Goal: Task Accomplishment & Management: Manage account settings

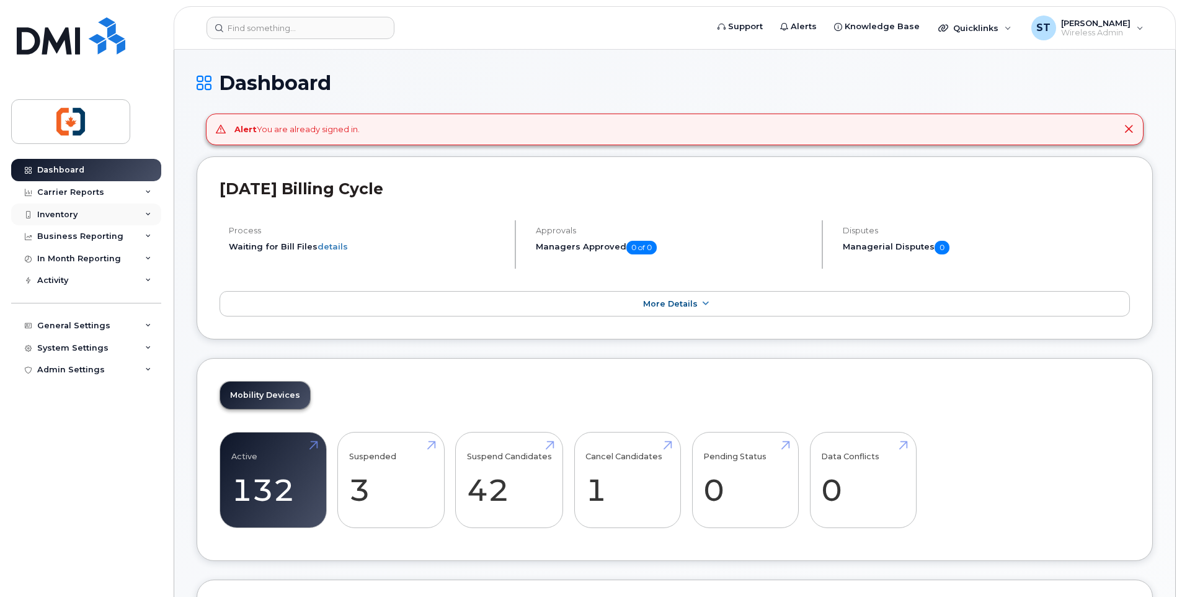
click at [54, 212] on div "Inventory" at bounding box center [57, 215] width 40 height 10
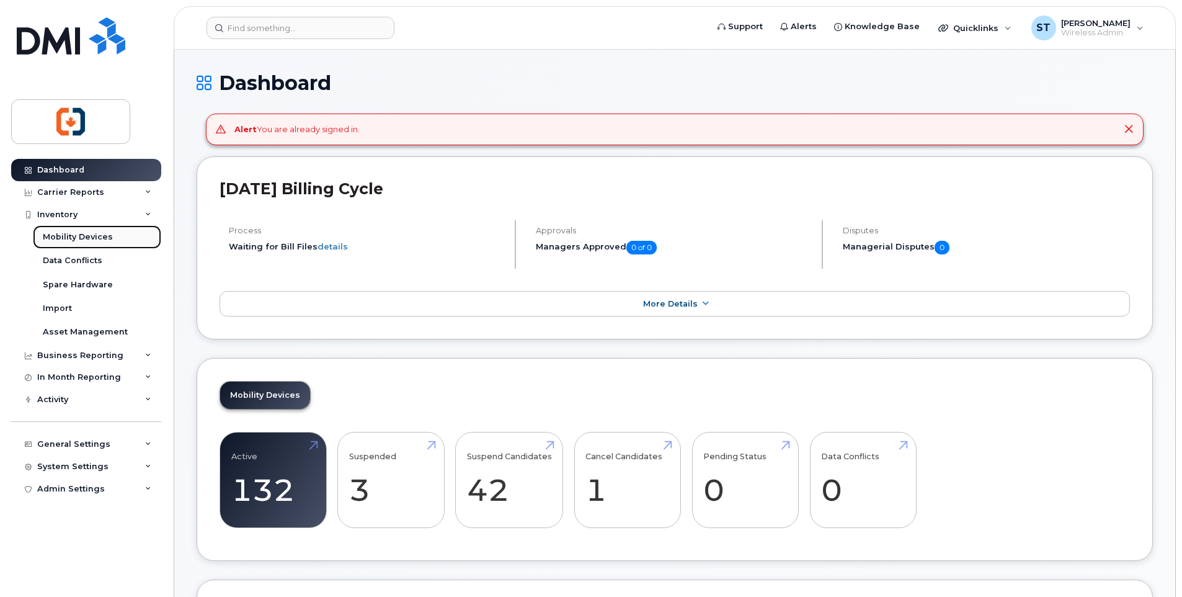
click at [64, 234] on div "Mobility Devices" at bounding box center [78, 236] width 70 height 11
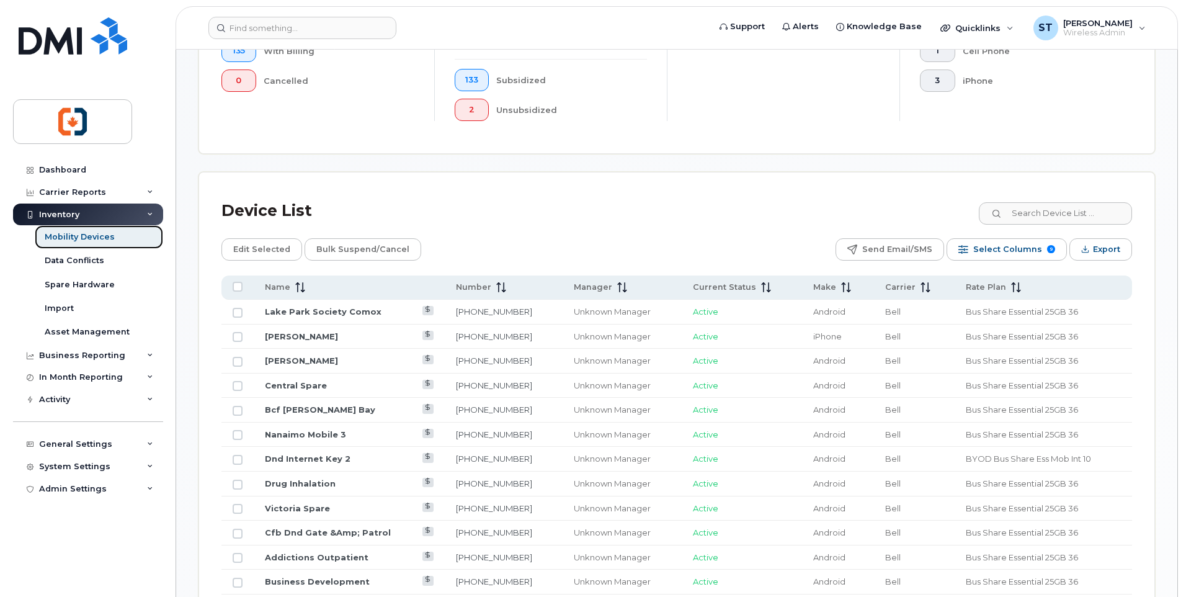
scroll to position [434, 0]
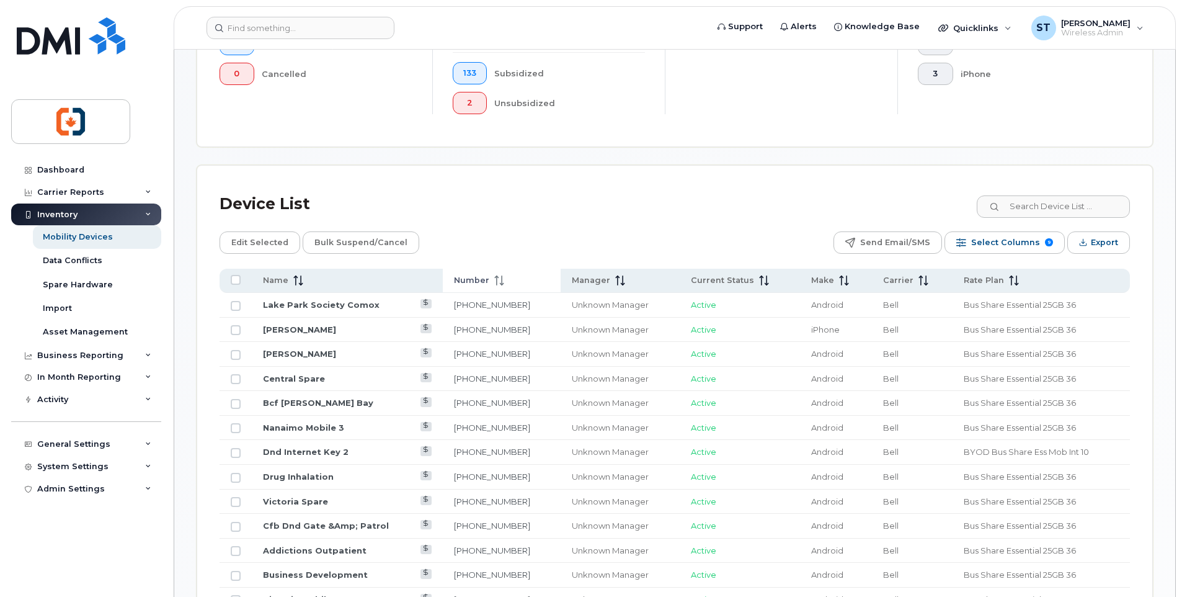
click at [504, 280] on icon at bounding box center [499, 280] width 10 height 10
click at [489, 277] on span "Number" at bounding box center [471, 280] width 35 height 11
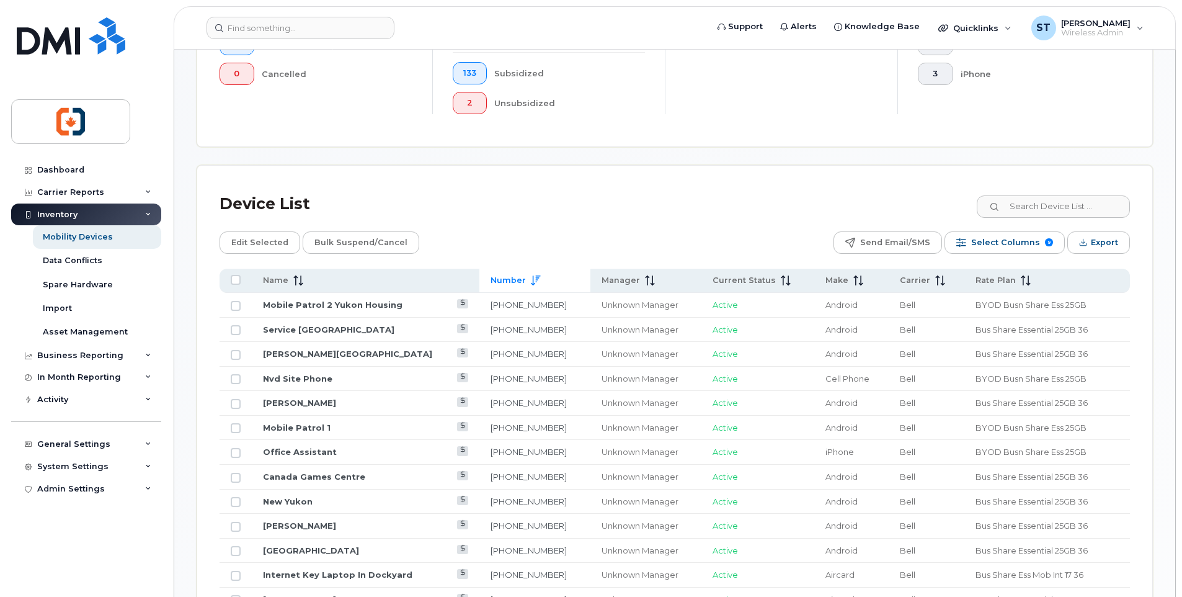
click at [495, 277] on span "Number" at bounding box center [507, 280] width 35 height 11
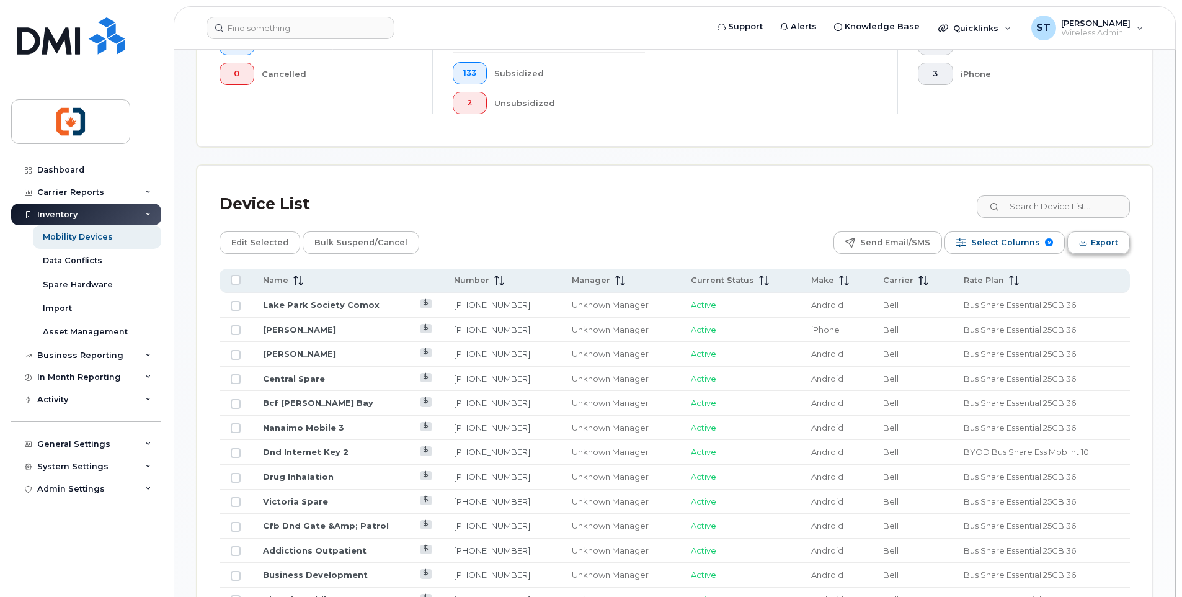
click at [1098, 244] on span "Export" at bounding box center [1104, 242] width 27 height 19
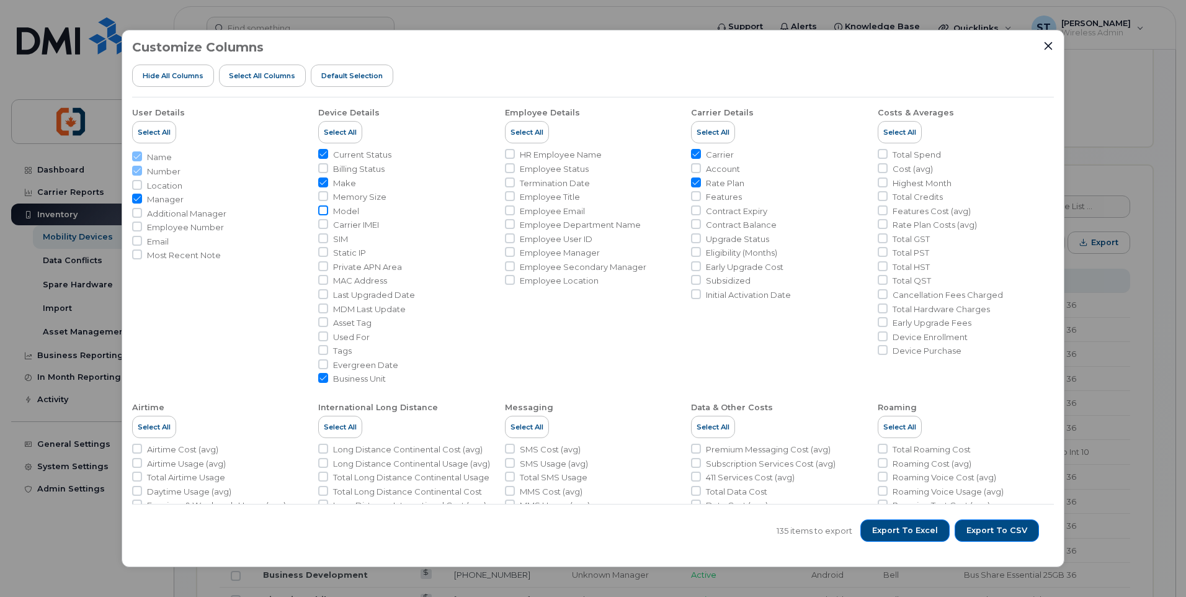
click at [325, 211] on input "Model" at bounding box center [323, 210] width 10 height 10
checkbox input "true"
click at [321, 377] on input "Business Unit" at bounding box center [323, 378] width 10 height 10
checkbox input "false"
click at [507, 153] on input "HR Employee Name" at bounding box center [510, 154] width 10 height 10
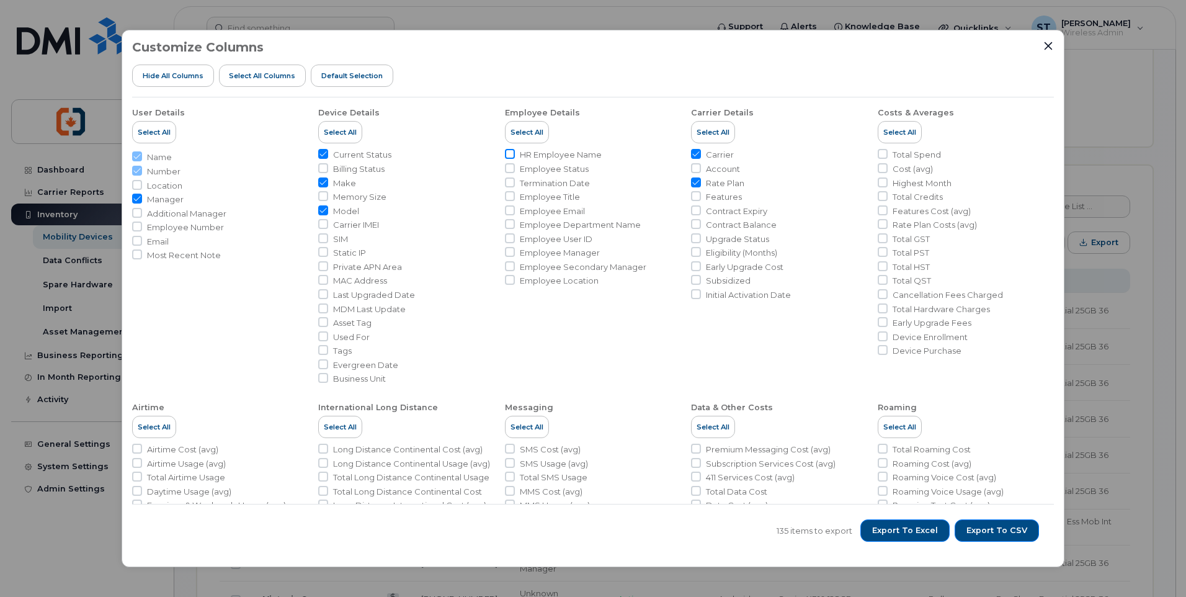
checkbox input "true"
click at [135, 198] on input "Manager" at bounding box center [137, 198] width 10 height 10
checkbox input "false"
click at [510, 153] on input "HR Employee Name" at bounding box center [510, 154] width 10 height 10
checkbox input "false"
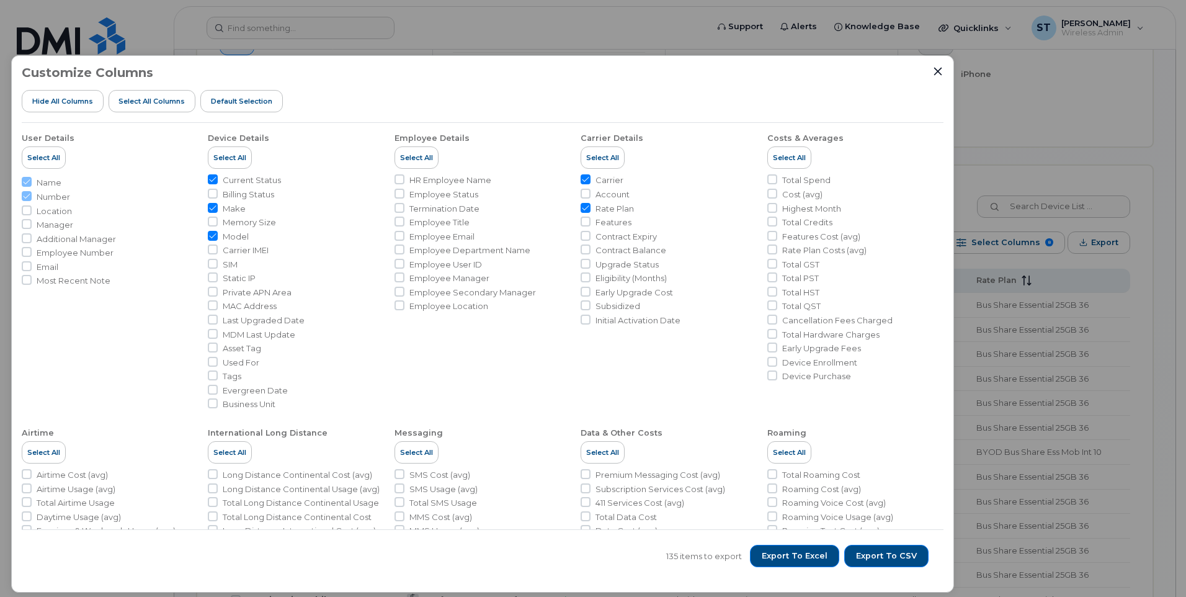
drag, startPoint x: 925, startPoint y: 47, endPoint x: 761, endPoint y: 196, distance: 221.2
click at [761, 196] on div "Customize Columns Hide All Columns Select all Columns Default Selection User De…" at bounding box center [482, 323] width 943 height 537
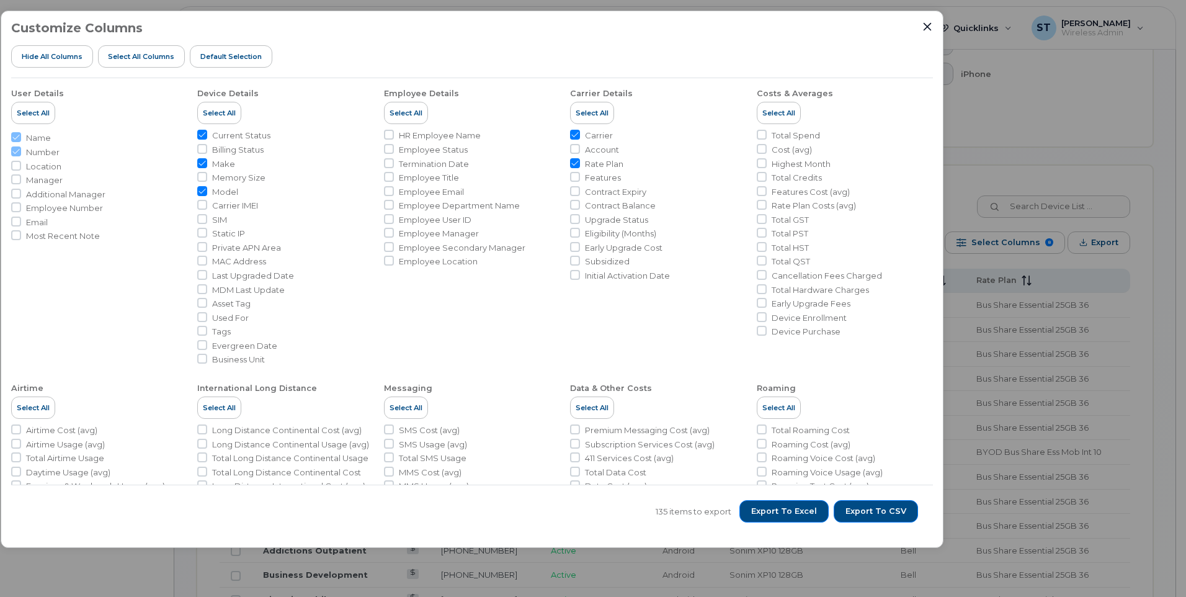
drag, startPoint x: 774, startPoint y: 78, endPoint x: 510, endPoint y: 33, distance: 268.5
click at [510, 33] on div "Customize Columns Hide All Columns Select all Columns Default Selection" at bounding box center [471, 49] width 921 height 57
click at [572, 131] on input "Carrier" at bounding box center [575, 135] width 10 height 10
checkbox input "false"
click at [771, 508] on span "Export to Excel" at bounding box center [784, 510] width 66 height 11
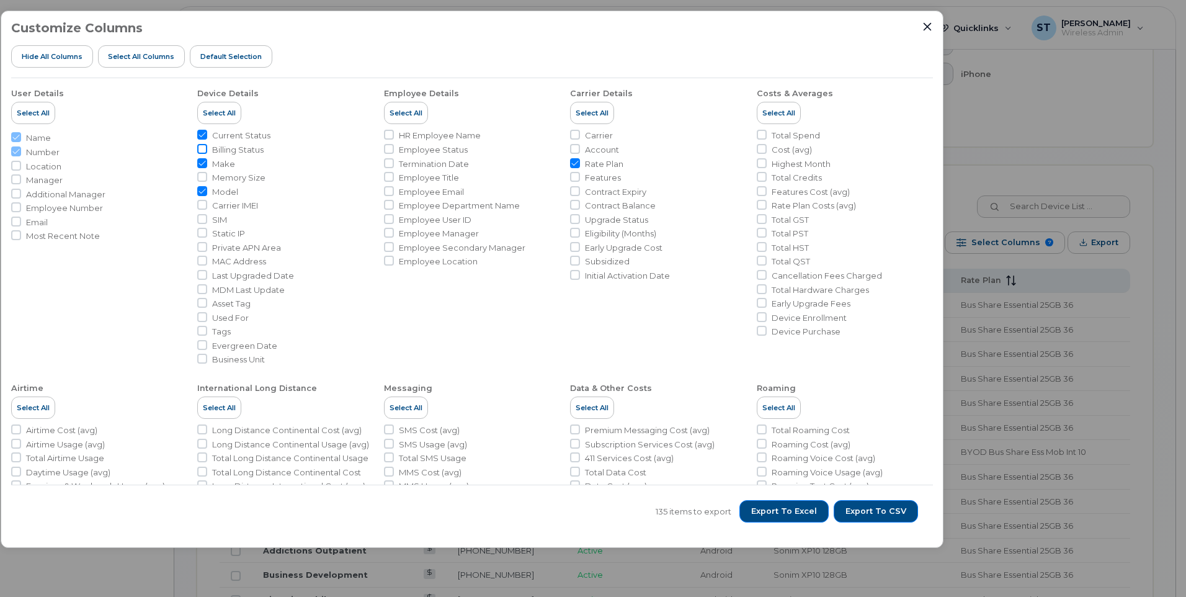
click at [203, 149] on input "Billing Status" at bounding box center [202, 149] width 10 height 10
checkbox input "true"
click at [926, 26] on icon "Close" at bounding box center [927, 27] width 8 height 8
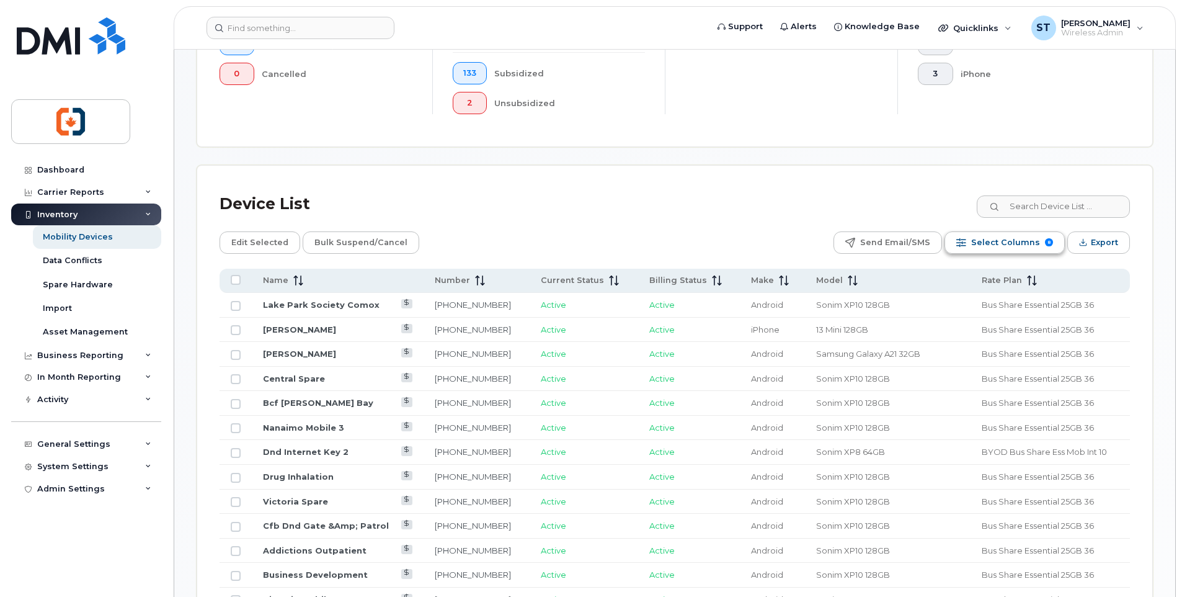
click at [1009, 245] on span "Select Columns" at bounding box center [1005, 242] width 69 height 19
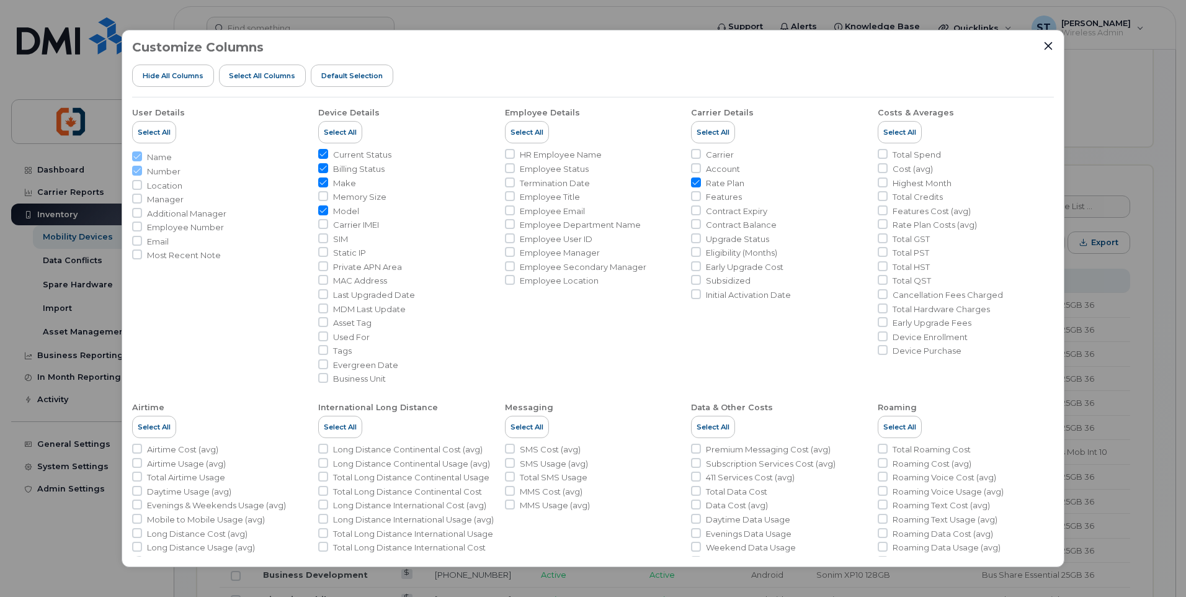
click at [345, 169] on span "Billing Status" at bounding box center [358, 169] width 51 height 12
click at [328, 169] on input "Billing Status" at bounding box center [323, 168] width 10 height 10
checkbox input "false"
click at [138, 185] on input "Location" at bounding box center [137, 185] width 10 height 10
checkbox input "true"
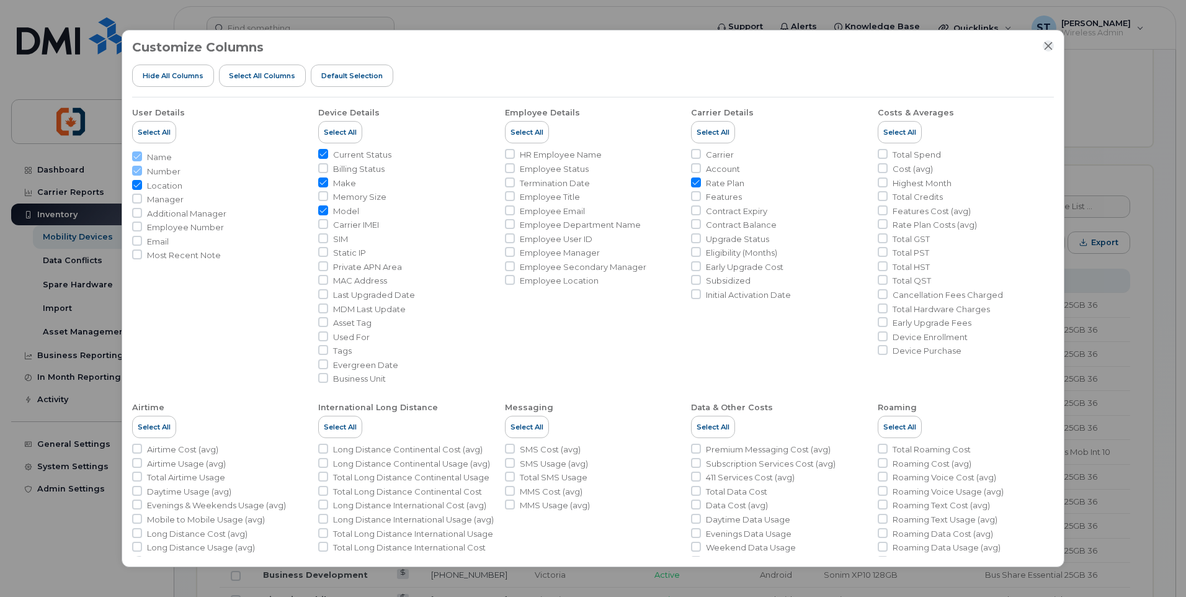
click at [1047, 43] on icon "Close" at bounding box center [1048, 46] width 10 height 10
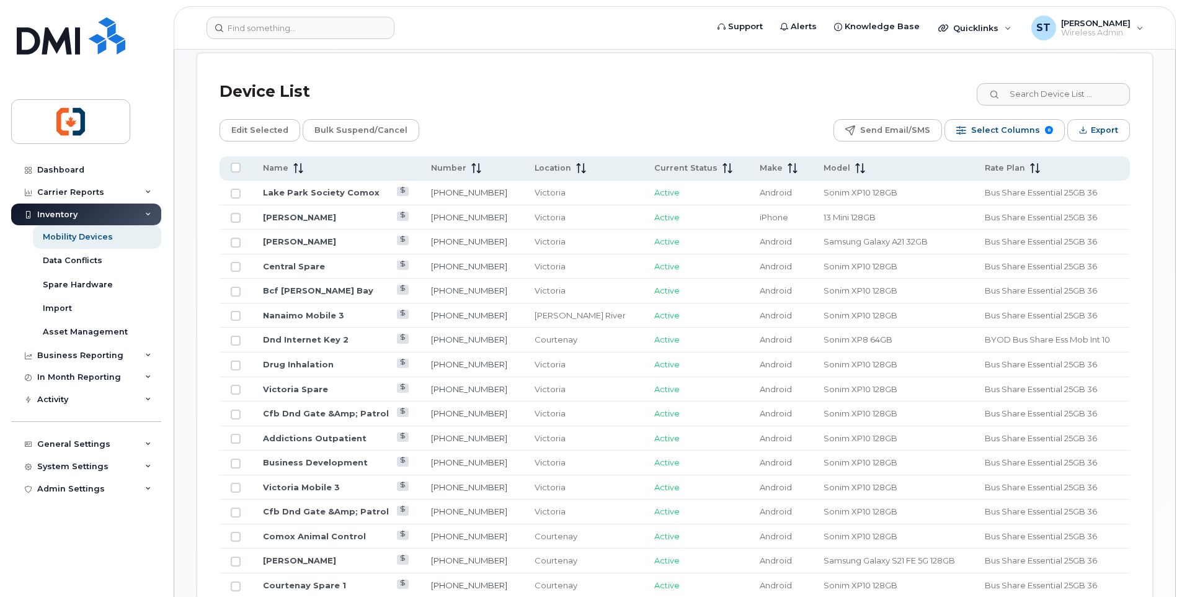
scroll to position [541, 0]
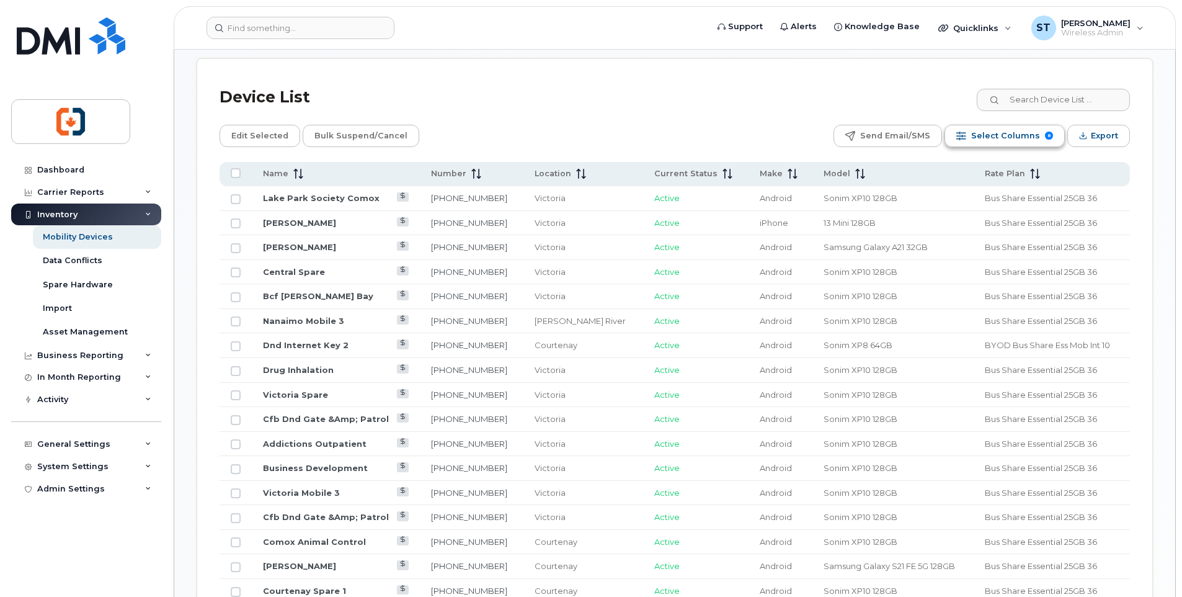
click at [1013, 136] on span "Select Columns" at bounding box center [1005, 135] width 69 height 19
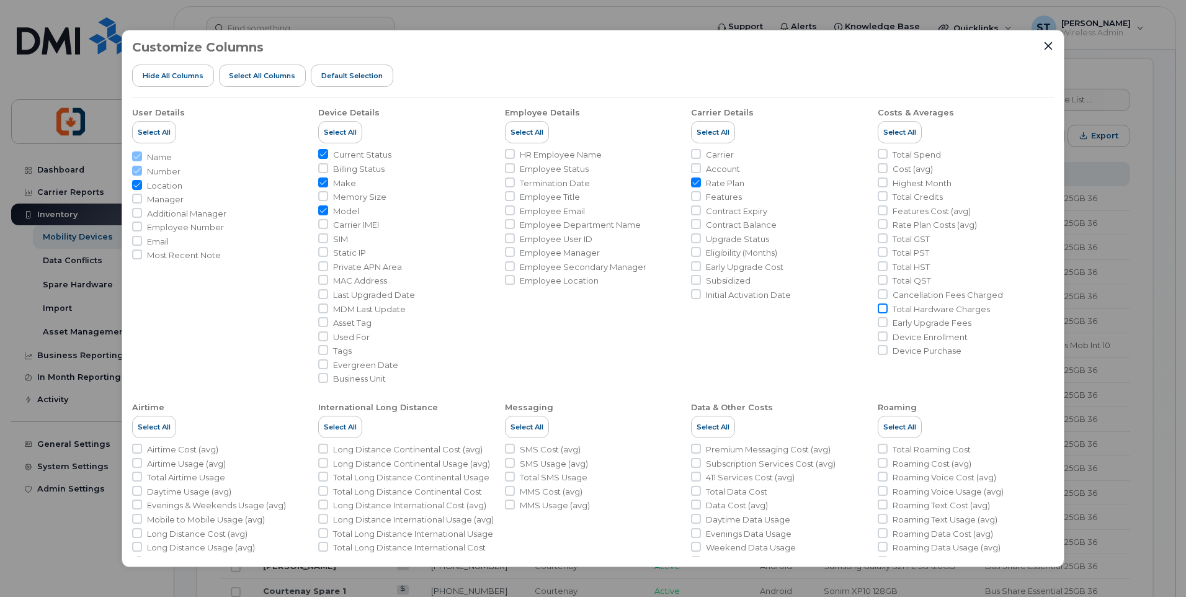
click at [880, 309] on input "Total Hardware Charges" at bounding box center [882, 308] width 10 height 10
checkbox input "true"
click at [1048, 45] on icon "Close" at bounding box center [1048, 46] width 8 height 8
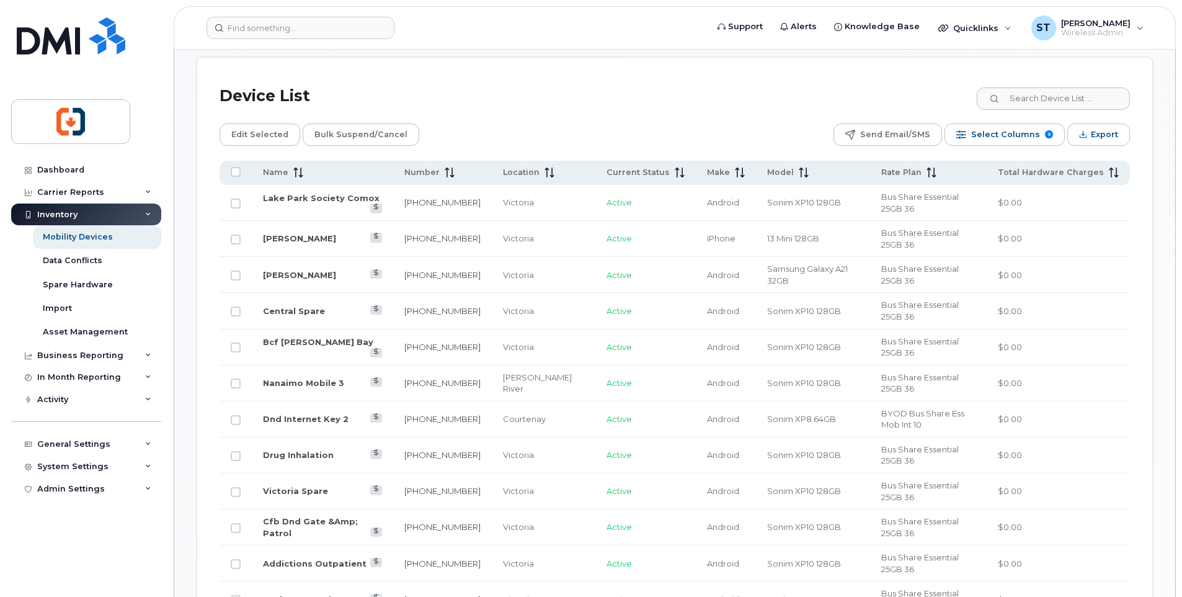
scroll to position [558, 0]
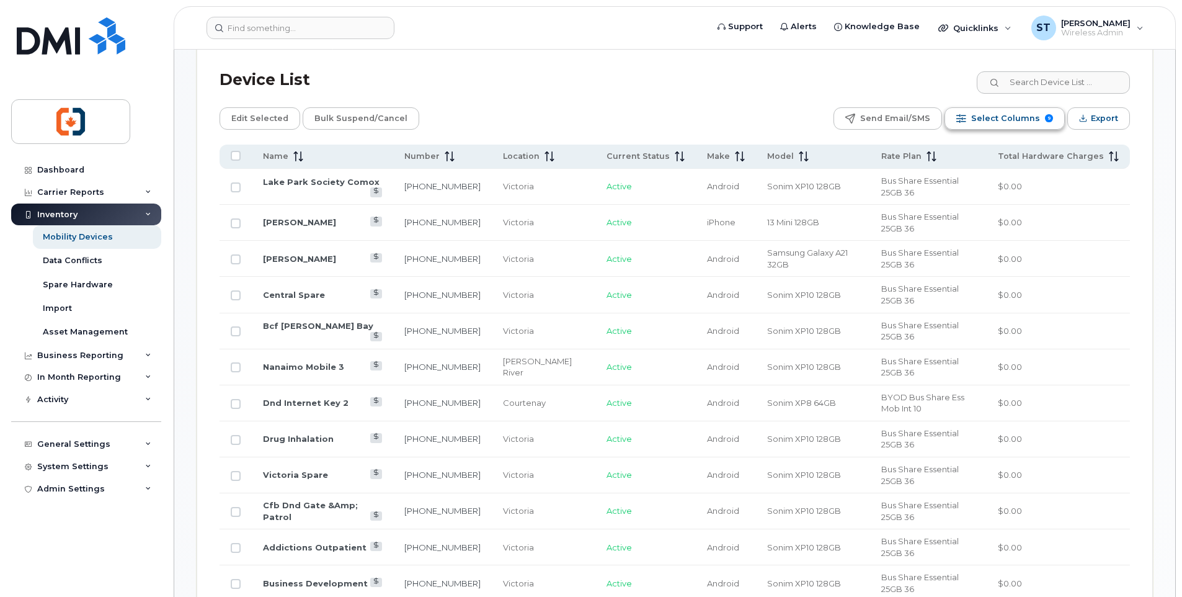
click at [1011, 118] on span "Select Columns" at bounding box center [1005, 118] width 69 height 19
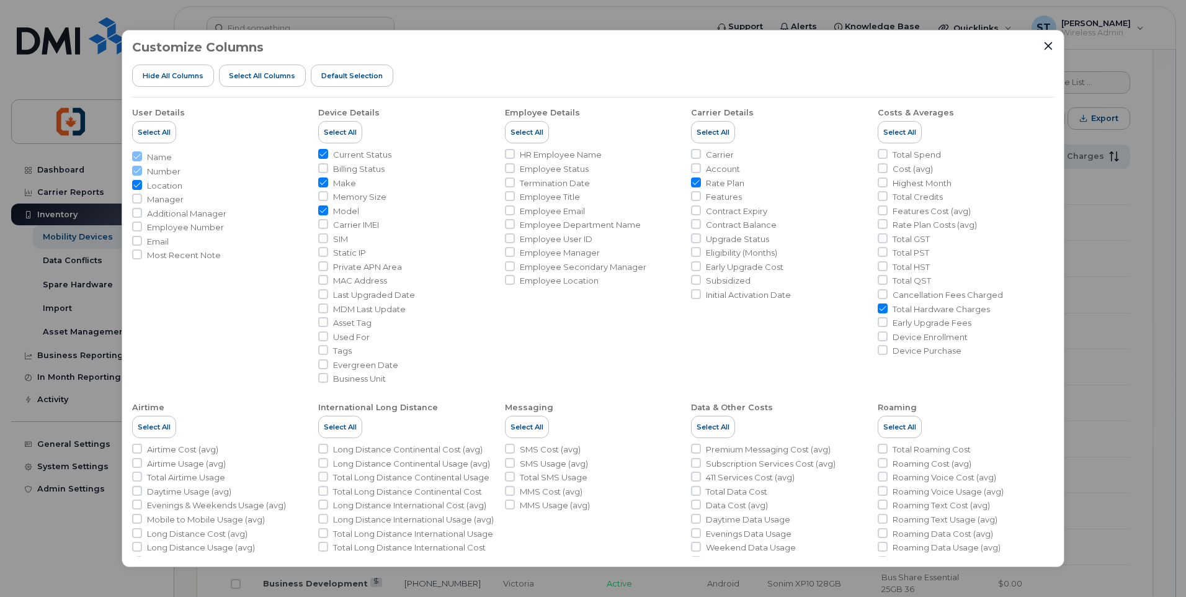
click at [693, 182] on input "Rate Plan" at bounding box center [696, 182] width 10 height 10
checkbox input "false"
click at [879, 308] on input "Total Hardware Charges" at bounding box center [882, 308] width 10 height 10
checkbox input "false"
click at [696, 252] on input "Eligibility (Months)" at bounding box center [696, 252] width 10 height 10
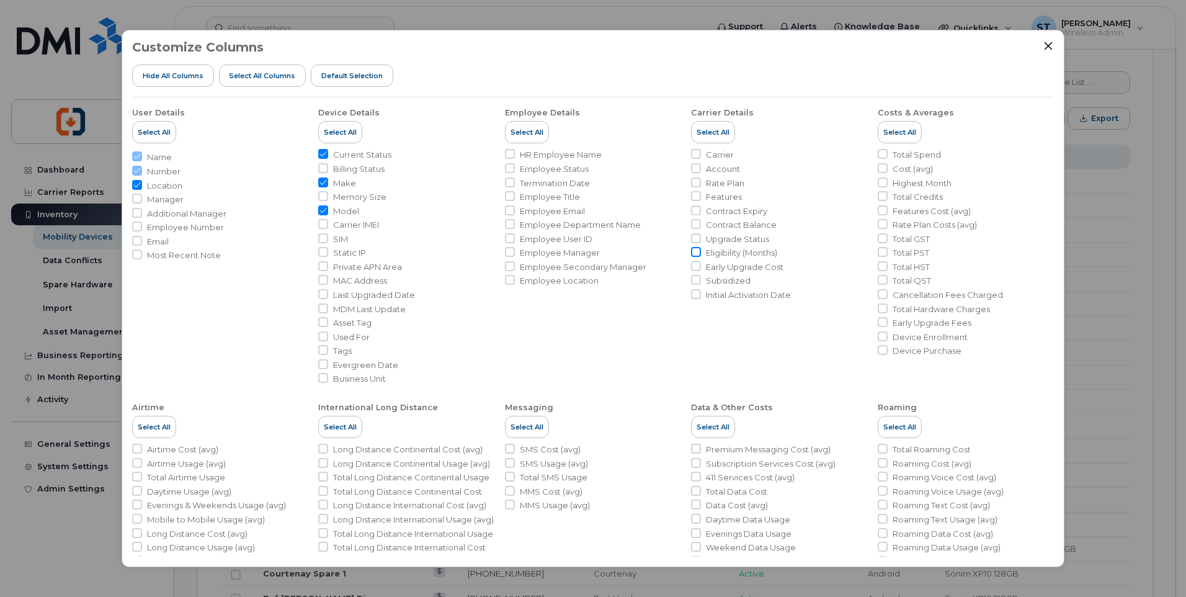
checkbox input "true"
click at [1045, 46] on icon "Close" at bounding box center [1048, 46] width 10 height 10
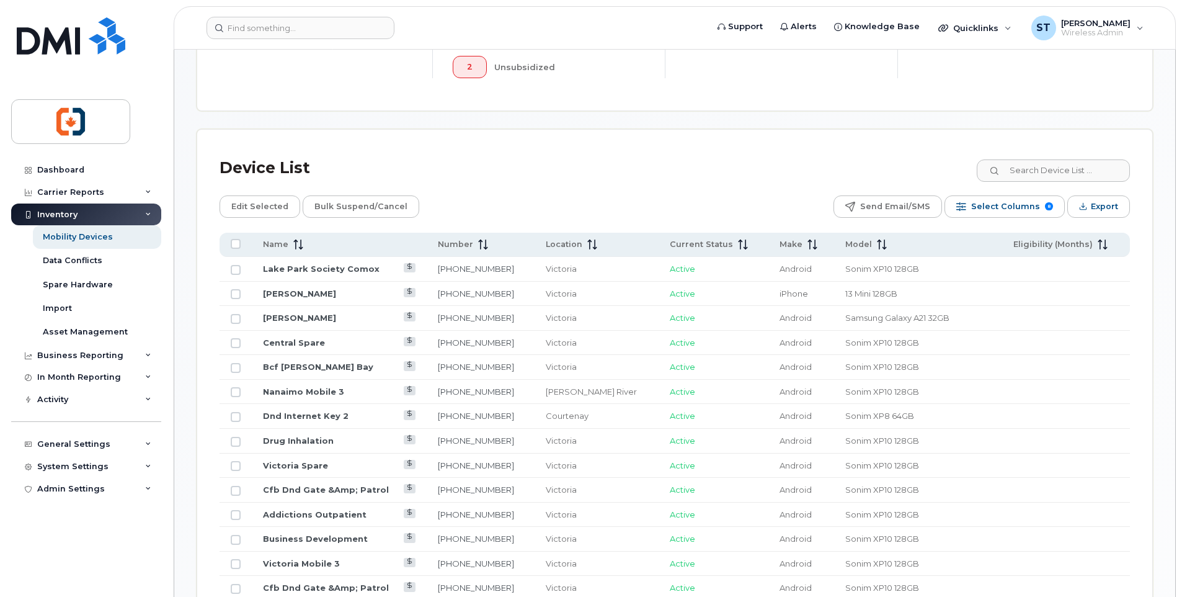
scroll to position [496, 0]
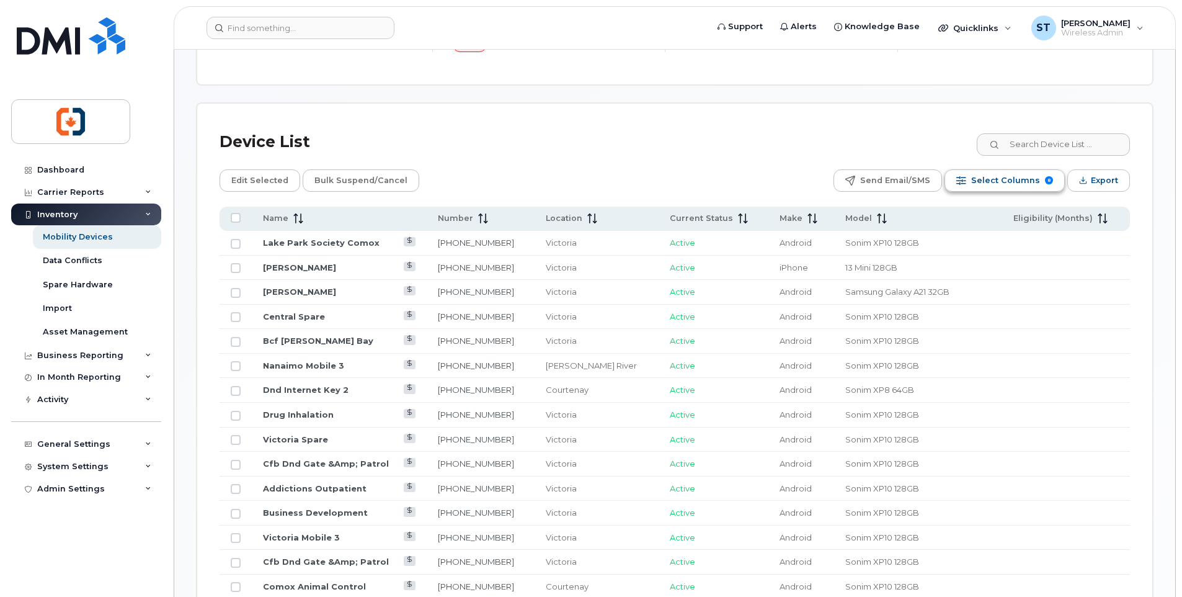
click at [1005, 182] on span "Select Columns" at bounding box center [1005, 180] width 69 height 19
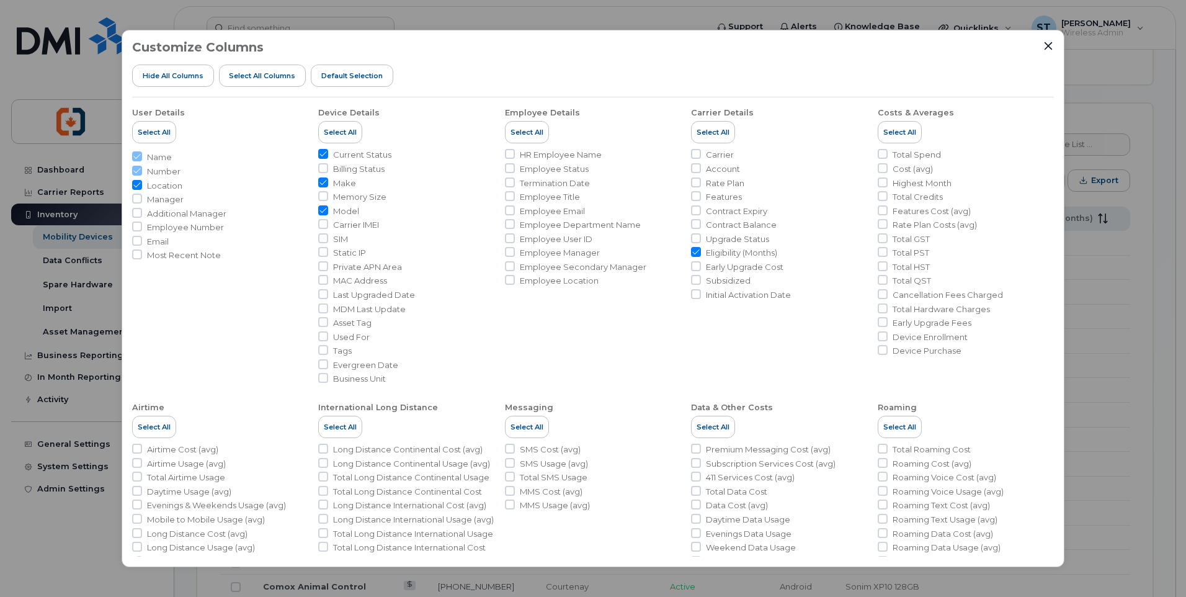
click at [693, 252] on input "Eligibility (Months)" at bounding box center [696, 252] width 10 height 10
checkbox input "false"
click at [694, 223] on input "Contract Balance" at bounding box center [696, 224] width 10 height 10
checkbox input "true"
click at [694, 210] on input "Contract Expiry" at bounding box center [696, 210] width 10 height 10
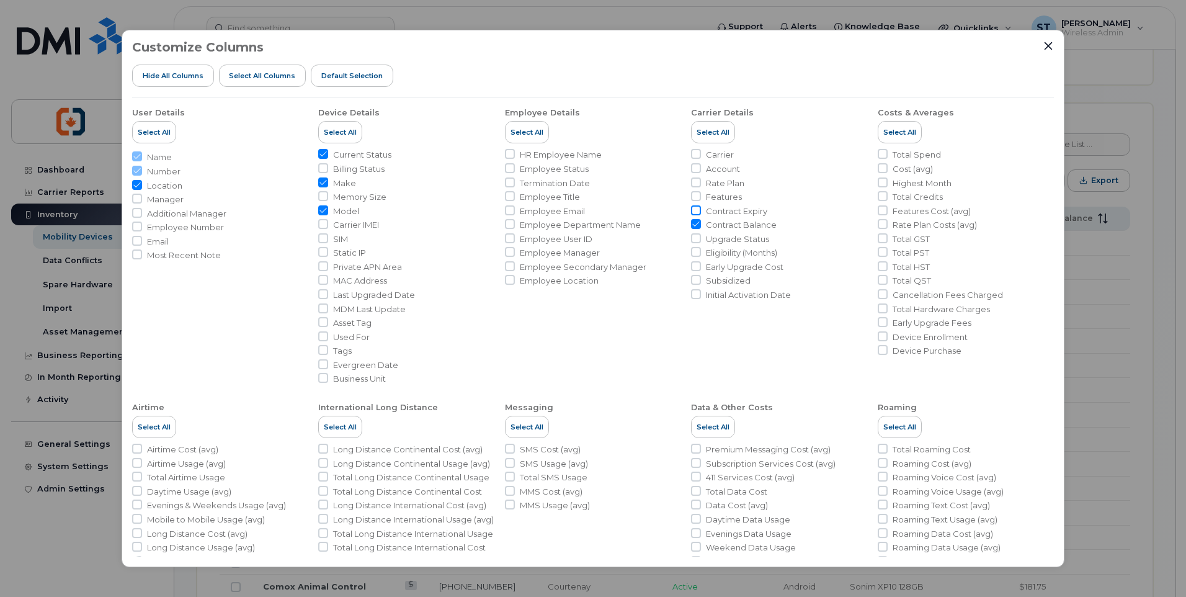
checkbox input "true"
click at [1049, 50] on icon "Close" at bounding box center [1048, 46] width 10 height 10
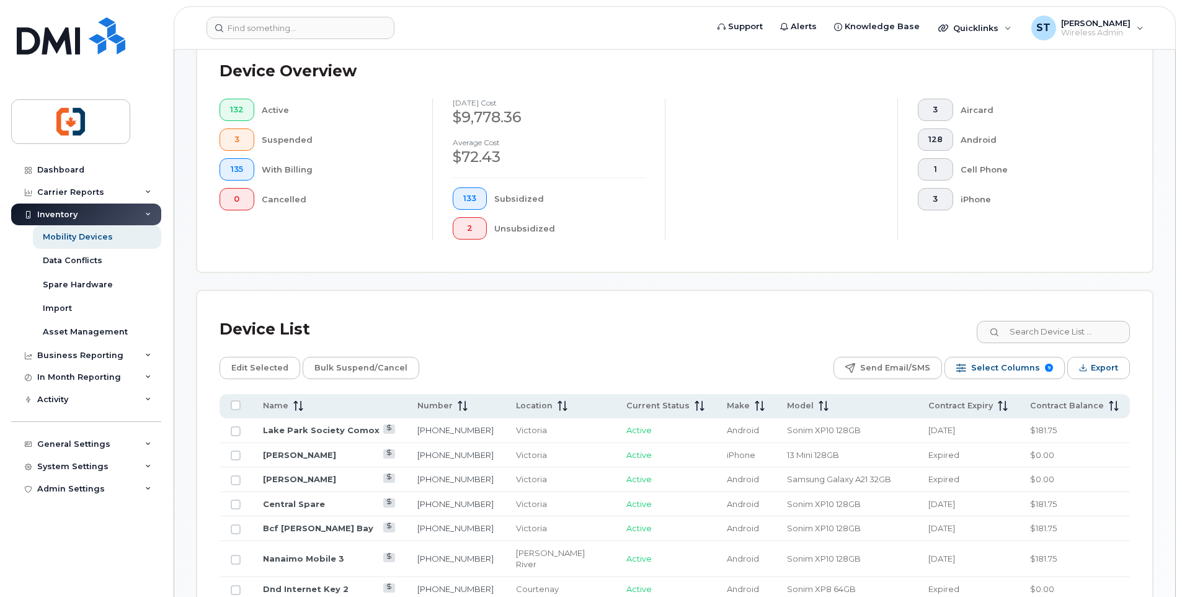
scroll to position [310, 0]
click at [1080, 367] on icon "Export" at bounding box center [1083, 366] width 8 height 8
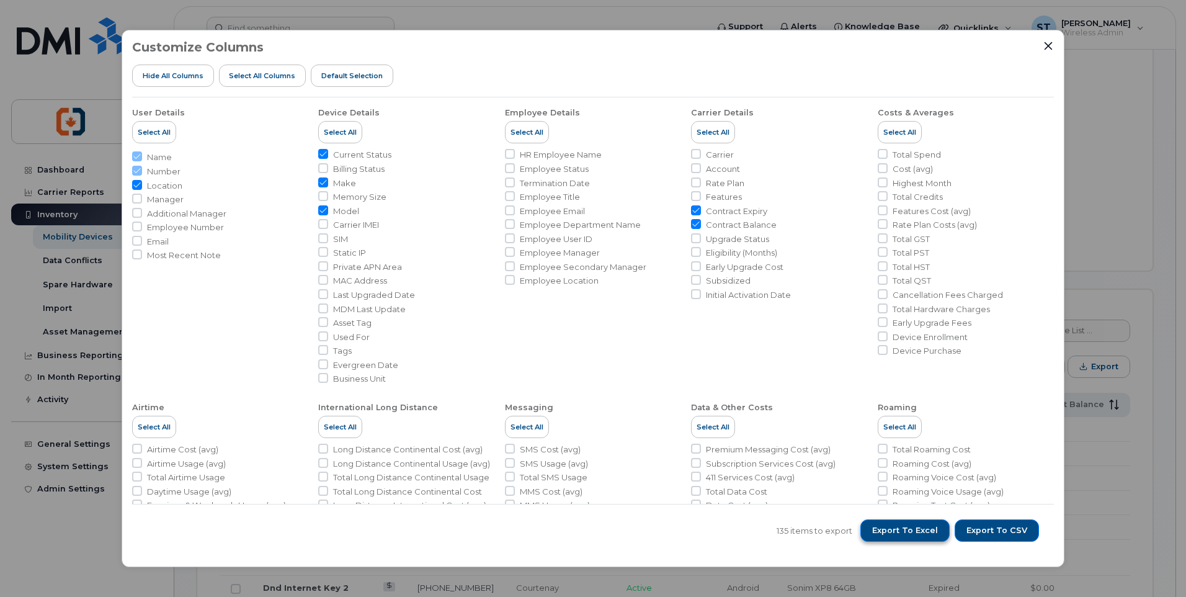
click at [912, 531] on span "Export to Excel" at bounding box center [905, 530] width 66 height 11
click at [1171, 233] on div "Customize Columns Hide All Columns Select all Columns Default Selection User De…" at bounding box center [593, 298] width 1186 height 597
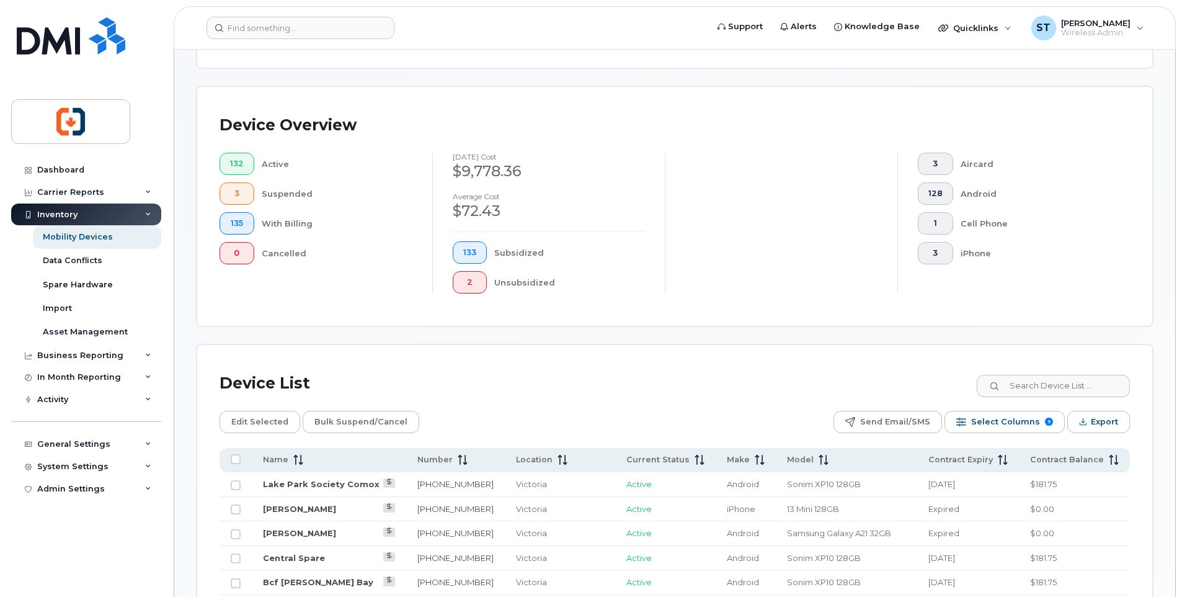
scroll to position [248, 0]
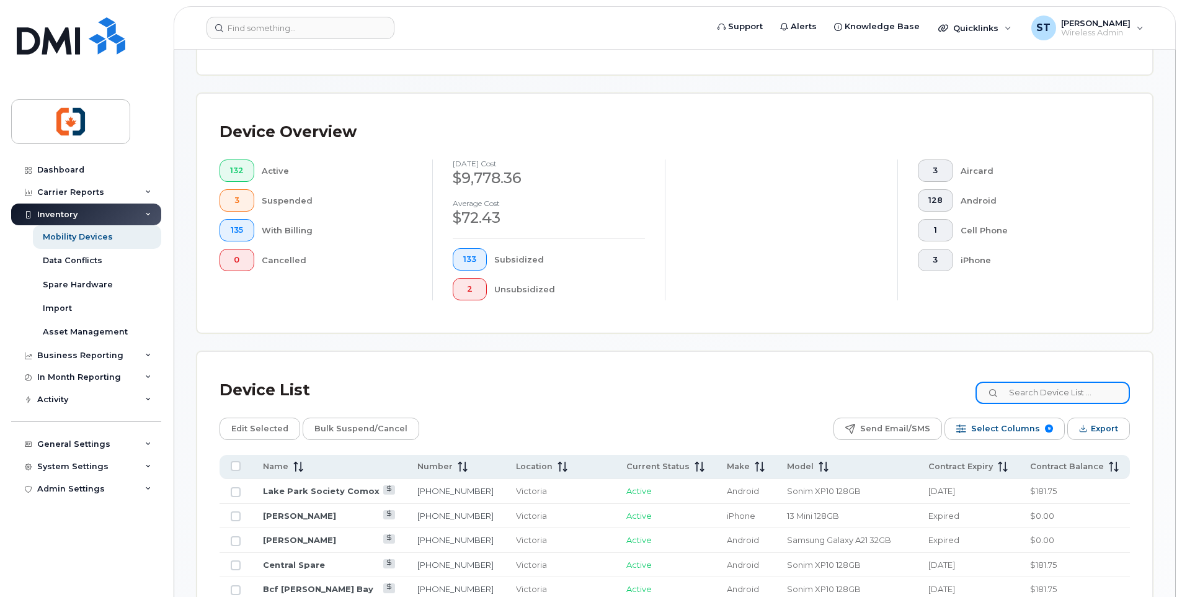
click at [1029, 394] on input at bounding box center [1052, 392] width 154 height 22
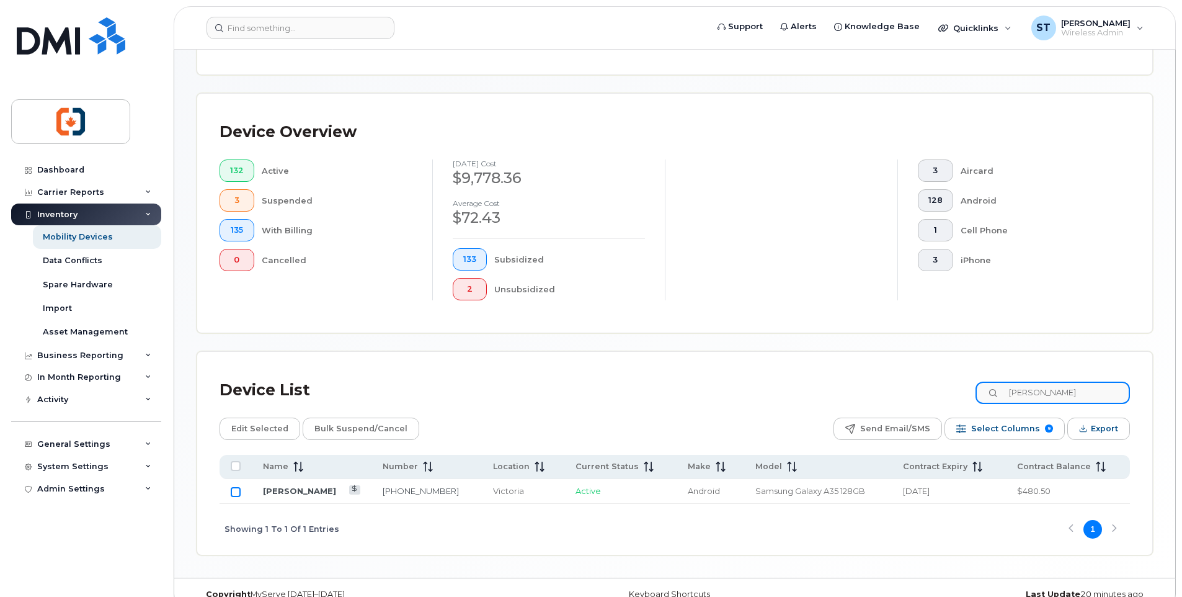
type input "stephanie"
click at [237, 494] on input "Row Unselected" at bounding box center [236, 492] width 10 height 10
checkbox input "true"
click at [259, 432] on span "Edit Selected" at bounding box center [259, 428] width 57 height 19
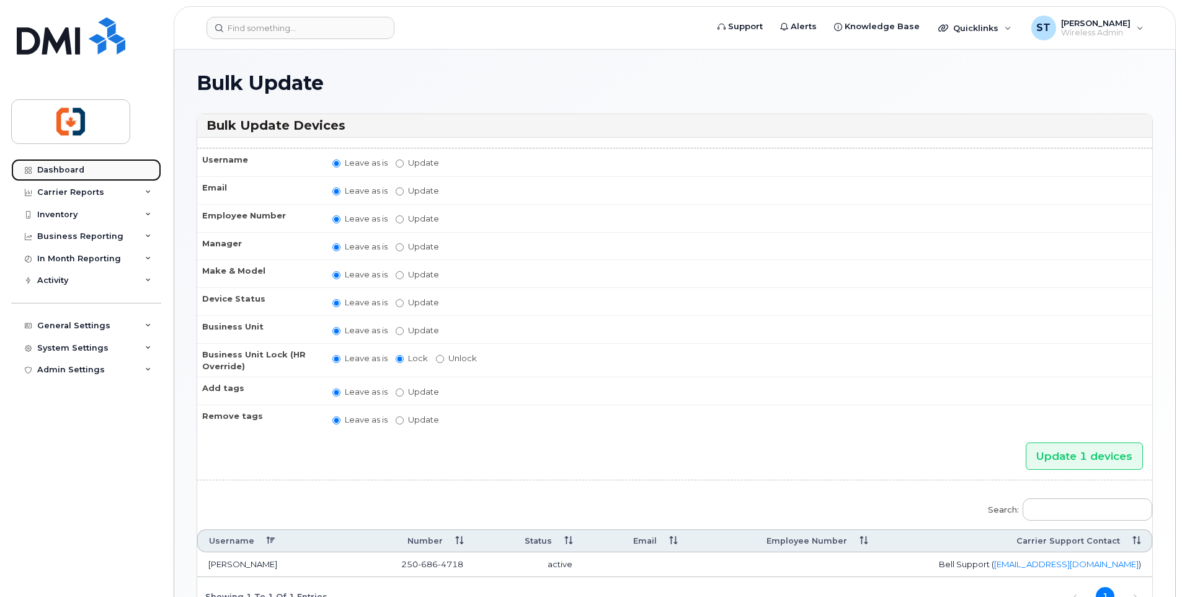
click at [64, 169] on div "Dashboard" at bounding box center [60, 170] width 47 height 10
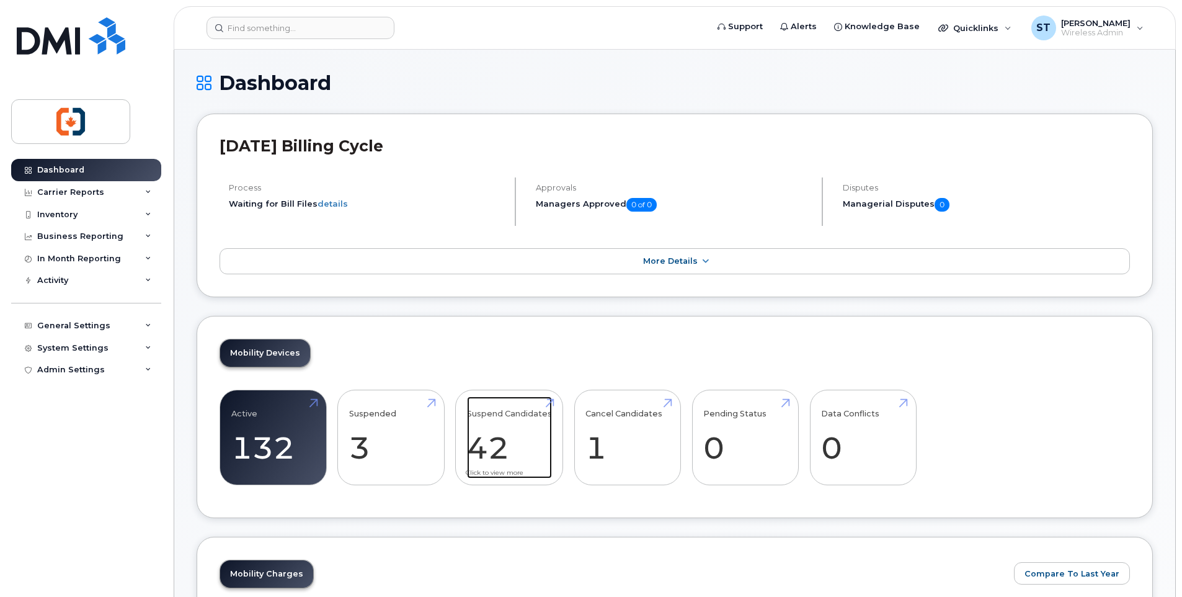
click at [549, 404] on link "Suspend Candidates 42" at bounding box center [509, 437] width 85 height 82
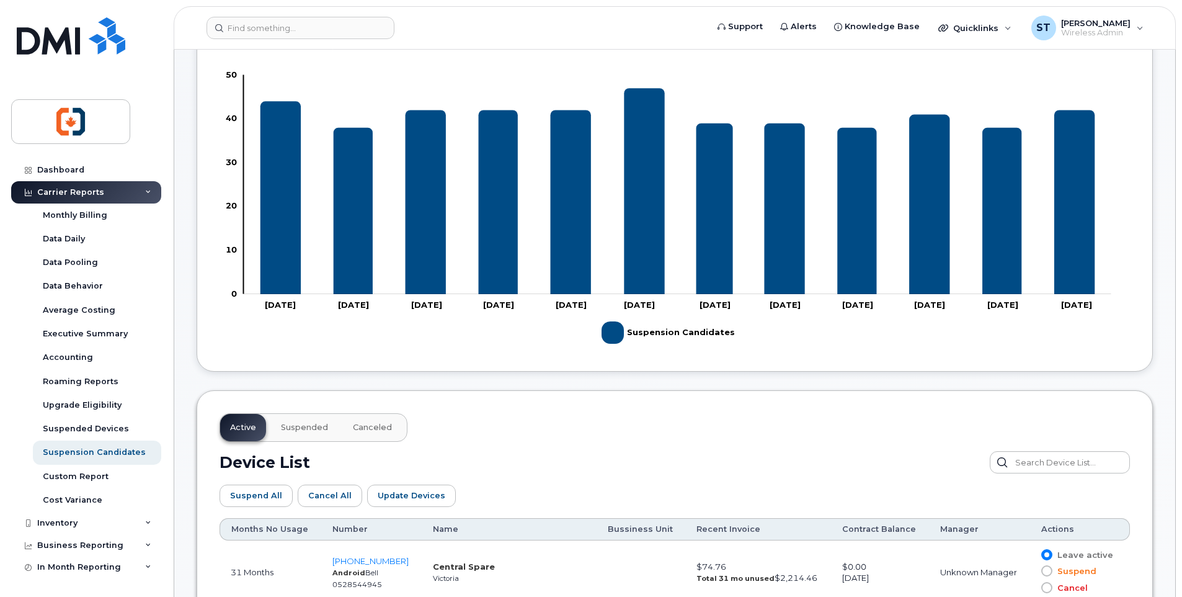
scroll to position [496, 0]
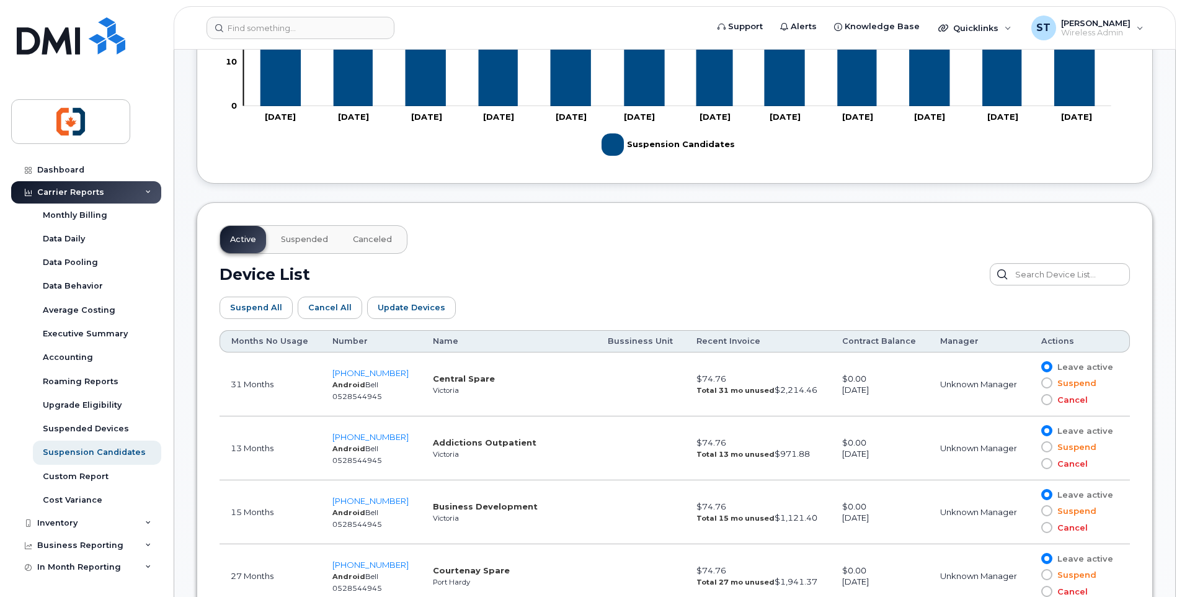
click at [1047, 383] on span at bounding box center [1046, 382] width 11 height 11
click at [1029, 383] on input "Suspend" at bounding box center [1029, 383] width 0 height 0
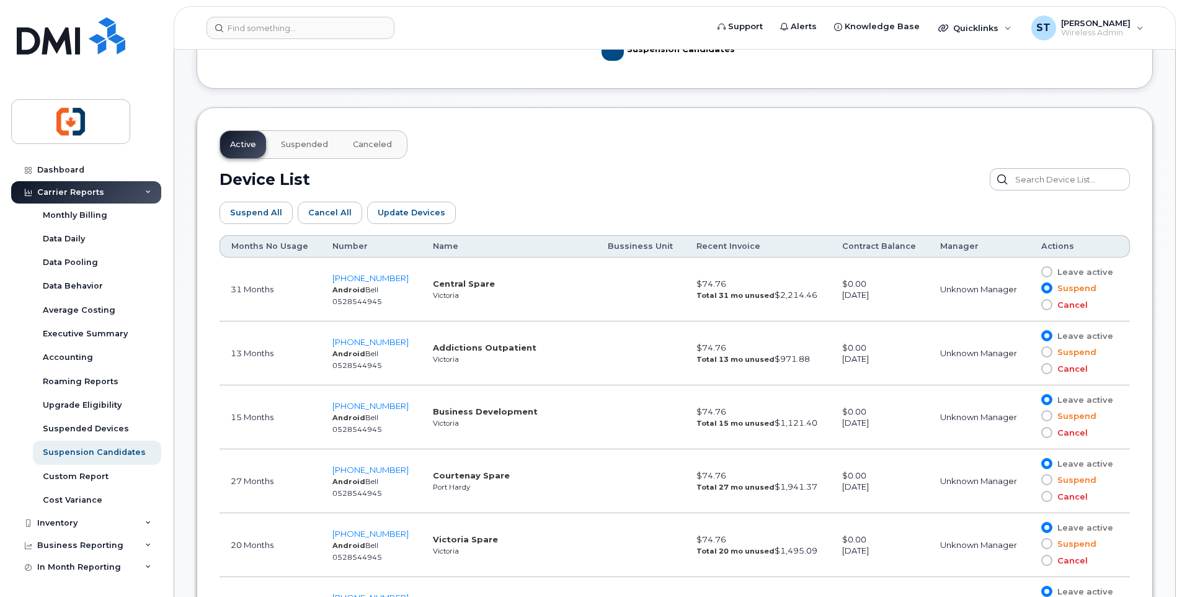
scroll to position [620, 0]
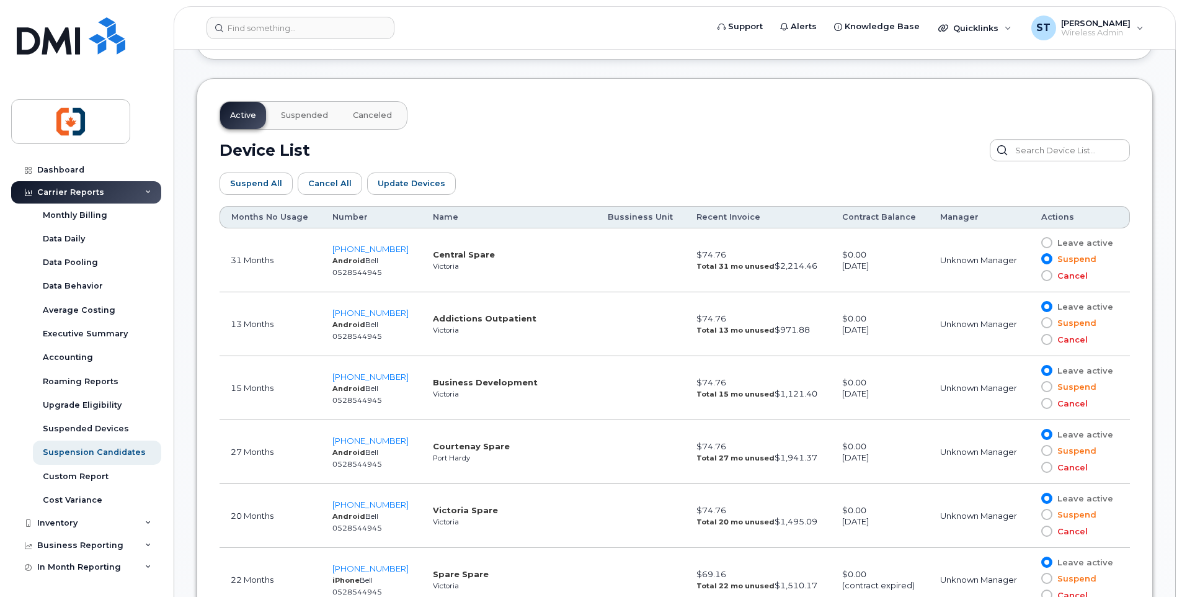
click at [1045, 324] on span at bounding box center [1046, 322] width 11 height 11
click at [1029, 322] on input "Suspend" at bounding box center [1029, 322] width 0 height 0
click at [1044, 387] on span at bounding box center [1046, 386] width 11 height 11
click at [1029, 386] on input "Suspend" at bounding box center [1029, 386] width 0 height 0
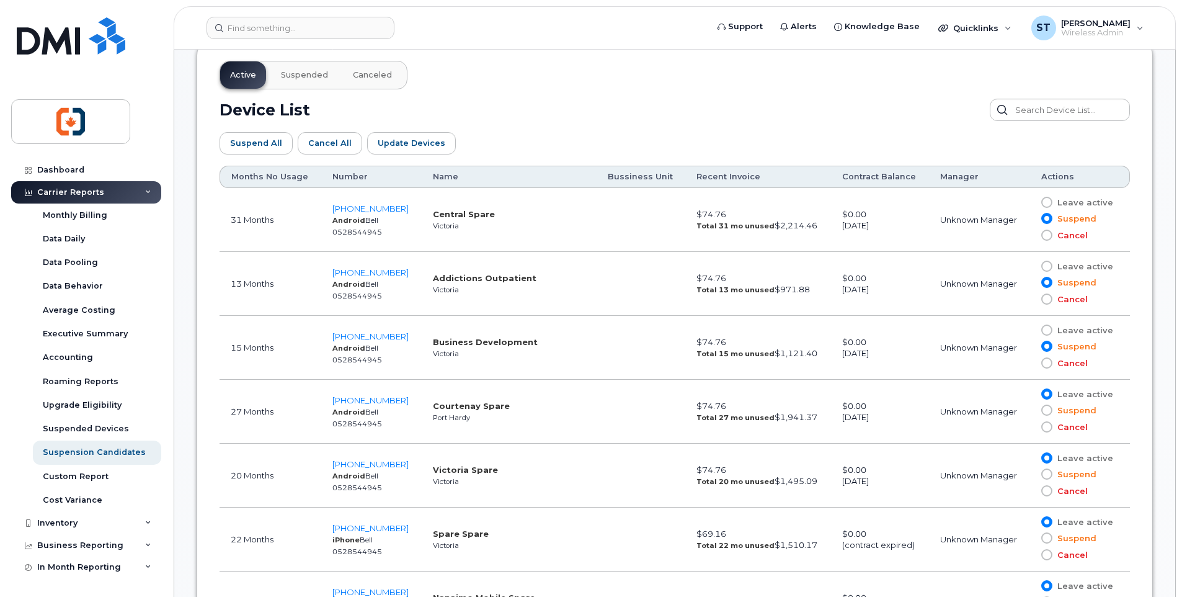
scroll to position [682, 0]
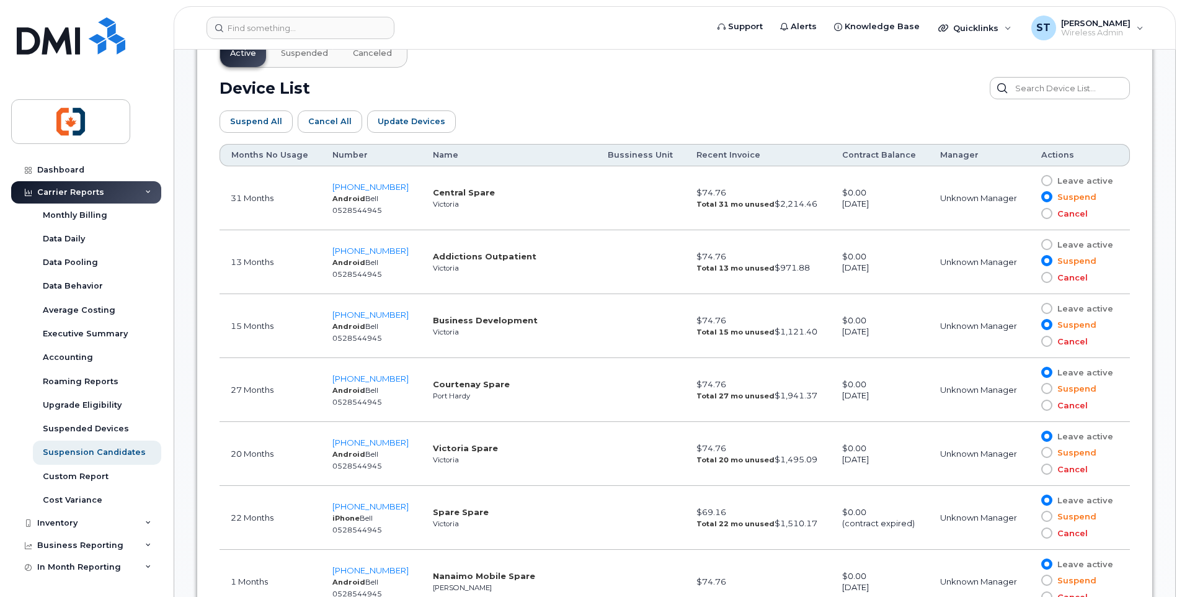
click at [1045, 390] on span at bounding box center [1046, 388] width 11 height 11
click at [1029, 388] on input "Suspend" at bounding box center [1029, 388] width 0 height 0
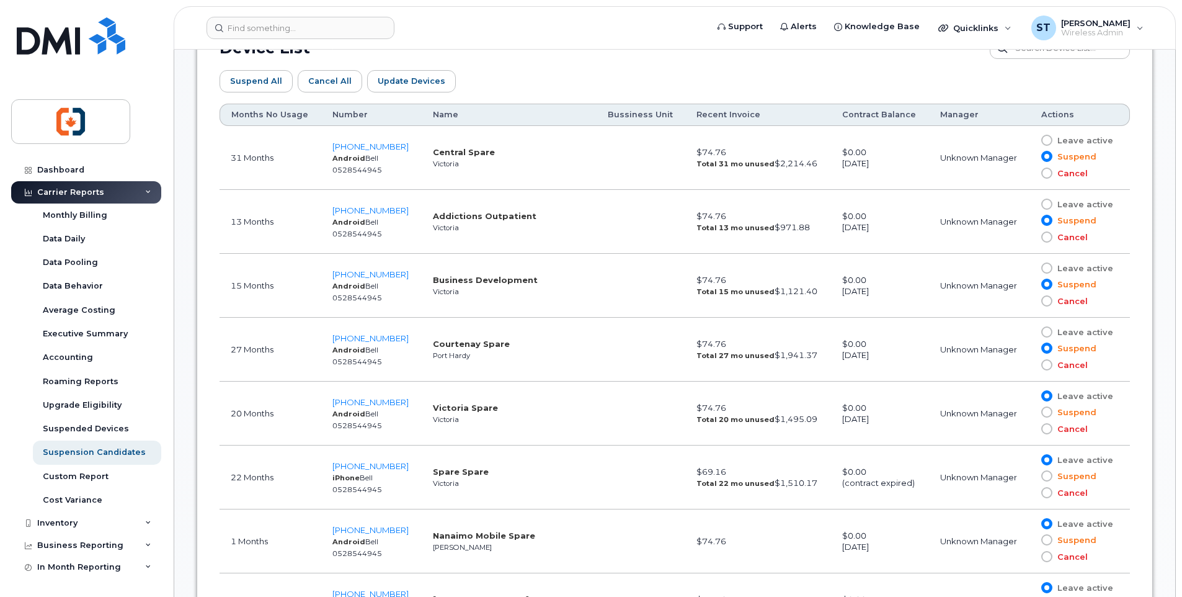
scroll to position [744, 0]
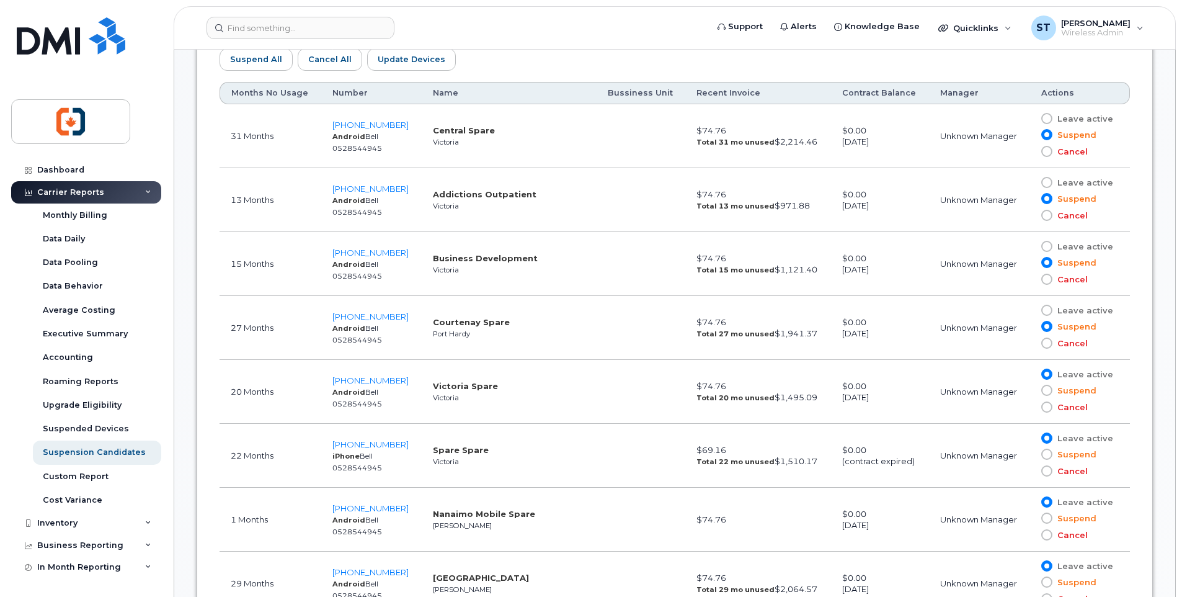
click at [1050, 392] on span at bounding box center [1046, 389] width 11 height 11
click at [1029, 390] on input "Suspend" at bounding box center [1029, 390] width 0 height 0
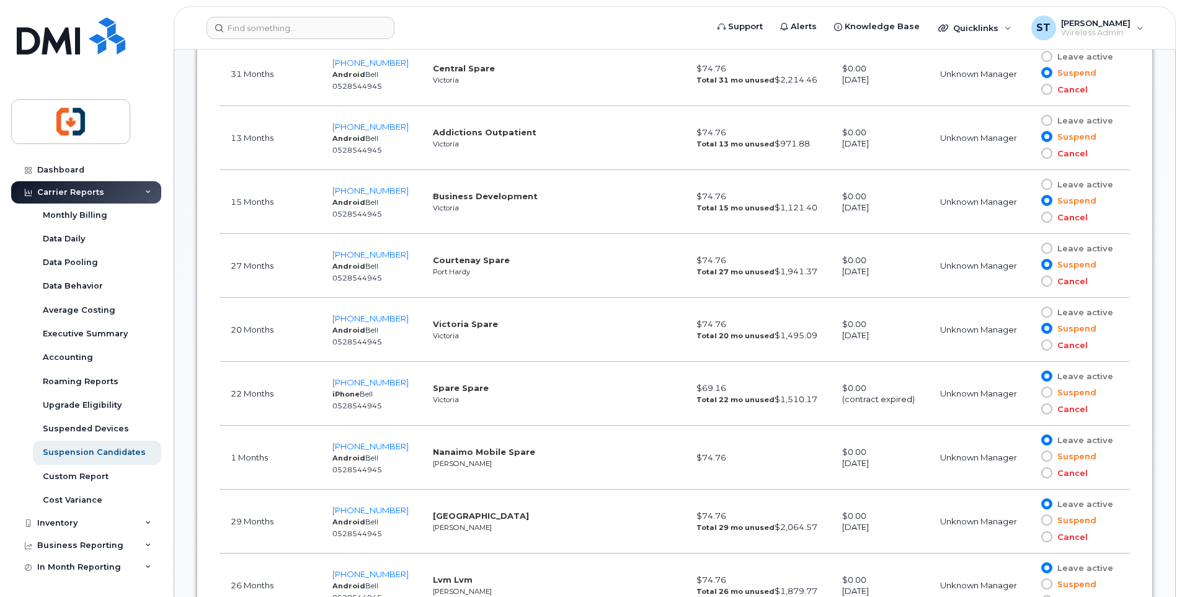
click at [1047, 391] on span at bounding box center [1046, 391] width 11 height 11
click at [1029, 392] on input "Suspend" at bounding box center [1029, 392] width 0 height 0
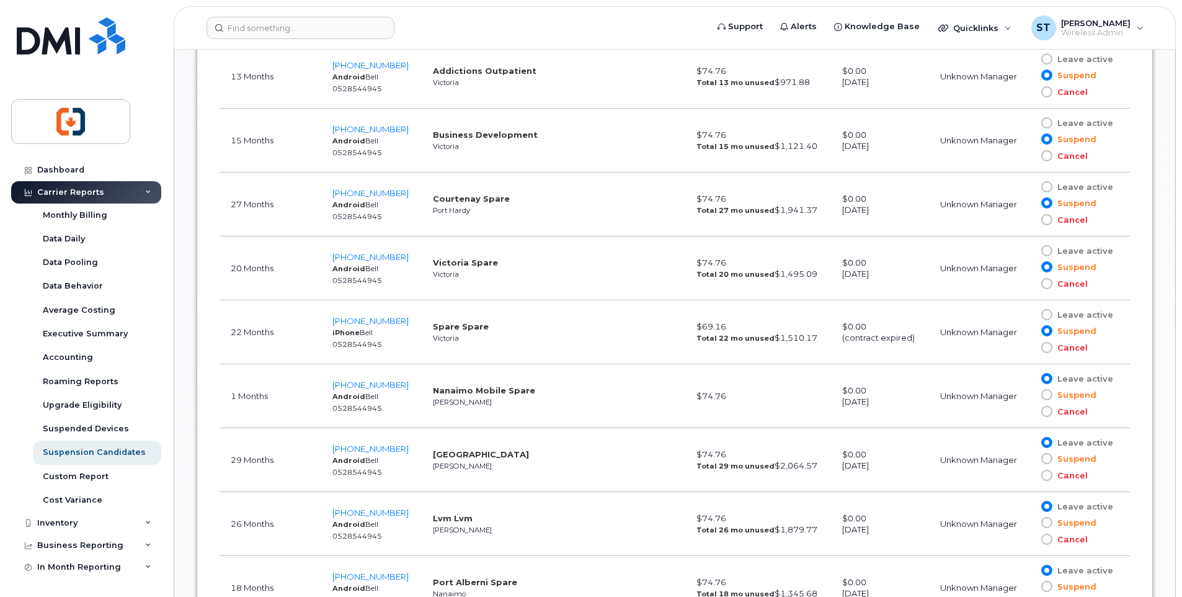
scroll to position [868, 0]
click at [1047, 395] on span at bounding box center [1046, 393] width 11 height 11
click at [1029, 394] on input "Suspend" at bounding box center [1029, 394] width 0 height 0
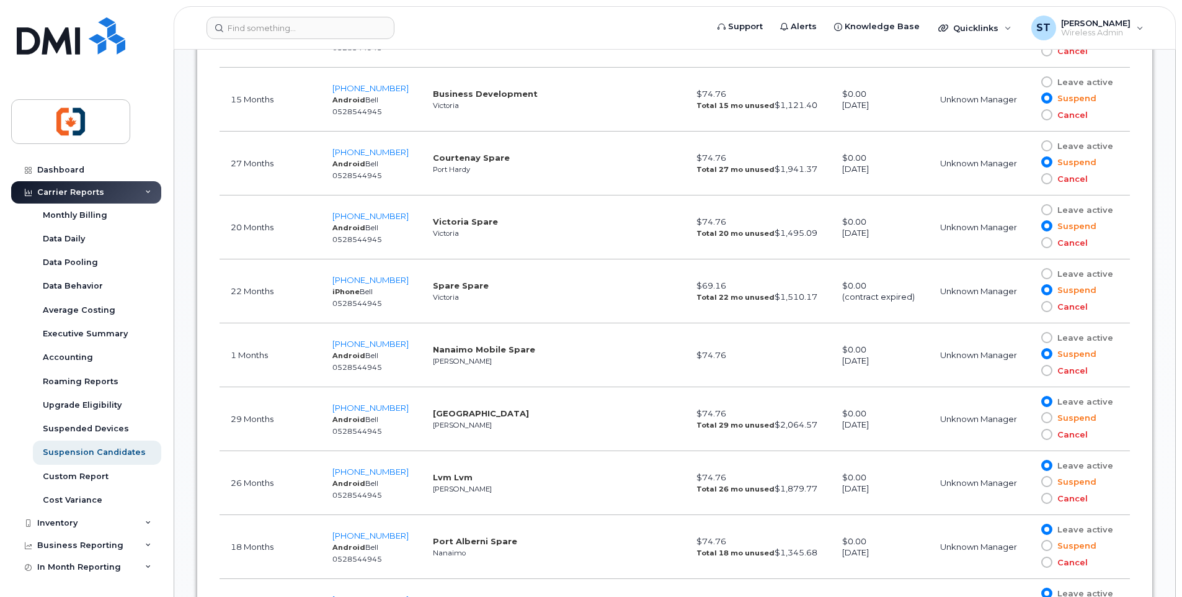
scroll to position [930, 0]
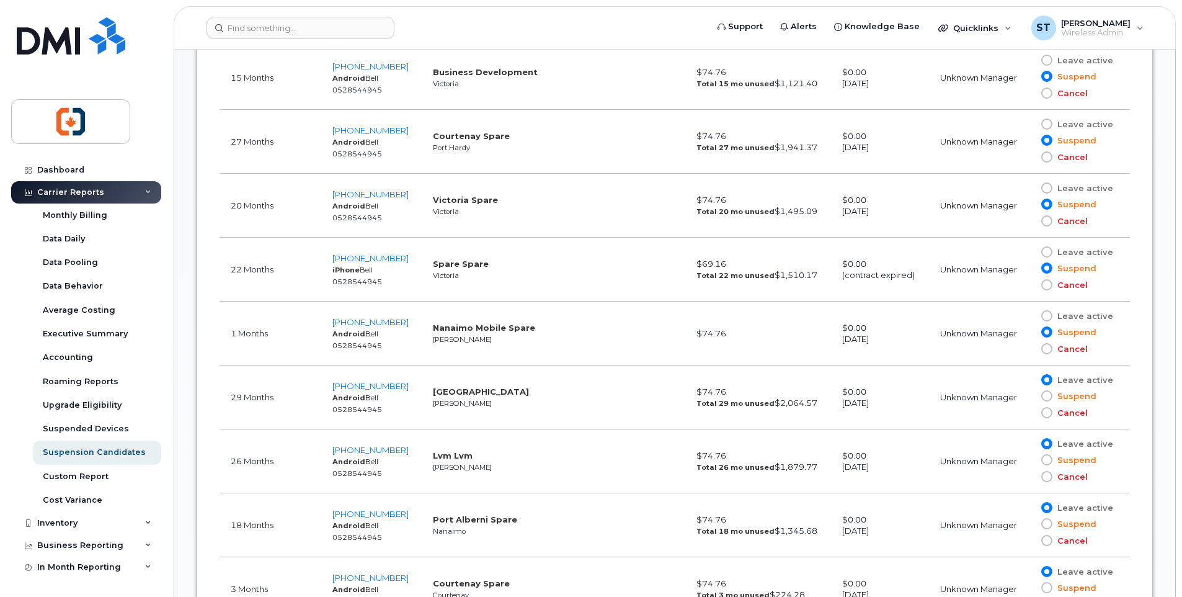
click at [1046, 396] on span at bounding box center [1046, 395] width 11 height 11
click at [1029, 396] on input "Suspend" at bounding box center [1029, 396] width 0 height 0
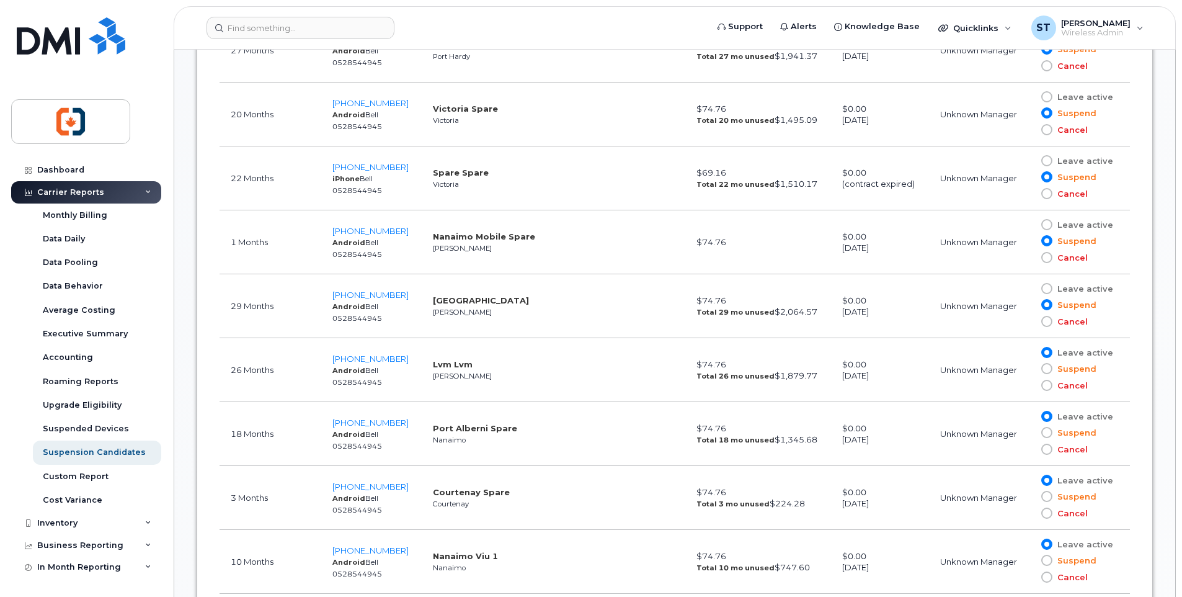
scroll to position [1054, 0]
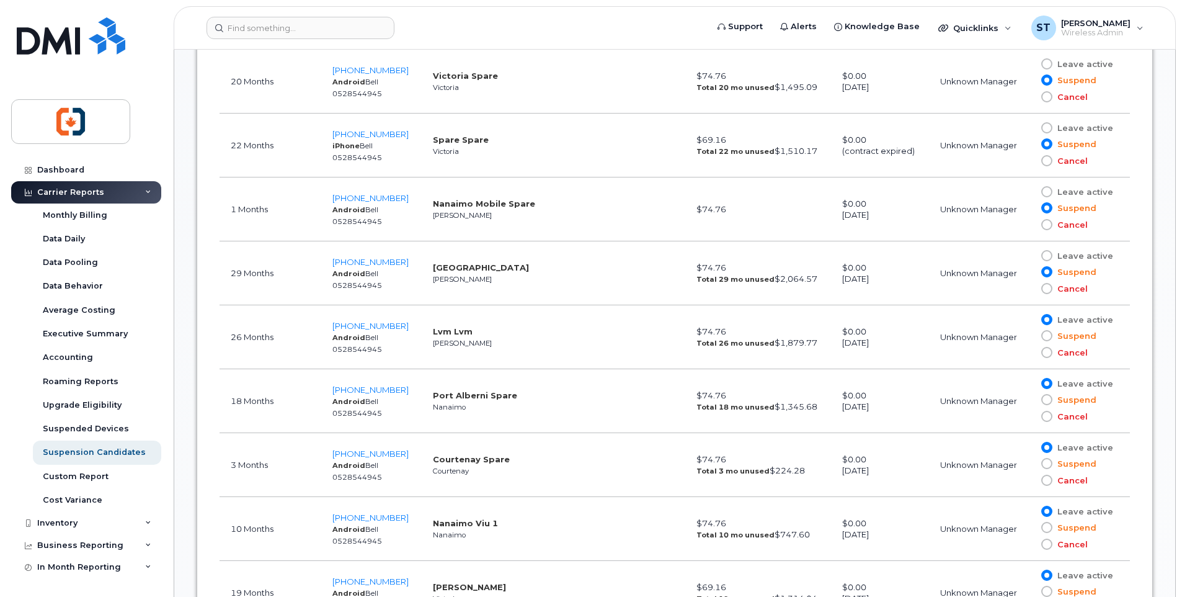
click at [1050, 339] on span at bounding box center [1046, 335] width 11 height 11
click at [1029, 335] on input "Suspend" at bounding box center [1029, 335] width 0 height 0
click at [1049, 400] on span at bounding box center [1046, 399] width 11 height 11
click at [1029, 399] on input "Suspend" at bounding box center [1029, 399] width 0 height 0
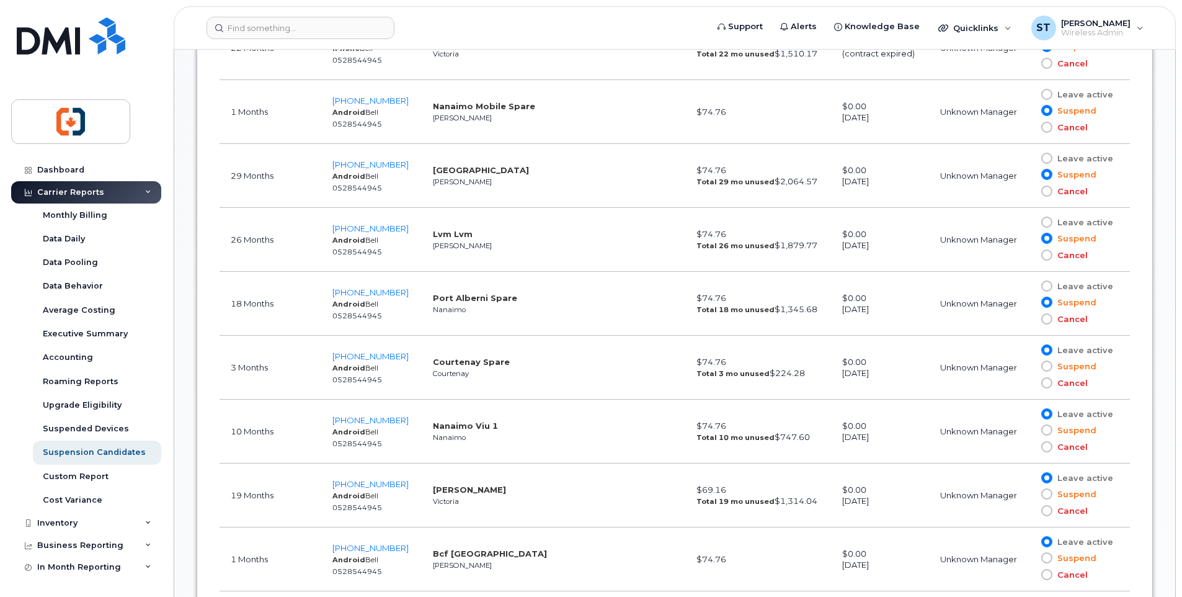
scroll to position [1178, 0]
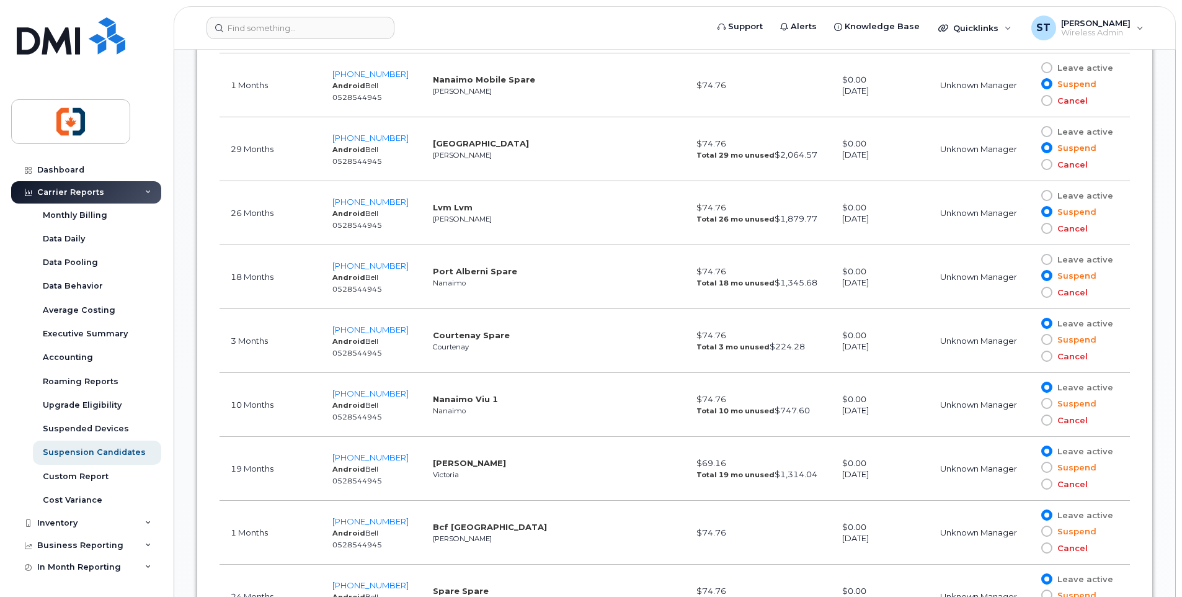
click at [1045, 340] on span at bounding box center [1046, 339] width 11 height 11
click at [1029, 339] on input "Suspend" at bounding box center [1029, 339] width 0 height 0
click at [1049, 322] on span at bounding box center [1046, 322] width 11 height 11
click at [1029, 323] on input "Leave active" at bounding box center [1029, 323] width 0 height 0
click at [1047, 403] on span at bounding box center [1046, 402] width 11 height 11
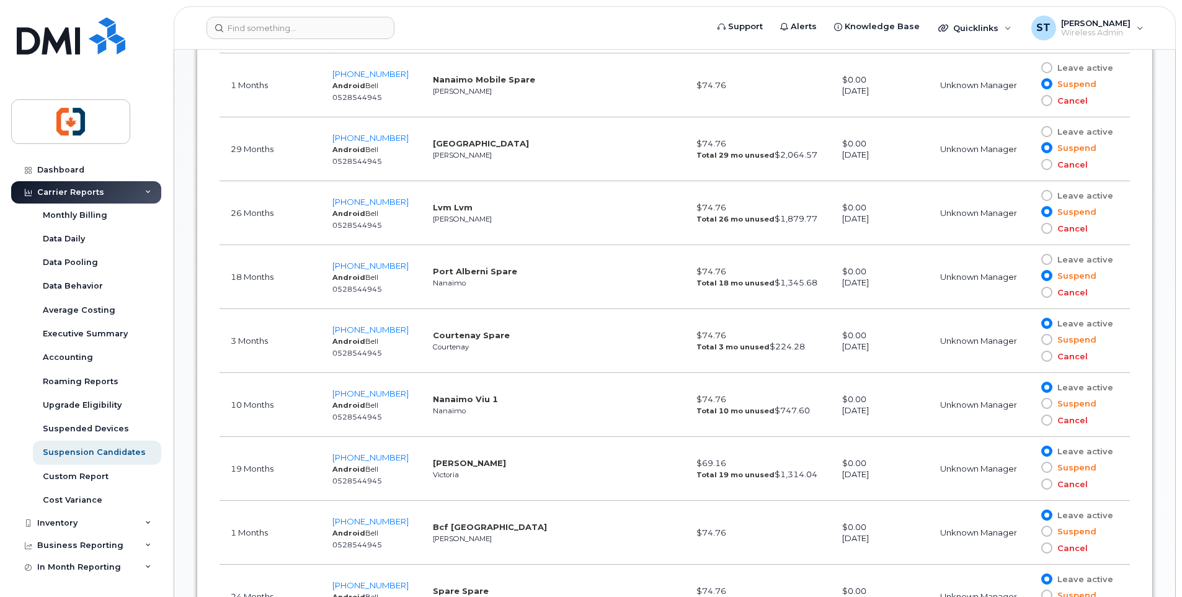
click at [1029, 403] on input "Suspend" at bounding box center [1029, 403] width 0 height 0
click at [1048, 466] on span at bounding box center [1046, 466] width 11 height 11
click at [1029, 467] on input "Suspend" at bounding box center [1029, 467] width 0 height 0
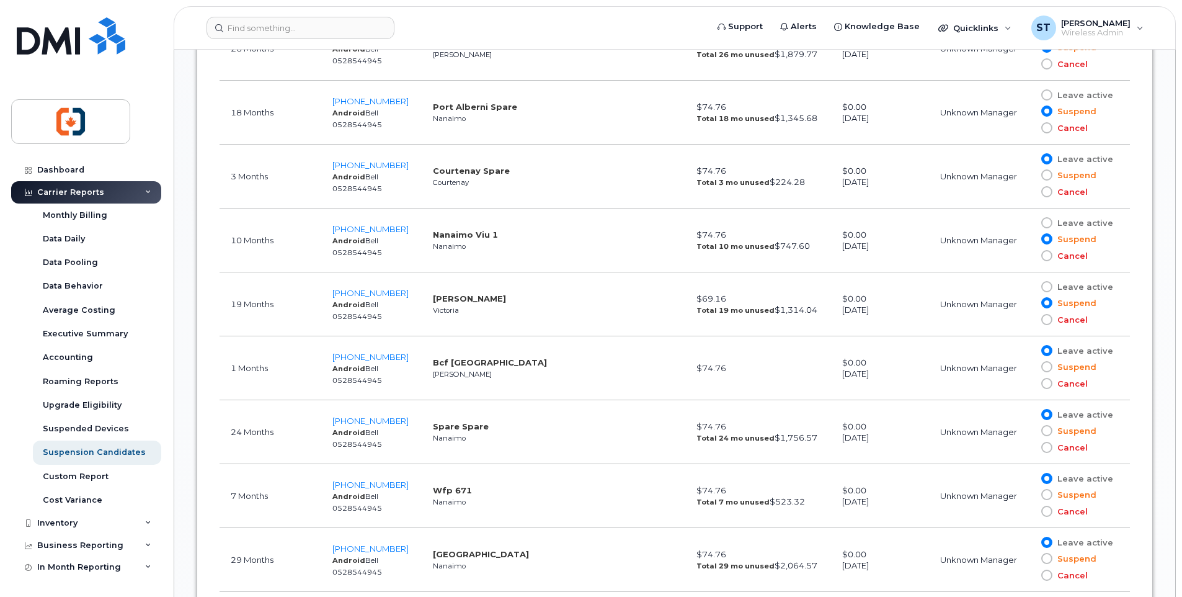
scroll to position [1364, 0]
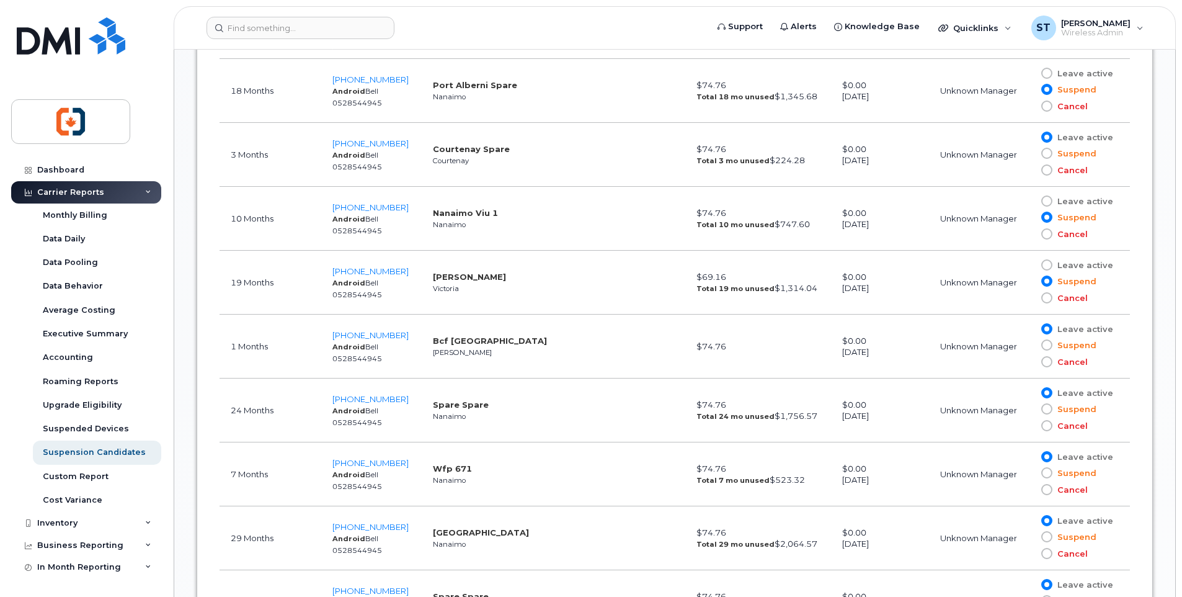
click at [1048, 410] on span at bounding box center [1046, 408] width 11 height 11
click at [1029, 409] on input "Suspend" at bounding box center [1029, 409] width 0 height 0
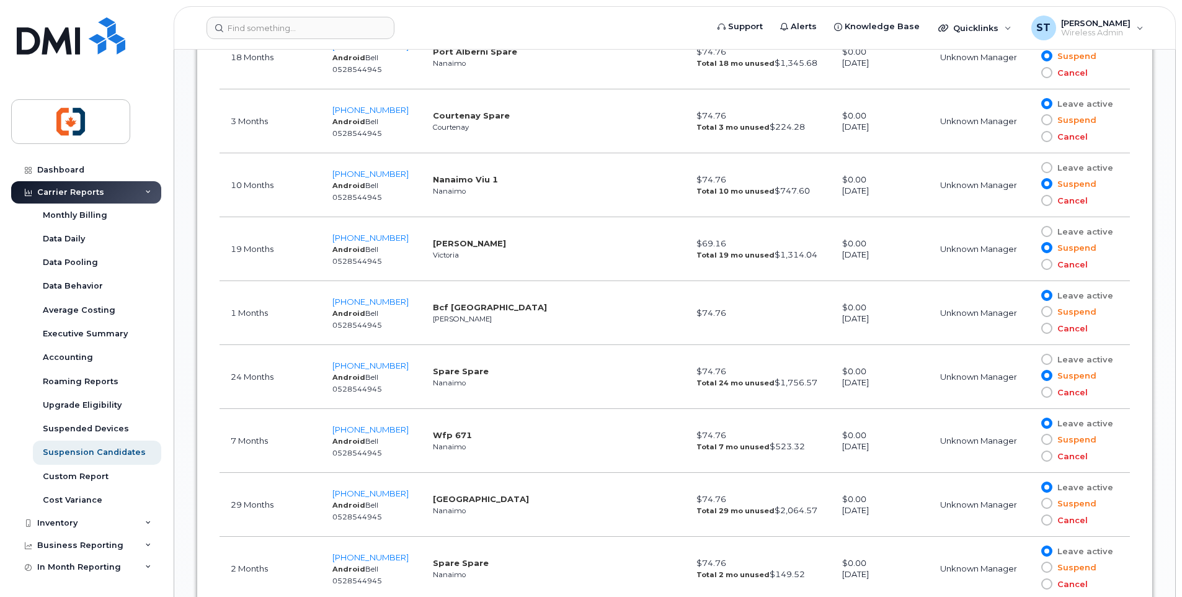
scroll to position [1426, 0]
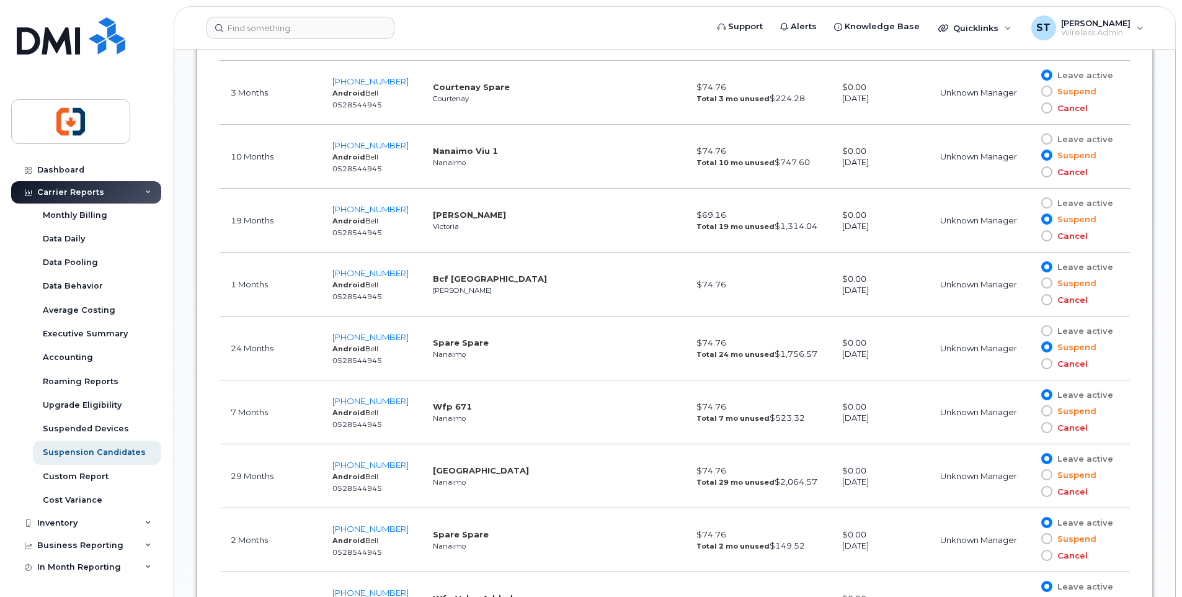
click at [1049, 410] on span at bounding box center [1046, 410] width 11 height 11
click at [1029, 410] on input "Suspend" at bounding box center [1029, 410] width 0 height 0
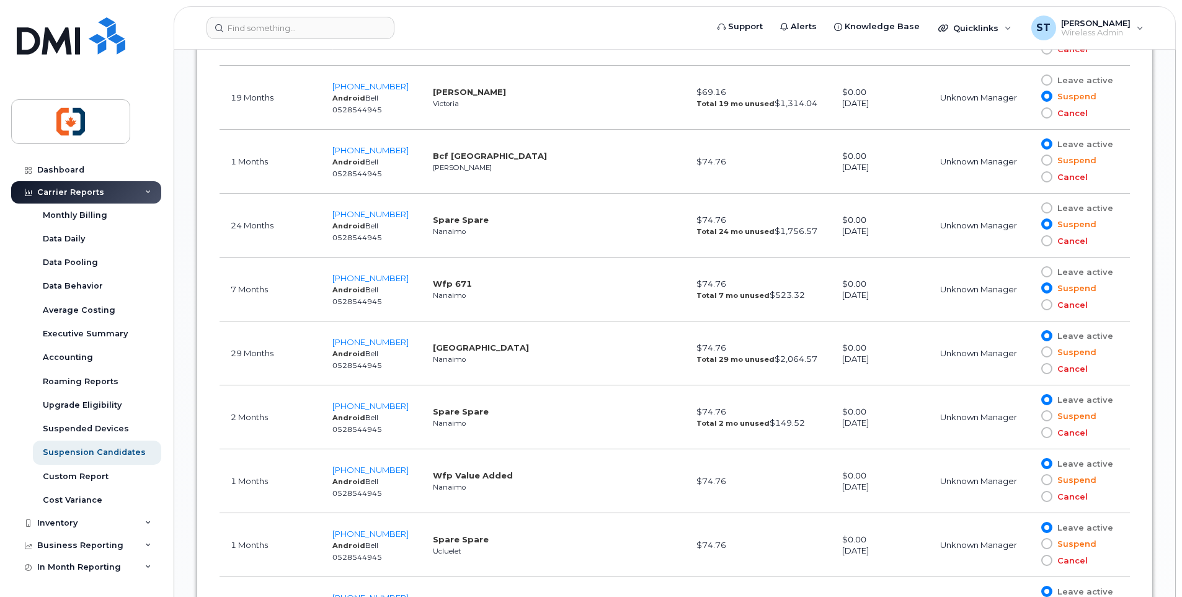
scroll to position [1550, 0]
click at [1047, 350] on span at bounding box center [1046, 350] width 11 height 11
click at [1029, 350] on input "Suspend" at bounding box center [1029, 350] width 0 height 0
click at [1047, 415] on span at bounding box center [1046, 414] width 11 height 11
click at [1029, 414] on input "Suspend" at bounding box center [1029, 414] width 0 height 0
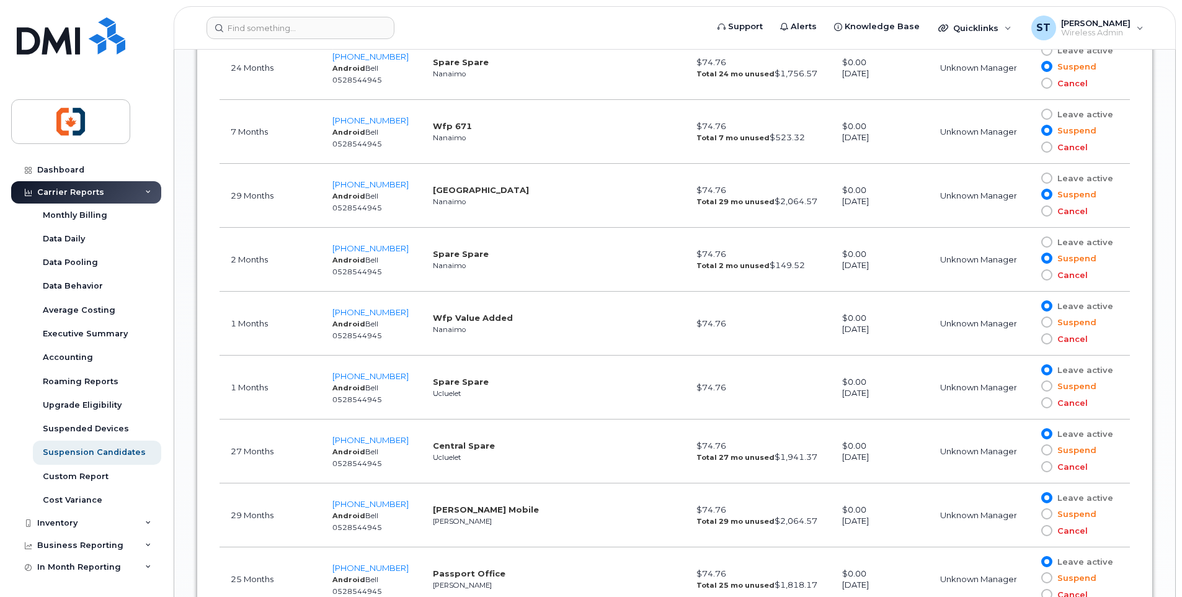
scroll to position [1736, 0]
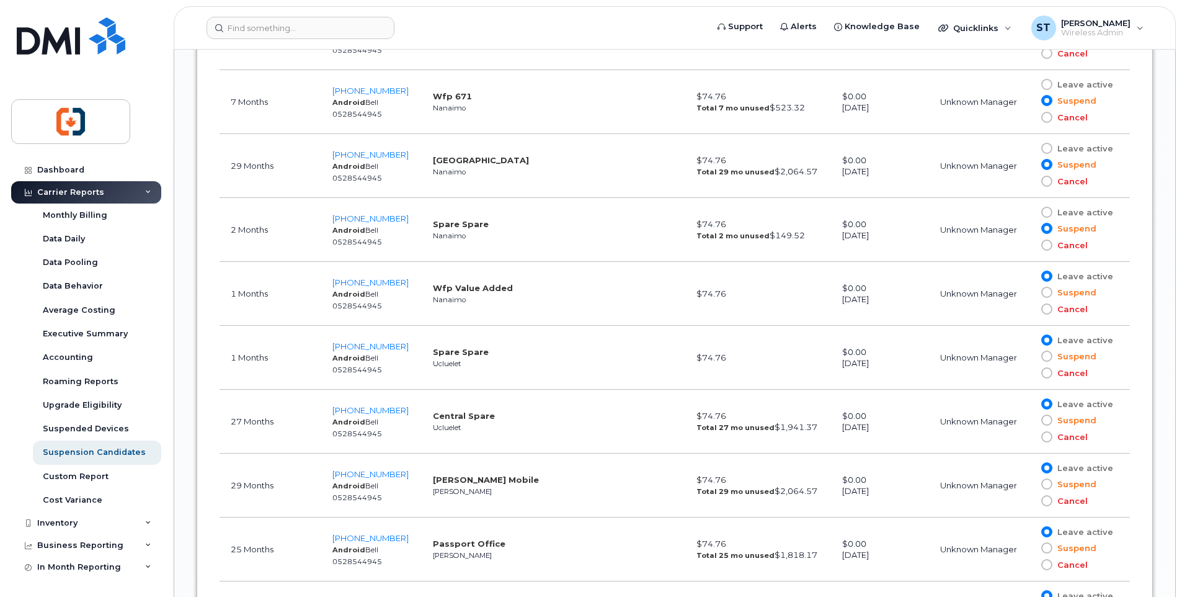
click at [1045, 422] on span at bounding box center [1046, 419] width 11 height 11
click at [1029, 420] on input "Suspend" at bounding box center [1029, 420] width 0 height 0
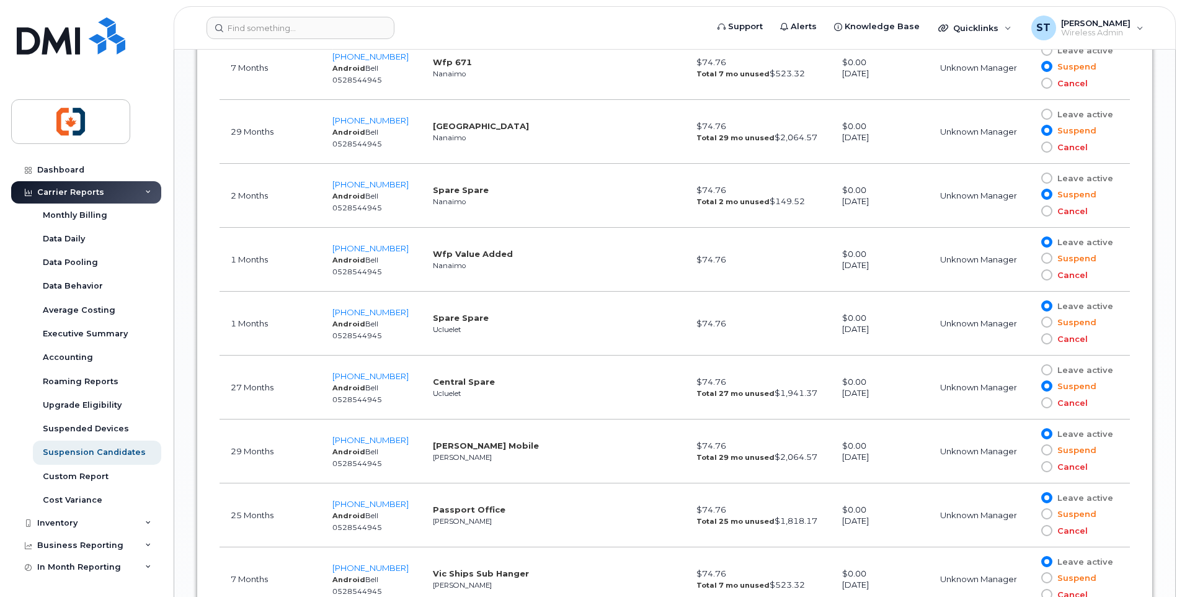
scroll to position [1798, 0]
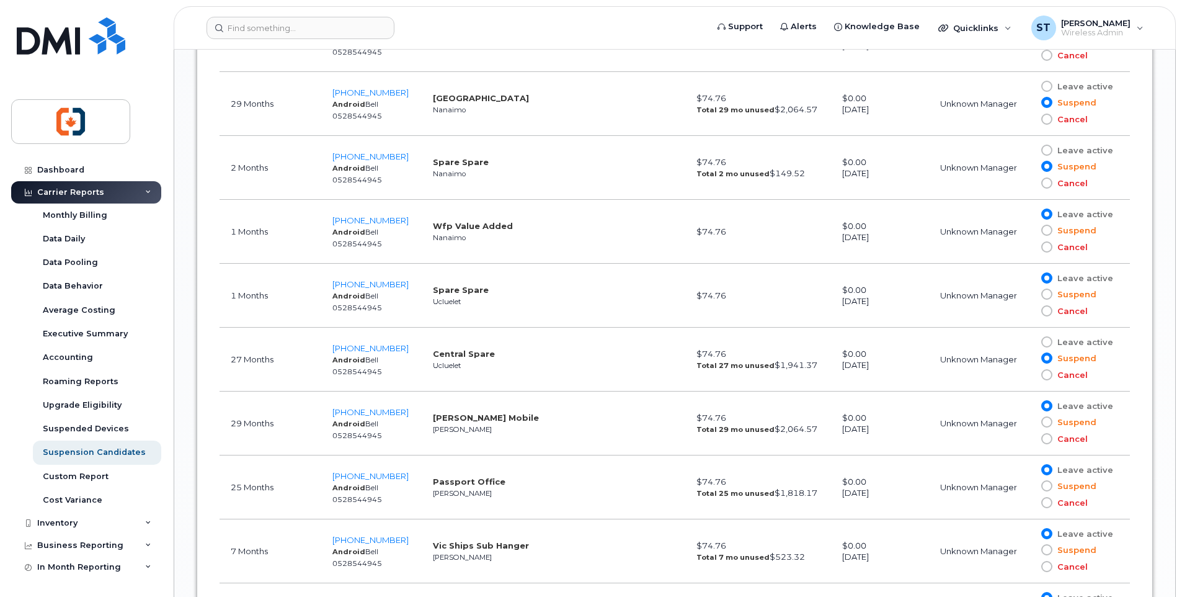
click at [1049, 424] on span at bounding box center [1046, 421] width 11 height 11
click at [1029, 422] on input "Suspend" at bounding box center [1029, 422] width 0 height 0
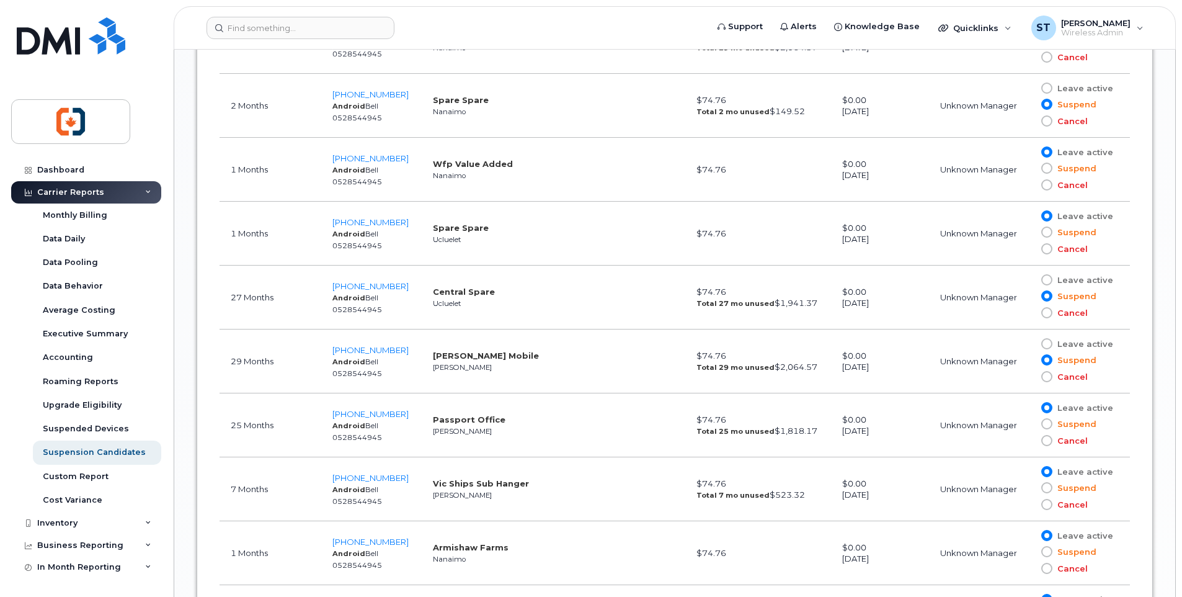
click at [1049, 425] on span at bounding box center [1046, 423] width 11 height 11
click at [1029, 424] on input "Suspend" at bounding box center [1029, 424] width 0 height 0
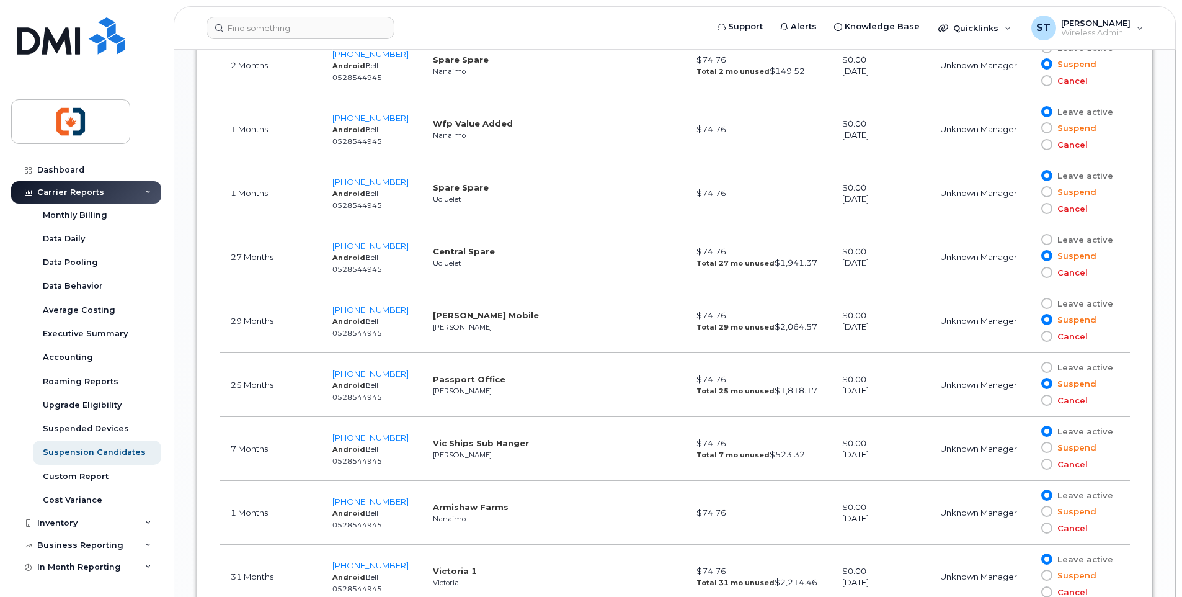
scroll to position [1922, 0]
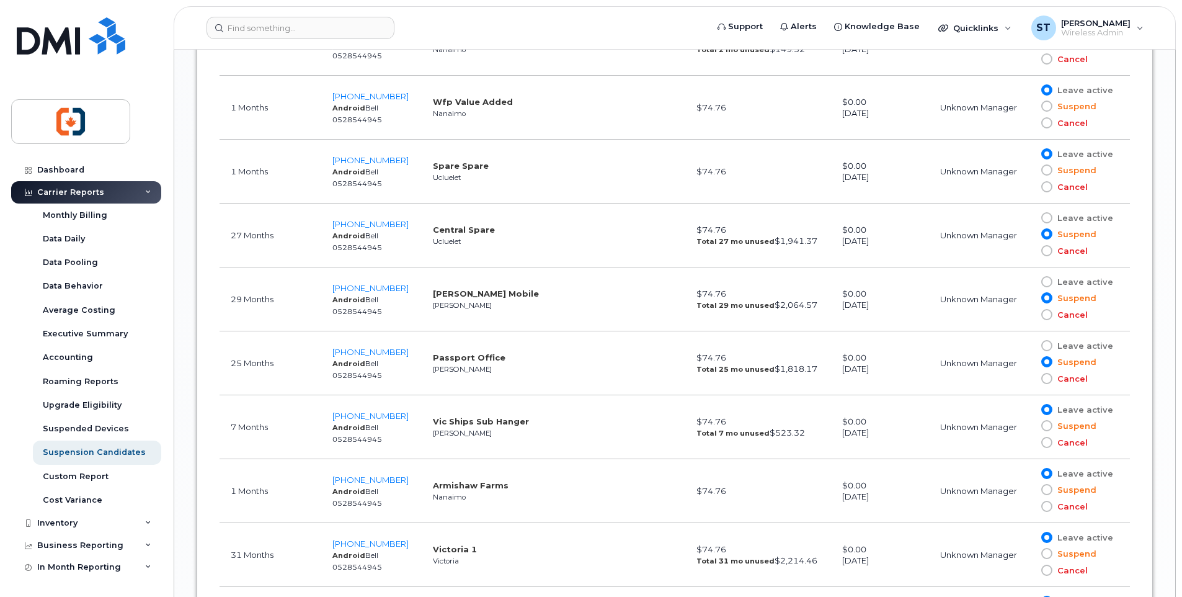
click at [1049, 428] on span at bounding box center [1046, 425] width 11 height 11
click at [1029, 425] on input "Suspend" at bounding box center [1029, 425] width 0 height 0
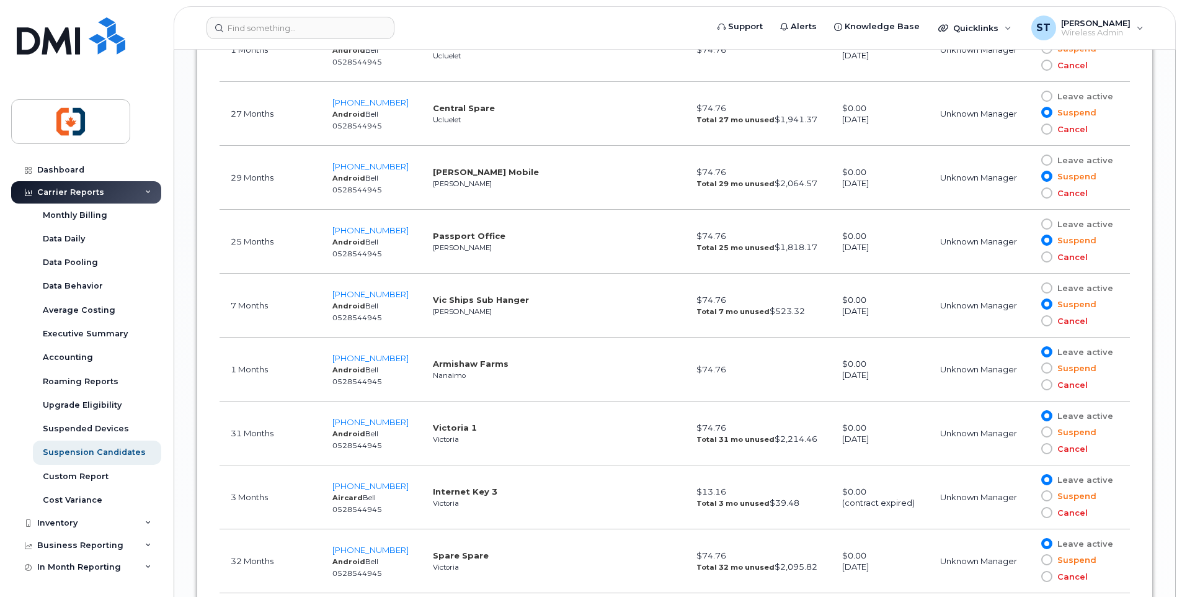
scroll to position [2046, 0]
click at [1051, 430] on span at bounding box center [1046, 429] width 11 height 11
click at [1029, 429] on input "Suspend" at bounding box center [1029, 429] width 0 height 0
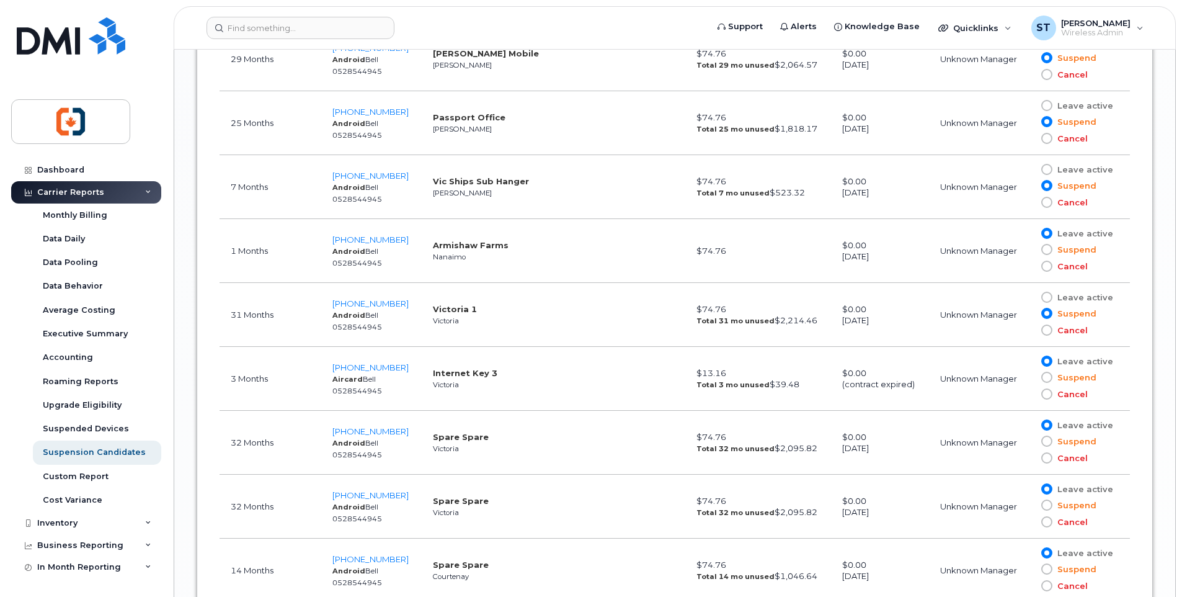
scroll to position [2170, 0]
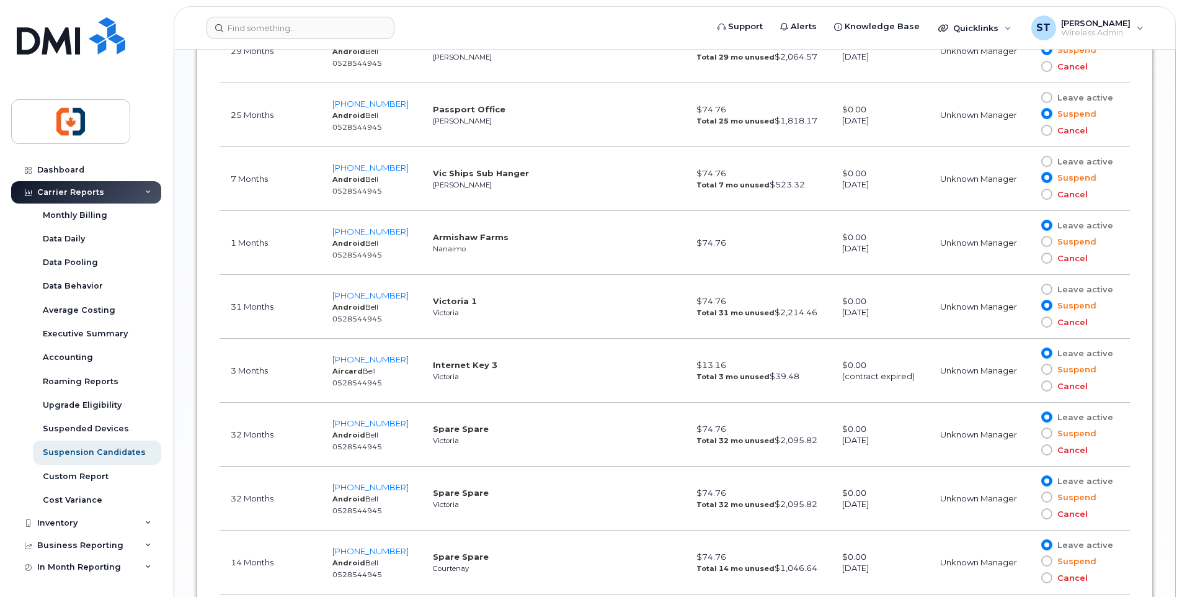
click at [1047, 370] on span at bounding box center [1046, 368] width 11 height 11
click at [1029, 369] on input "Suspend" at bounding box center [1029, 369] width 0 height 0
click at [1045, 356] on span at bounding box center [1046, 352] width 11 height 11
click at [1029, 353] on input "Leave active" at bounding box center [1029, 353] width 0 height 0
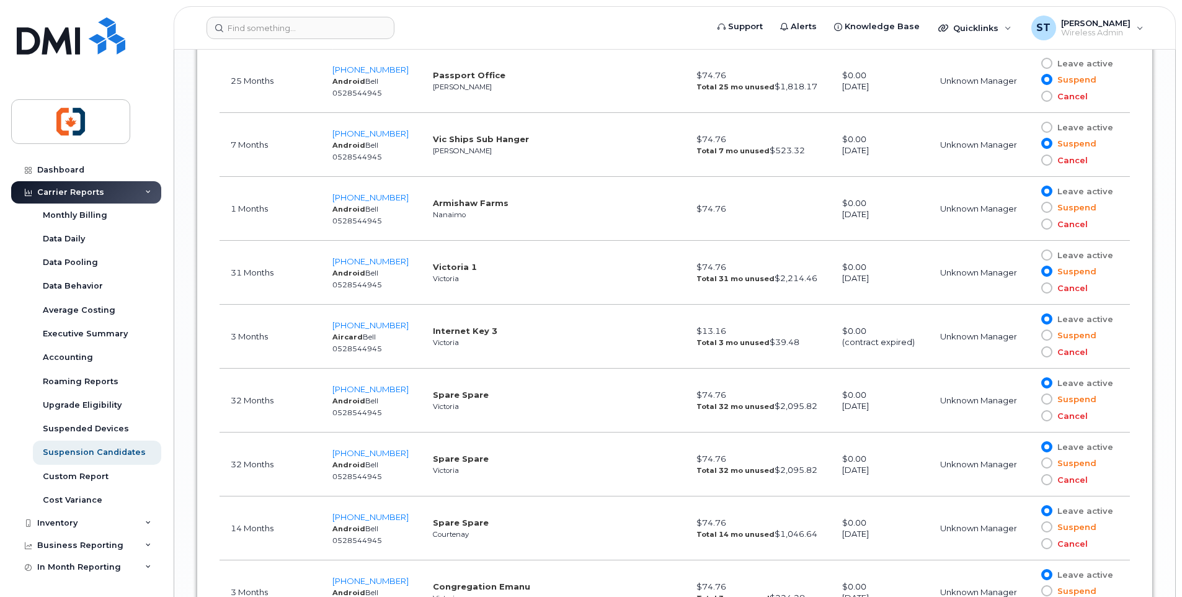
scroll to position [2232, 0]
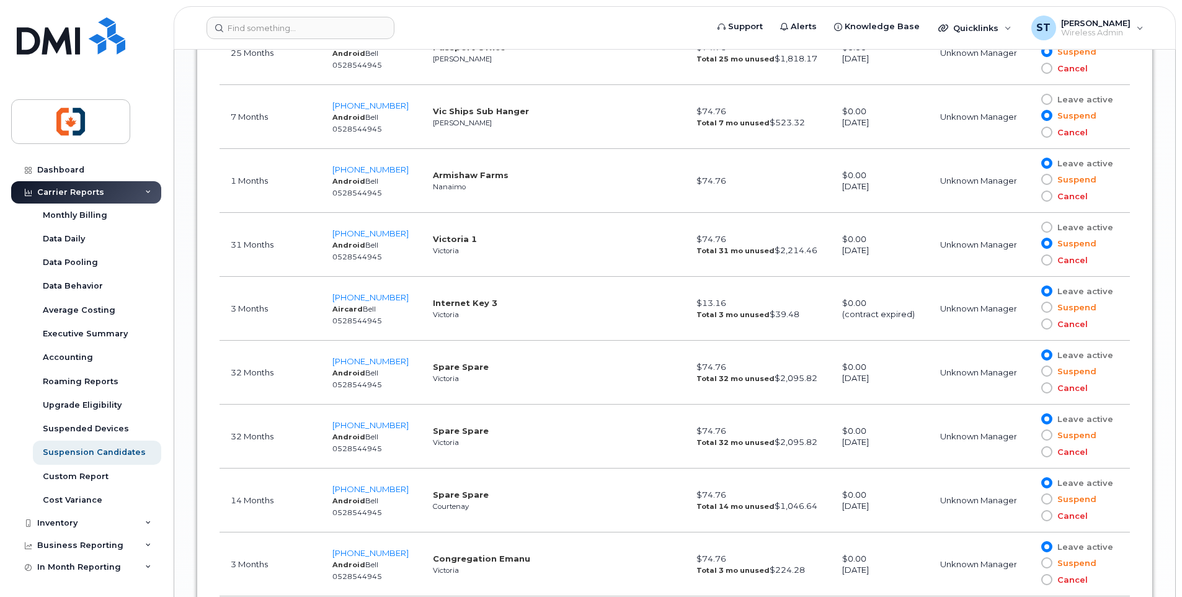
click at [1047, 373] on span at bounding box center [1046, 370] width 11 height 11
click at [1029, 371] on input "Suspend" at bounding box center [1029, 371] width 0 height 0
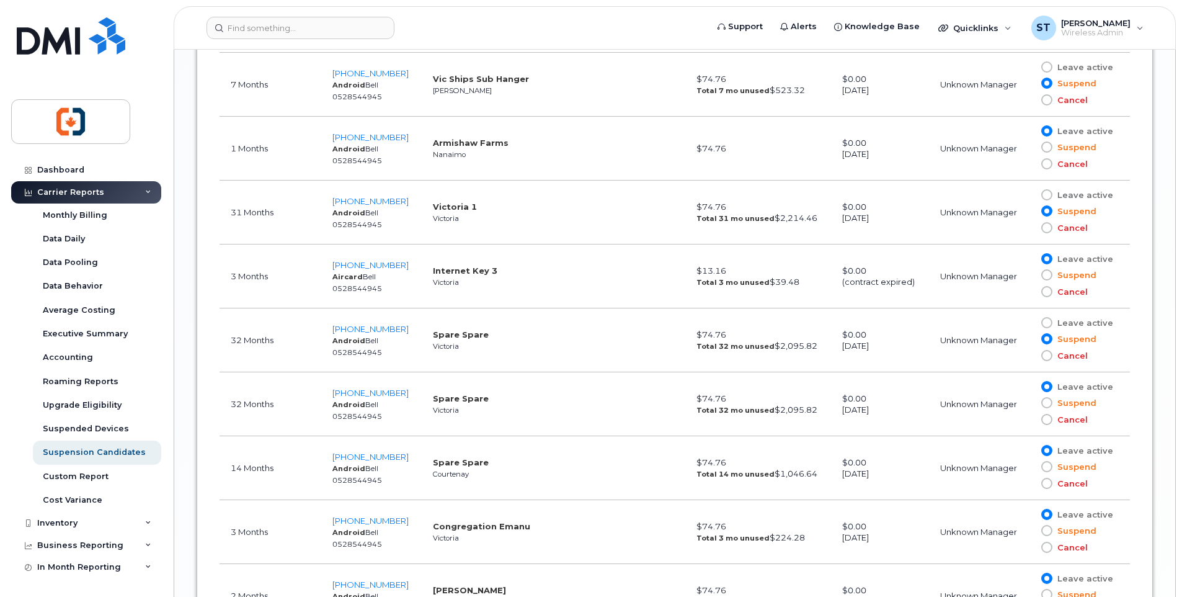
scroll to position [2294, 0]
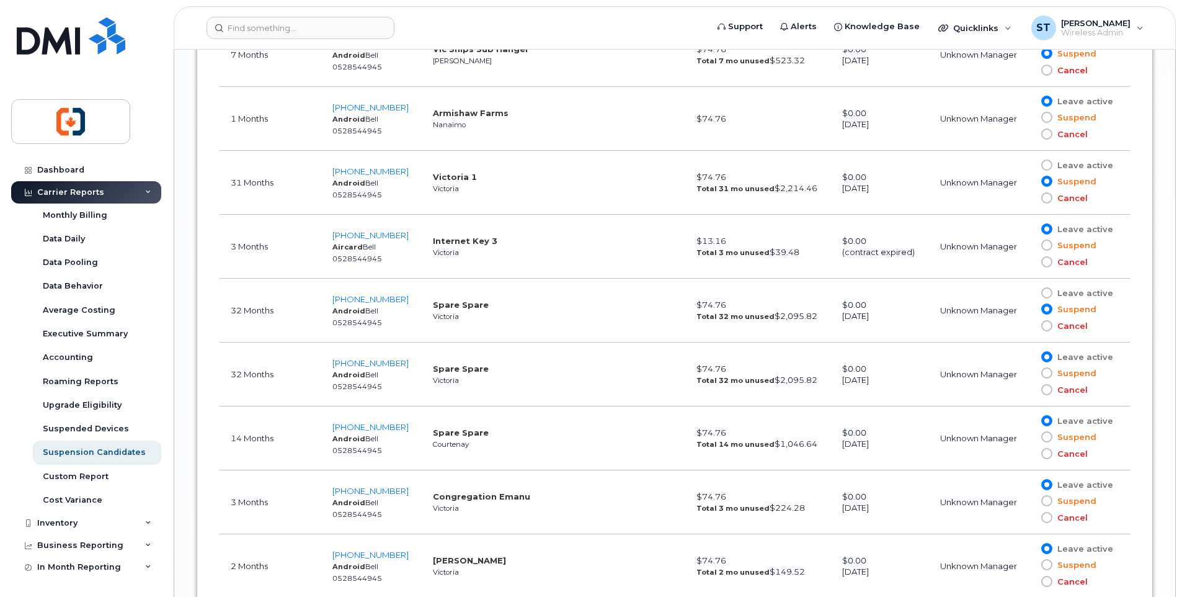
click at [1049, 376] on span at bounding box center [1046, 372] width 11 height 11
click at [1029, 373] on input "Suspend" at bounding box center [1029, 373] width 0 height 0
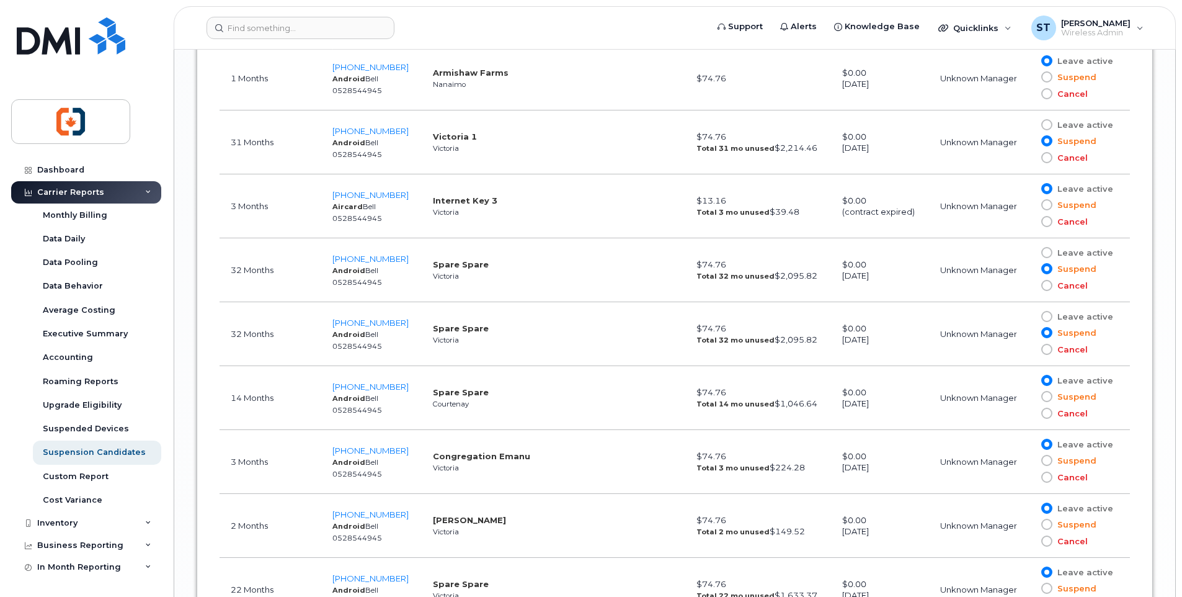
scroll to position [2356, 0]
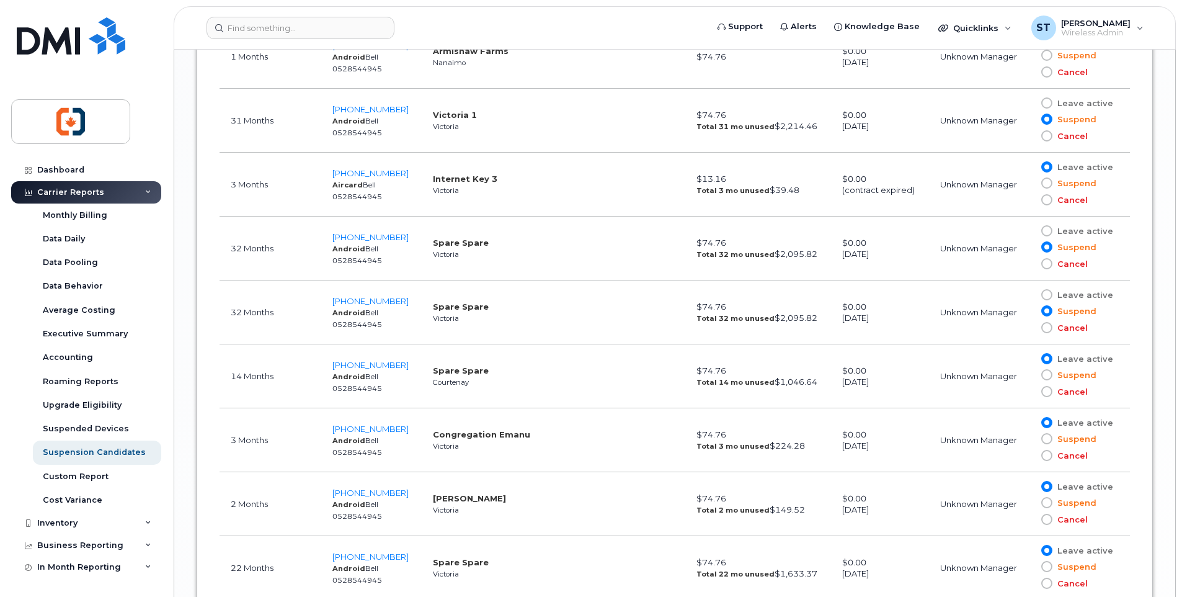
click at [1045, 377] on span at bounding box center [1046, 374] width 11 height 11
click at [1029, 375] on input "Suspend" at bounding box center [1029, 375] width 0 height 0
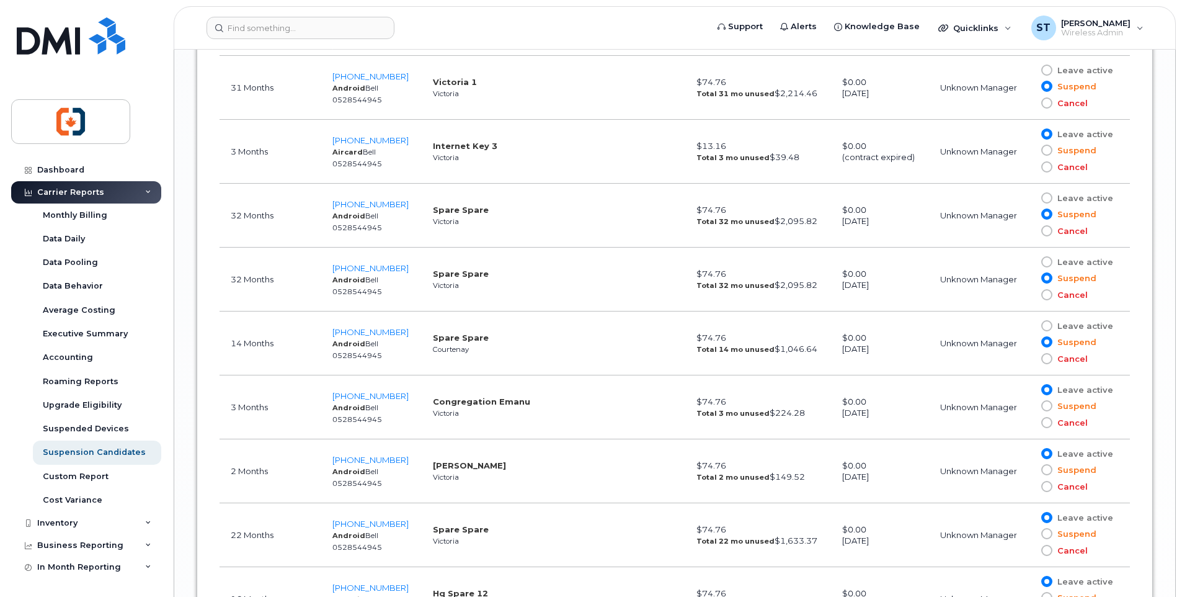
scroll to position [2418, 0]
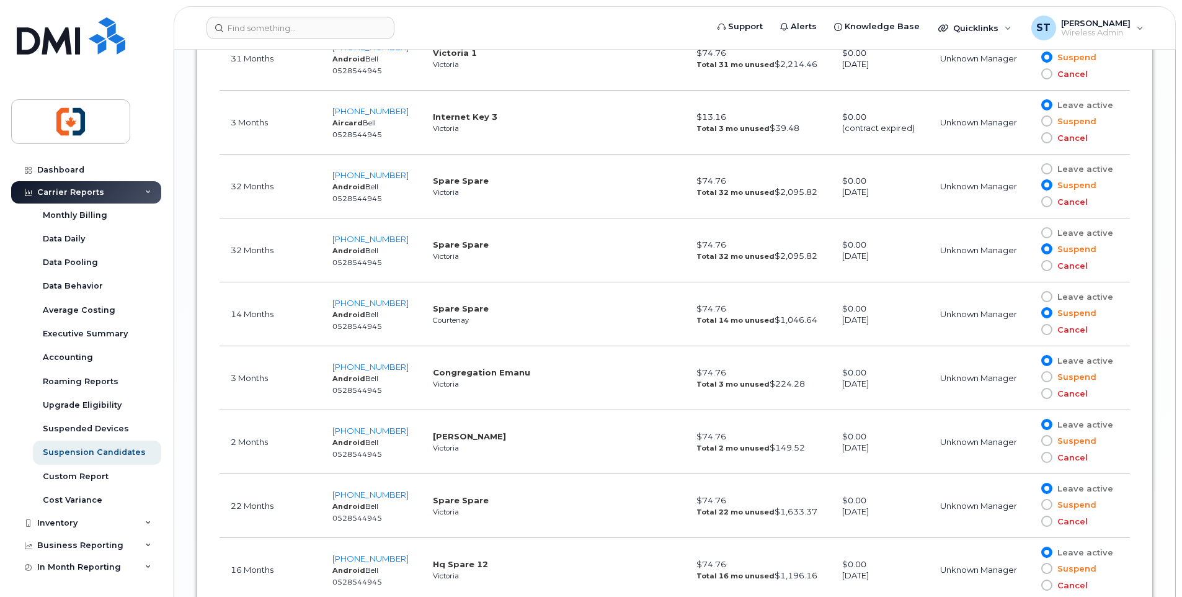
click at [1047, 377] on span at bounding box center [1046, 376] width 11 height 11
click at [1029, 376] on input "Suspend" at bounding box center [1029, 376] width 0 height 0
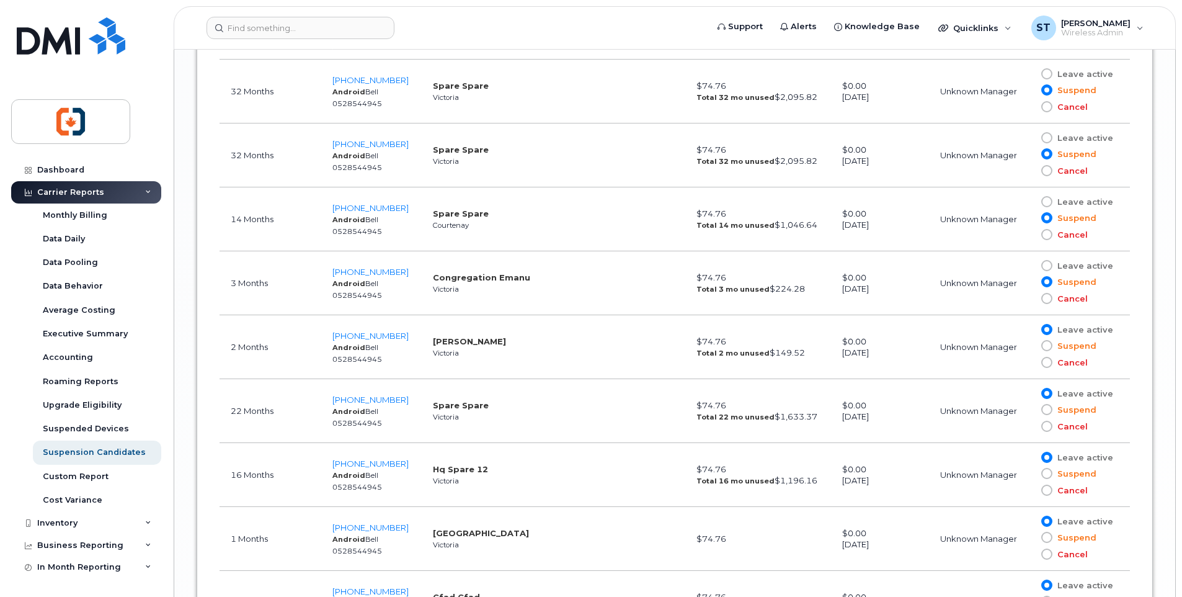
scroll to position [2542, 0]
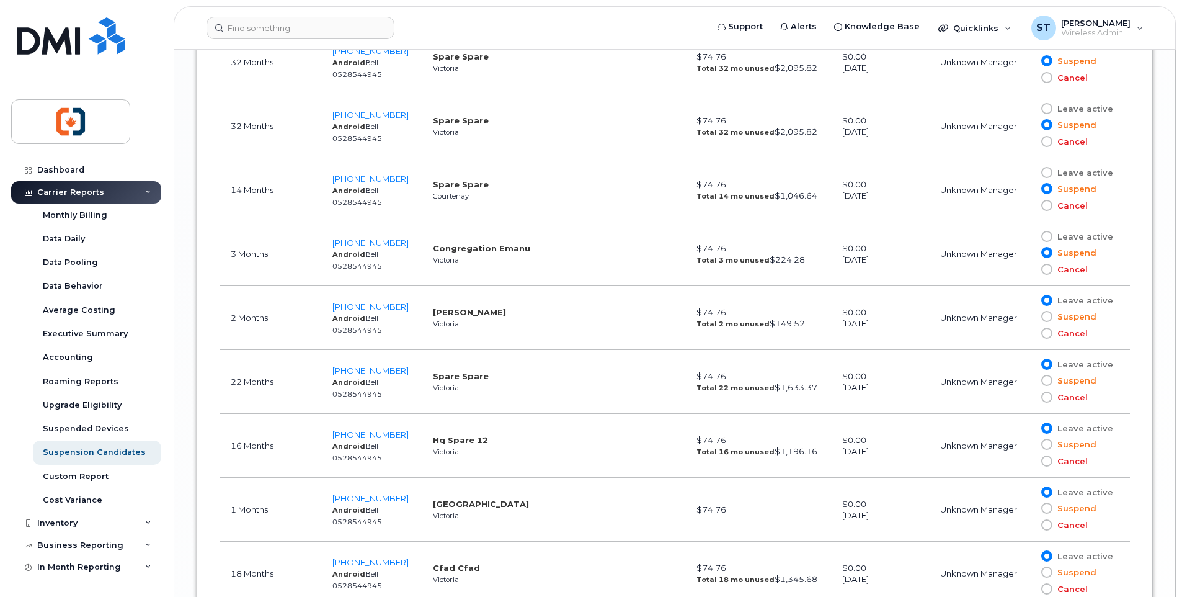
click at [1050, 382] on span at bounding box center [1046, 380] width 11 height 11
click at [1029, 380] on input "Suspend" at bounding box center [1029, 380] width 0 height 0
click at [1047, 383] on span at bounding box center [1046, 381] width 11 height 11
click at [1029, 382] on input "Suspend" at bounding box center [1029, 382] width 0 height 0
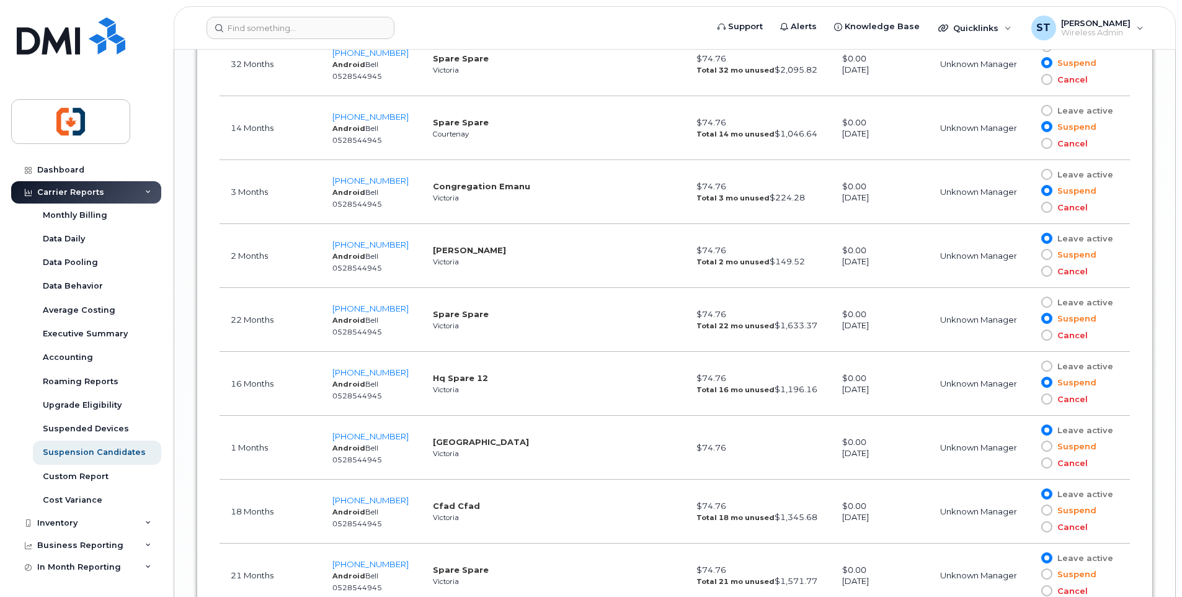
scroll to position [2666, 0]
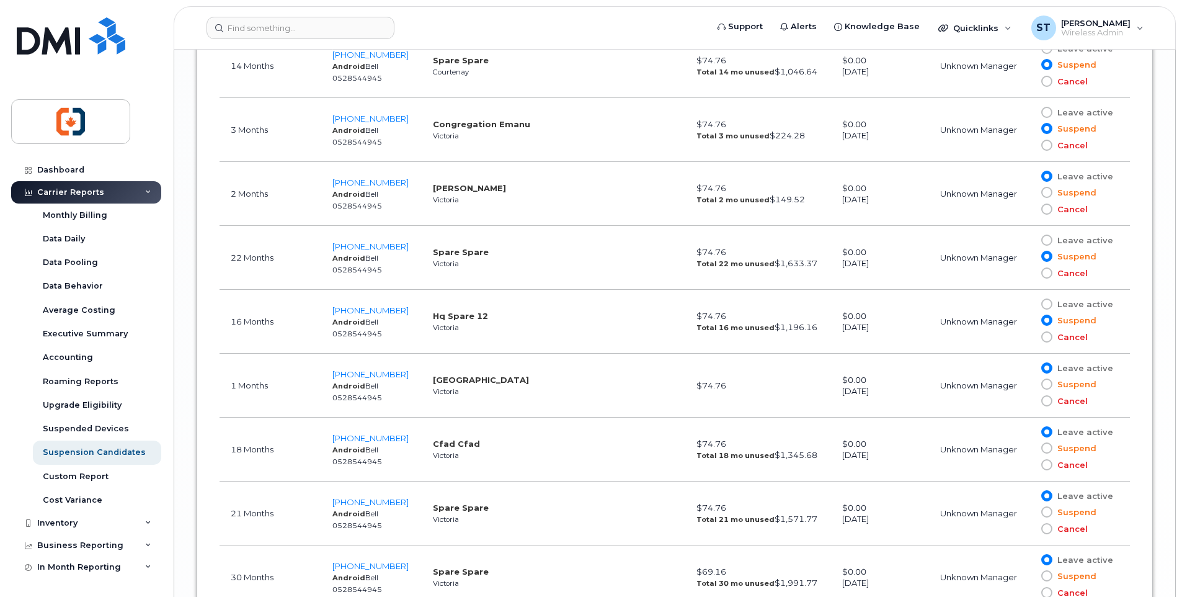
click at [1047, 448] on span at bounding box center [1046, 447] width 11 height 11
click at [1029, 448] on input "Suspend" at bounding box center [1029, 448] width 0 height 0
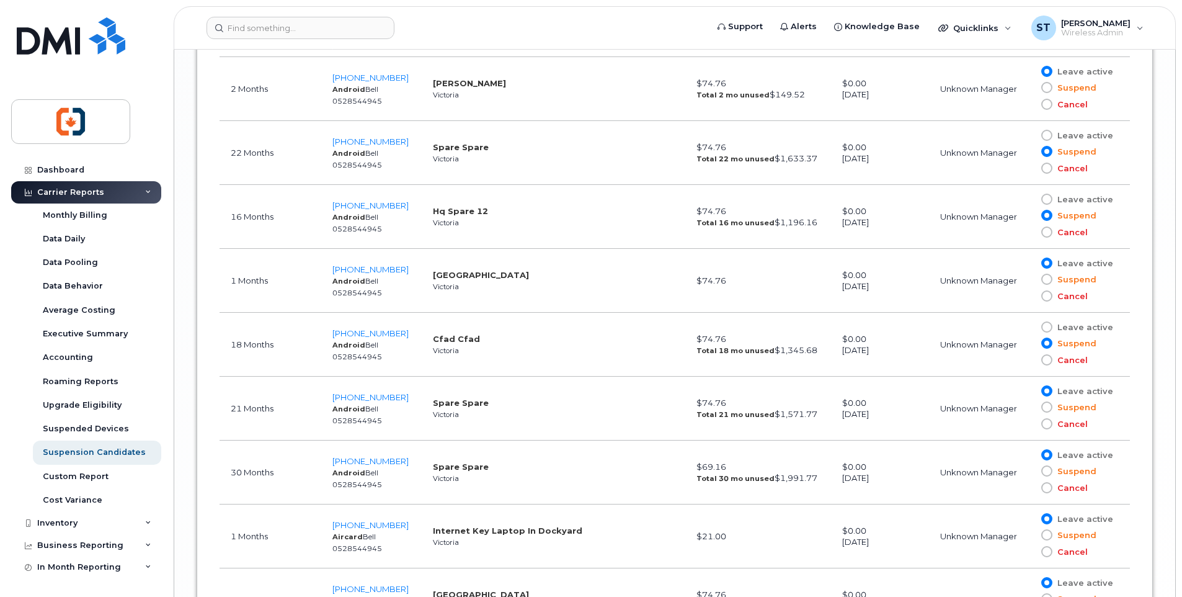
scroll to position [2790, 0]
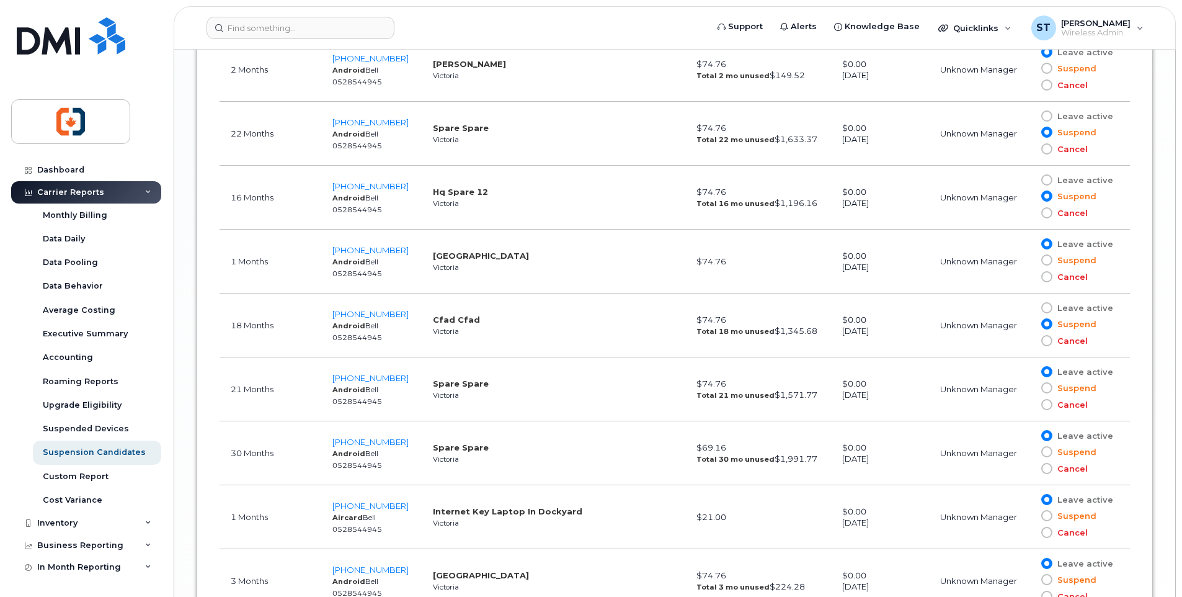
click at [1045, 389] on span at bounding box center [1046, 387] width 11 height 11
click at [1029, 388] on input "Suspend" at bounding box center [1029, 388] width 0 height 0
click at [1047, 455] on span at bounding box center [1046, 451] width 11 height 11
click at [1029, 451] on input "Suspend" at bounding box center [1029, 451] width 0 height 0
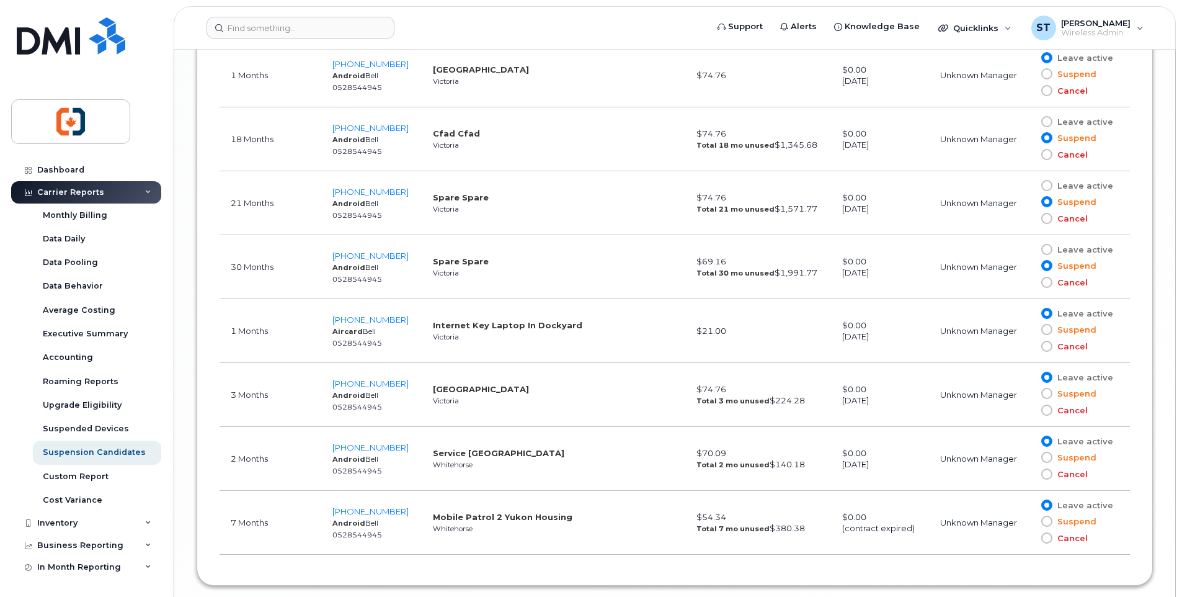
scroll to position [3027, 0]
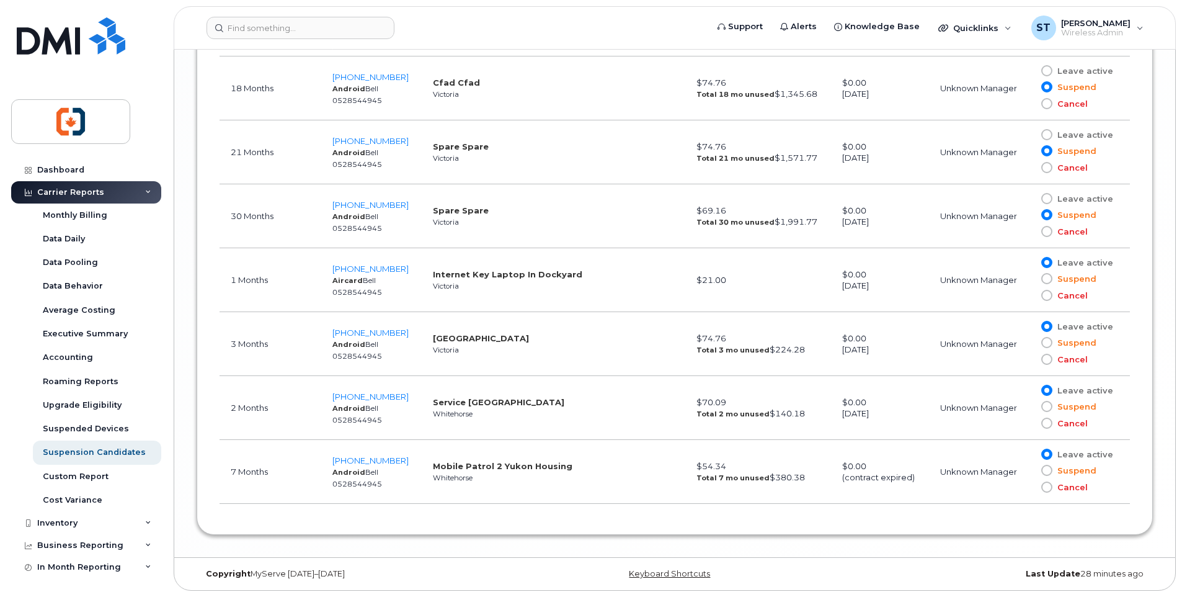
click at [1048, 471] on span at bounding box center [1046, 469] width 11 height 11
click at [1029, 470] on input "Suspend" at bounding box center [1029, 470] width 0 height 0
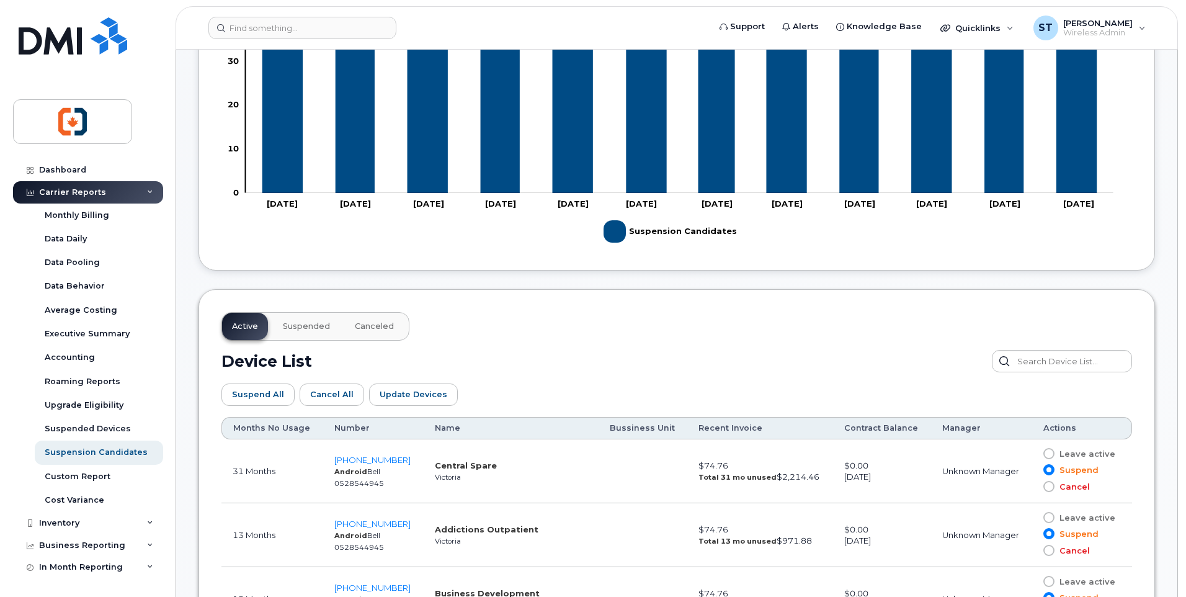
scroll to position [423, 0]
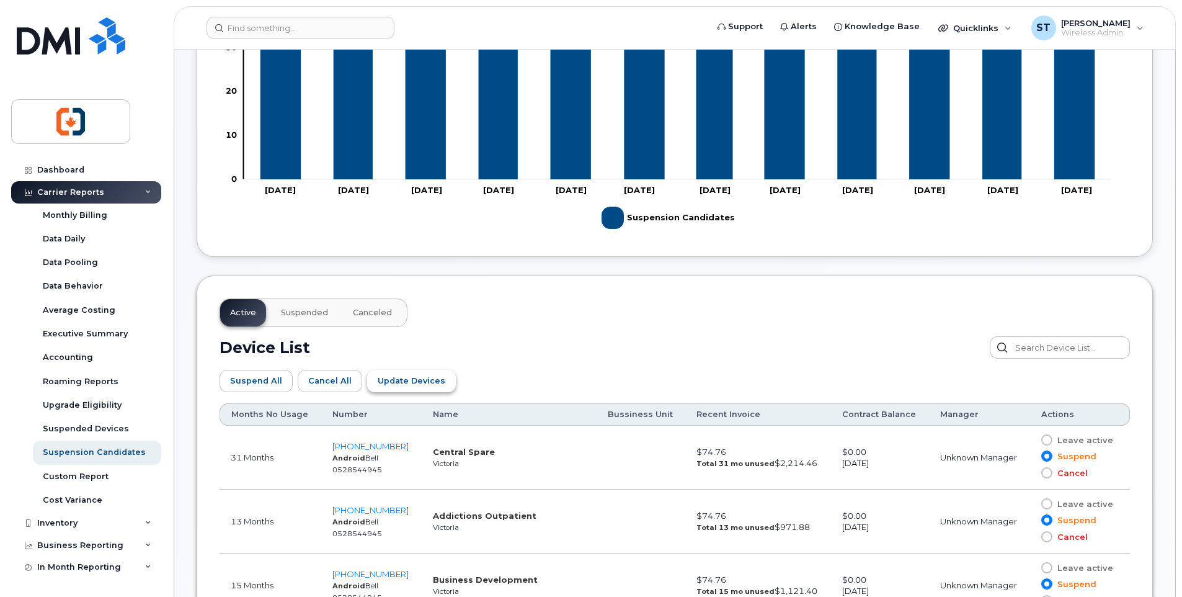
click at [385, 382] on span "Update Devices" at bounding box center [412, 381] width 68 height 12
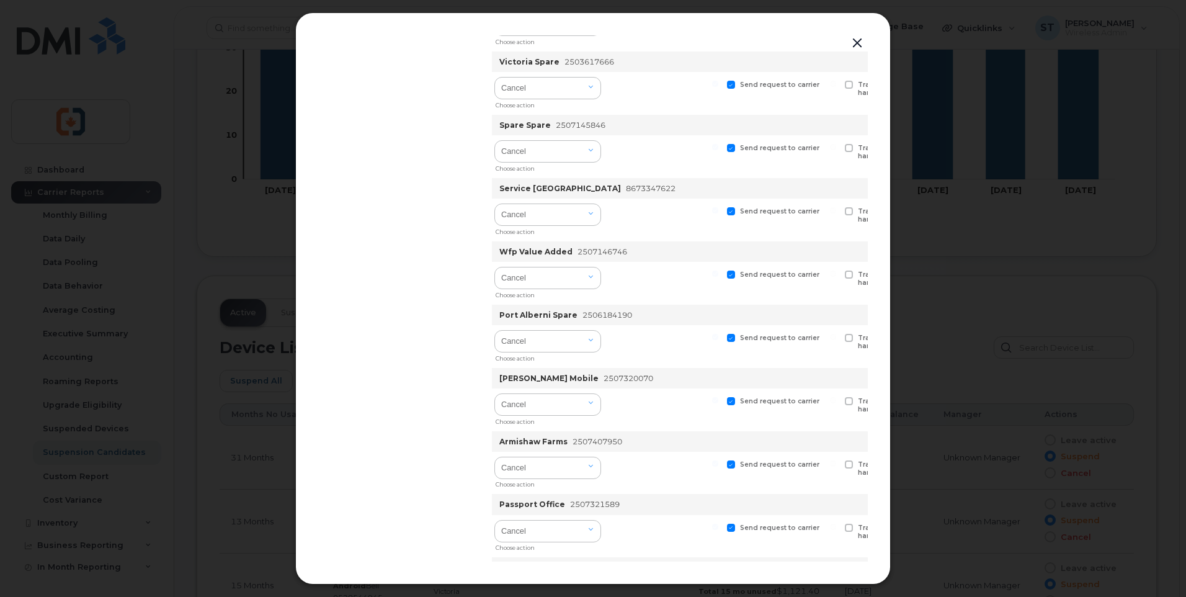
scroll to position [0, 0]
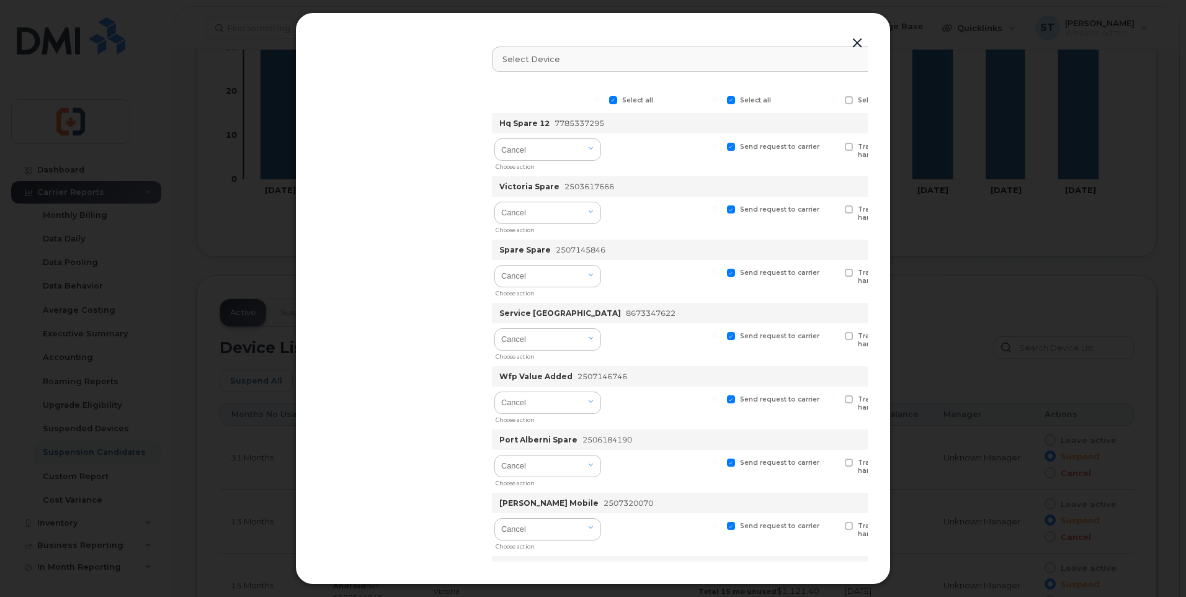
drag, startPoint x: 721, startPoint y: 153, endPoint x: 651, endPoint y: 155, distance: 70.1
click at [651, 155] on div at bounding box center [663, 154] width 115 height 43
click at [569, 159] on select "Cancel Suspend - Extend Suspension Suspend - Reduced Rate Suspend - Full Rate S…" at bounding box center [547, 149] width 107 height 22
click at [639, 213] on div at bounding box center [663, 218] width 115 height 43
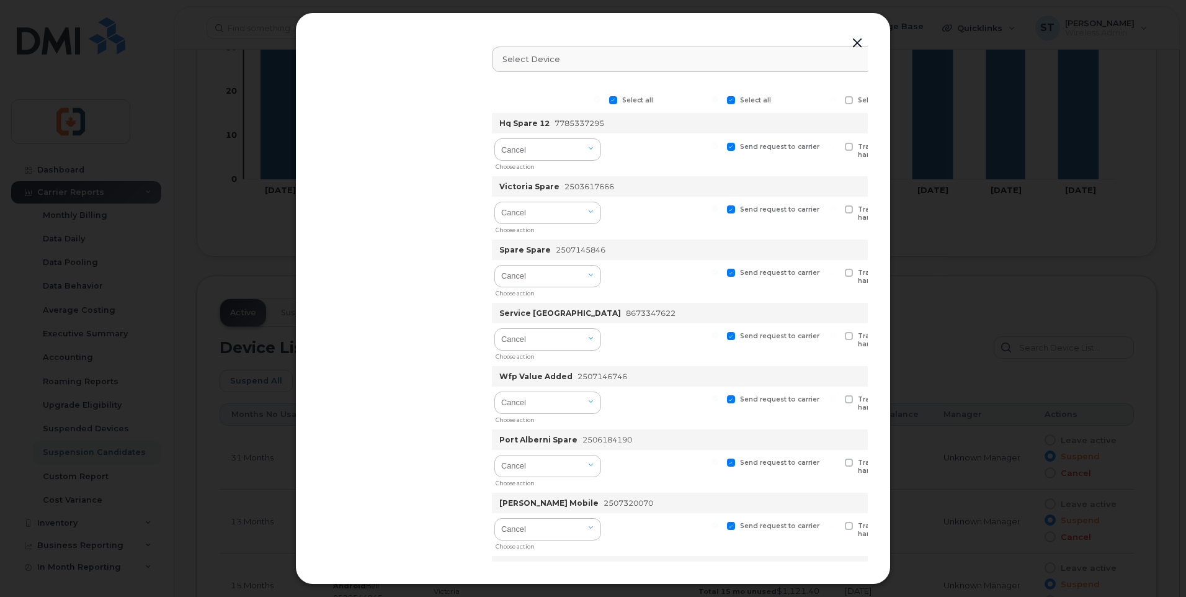
click at [858, 43] on button "button" at bounding box center [857, 43] width 19 height 17
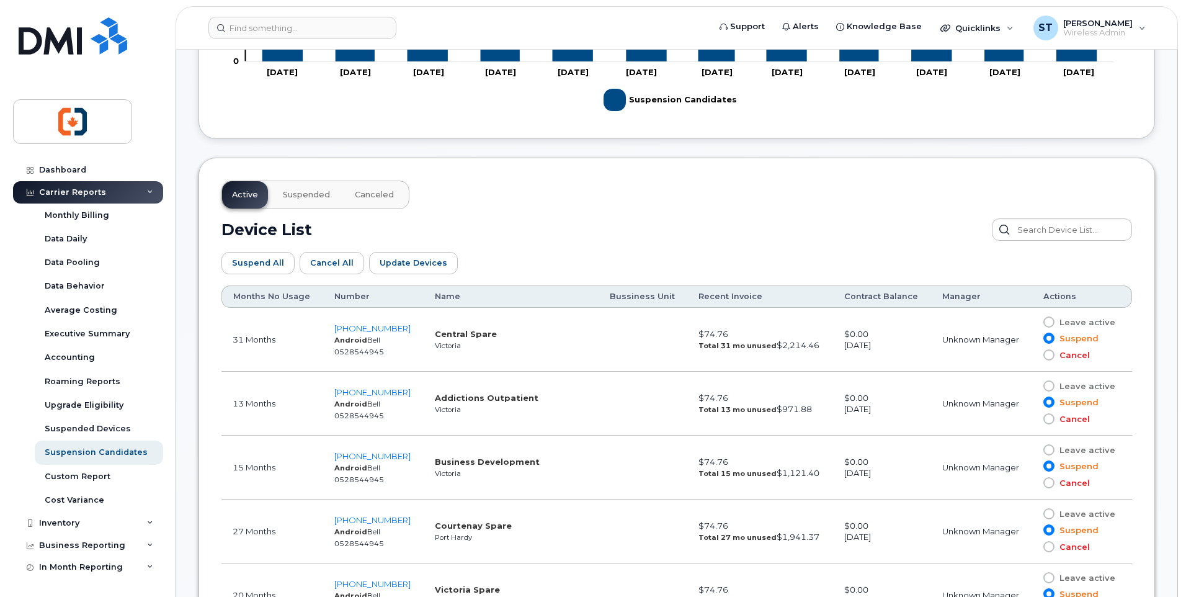
scroll to position [547, 0]
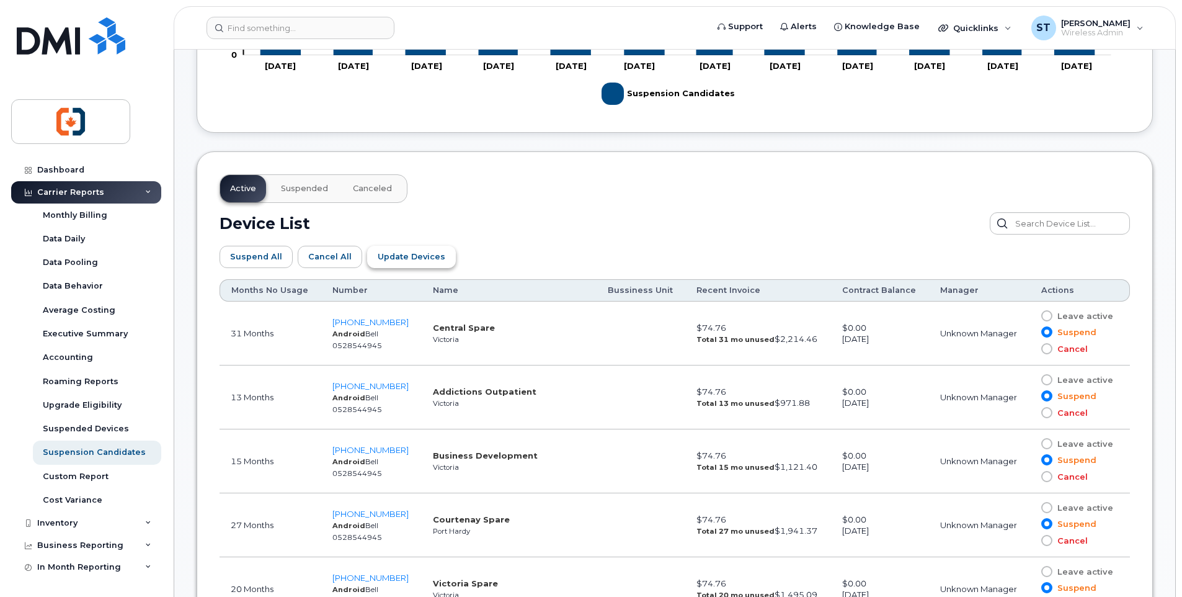
click at [384, 259] on span "Update Devices" at bounding box center [412, 257] width 68 height 12
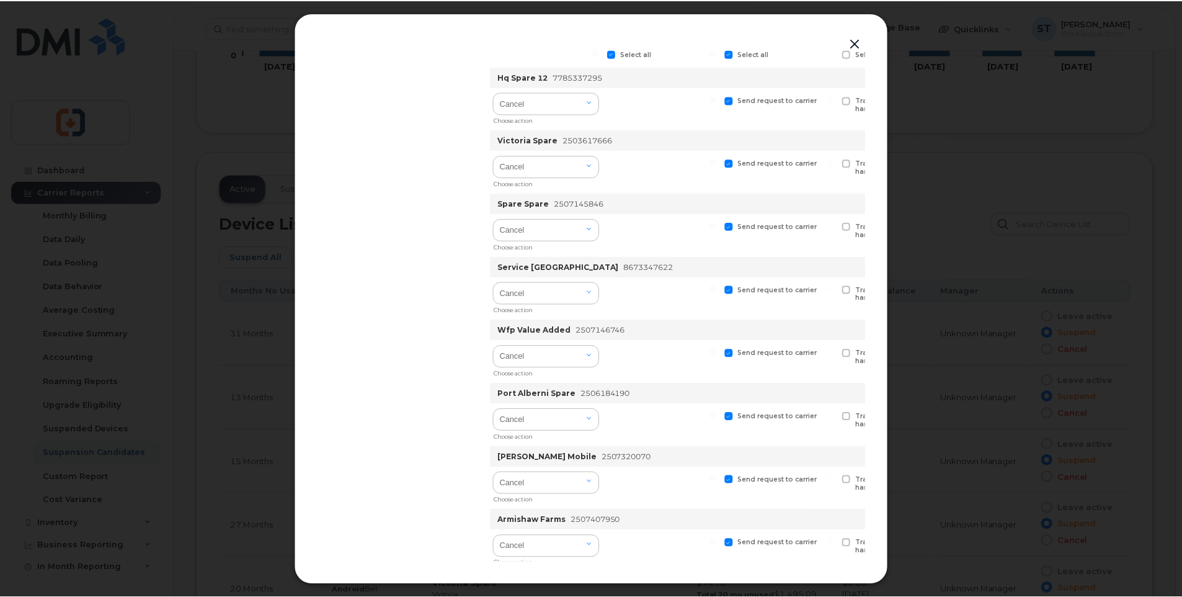
scroll to position [0, 0]
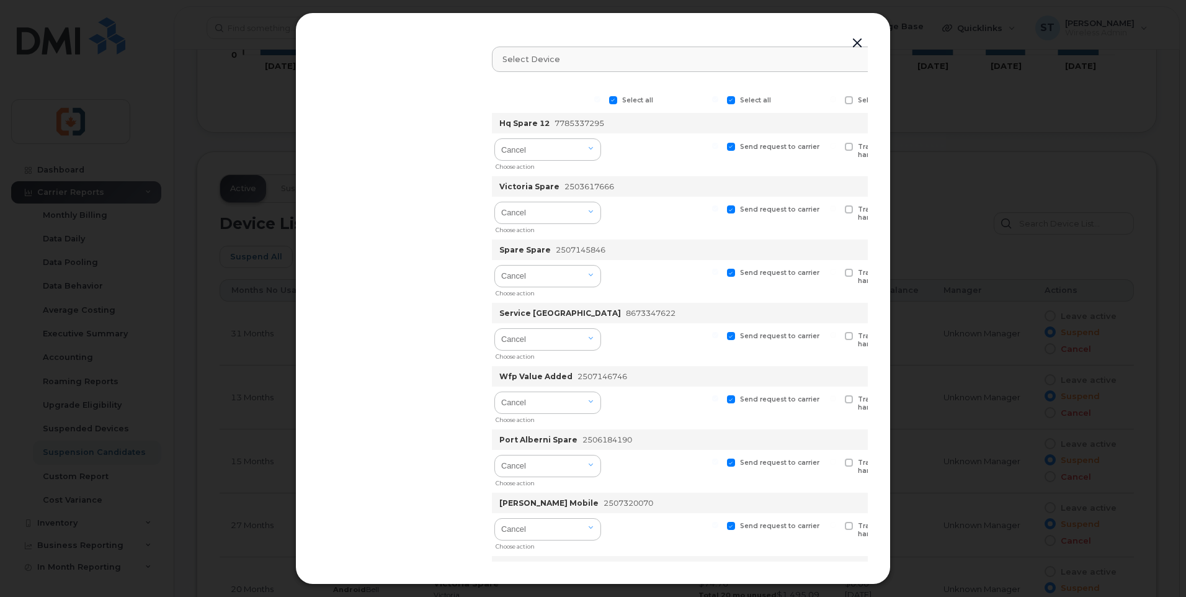
click at [856, 40] on button "button" at bounding box center [857, 43] width 19 height 17
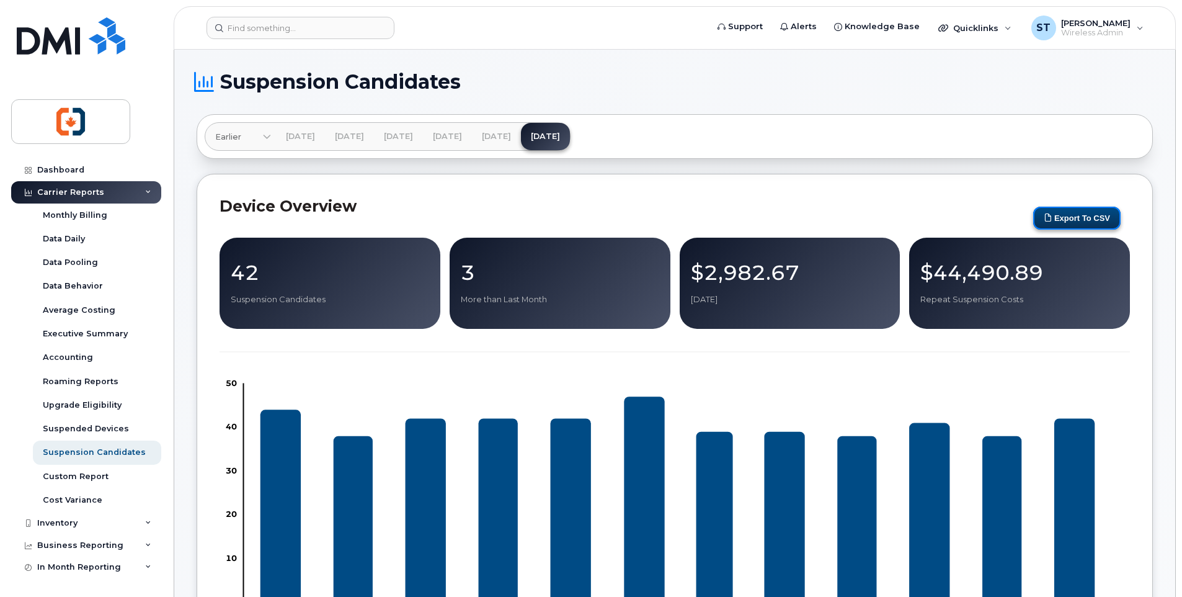
click at [1094, 220] on button "Export to CSV" at bounding box center [1076, 217] width 87 height 23
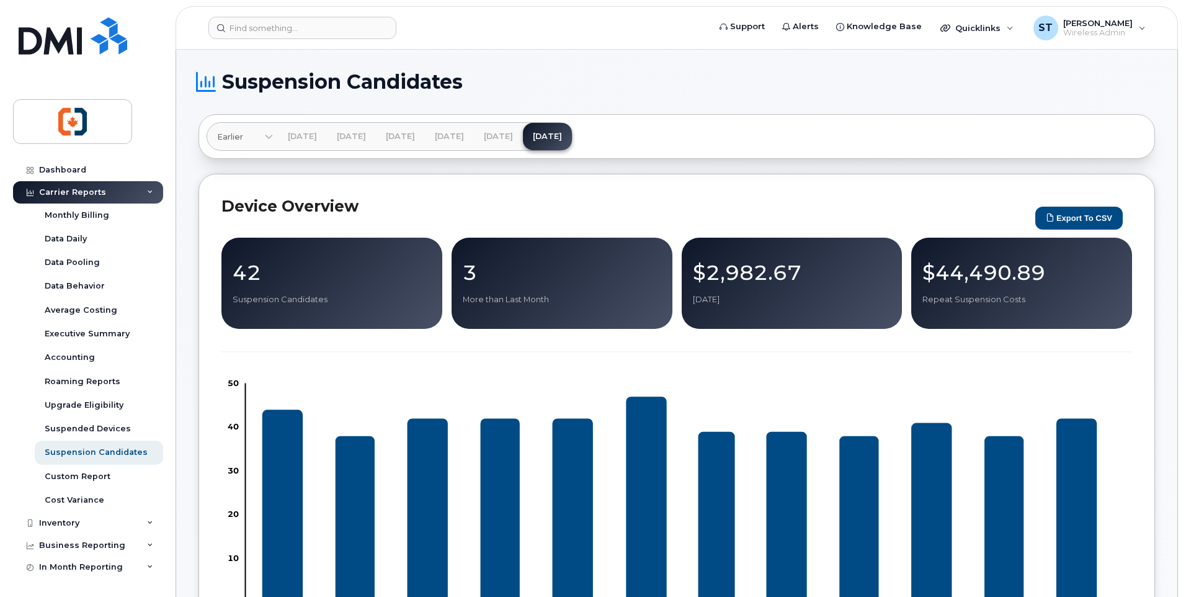
scroll to position [310, 0]
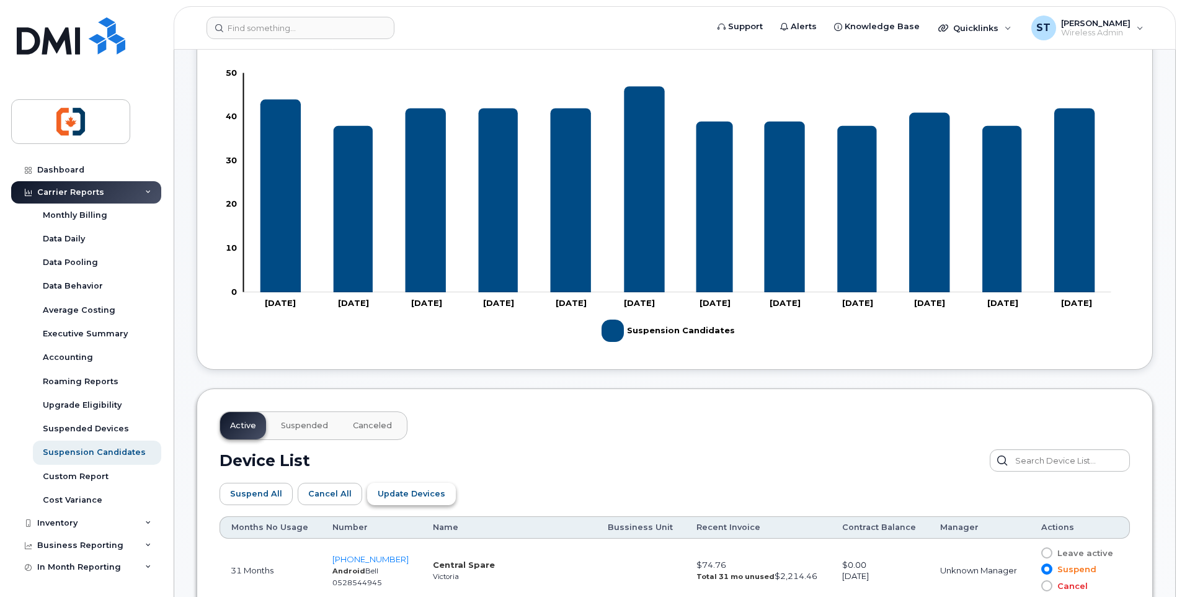
click at [399, 497] on span "Update Devices" at bounding box center [412, 493] width 68 height 12
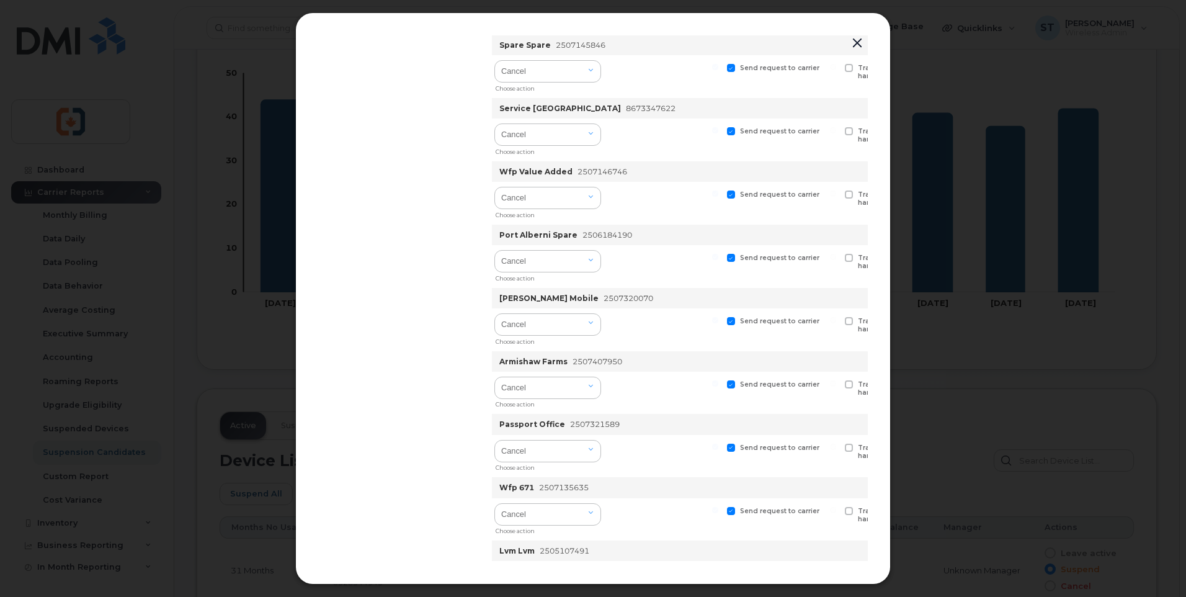
scroll to position [0, 0]
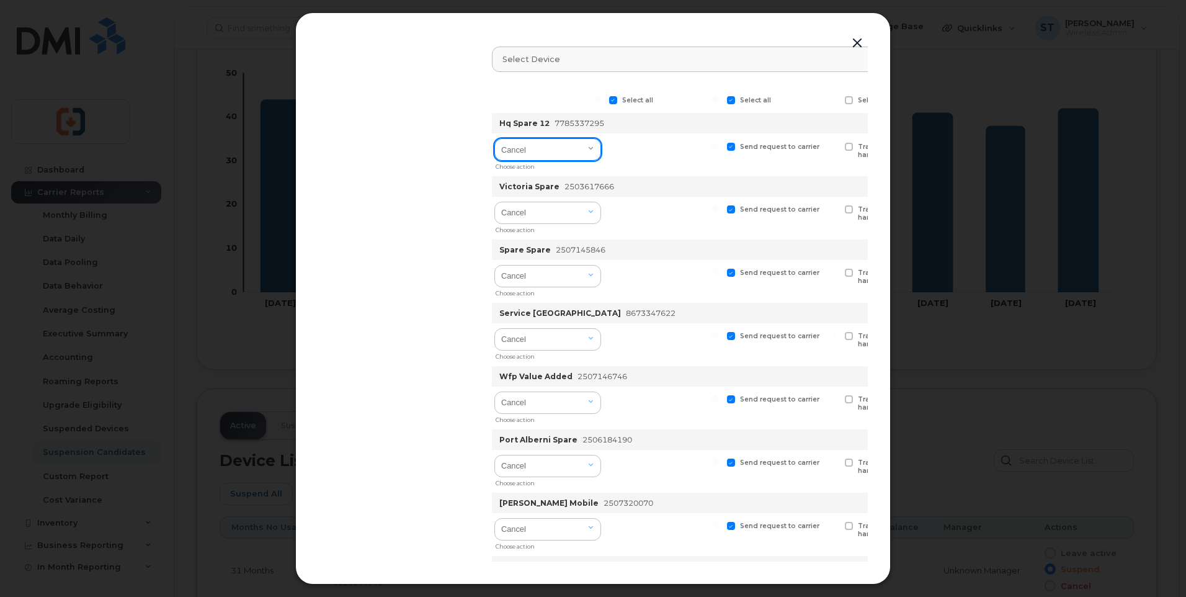
click at [545, 151] on select "Cancel Suspend - Extend Suspension Suspend - Reduced Rate Suspend - Full Rate S…" at bounding box center [547, 149] width 107 height 22
select select "[object Object]"
click at [495, 138] on select "Cancel Suspend - Extend Suspension Suspend - Reduced Rate Suspend - Full Rate S…" at bounding box center [547, 149] width 107 height 22
click at [852, 146] on span at bounding box center [849, 147] width 8 height 8
click at [836, 146] on input "Transfer device to spare hardware" at bounding box center [833, 146] width 6 height 6
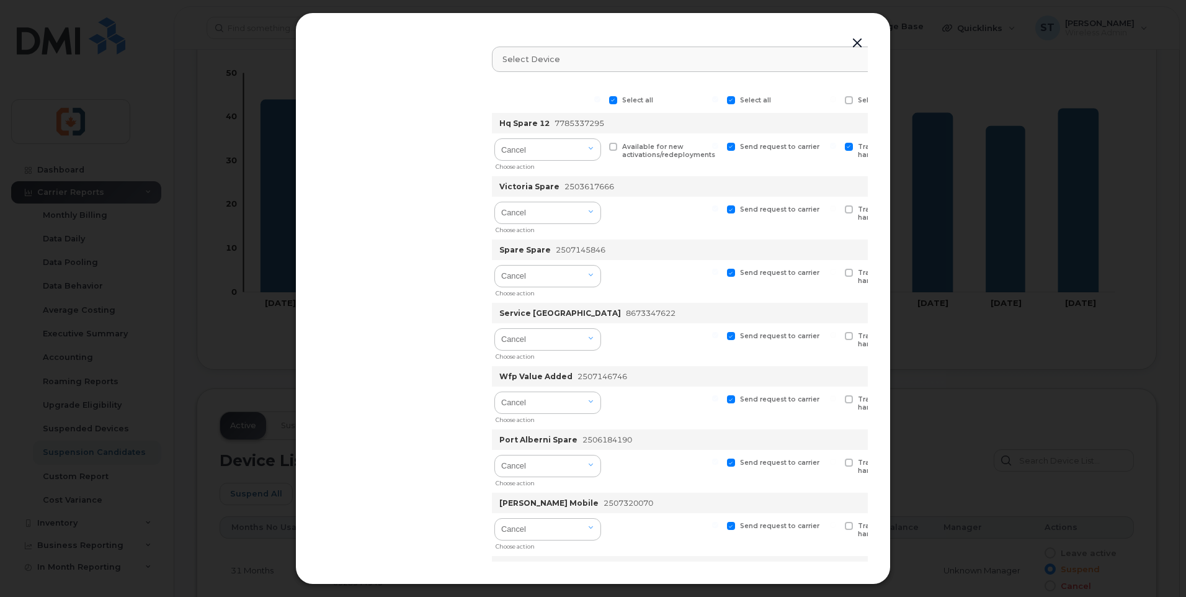
click at [852, 146] on span at bounding box center [849, 147] width 8 height 8
click at [836, 146] on input "Transfer device to spare hardware" at bounding box center [833, 146] width 6 height 6
checkbox input "false"
click at [551, 157] on select "Cancel Suspend - Extend Suspension Suspend - Reduced Rate Suspend - Full Rate S…" at bounding box center [547, 149] width 107 height 22
click at [495, 138] on select "Cancel Suspend - Extend Suspension Suspend - Reduced Rate Suspend - Full Rate S…" at bounding box center [547, 149] width 107 height 22
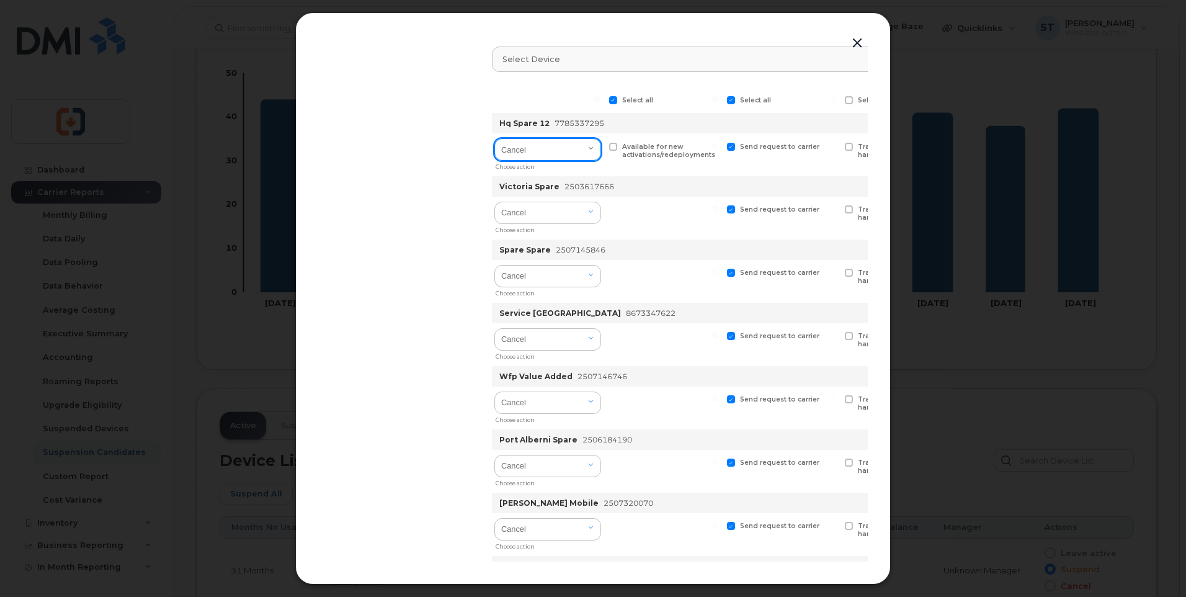
click at [546, 153] on select "Cancel Suspend - Extend Suspension Suspend - Reduced Rate Suspend - Full Rate S…" at bounding box center [547, 149] width 107 height 22
click at [495, 138] on select "Cancel Suspend - Extend Suspension Suspend - Reduced Rate Suspend - Full Rate S…" at bounding box center [547, 149] width 107 height 22
click at [566, 152] on select "Cancel Suspend - Extend Suspension Suspend - Reduced Rate Suspend - Full Rate S…" at bounding box center [547, 149] width 107 height 22
select select "[object Object]"
click at [495, 138] on select "Cancel Suspend - Extend Suspension Suspend - Reduced Rate Suspend - Full Rate S…" at bounding box center [547, 149] width 107 height 22
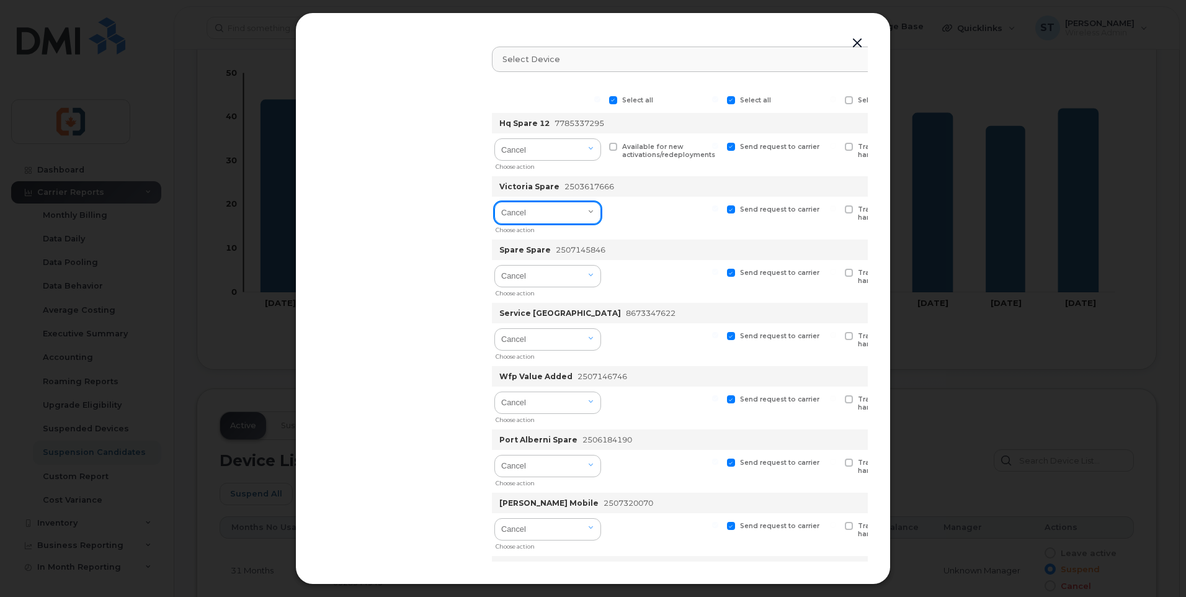
click at [559, 212] on select "Cancel Suspend - Extend Suspension Suspend - Reduced Rate Suspend - Full Rate S…" at bounding box center [547, 213] width 107 height 22
select select "[object Object]"
click at [495, 202] on select "Cancel Suspend - Extend Suspension Suspend - Reduced Rate Suspend - Full Rate S…" at bounding box center [547, 213] width 107 height 22
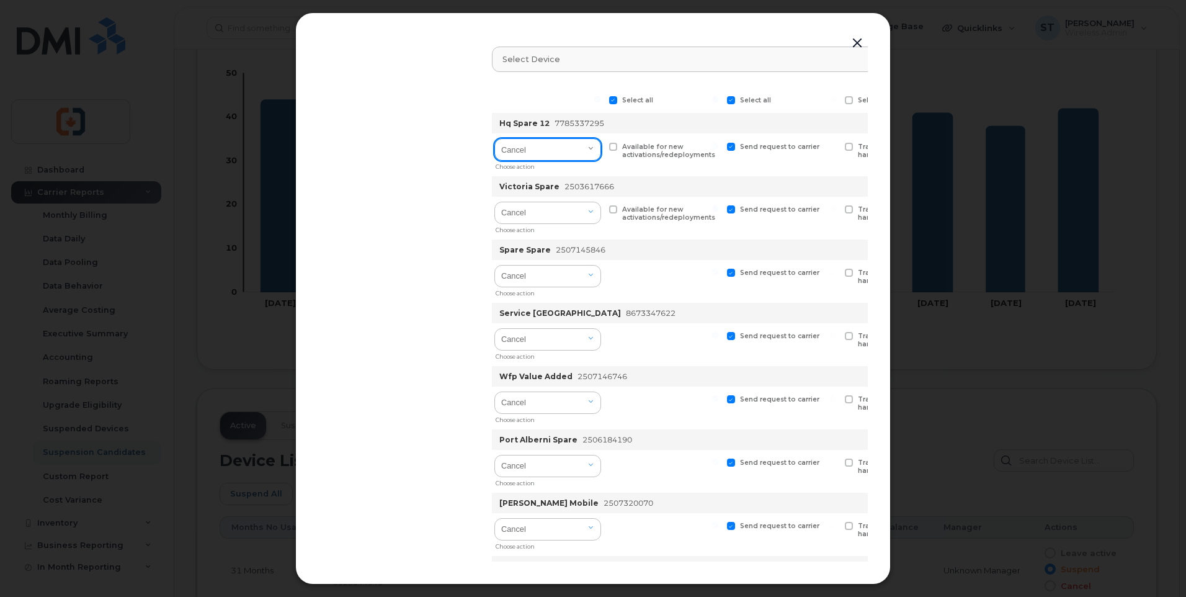
click at [564, 156] on select "Cancel Suspend - Extend Suspension Suspend - Reduced Rate Suspend - Full Rate S…" at bounding box center [547, 149] width 107 height 22
click at [495, 138] on select "Cancel Suspend - Extend Suspension Suspend - Reduced Rate Suspend - Full Rate S…" at bounding box center [547, 149] width 107 height 22
click at [558, 155] on select "Cancel Suspend - Extend Suspension Suspend - Reduced Rate Suspend - Full Rate S…" at bounding box center [547, 149] width 107 height 22
select select "[object Object]"
click at [495, 138] on select "Cancel Suspend - Extend Suspension Suspend - Reduced Rate Suspend - Full Rate S…" at bounding box center [547, 149] width 107 height 22
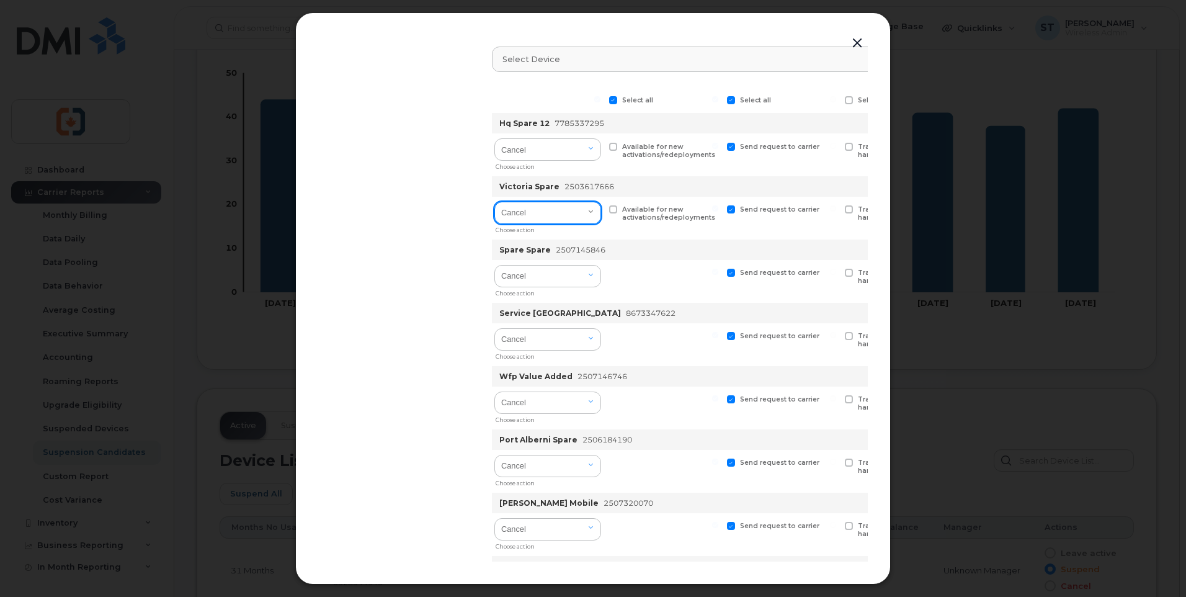
click at [554, 215] on select "Cancel Suspend - Extend Suspension Suspend - Reduced Rate Suspend - Full Rate S…" at bounding box center [547, 213] width 107 height 22
select select "[object Object]"
click at [495, 202] on select "Cancel Suspend - Extend Suspension Suspend - Reduced Rate Suspend - Full Rate S…" at bounding box center [547, 213] width 107 height 22
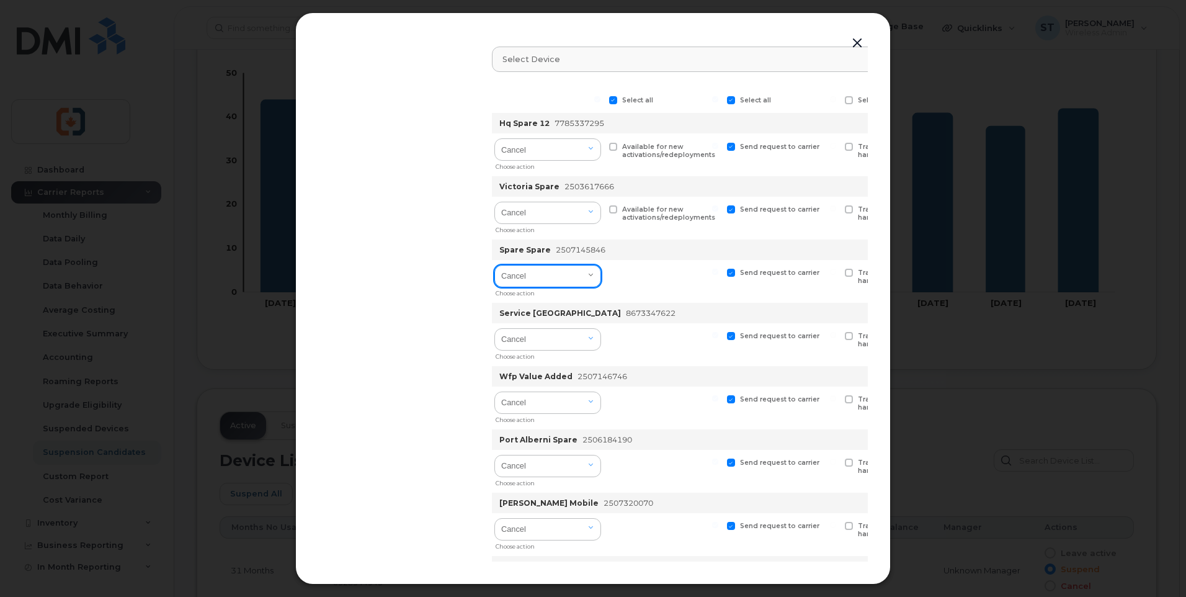
click at [552, 275] on select "Cancel Suspend - Extend Suspension Suspend - Reduced Rate Suspend - Full Rate S…" at bounding box center [547, 276] width 107 height 22
select select "[object Object]"
click at [495, 265] on select "Cancel Suspend - Extend Suspension Suspend - Reduced Rate Suspend - Full Rate S…" at bounding box center [547, 276] width 107 height 22
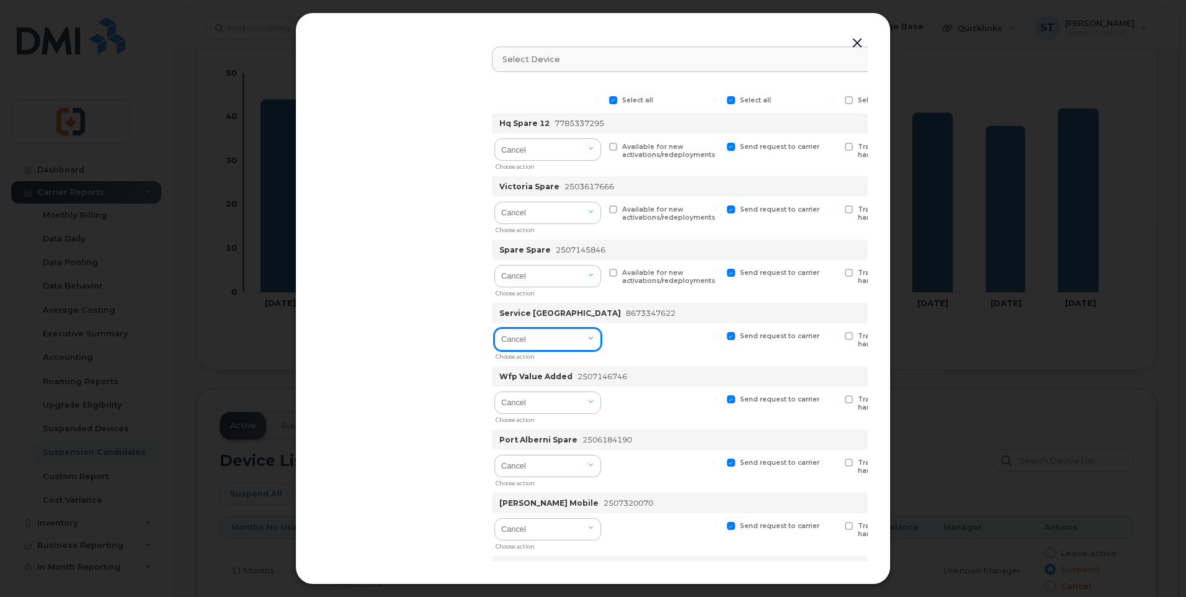
click at [563, 345] on select "Cancel Suspend - Extend Suspension Suspend - Reduced Rate Suspend - Full Rate S…" at bounding box center [547, 339] width 107 height 22
click at [563, 340] on select "Cancel Suspend - Extend Suspension Suspend - Reduced Rate Suspend - Full Rate S…" at bounding box center [547, 339] width 107 height 22
select select "[object Object]"
click at [495, 328] on select "Cancel Suspend - Extend Suspension Suspend - Reduced Rate Suspend - Full Rate S…" at bounding box center [547, 339] width 107 height 22
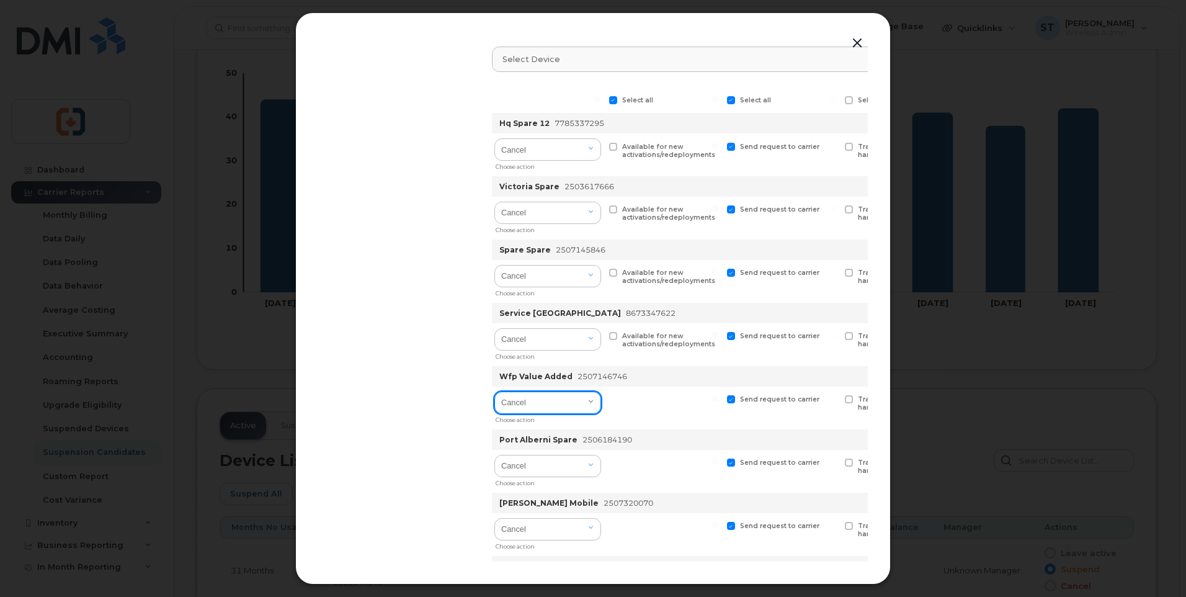
click at [539, 409] on select "Cancel Suspend - Extend Suspension Suspend - Reduced Rate Suspend - Full Rate S…" at bounding box center [547, 402] width 107 height 22
select select "[object Object]"
click at [495, 391] on select "Cancel Suspend - Extend Suspension Suspend - Reduced Rate Suspend - Full Rate S…" at bounding box center [547, 402] width 107 height 22
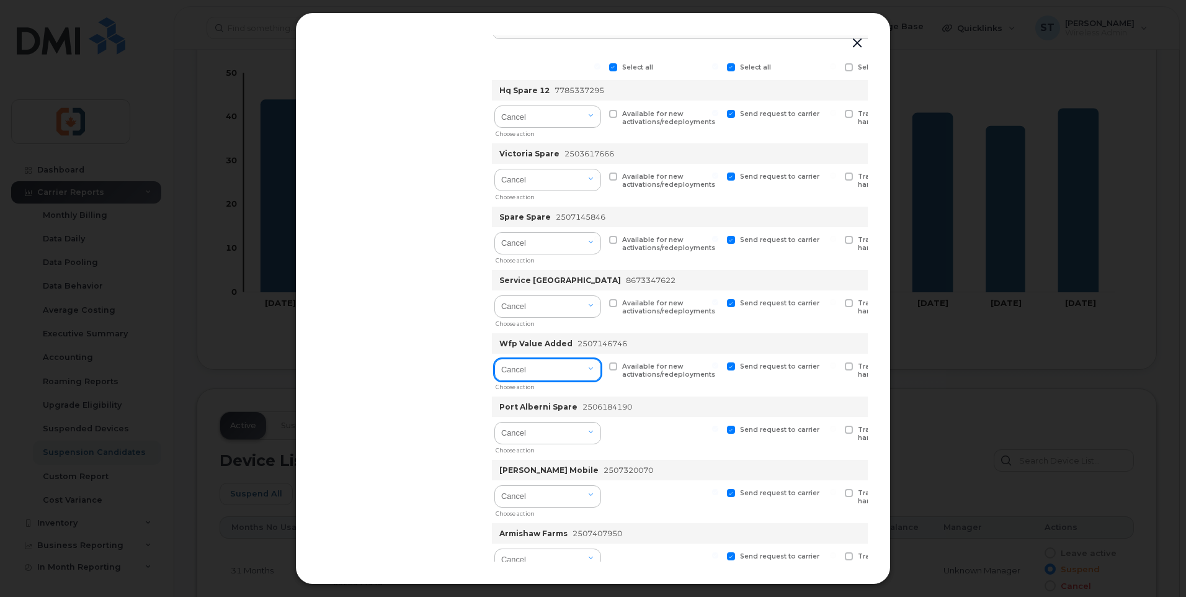
scroll to position [62, 0]
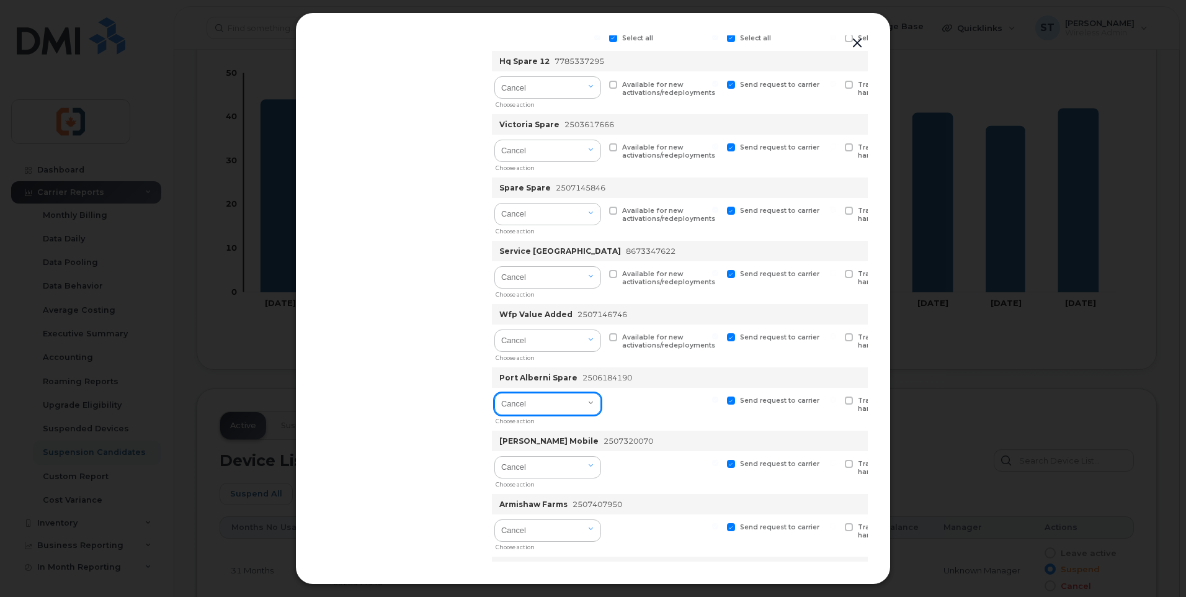
click at [524, 407] on select "Cancel Suspend - Extend Suspension Suspend - Reduced Rate Suspend - Full Rate S…" at bounding box center [547, 404] width 107 height 22
select select "[object Object]"
click at [495, 393] on select "Cancel Suspend - Extend Suspension Suspend - Reduced Rate Suspend - Full Rate S…" at bounding box center [547, 404] width 107 height 22
click at [556, 471] on select "Cancel Suspend - Extend Suspension Suspend - Reduced Rate Suspend - Full Rate S…" at bounding box center [547, 467] width 107 height 22
select select "[object Object]"
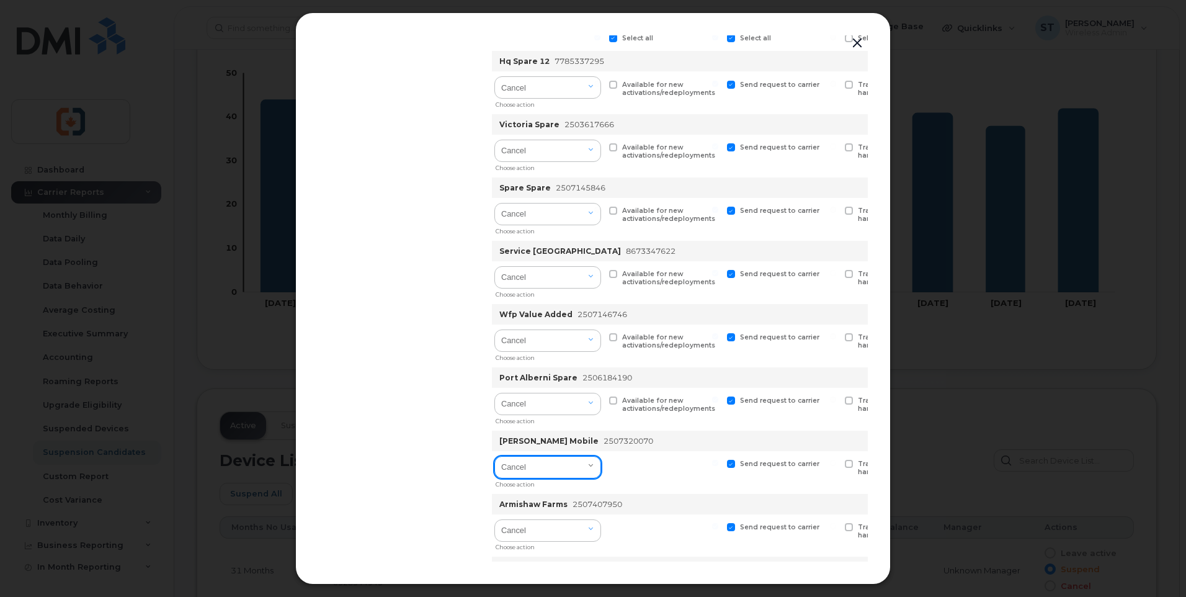
click at [495, 456] on select "Cancel Suspend - Extend Suspension Suspend - Reduced Rate Suspend - Full Rate S…" at bounding box center [547, 467] width 107 height 22
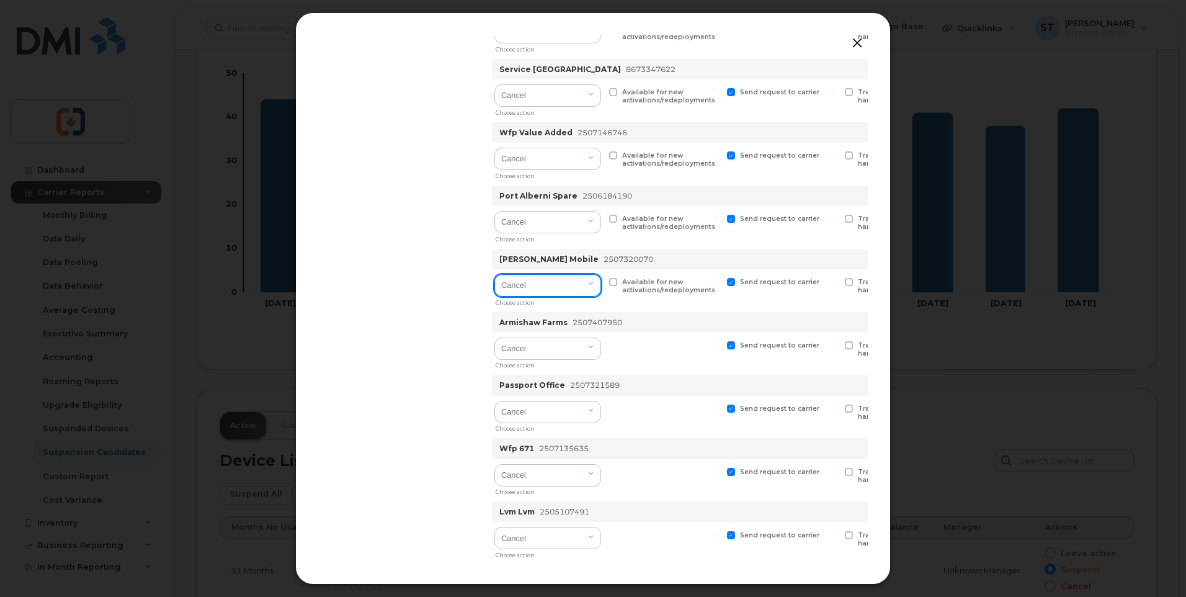
scroll to position [248, 0]
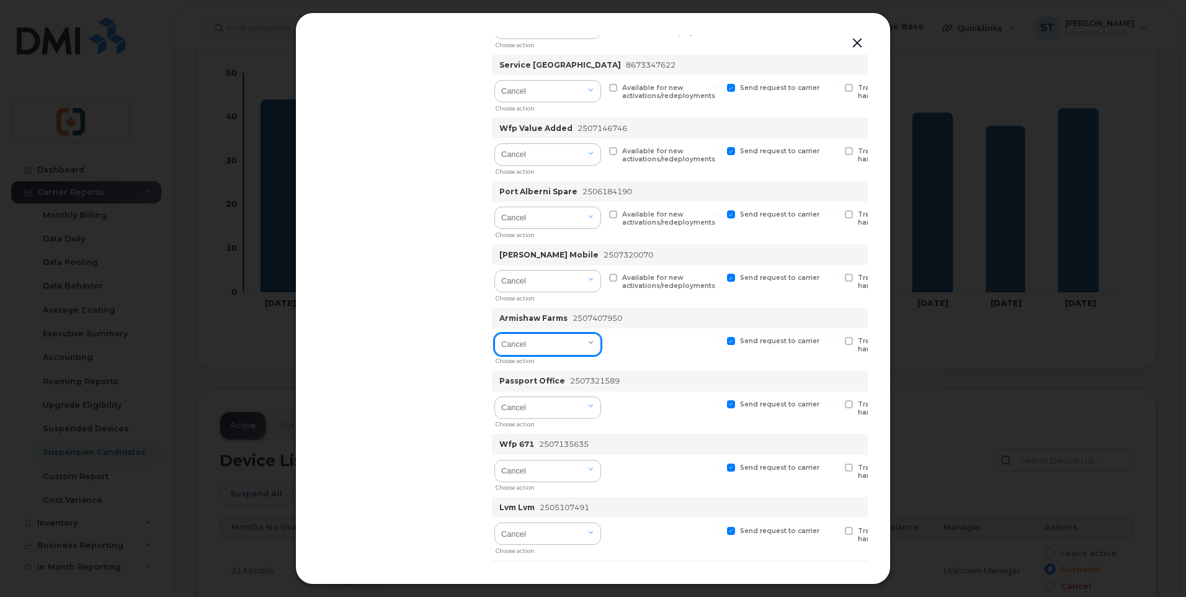
click at [546, 353] on select "Cancel Suspend - Extend Suspension Suspend - Reduced Rate Suspend - Full Rate S…" at bounding box center [547, 344] width 107 height 22
select select "[object Object]"
click at [495, 333] on select "Cancel Suspend - Extend Suspension Suspend - Reduced Rate Suspend - Full Rate S…" at bounding box center [547, 344] width 107 height 22
click at [551, 411] on select "Cancel Suspend - Extend Suspension Suspend - Reduced Rate Suspend - Full Rate S…" at bounding box center [547, 407] width 107 height 22
select select "[object Object]"
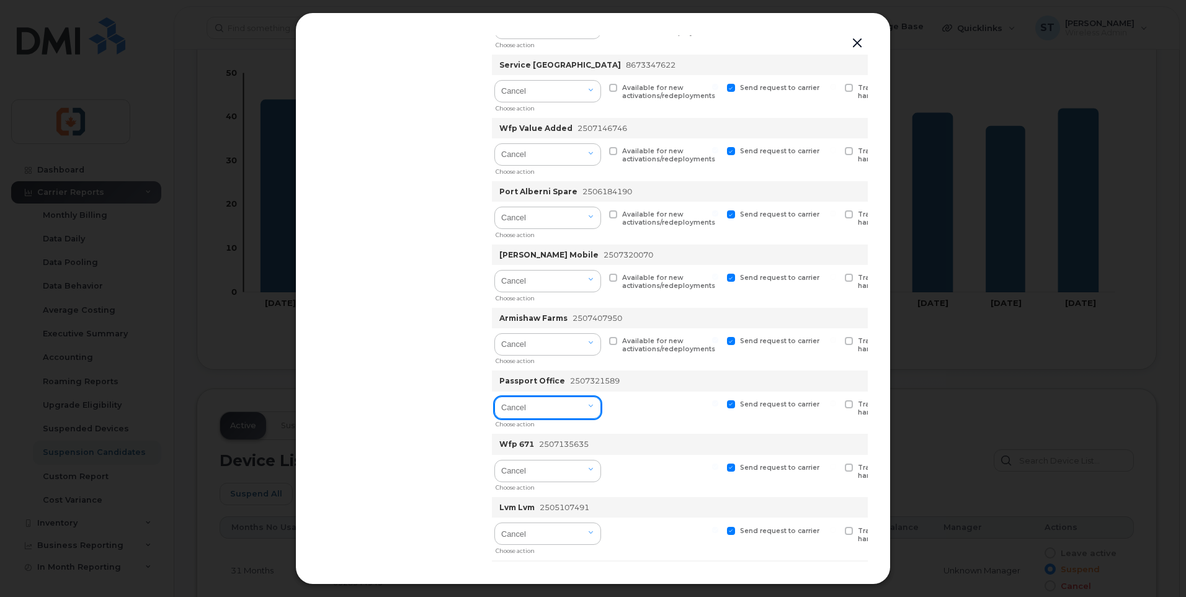
click at [495, 396] on select "Cancel Suspend - Extend Suspension Suspend - Reduced Rate Suspend - Full Rate S…" at bounding box center [547, 407] width 107 height 22
click at [550, 471] on select "Cancel Suspend - Extend Suspension Suspend - Reduced Rate Suspend - Full Rate S…" at bounding box center [547, 470] width 107 height 22
select select "[object Object]"
click at [495, 459] on select "Cancel Suspend - Extend Suspension Suspend - Reduced Rate Suspend - Full Rate S…" at bounding box center [547, 470] width 107 height 22
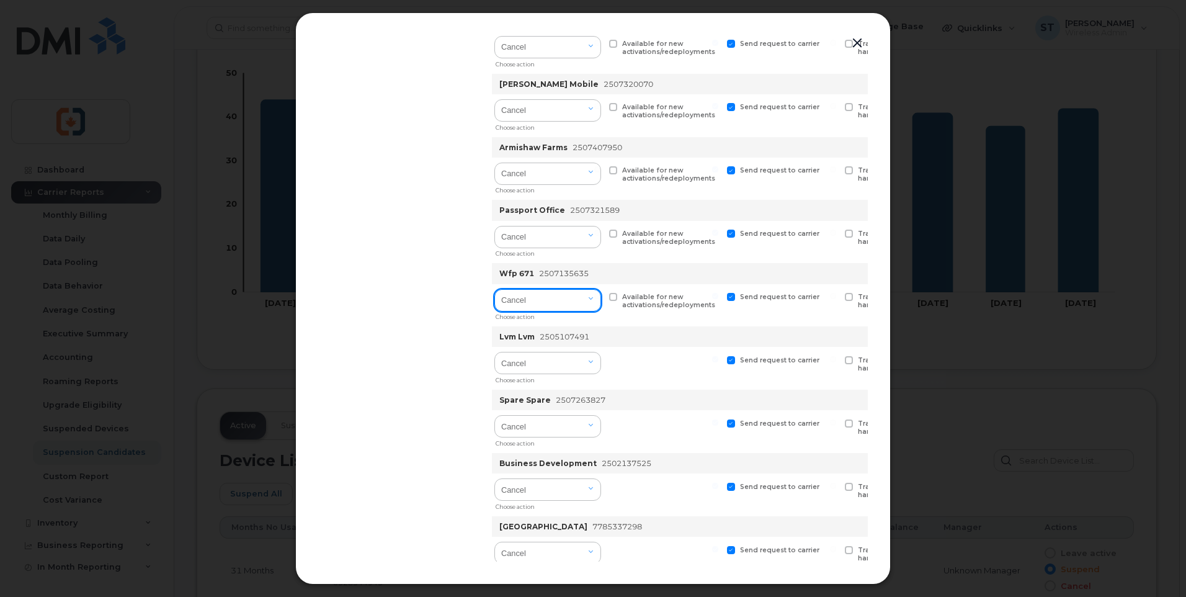
scroll to position [434, 0]
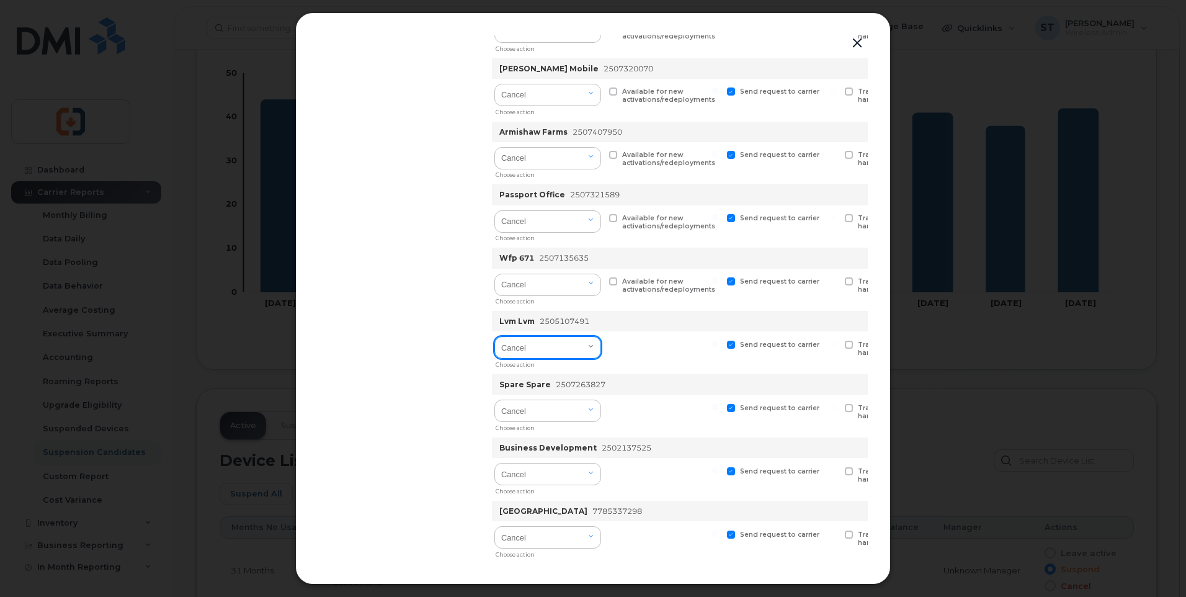
click at [544, 354] on select "Cancel Suspend - Extend Suspension Suspend - Reduced Rate Suspend - Full Rate S…" at bounding box center [547, 347] width 107 height 22
select select "[object Object]"
click at [495, 336] on select "Cancel Suspend - Extend Suspension Suspend - Reduced Rate Suspend - Full Rate S…" at bounding box center [547, 347] width 107 height 22
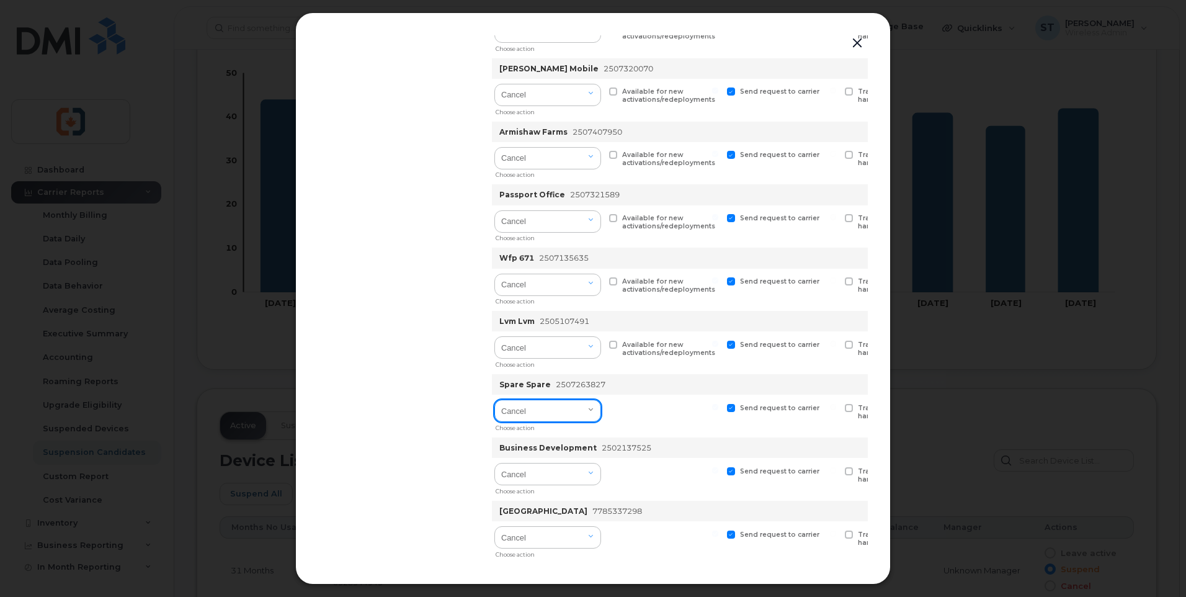
click at [521, 410] on select "Cancel Suspend - Extend Suspension Suspend - Reduced Rate Suspend - Full Rate S…" at bounding box center [547, 410] width 107 height 22
select select "[object Object]"
click at [495, 399] on select "Cancel Suspend - Extend Suspension Suspend - Reduced Rate Suspend - Full Rate S…" at bounding box center [547, 410] width 107 height 22
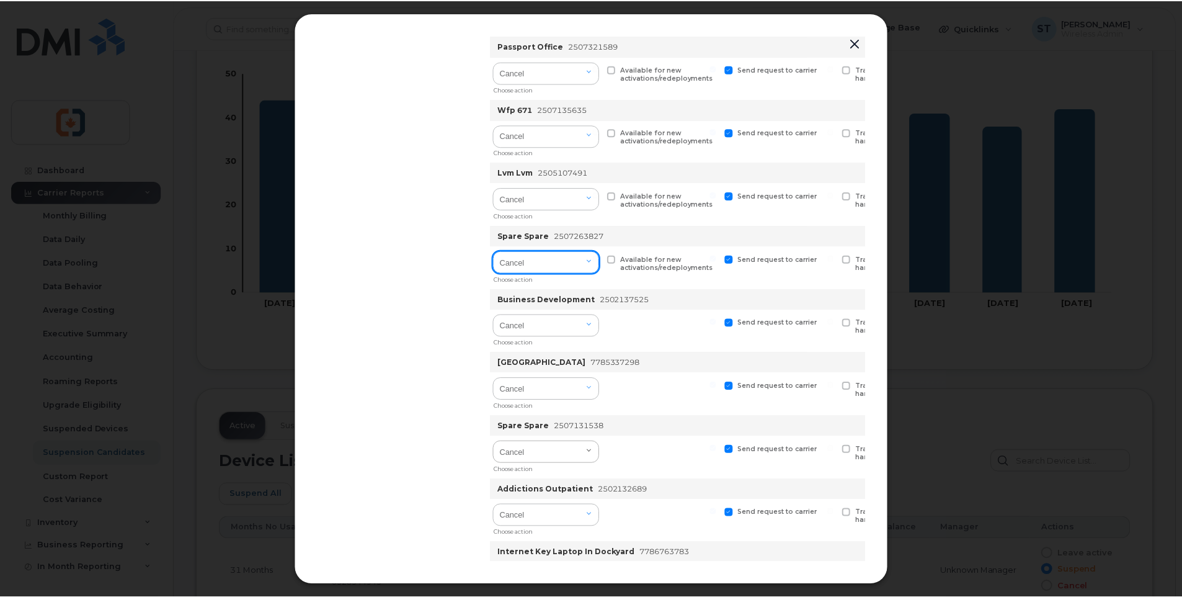
scroll to position [620, 0]
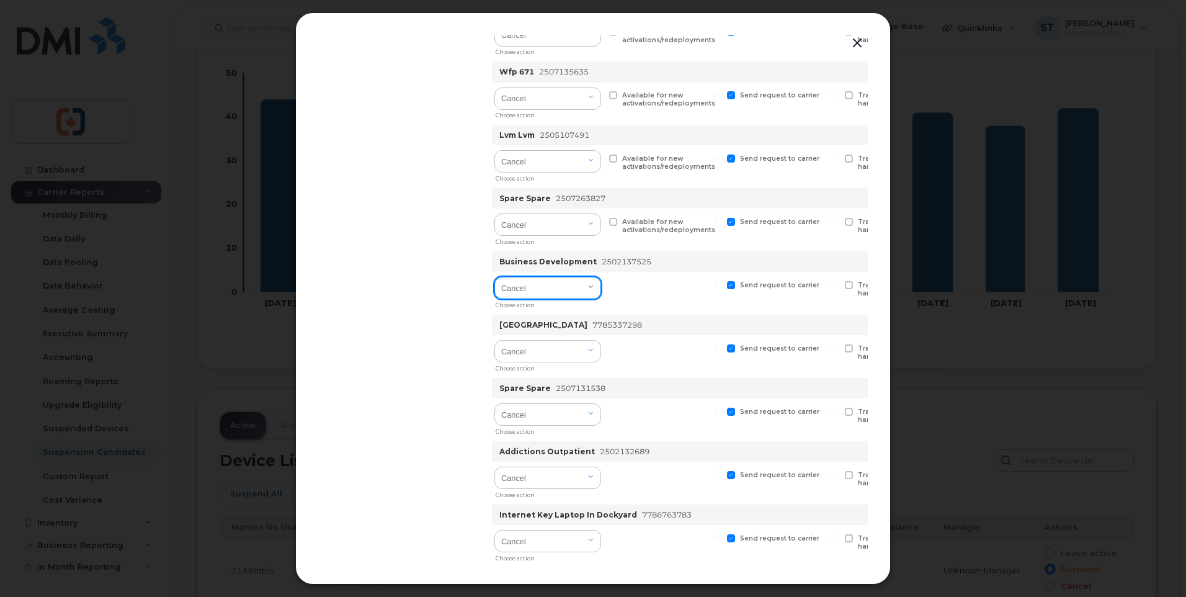
click at [559, 294] on select "Cancel Suspend - Extend Suspension Suspend - Reduced Rate Suspend - Full Rate S…" at bounding box center [547, 288] width 107 height 22
click at [856, 42] on button "button" at bounding box center [857, 43] width 19 height 17
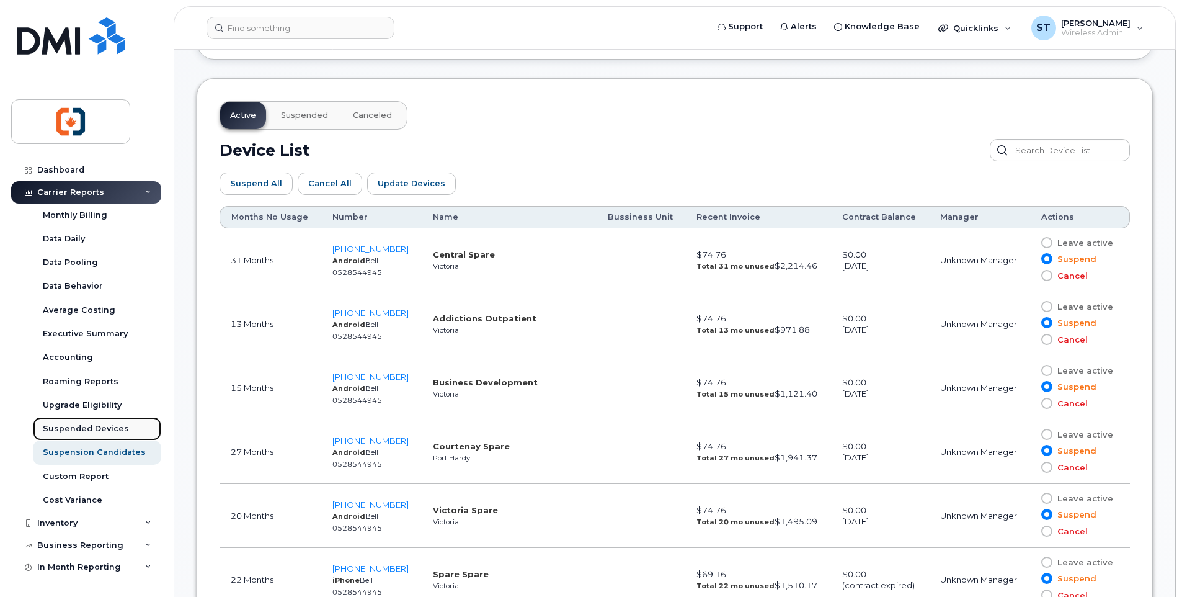
click at [91, 425] on div "Suspended Devices" at bounding box center [86, 428] width 86 height 11
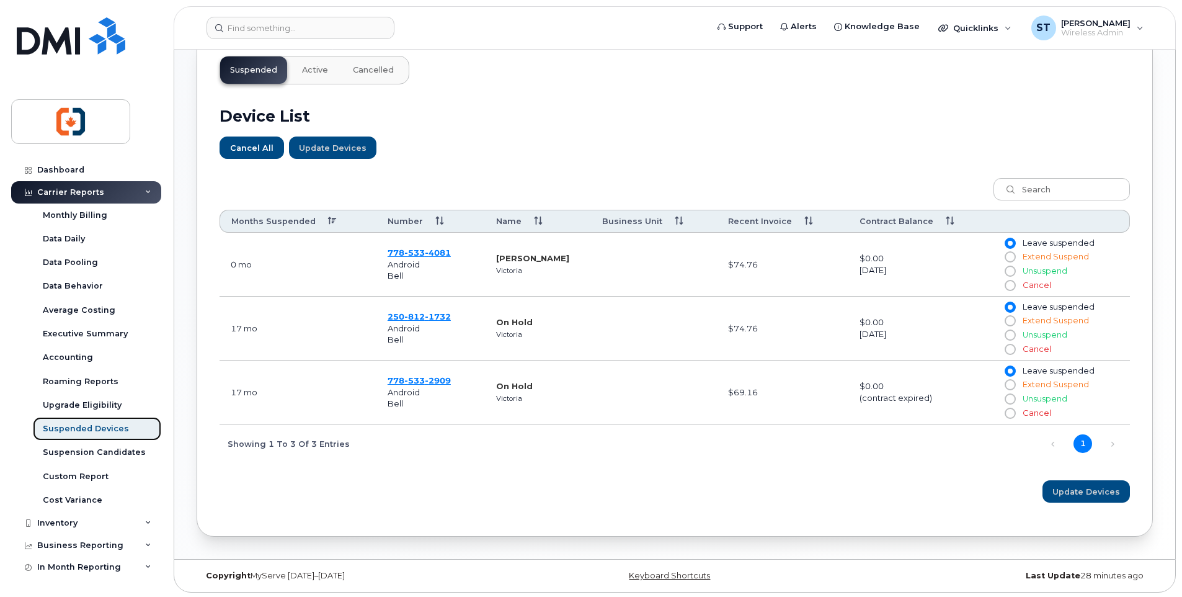
scroll to position [397, 0]
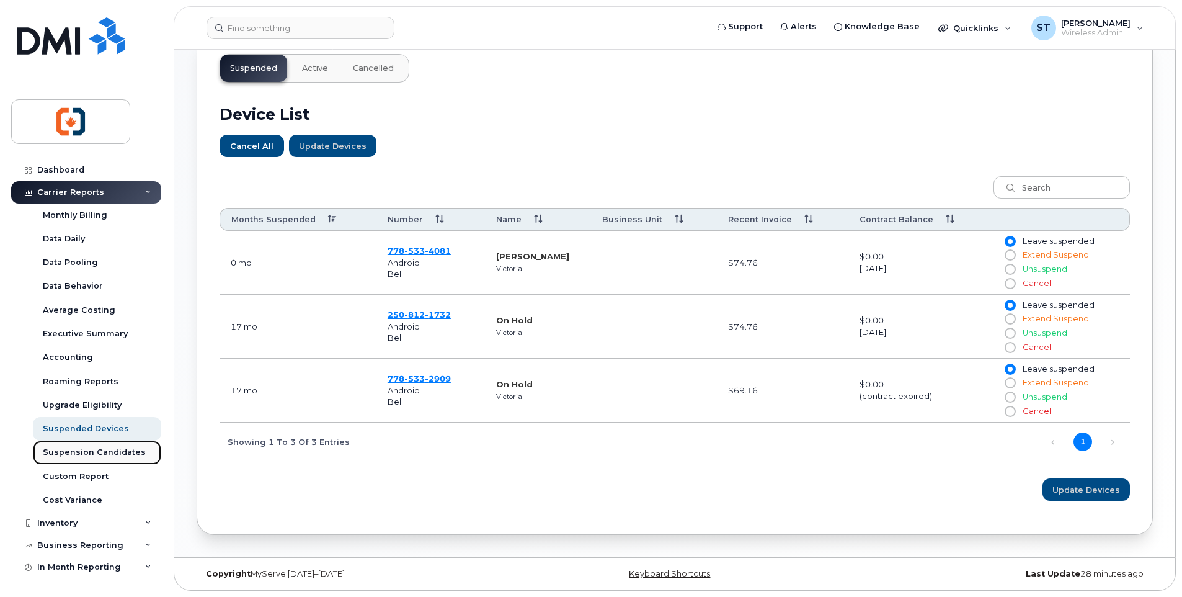
click at [94, 451] on div "Suspension Candidates" at bounding box center [94, 451] width 103 height 11
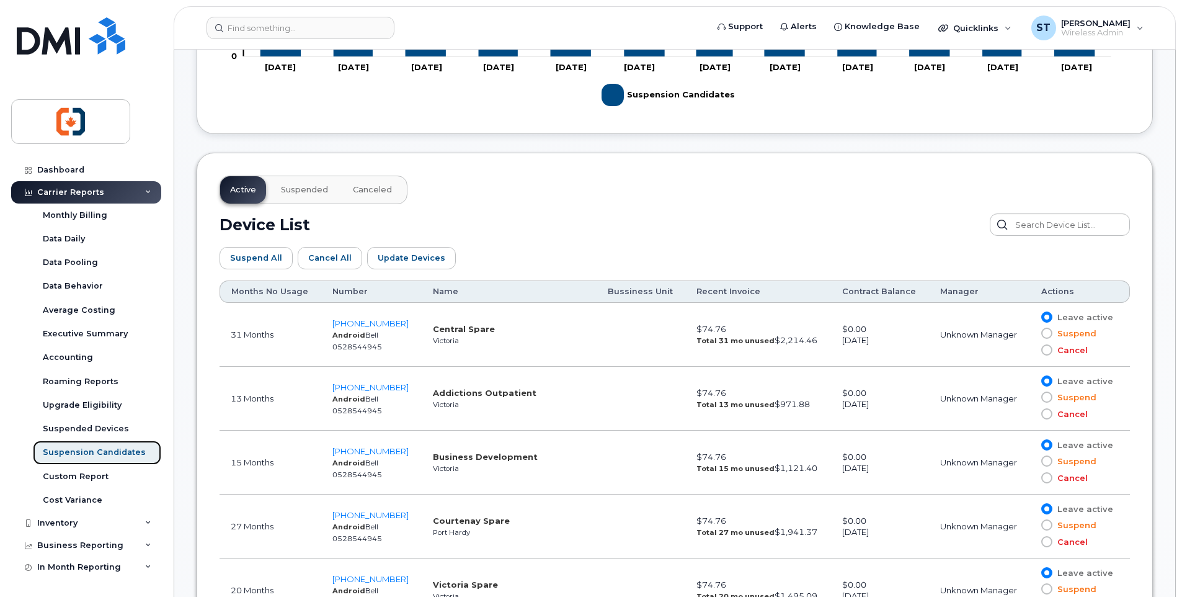
scroll to position [558, 0]
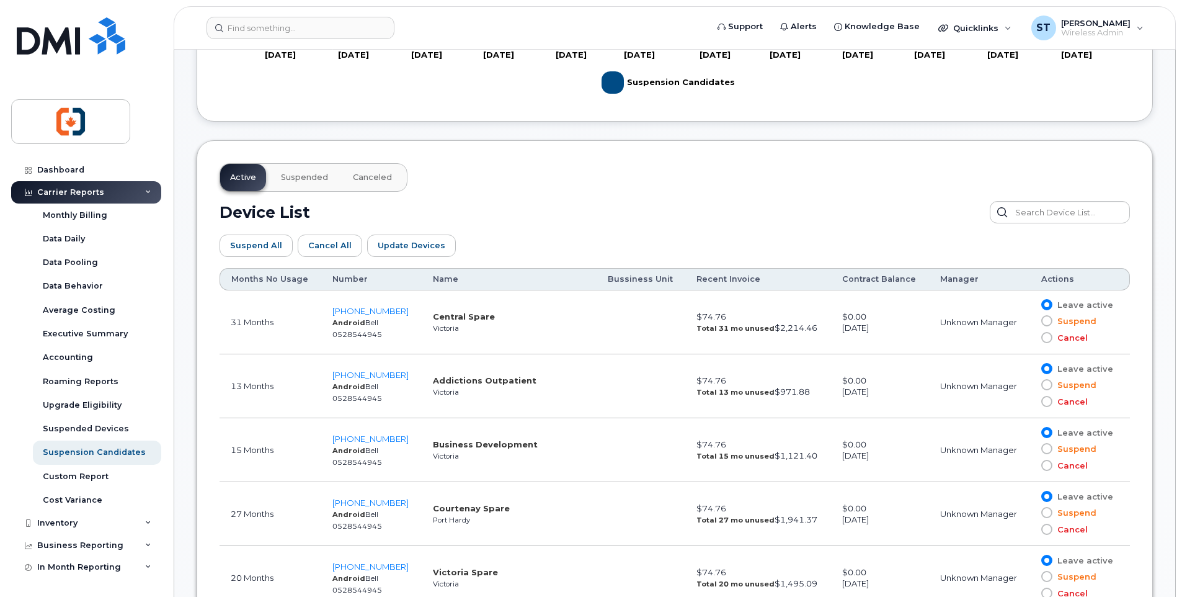
click at [1046, 321] on span at bounding box center [1046, 320] width 11 height 11
click at [1029, 321] on input "Suspend" at bounding box center [1029, 321] width 0 height 0
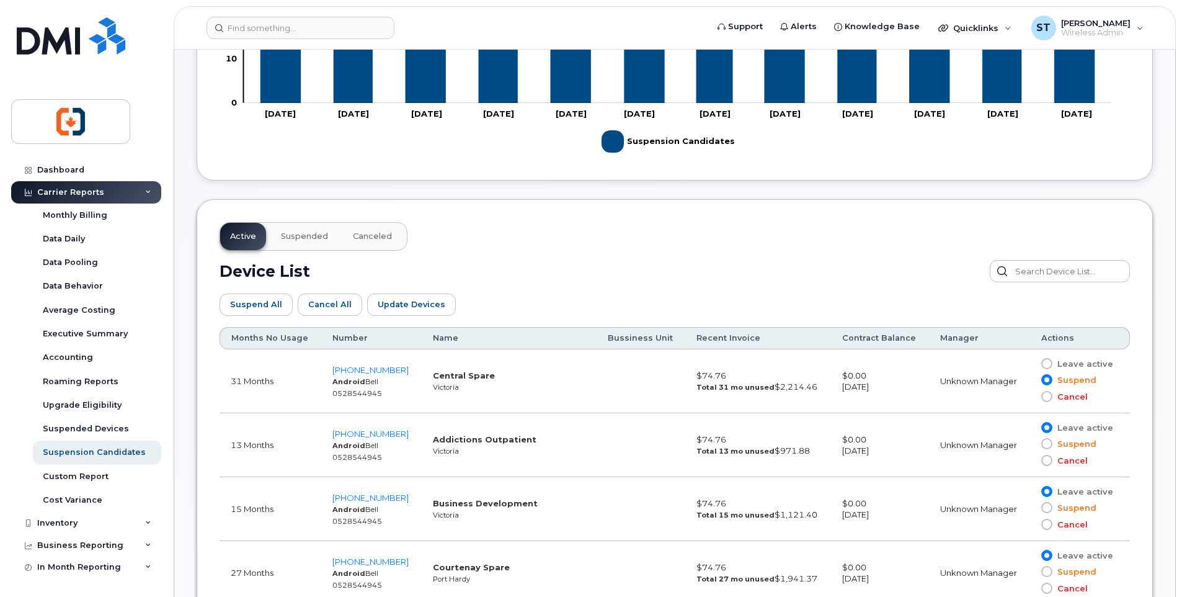
scroll to position [547, 0]
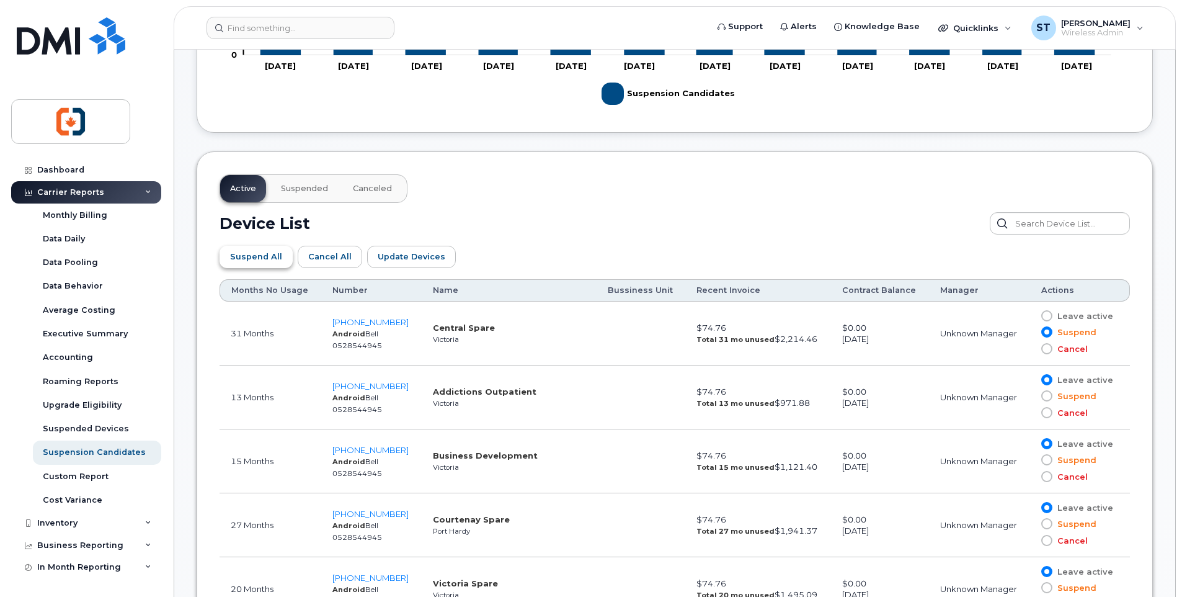
click at [264, 260] on span "Suspend All" at bounding box center [256, 257] width 52 height 12
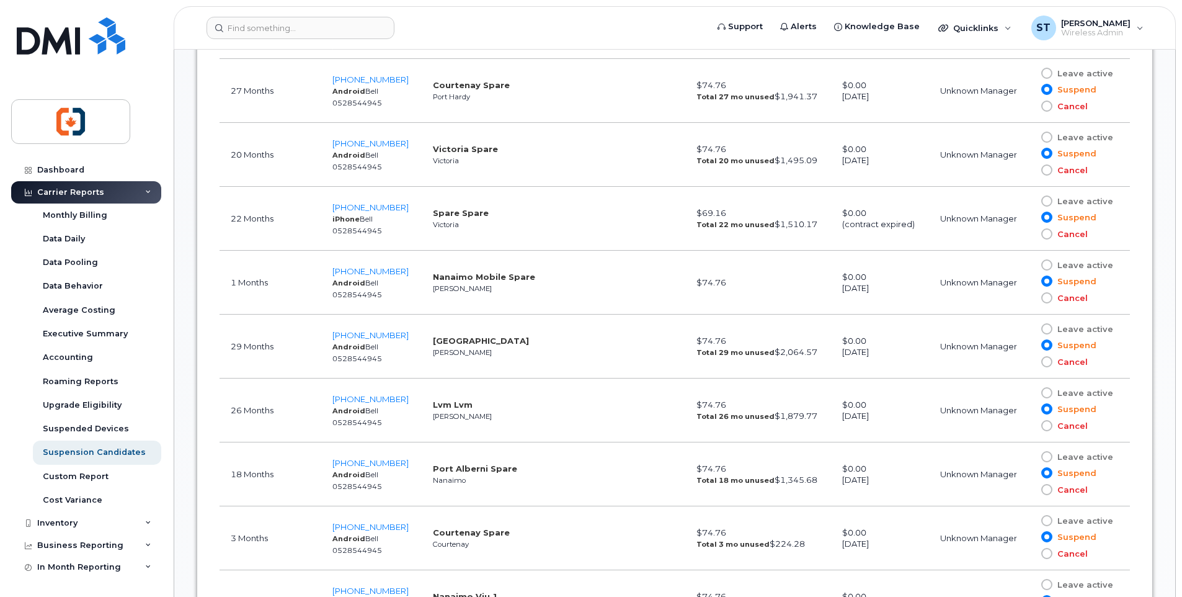
scroll to position [919, 0]
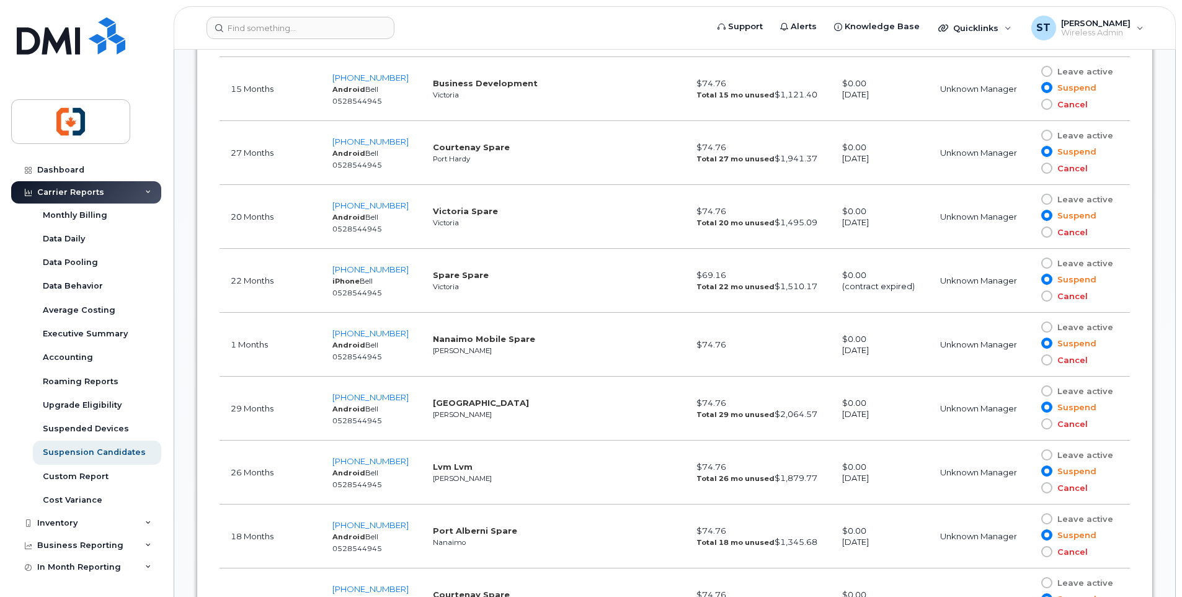
click at [1047, 330] on span at bounding box center [1046, 326] width 11 height 11
click at [1029, 327] on input "Leave active" at bounding box center [1029, 327] width 0 height 0
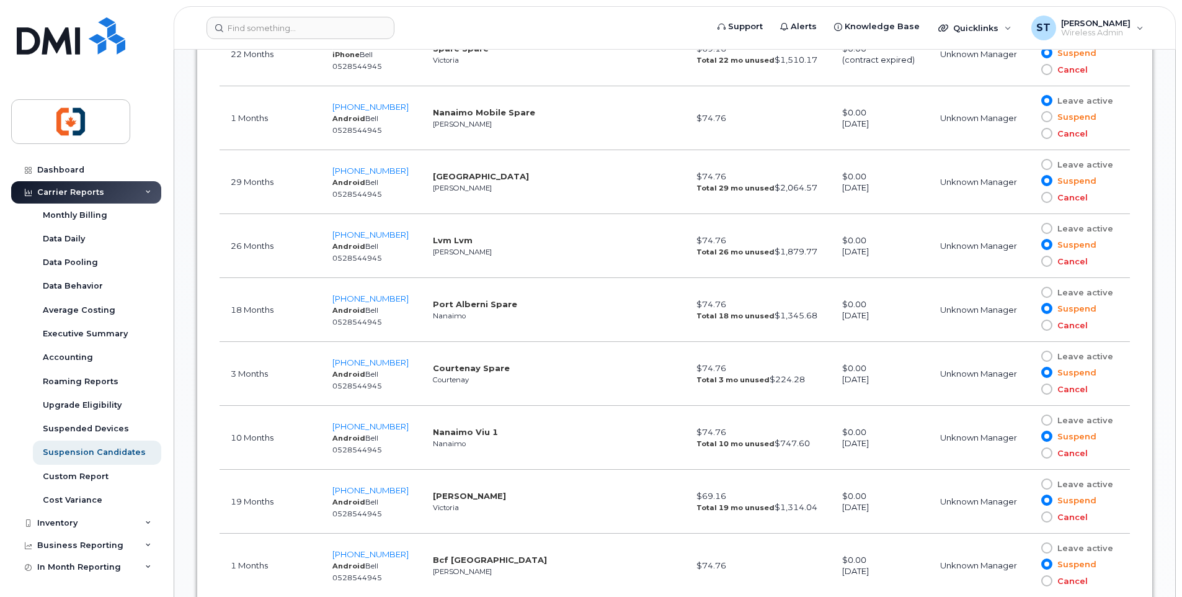
scroll to position [1167, 0]
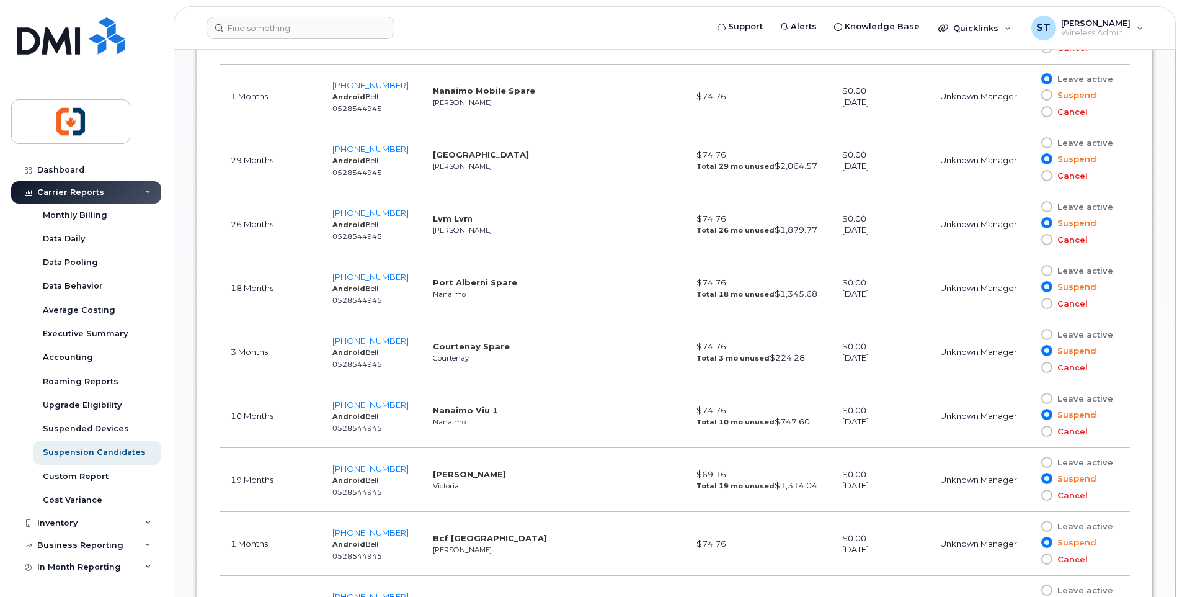
click at [1045, 334] on span at bounding box center [1046, 334] width 11 height 11
click at [1029, 334] on input "Leave active" at bounding box center [1029, 334] width 0 height 0
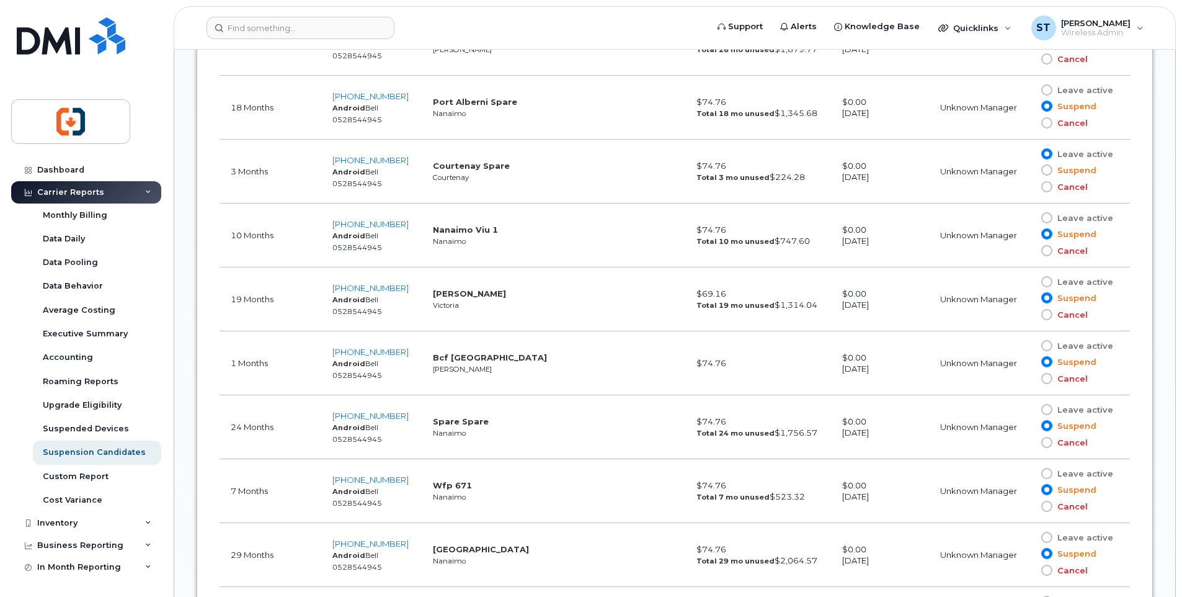
scroll to position [1353, 0]
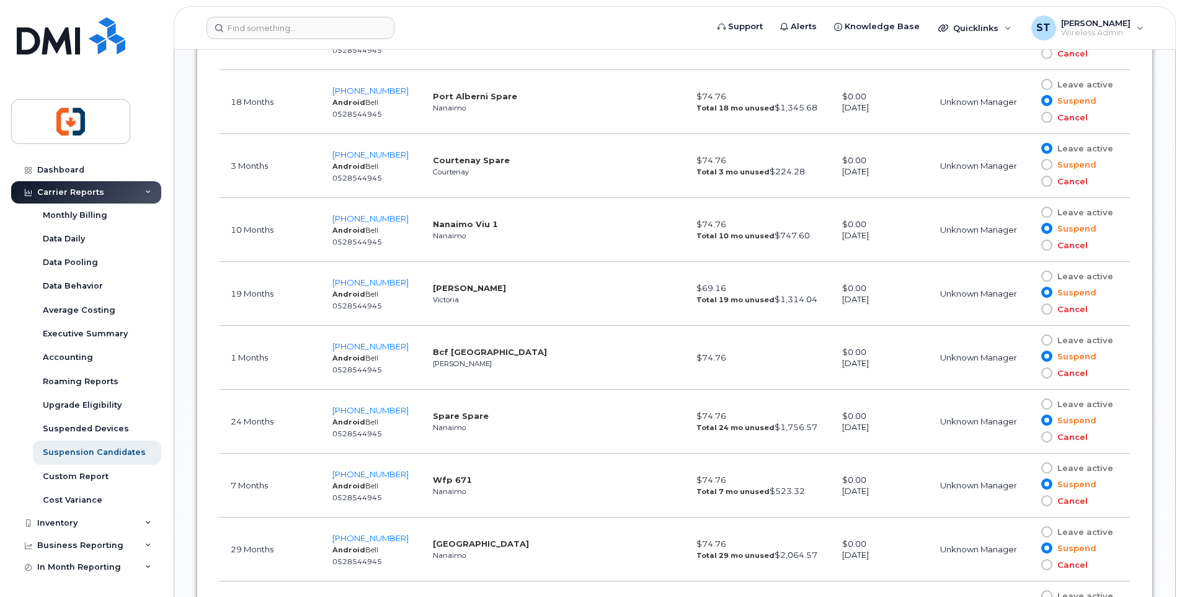
click at [1049, 339] on span at bounding box center [1046, 339] width 11 height 11
click at [1029, 340] on input "Leave active" at bounding box center [1029, 340] width 0 height 0
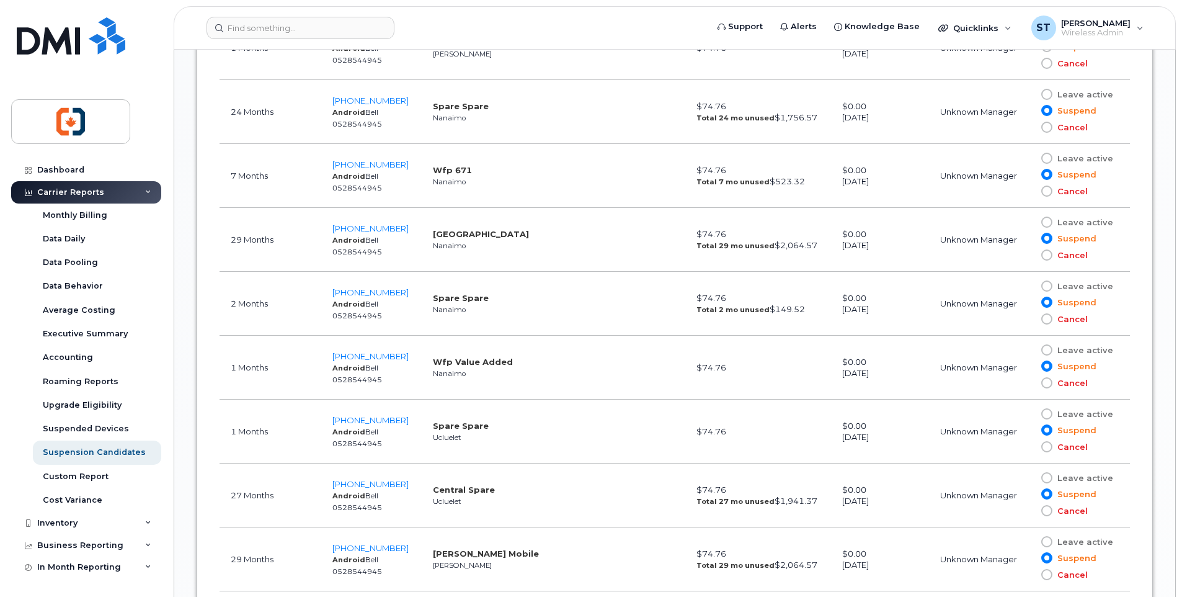
scroll to position [1663, 0]
click at [1049, 351] on span at bounding box center [1046, 349] width 11 height 11
click at [1029, 349] on input "Leave active" at bounding box center [1029, 349] width 0 height 0
click at [1049, 285] on span at bounding box center [1046, 285] width 11 height 11
click at [1029, 285] on input "Leave active" at bounding box center [1029, 285] width 0 height 0
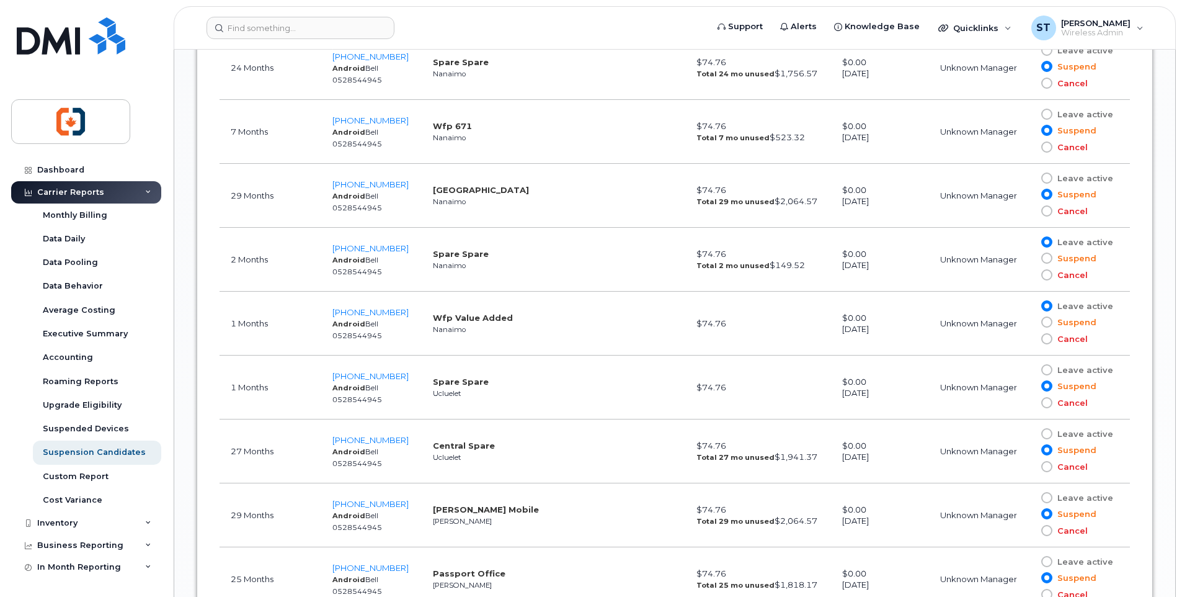
scroll to position [1787, 0]
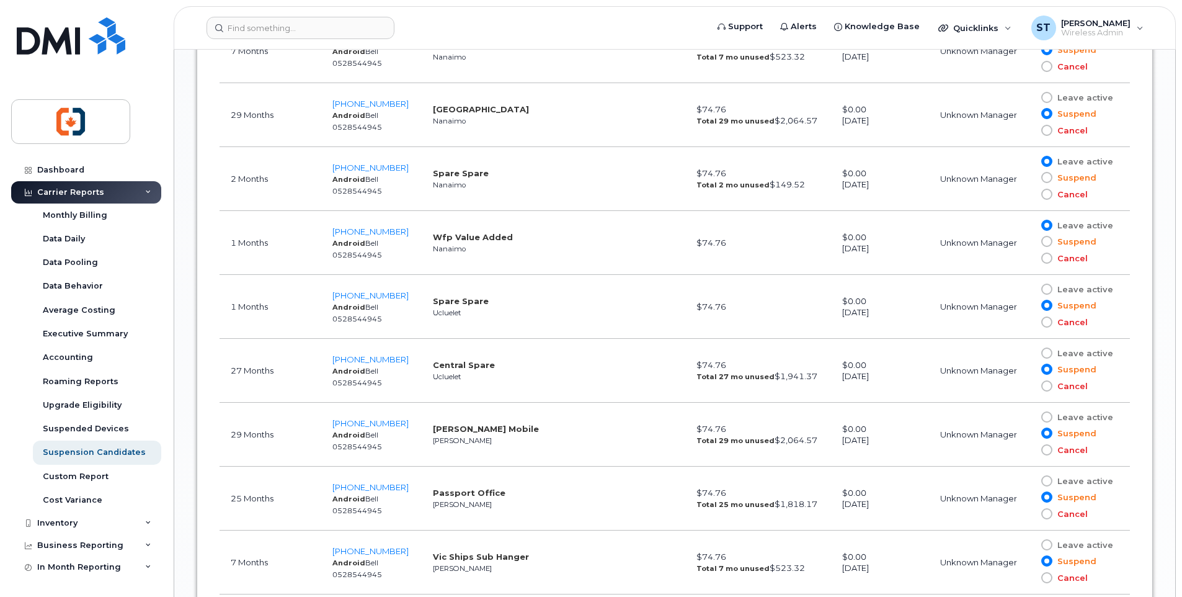
click at [1049, 290] on span at bounding box center [1046, 288] width 11 height 11
click at [1029, 289] on input "Leave active" at bounding box center [1029, 289] width 0 height 0
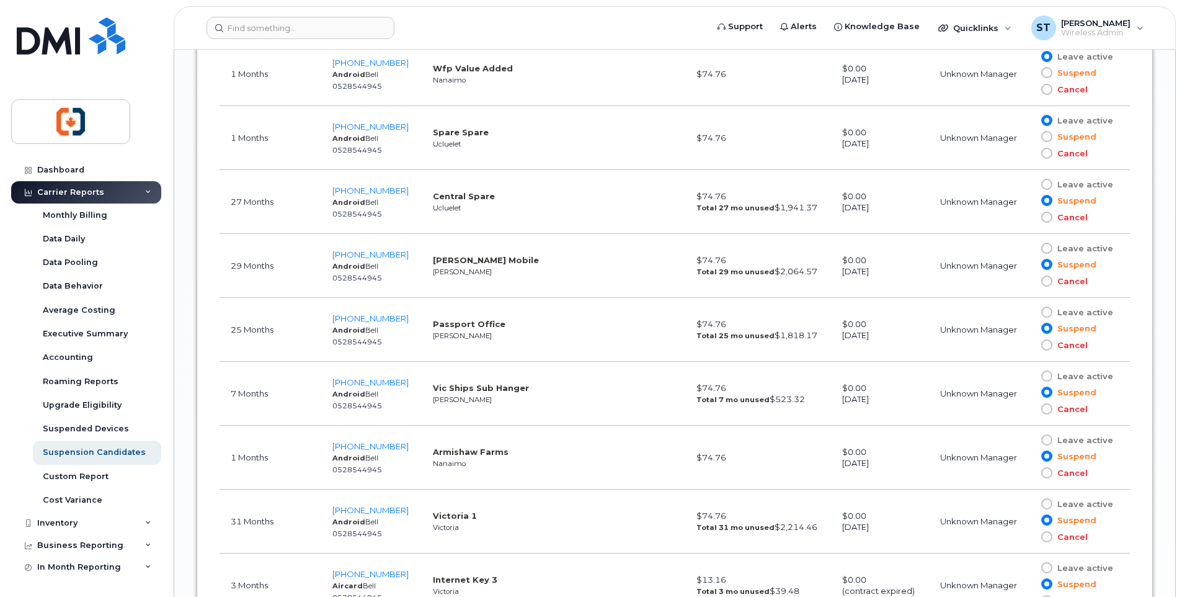
scroll to position [1973, 0]
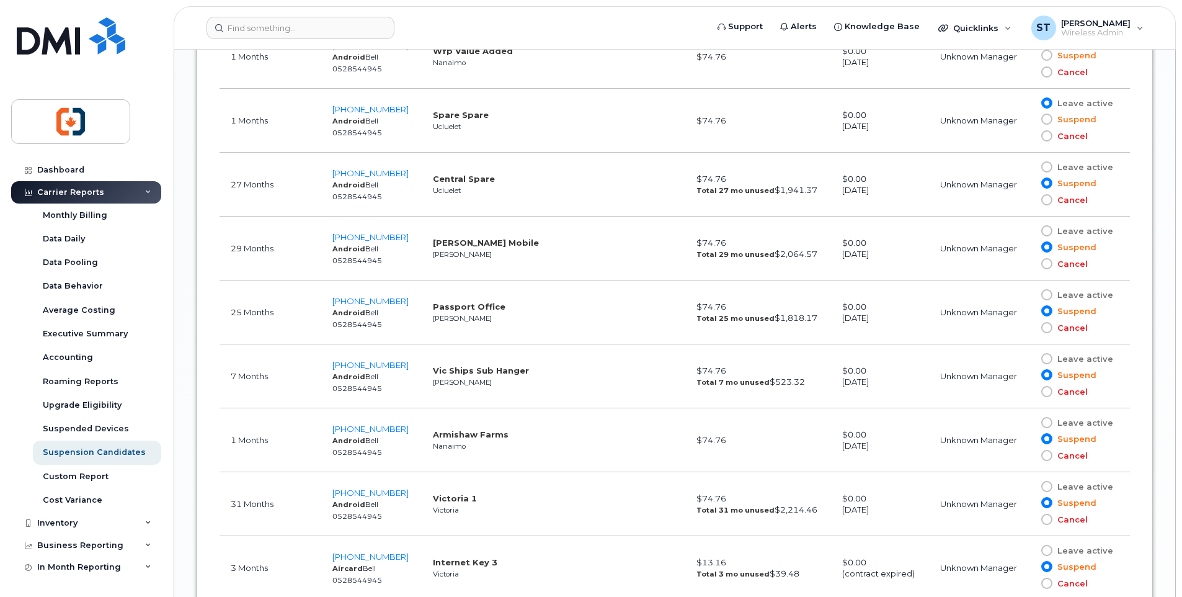
click at [1049, 422] on span at bounding box center [1046, 422] width 11 height 11
click at [1029, 422] on input "Leave active" at bounding box center [1029, 422] width 0 height 0
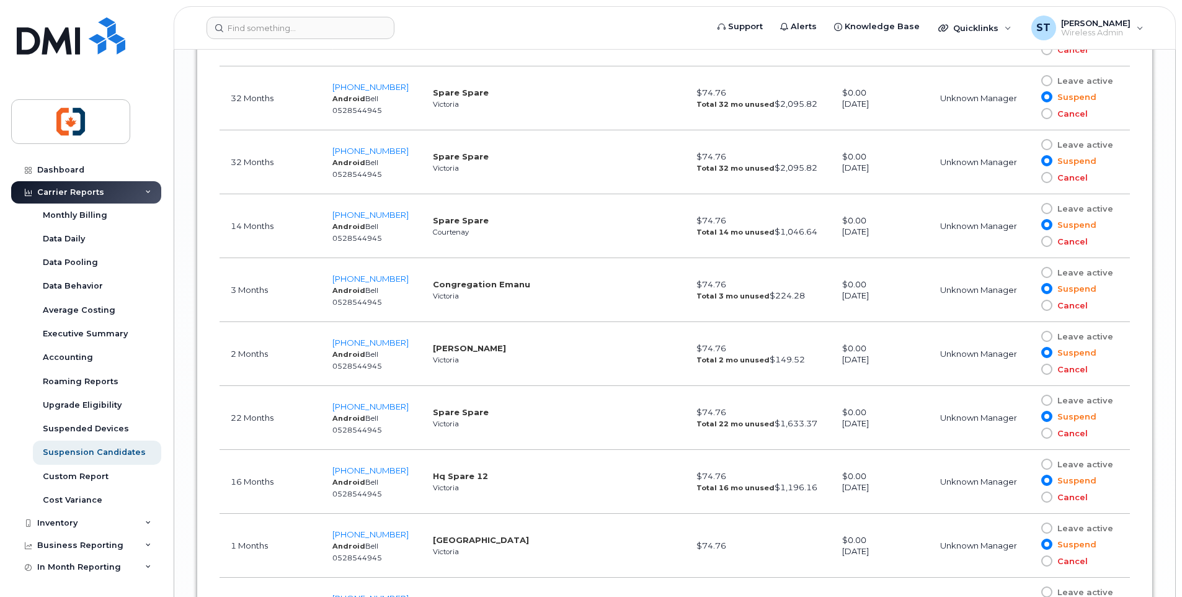
scroll to position [2531, 0]
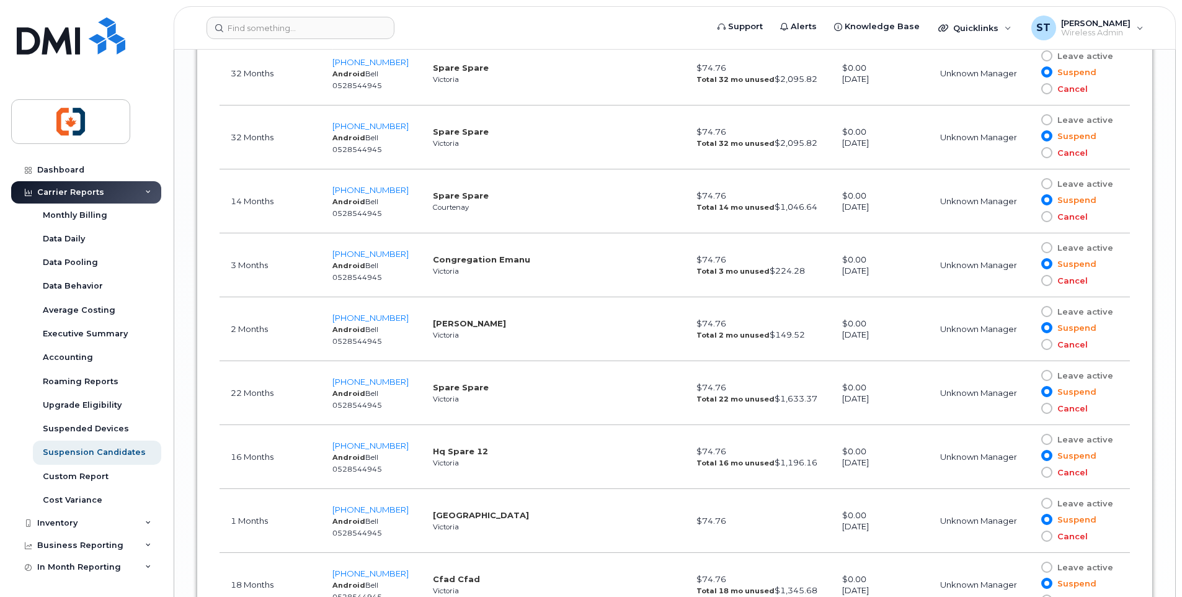
click at [1047, 313] on span at bounding box center [1046, 311] width 11 height 11
click at [1029, 311] on input "Leave active" at bounding box center [1029, 311] width 0 height 0
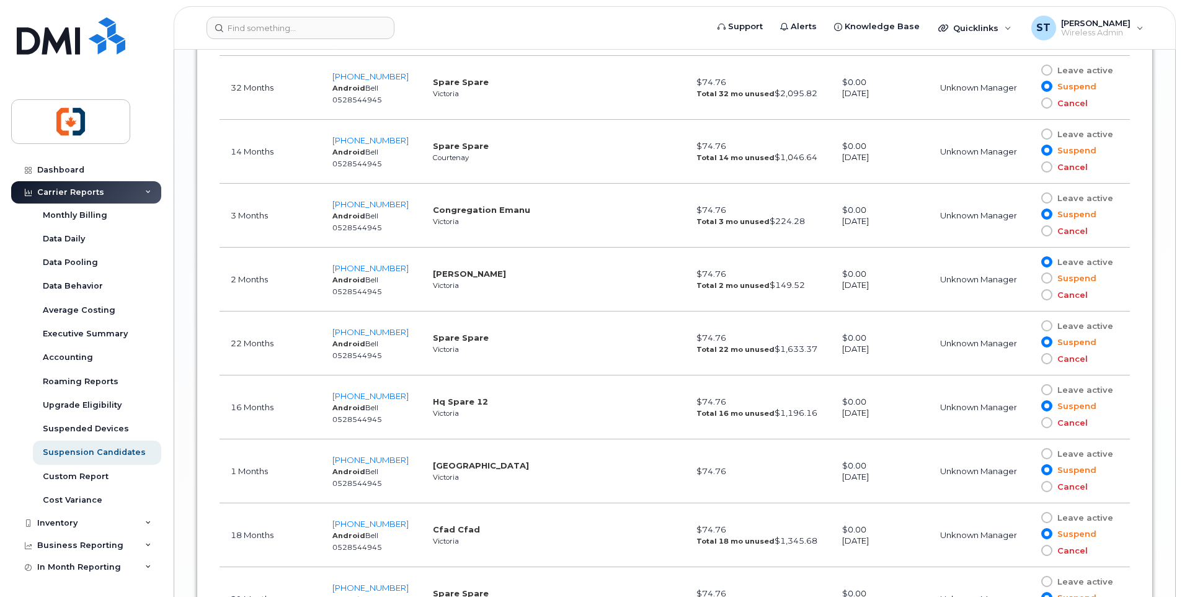
scroll to position [2655, 0]
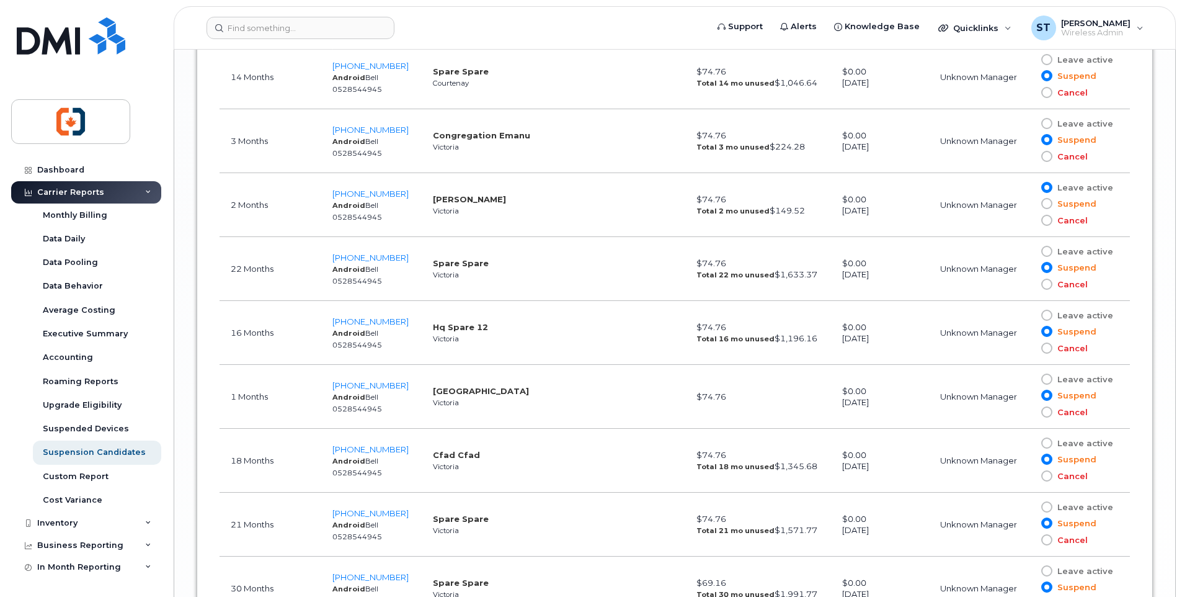
click at [1048, 381] on span at bounding box center [1046, 378] width 11 height 11
click at [1029, 379] on input "Leave active" at bounding box center [1029, 379] width 0 height 0
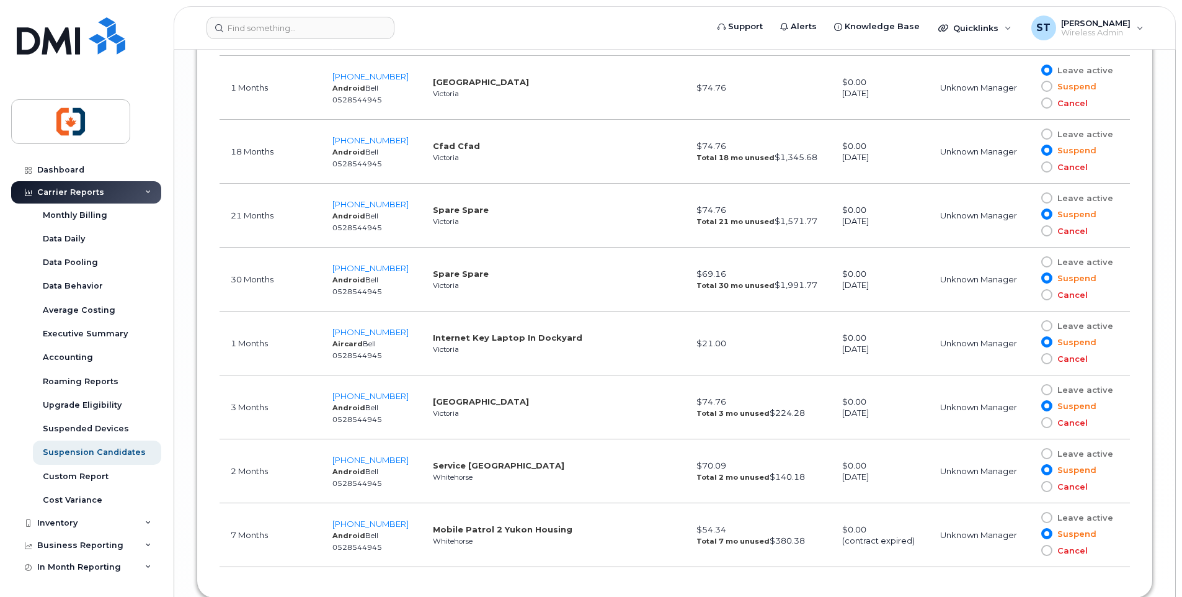
scroll to position [2965, 0]
click at [1049, 325] on span at bounding box center [1046, 324] width 11 height 11
click at [1029, 324] on input "Leave active" at bounding box center [1029, 324] width 0 height 0
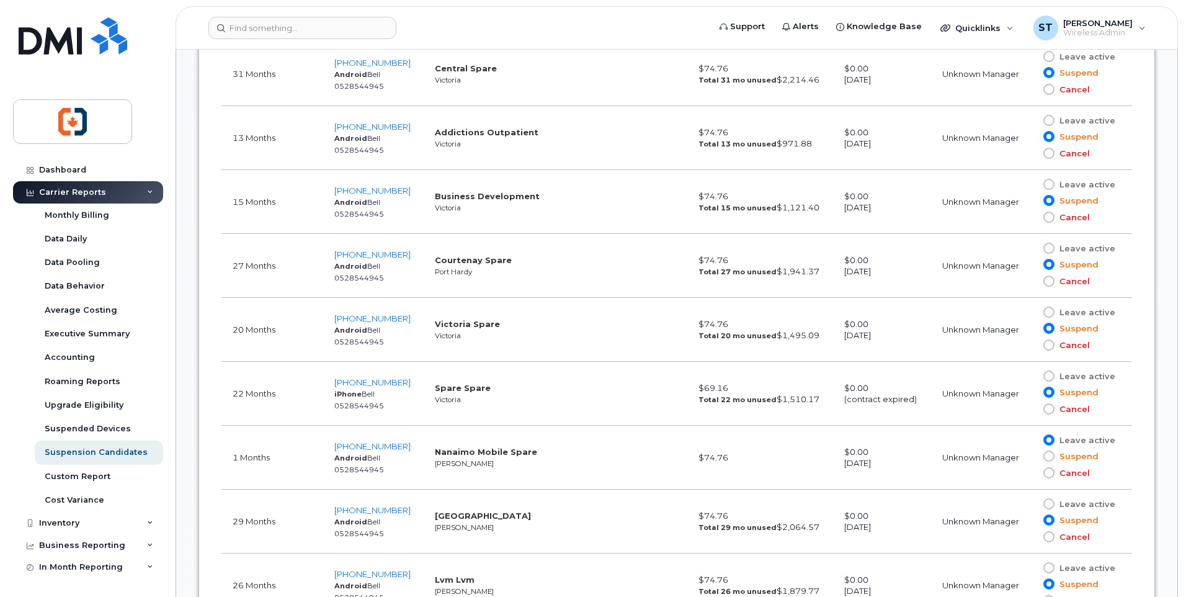
scroll to position [434, 0]
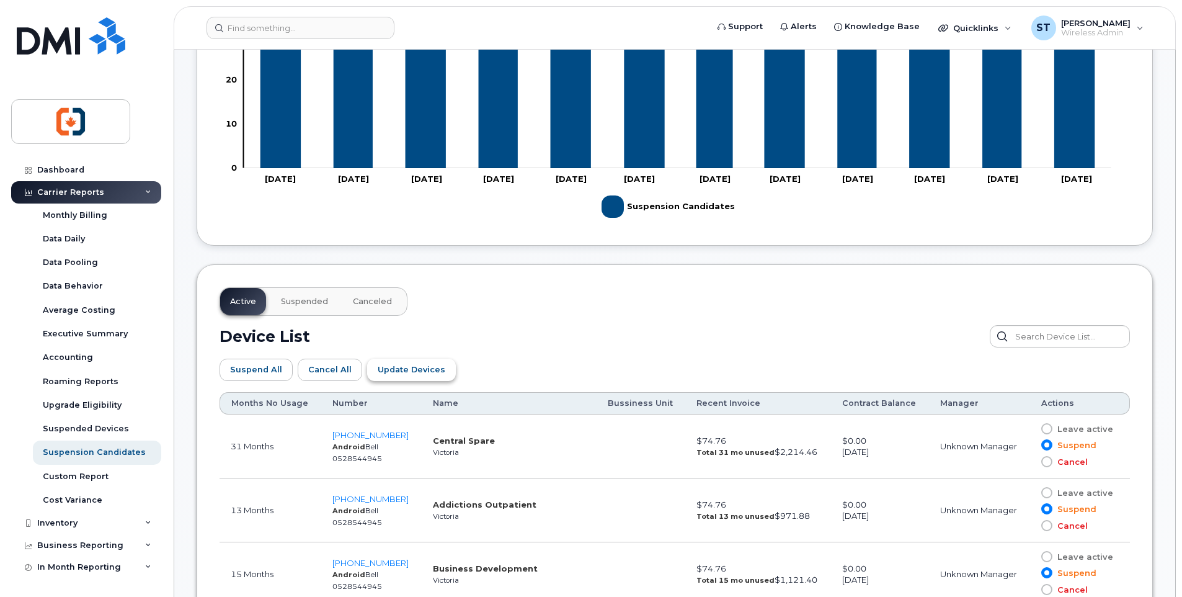
click at [419, 373] on span "Update Devices" at bounding box center [412, 369] width 68 height 12
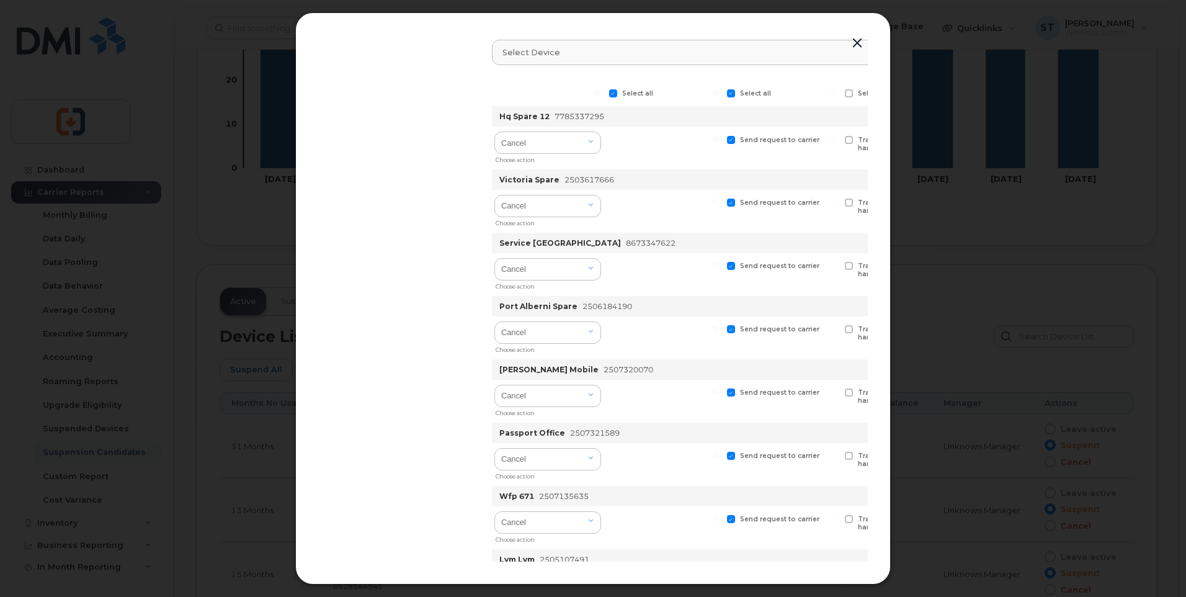
scroll to position [0, 0]
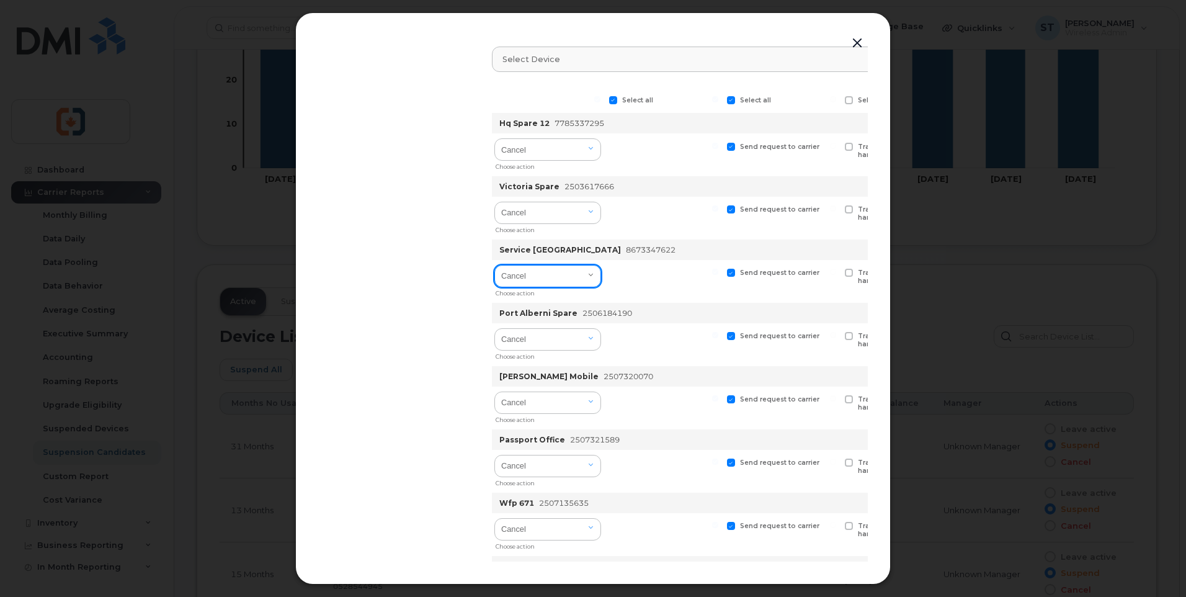
click at [557, 282] on select "Cancel Suspend - Extend Suspension Suspend - Reduced Rate Suspend - Full Rate S…" at bounding box center [547, 276] width 107 height 22
select select "[object Object]"
click at [495, 265] on select "Cancel Suspend - Extend Suspension Suspend - Reduced Rate Suspend - Full Rate S…" at bounding box center [547, 276] width 107 height 22
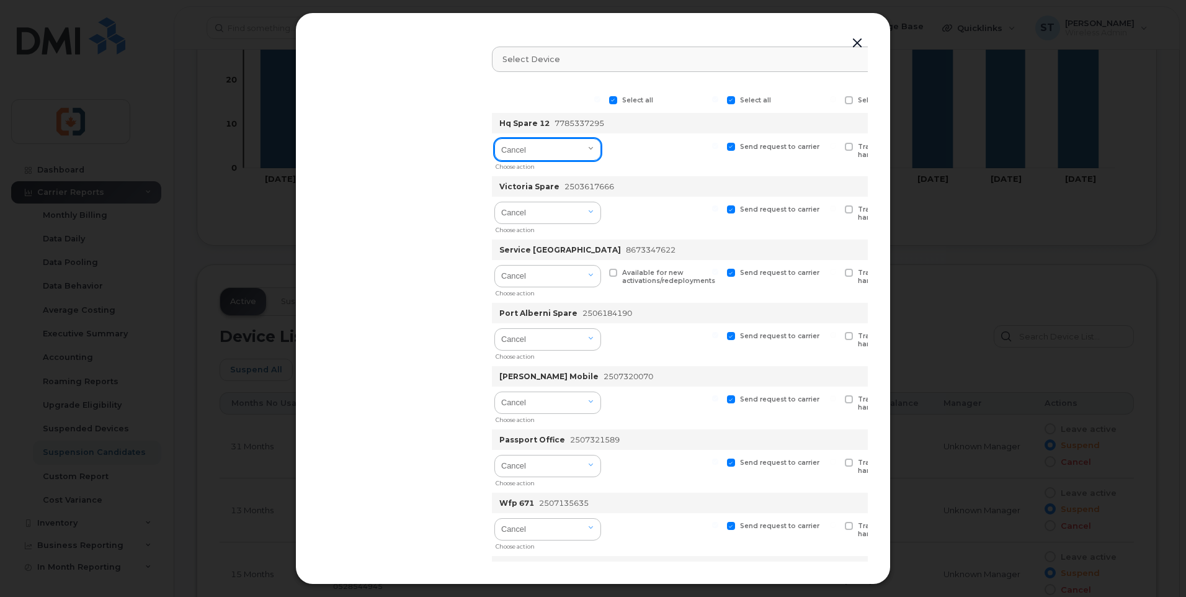
click at [532, 155] on select "Cancel Suspend - Extend Suspension Suspend - Reduced Rate Suspend - Full Rate S…" at bounding box center [547, 149] width 107 height 22
select select "[object Object]"
click at [495, 138] on select "Cancel Suspend - Extend Suspension Suspend - Reduced Rate Suspend - Full Rate S…" at bounding box center [547, 149] width 107 height 22
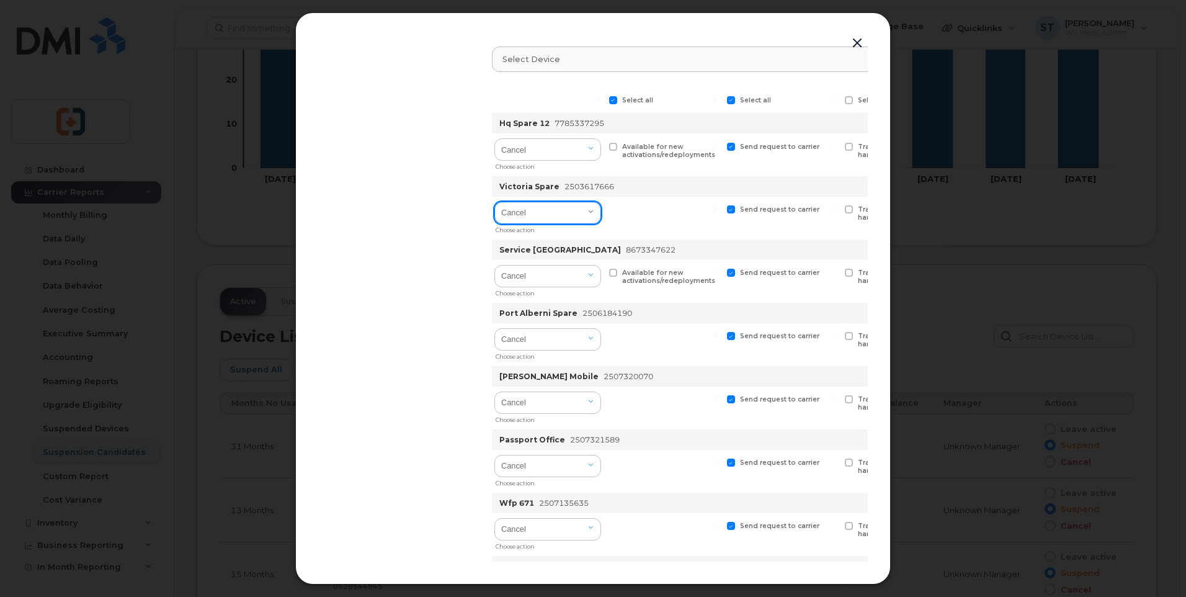
click at [544, 218] on select "Cancel Suspend - Extend Suspension Suspend - Reduced Rate Suspend - Full Rate S…" at bounding box center [547, 213] width 107 height 22
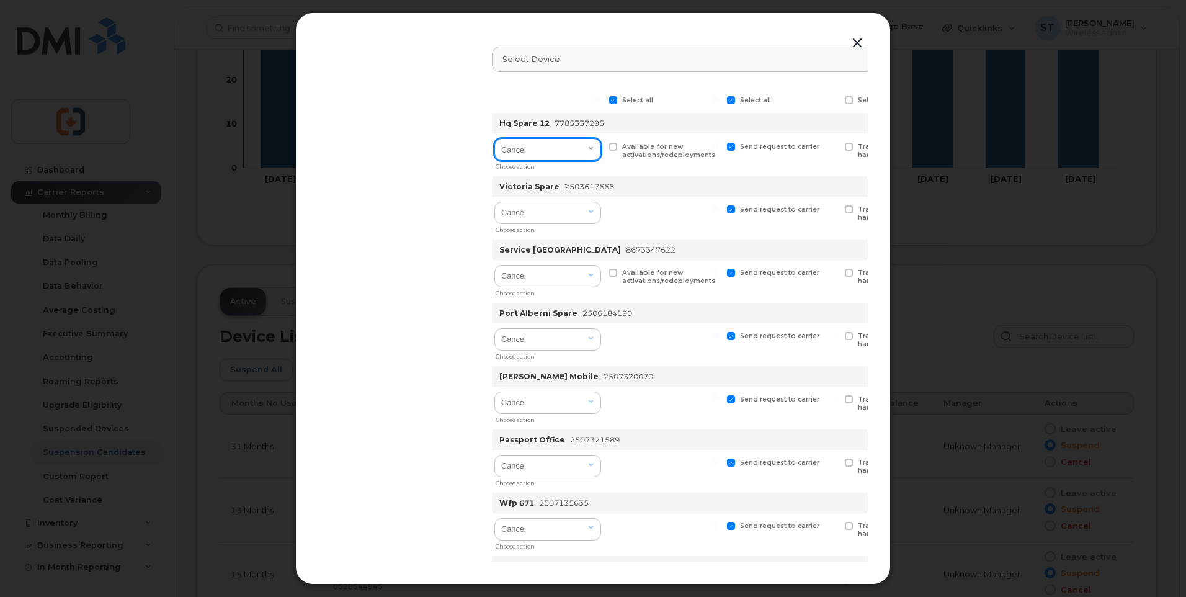
click at [552, 156] on select "Cancel Suspend - Extend Suspension Suspend - Reduced Rate Suspend - Full Rate S…" at bounding box center [547, 149] width 107 height 22
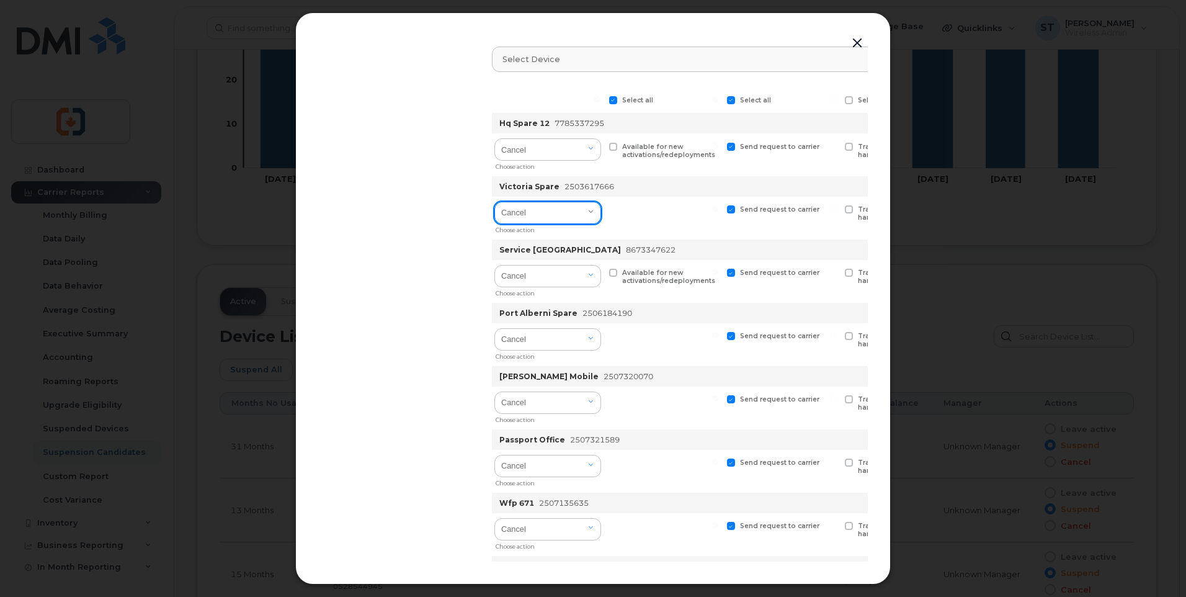
click at [522, 218] on select "Cancel Suspend - Extend Suspension Suspend - Reduced Rate Suspend - Full Rate S…" at bounding box center [547, 213] width 107 height 22
select select "[object Object]"
click at [495, 202] on select "Cancel Suspend - Extend Suspension Suspend - Reduced Rate Suspend - Full Rate S…" at bounding box center [547, 213] width 107 height 22
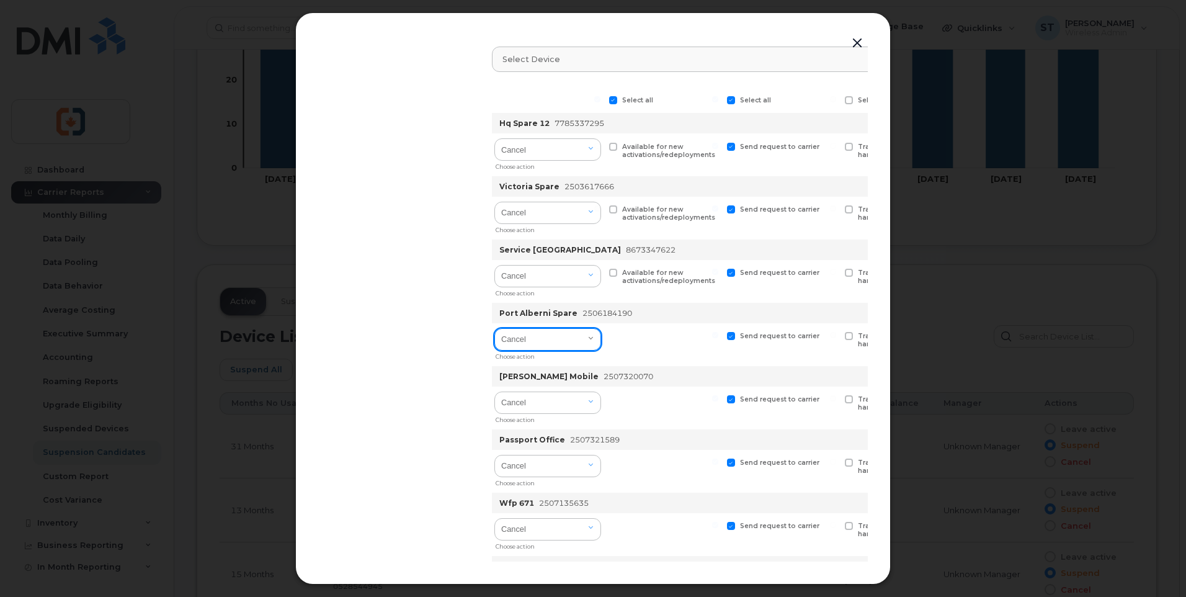
click at [551, 341] on select "Cancel Suspend - Extend Suspension Suspend - Reduced Rate Suspend - Full Rate S…" at bounding box center [547, 339] width 107 height 22
select select "[object Object]"
click at [495, 328] on select "Cancel Suspend - Extend Suspension Suspend - Reduced Rate Suspend - Full Rate S…" at bounding box center [547, 339] width 107 height 22
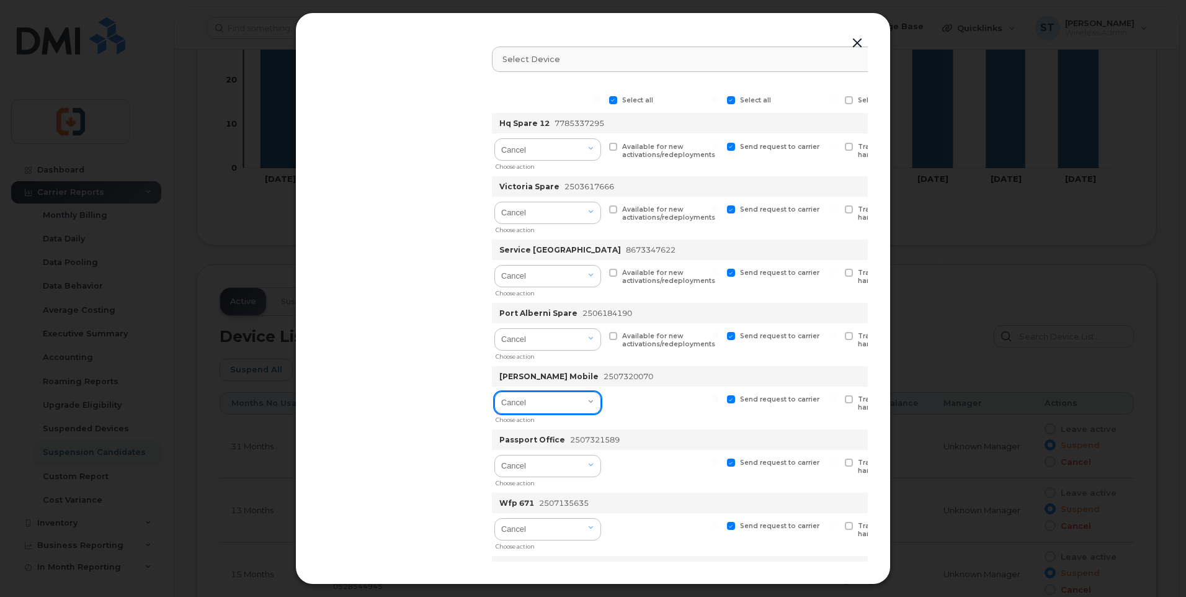
click at [544, 410] on select "Cancel Suspend - Extend Suspension Suspend - Reduced Rate Suspend - Full Rate S…" at bounding box center [547, 402] width 107 height 22
select select "[object Object]"
click at [495, 391] on select "Cancel Suspend - Extend Suspension Suspend - Reduced Rate Suspend - Full Rate S…" at bounding box center [547, 402] width 107 height 22
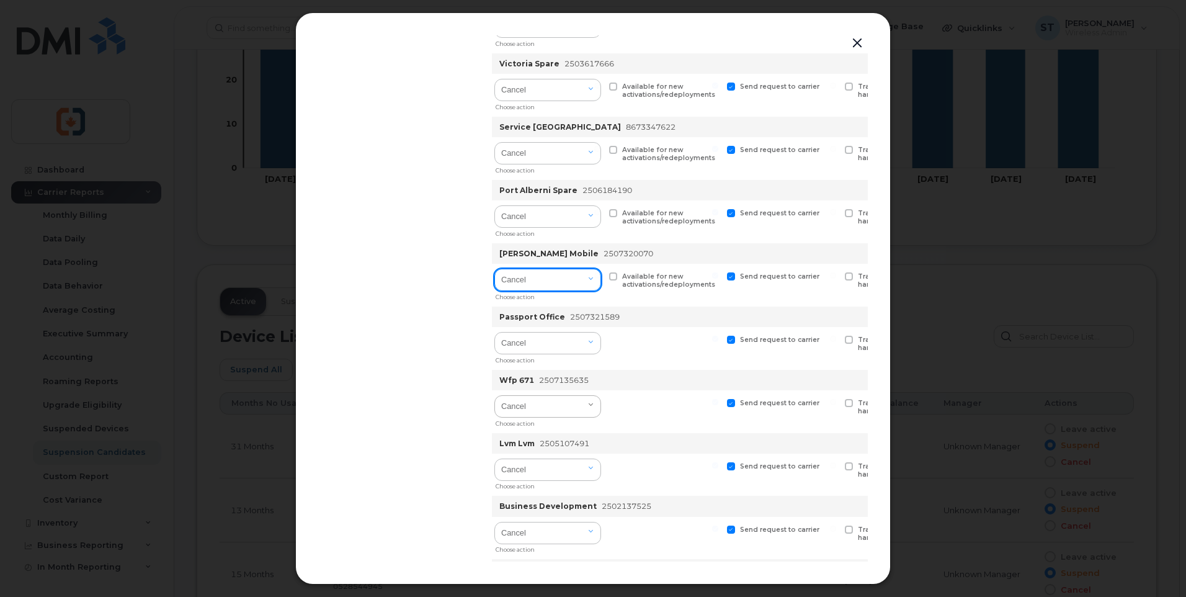
scroll to position [124, 0]
click at [539, 336] on select "Cancel Suspend - Extend Suspension Suspend - Reduced Rate Suspend - Full Rate S…" at bounding box center [547, 341] width 107 height 22
select select "[object Object]"
click at [495, 330] on select "Cancel Suspend - Extend Suspension Suspend - Reduced Rate Suspend - Full Rate S…" at bounding box center [547, 341] width 107 height 22
click at [548, 406] on select "Cancel Suspend - Extend Suspension Suspend - Reduced Rate Suspend - Full Rate S…" at bounding box center [547, 405] width 107 height 22
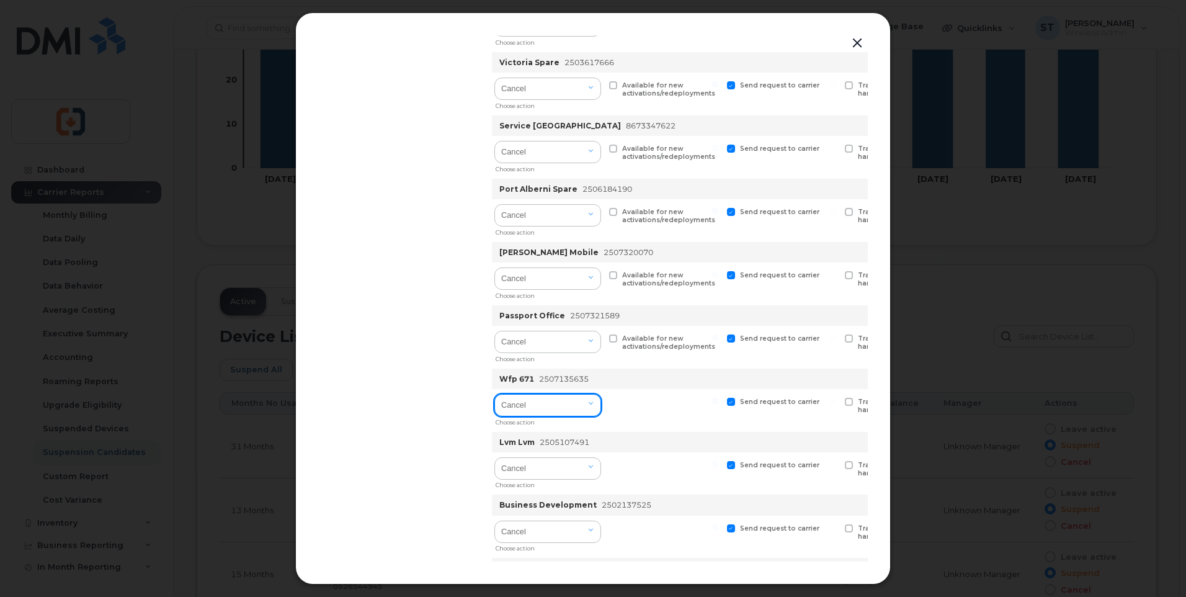
select select "[object Object]"
click at [495, 394] on select "Cancel Suspend - Extend Suspension Suspend - Reduced Rate Suspend - Full Rate S…" at bounding box center [547, 405] width 107 height 22
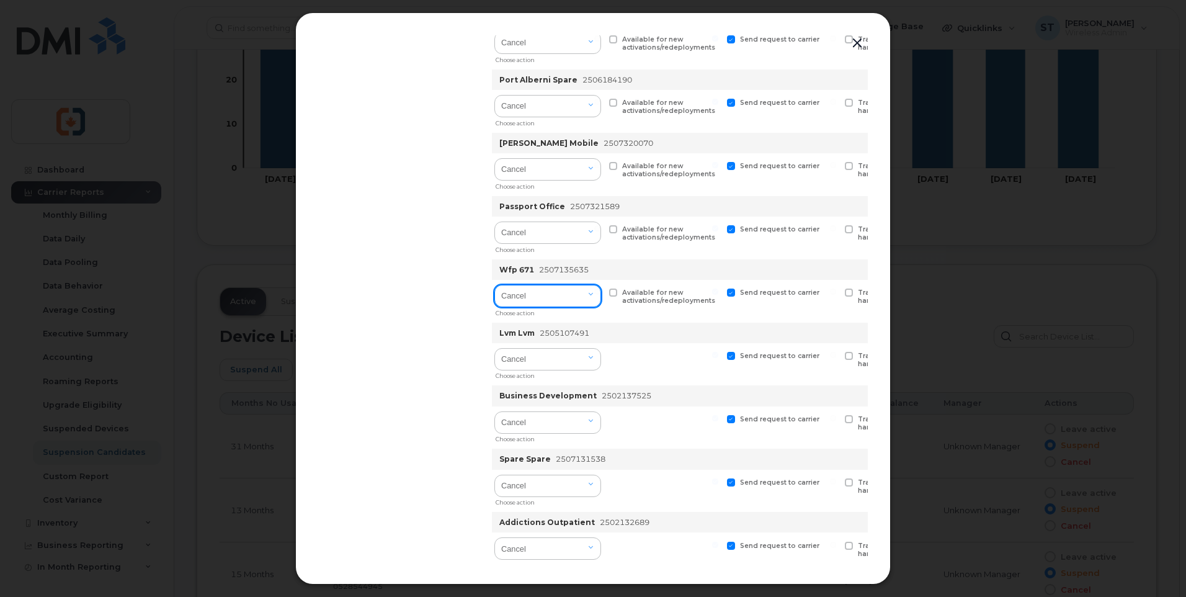
scroll to position [248, 0]
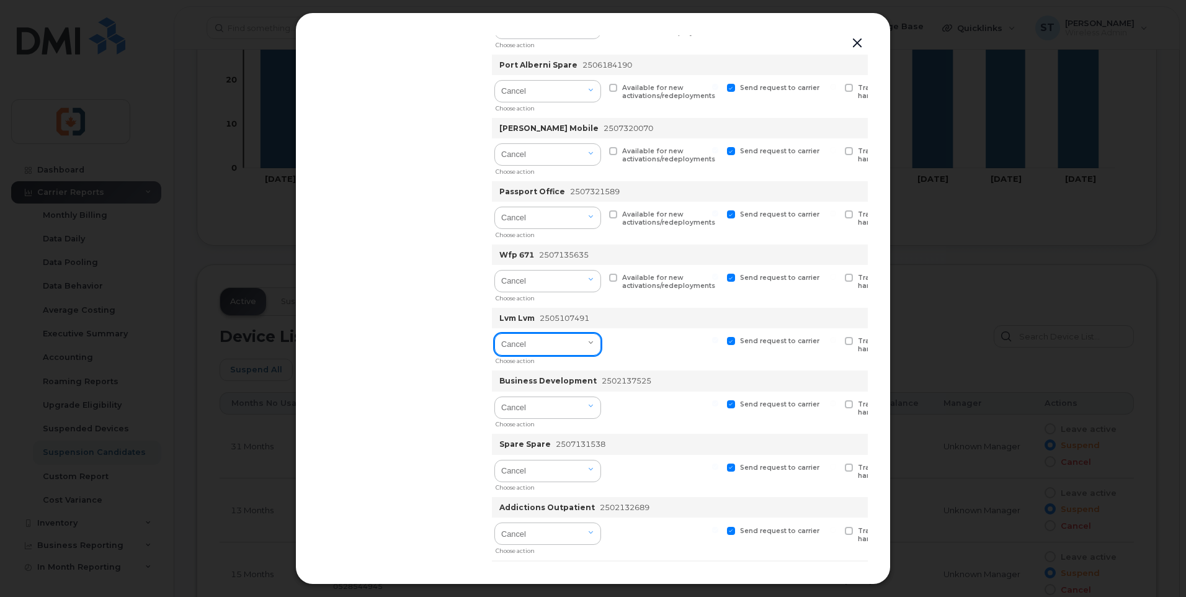
click at [530, 349] on select "Cancel Suspend - Extend Suspension Suspend - Reduced Rate Suspend - Full Rate S…" at bounding box center [547, 344] width 107 height 22
select select "[object Object]"
click at [495, 333] on select "Cancel Suspend - Extend Suspension Suspend - Reduced Rate Suspend - Full Rate S…" at bounding box center [547, 344] width 107 height 22
click at [529, 406] on select "Cancel Suspend - Extend Suspension Suspend - Reduced Rate Suspend - Full Rate S…" at bounding box center [547, 407] width 107 height 22
select select "[object Object]"
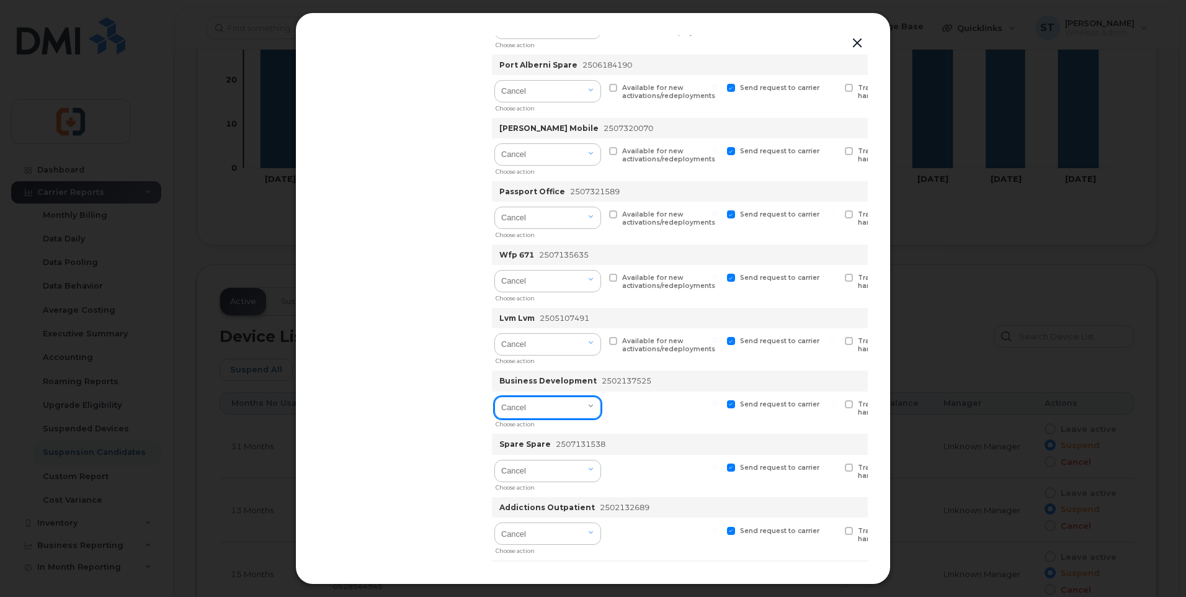
click at [495, 396] on select "Cancel Suspend - Extend Suspension Suspend - Reduced Rate Suspend - Full Rate S…" at bounding box center [547, 407] width 107 height 22
click at [538, 471] on select "Cancel Suspend - Extend Suspension Suspend - Reduced Rate Suspend - Full Rate S…" at bounding box center [547, 470] width 107 height 22
select select "[object Object]"
click at [495, 459] on select "Cancel Suspend - Extend Suspension Suspend - Reduced Rate Suspend - Full Rate S…" at bounding box center [547, 470] width 107 height 22
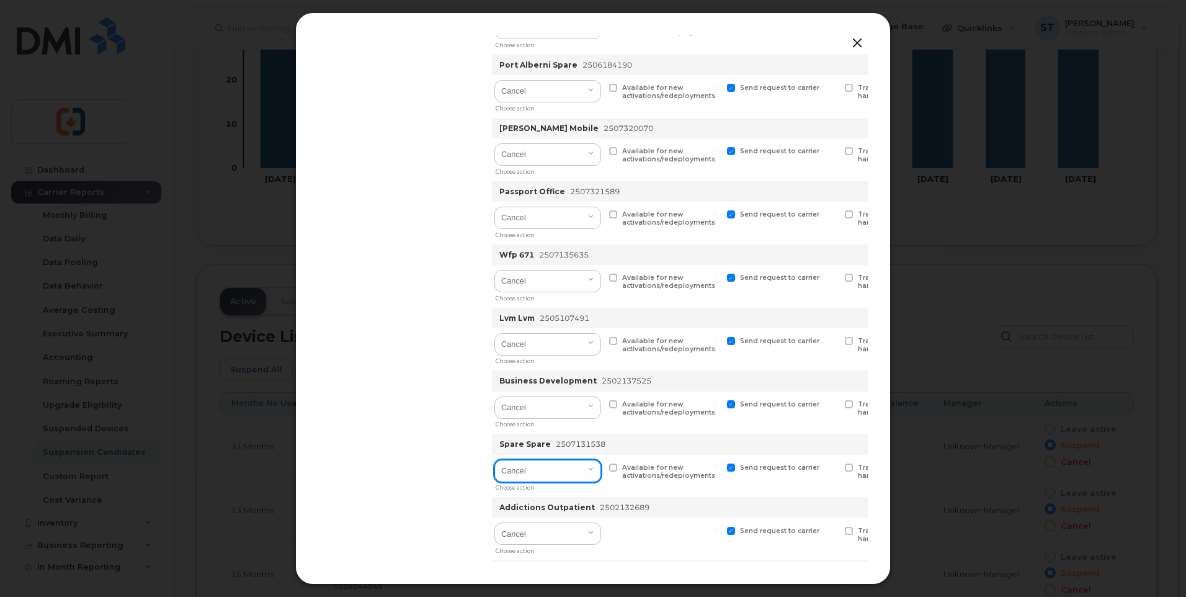
scroll to position [496, 0]
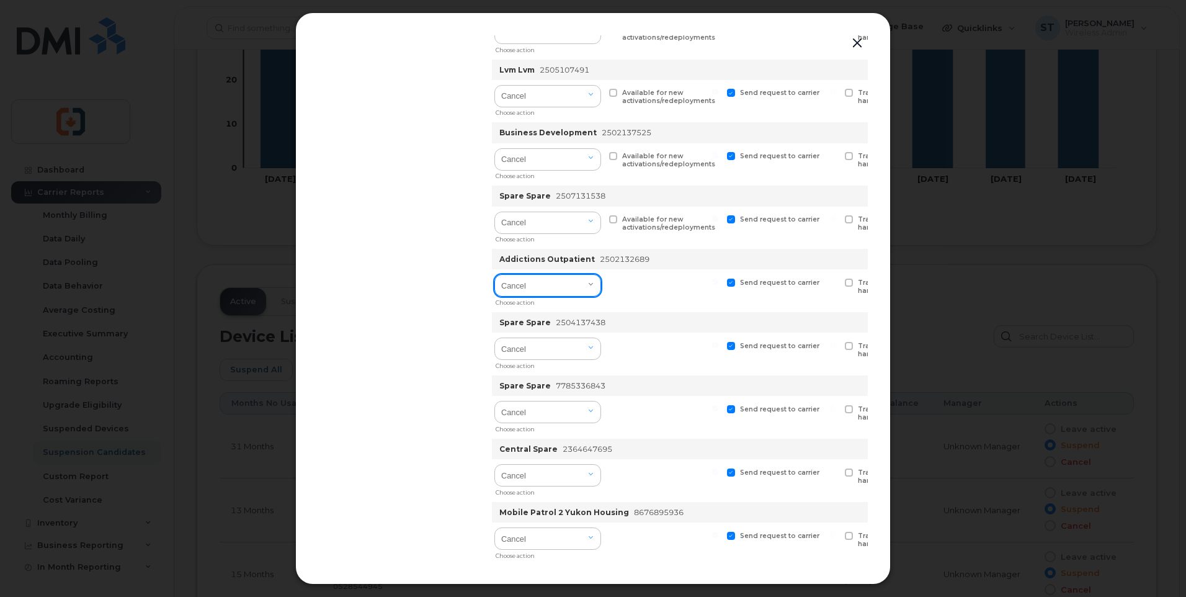
click at [554, 289] on select "Cancel Suspend - Extend Suspension Suspend - Reduced Rate Suspend - Full Rate S…" at bounding box center [547, 285] width 107 height 22
select select "[object Object]"
click at [495, 274] on select "Cancel Suspend - Extend Suspension Suspend - Reduced Rate Suspend - Full Rate S…" at bounding box center [547, 285] width 107 height 22
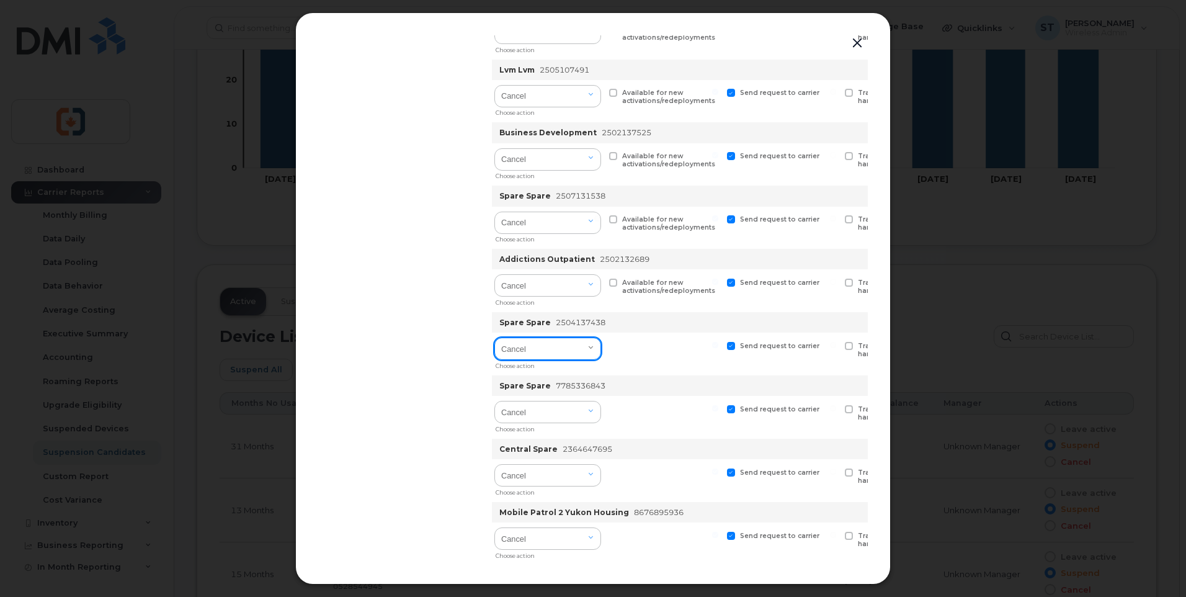
click at [534, 350] on select "Cancel Suspend - Extend Suspension Suspend - Reduced Rate Suspend - Full Rate S…" at bounding box center [547, 348] width 107 height 22
select select "[object Object]"
click at [495, 337] on select "Cancel Suspend - Extend Suspension Suspend - Reduced Rate Suspend - Full Rate S…" at bounding box center [547, 348] width 107 height 22
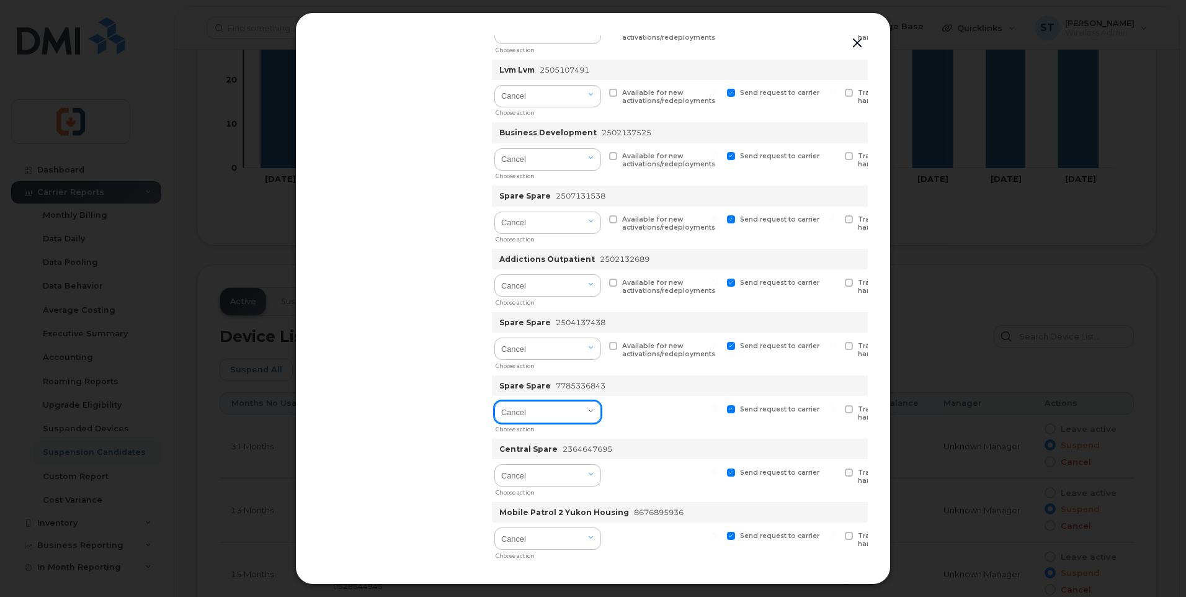
click at [538, 417] on select "Cancel Suspend - Extend Suspension Suspend - Reduced Rate Suspend - Full Rate S…" at bounding box center [547, 412] width 107 height 22
select select "[object Object]"
click at [495, 401] on select "Cancel Suspend - Extend Suspension Suspend - Reduced Rate Suspend - Full Rate S…" at bounding box center [547, 412] width 107 height 22
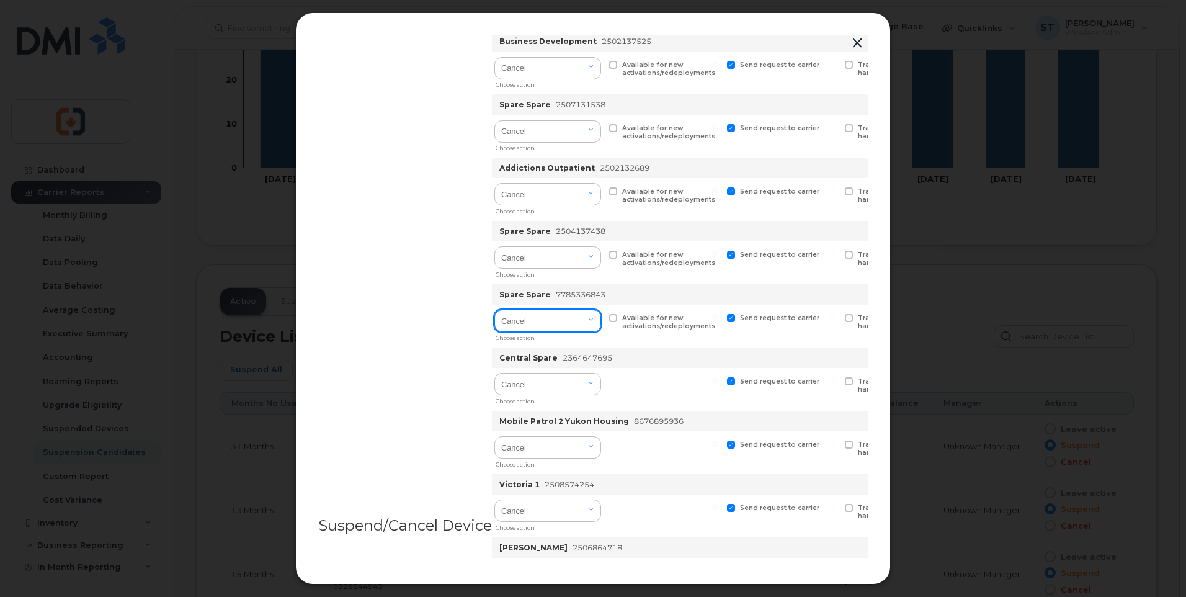
scroll to position [620, 0]
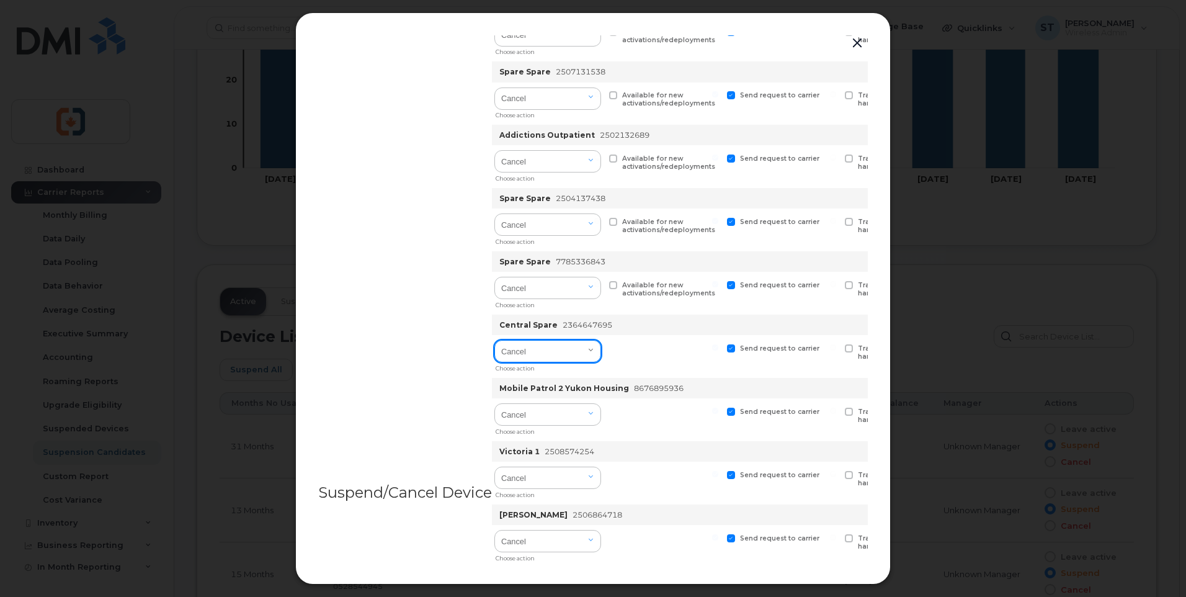
click at [549, 357] on select "Cancel Suspend - Extend Suspension Suspend - Reduced Rate Suspend - Full Rate S…" at bounding box center [547, 351] width 107 height 22
select select "[object Object]"
click at [495, 340] on select "Cancel Suspend - Extend Suspension Suspend - Reduced Rate Suspend - Full Rate S…" at bounding box center [547, 351] width 107 height 22
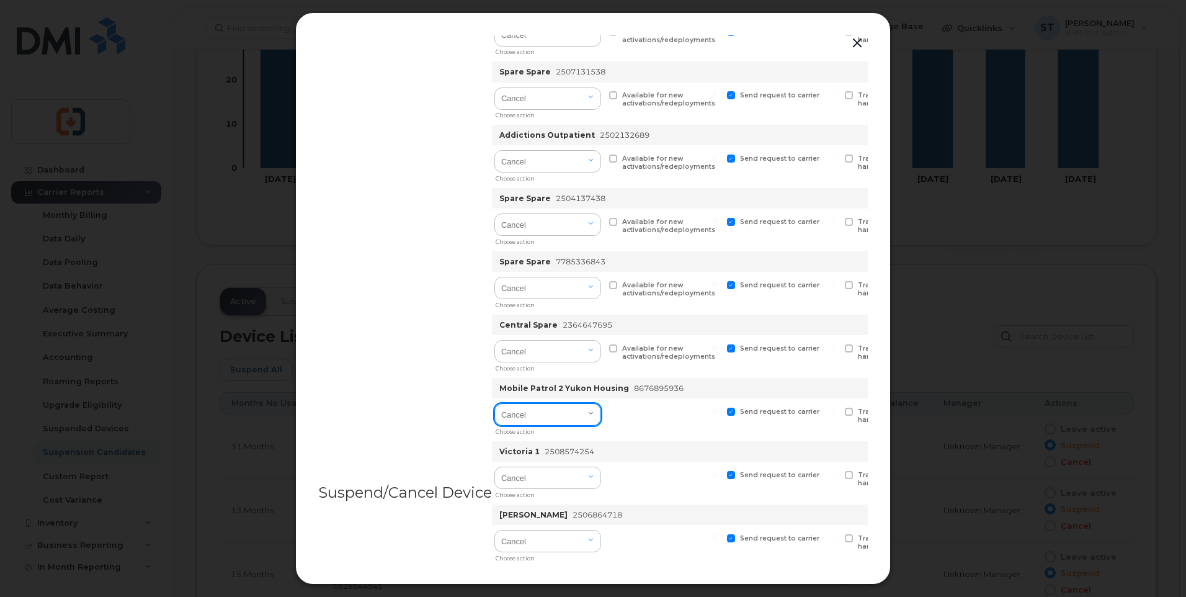
click at [547, 411] on select "Cancel Suspend - Extend Suspension Suspend - Reduced Rate Suspend - Full Rate S…" at bounding box center [547, 414] width 107 height 22
select select "[object Object]"
click at [495, 403] on select "Cancel Suspend - Extend Suspension Suspend - Reduced Rate Suspend - Full Rate S…" at bounding box center [547, 414] width 107 height 22
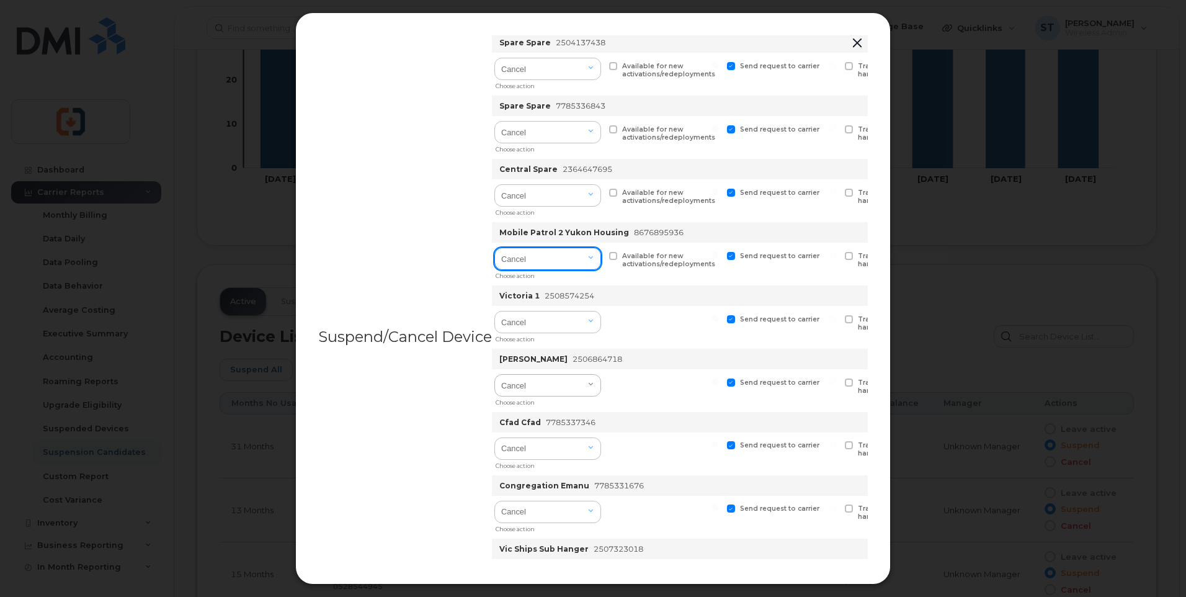
scroll to position [806, 0]
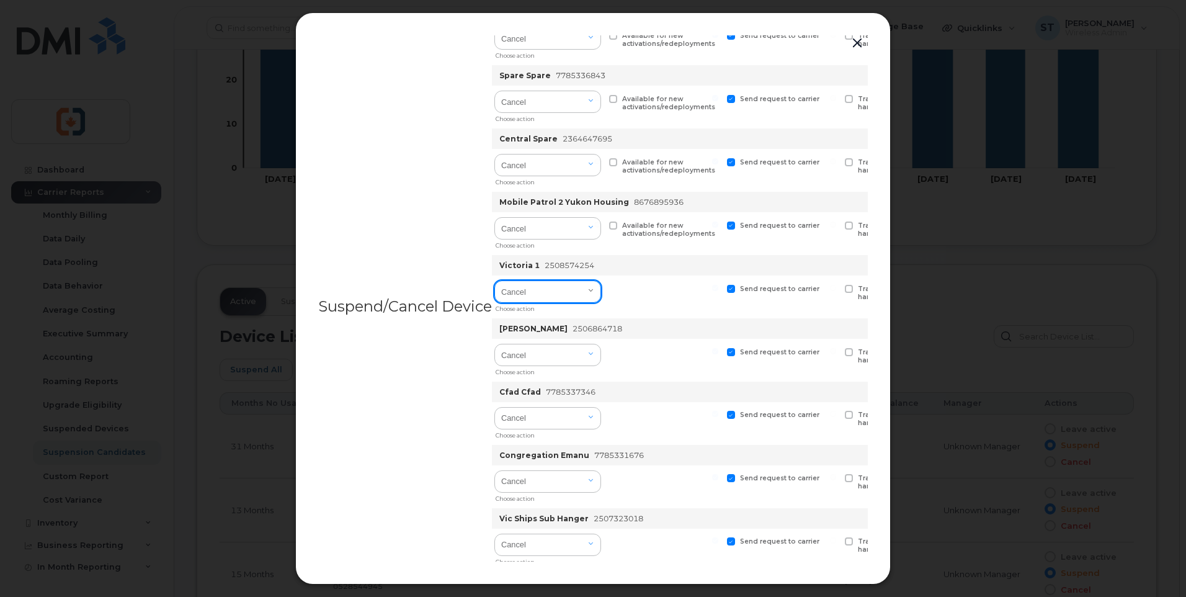
click at [542, 290] on select "Cancel Suspend - Extend Suspension Suspend - Reduced Rate Suspend - Full Rate S…" at bounding box center [547, 291] width 107 height 22
select select "[object Object]"
click at [495, 280] on select "Cancel Suspend - Extend Suspension Suspend - Reduced Rate Suspend - Full Rate S…" at bounding box center [547, 291] width 107 height 22
click at [528, 360] on select "Cancel Suspend - Extend Suspension Suspend - Reduced Rate Suspend - Full Rate S…" at bounding box center [547, 355] width 107 height 22
select select "[object Object]"
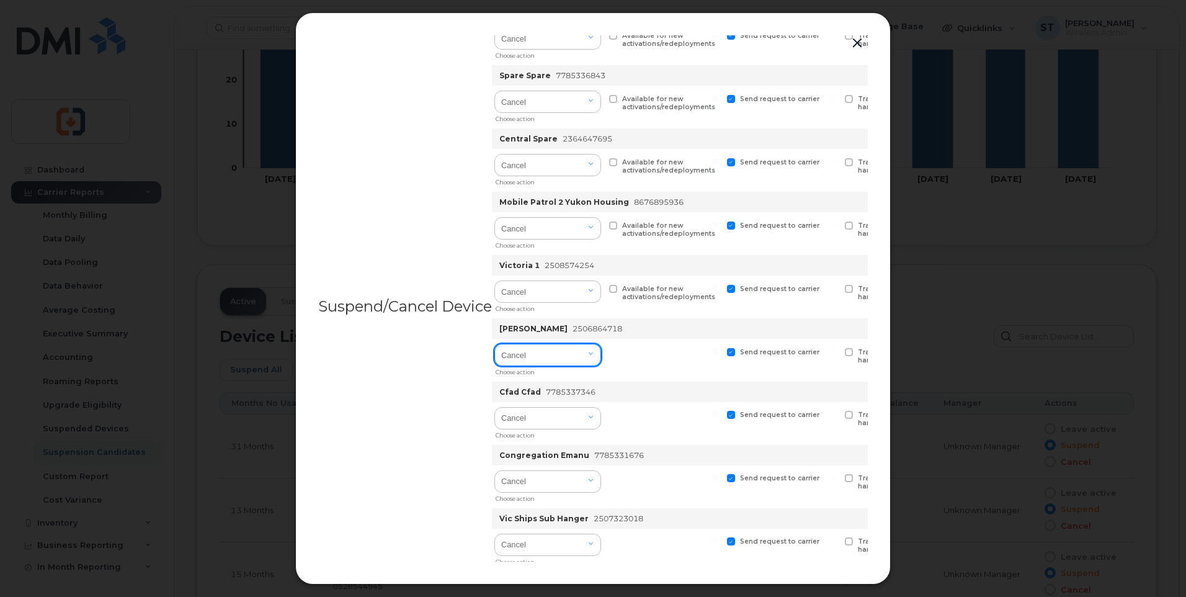
click at [495, 344] on select "Cancel Suspend - Extend Suspension Suspend - Reduced Rate Suspend - Full Rate S…" at bounding box center [547, 355] width 107 height 22
click at [531, 419] on select "Cancel Suspend - Extend Suspension Suspend - Reduced Rate Suspend - Full Rate S…" at bounding box center [547, 418] width 107 height 22
select select "[object Object]"
click at [495, 407] on select "Cancel Suspend - Extend Suspension Suspend - Reduced Rate Suspend - Full Rate S…" at bounding box center [547, 418] width 107 height 22
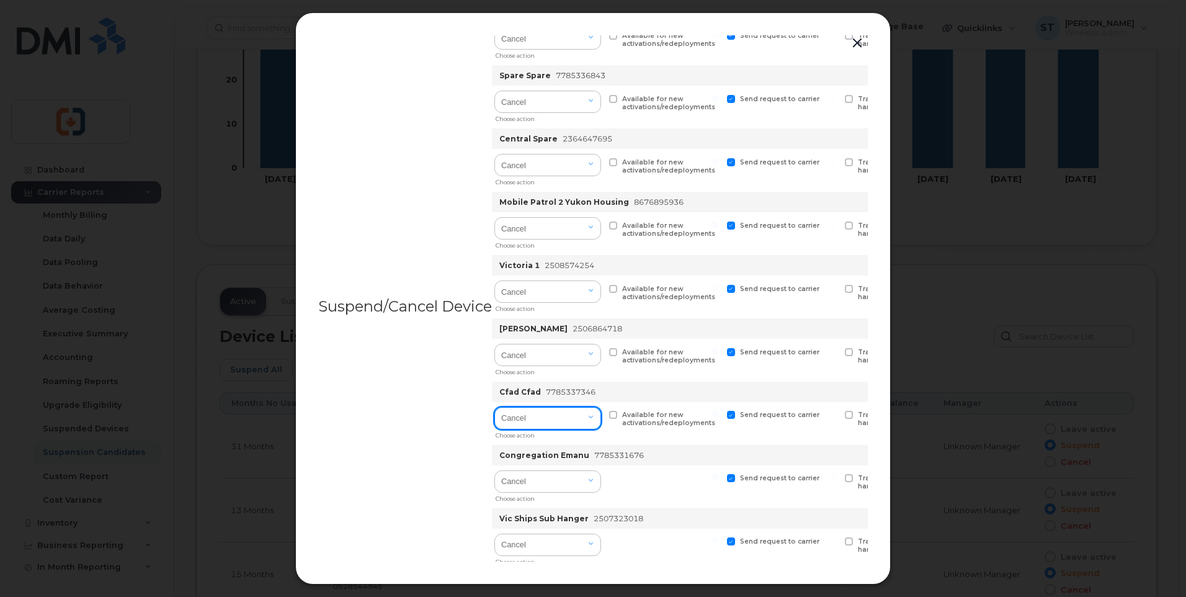
scroll to position [992, 0]
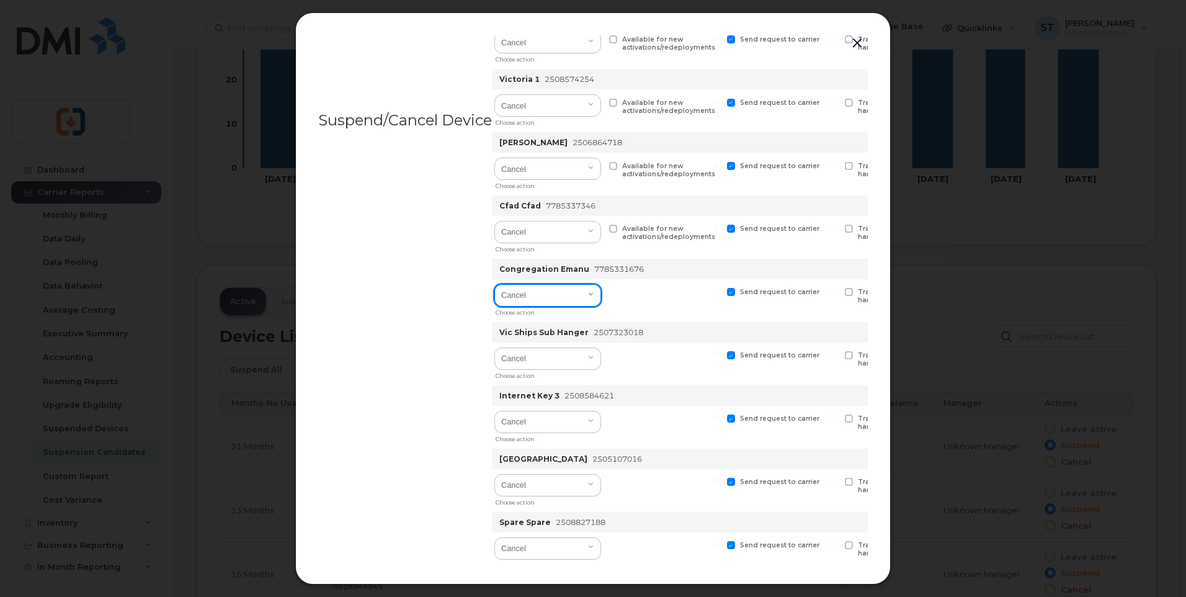
click at [557, 303] on select "Cancel Suspend - Extend Suspension Suspend - Reduced Rate Suspend - Full Rate S…" at bounding box center [547, 295] width 107 height 22
select select "[object Object]"
click at [495, 284] on select "Cancel Suspend - Extend Suspension Suspend - Reduced Rate Suspend - Full Rate S…" at bounding box center [547, 295] width 107 height 22
click at [538, 361] on select "Cancel Suspend - Extend Suspension Suspend - Reduced Rate Suspend - Full Rate S…" at bounding box center [547, 358] width 107 height 22
select select "[object Object]"
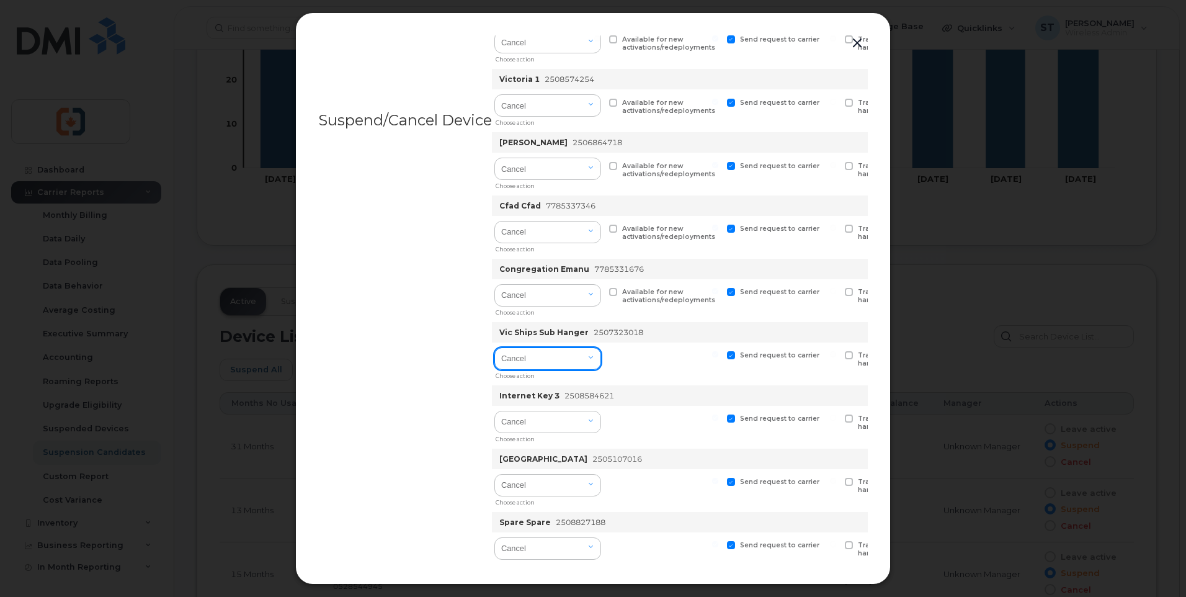
click at [495, 347] on select "Cancel Suspend - Extend Suspension Suspend - Reduced Rate Suspend - Full Rate S…" at bounding box center [547, 358] width 107 height 22
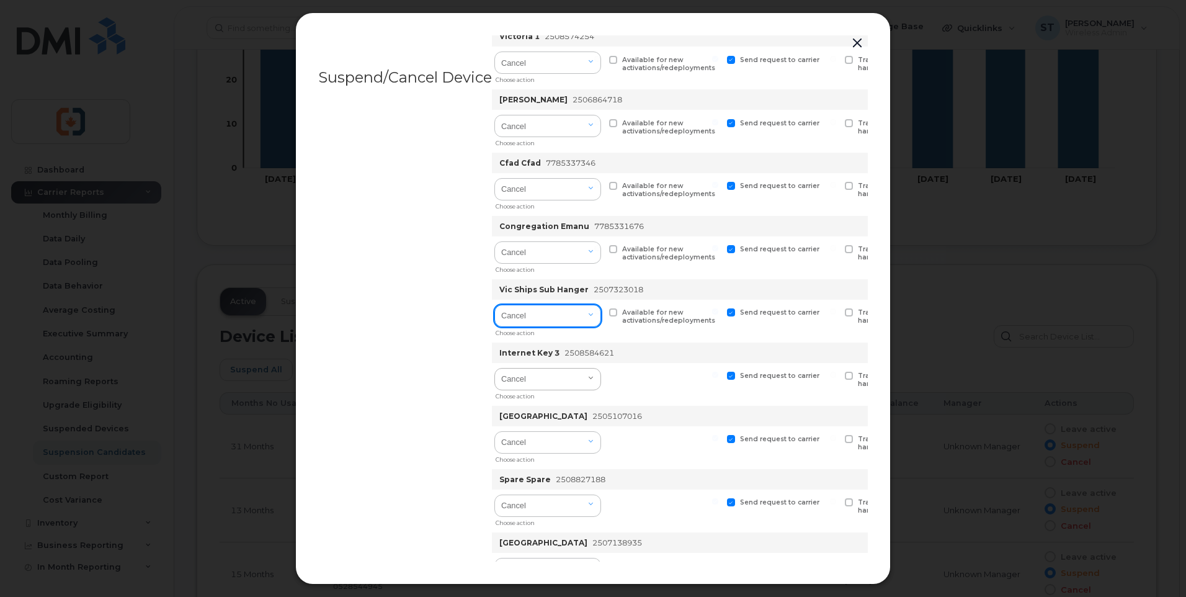
scroll to position [1116, 0]
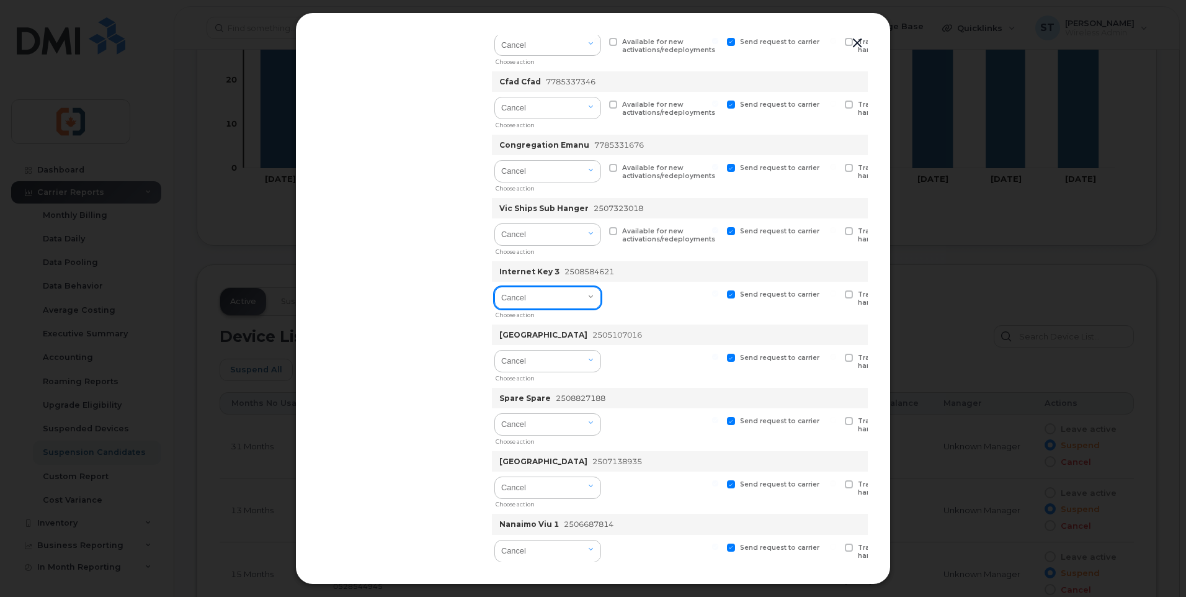
click at [537, 296] on select "Cancel Suspend - Extend Suspension Suspend - Reduced Rate Suspend - Full Rate S…" at bounding box center [547, 297] width 107 height 22
select select "[object Object]"
click at [495, 286] on select "Cancel Suspend - Extend Suspension Suspend - Reduced Rate Suspend - Full Rate S…" at bounding box center [547, 297] width 107 height 22
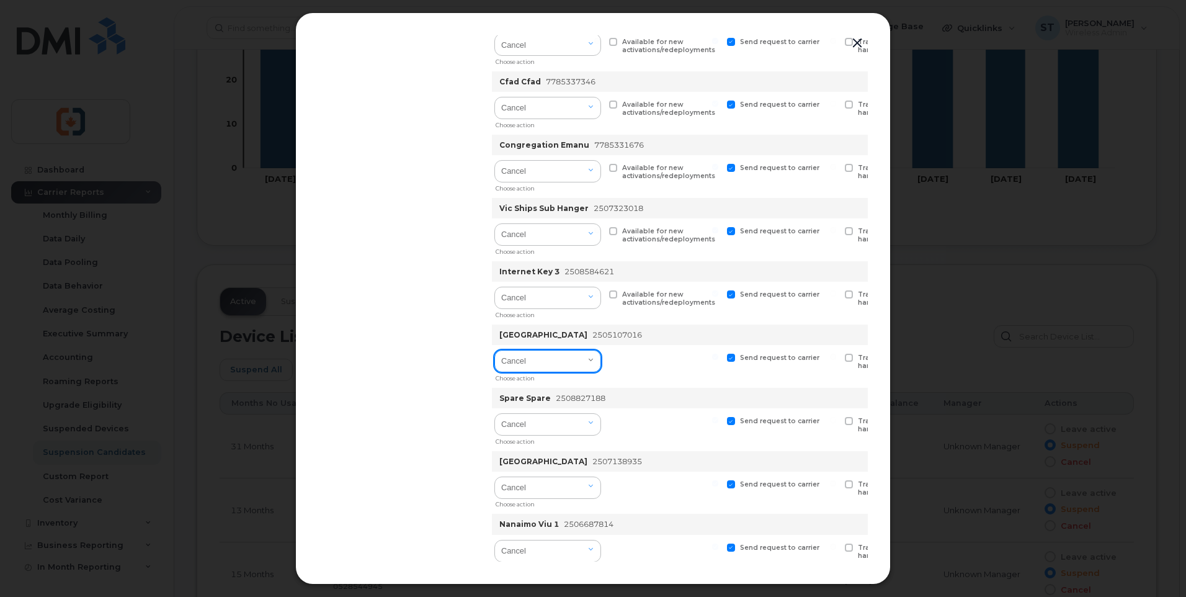
click at [540, 358] on select "Cancel Suspend - Extend Suspension Suspend - Reduced Rate Suspend - Full Rate S…" at bounding box center [547, 361] width 107 height 22
select select "[object Object]"
click at [495, 350] on select "Cancel Suspend - Extend Suspension Suspend - Reduced Rate Suspend - Full Rate S…" at bounding box center [547, 361] width 107 height 22
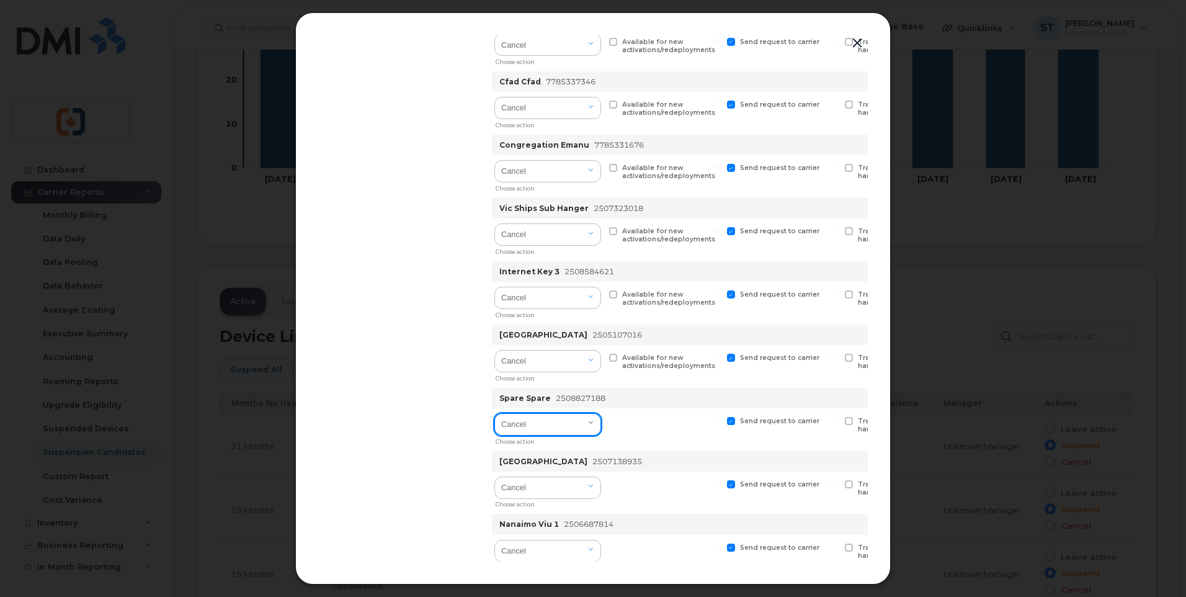
click at [538, 420] on select "Cancel Suspend - Extend Suspension Suspend - Reduced Rate Suspend - Full Rate S…" at bounding box center [547, 424] width 107 height 22
select select "[object Object]"
click at [495, 413] on select "Cancel Suspend - Extend Suspension Suspend - Reduced Rate Suspend - Full Rate S…" at bounding box center [547, 424] width 107 height 22
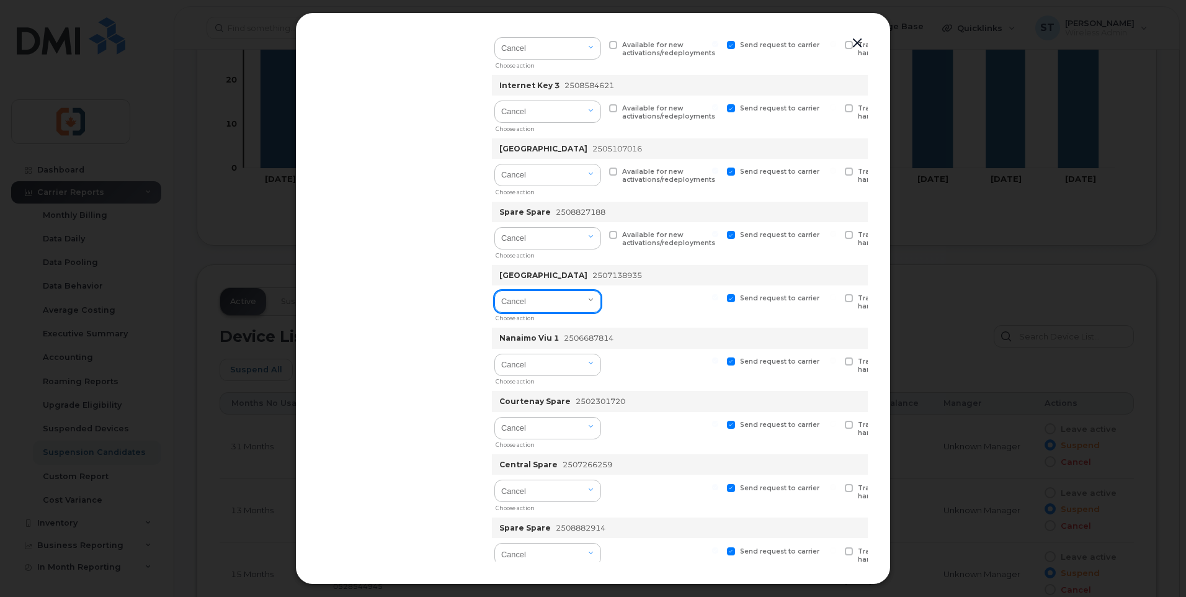
click at [564, 302] on select "Cancel Suspend - Extend Suspension Suspend - Reduced Rate Suspend - Full Rate S…" at bounding box center [547, 301] width 107 height 22
select select "[object Object]"
click at [495, 290] on select "Cancel Suspend - Extend Suspension Suspend - Reduced Rate Suspend - Full Rate S…" at bounding box center [547, 301] width 107 height 22
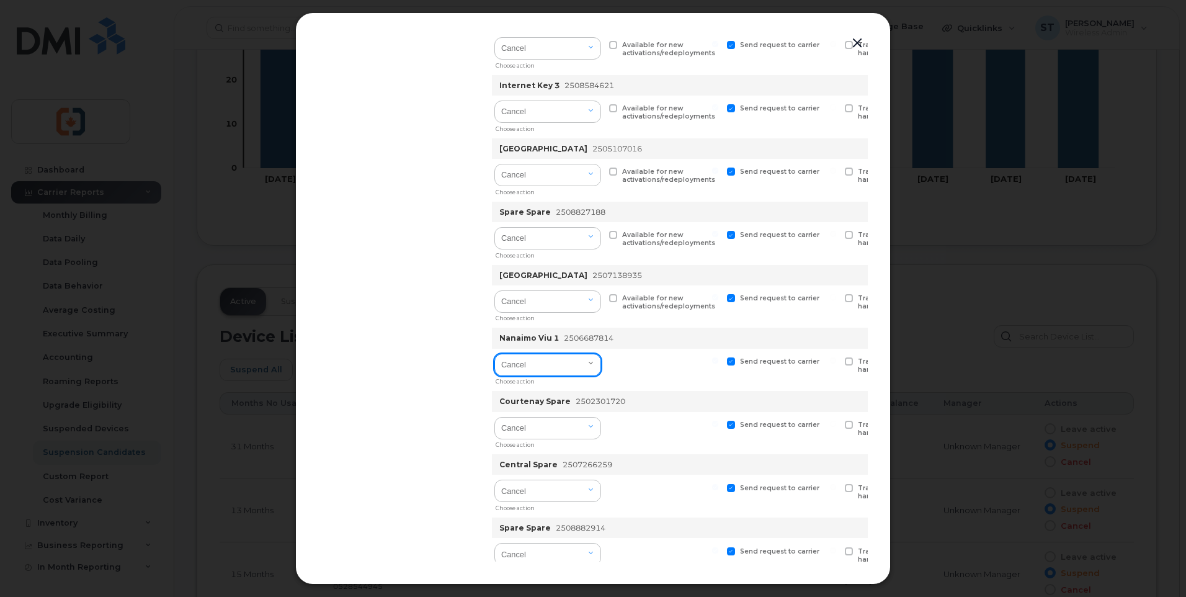
click at [526, 365] on select "Cancel Suspend - Extend Suspension Suspend - Reduced Rate Suspend - Full Rate S…" at bounding box center [547, 364] width 107 height 22
select select "[object Object]"
click at [495, 353] on select "Cancel Suspend - Extend Suspension Suspend - Reduced Rate Suspend - Full Rate S…" at bounding box center [547, 364] width 107 height 22
click at [538, 426] on select "Cancel Suspend - Extend Suspension Suspend - Reduced Rate Suspend - Full Rate S…" at bounding box center [547, 428] width 107 height 22
select select "[object Object]"
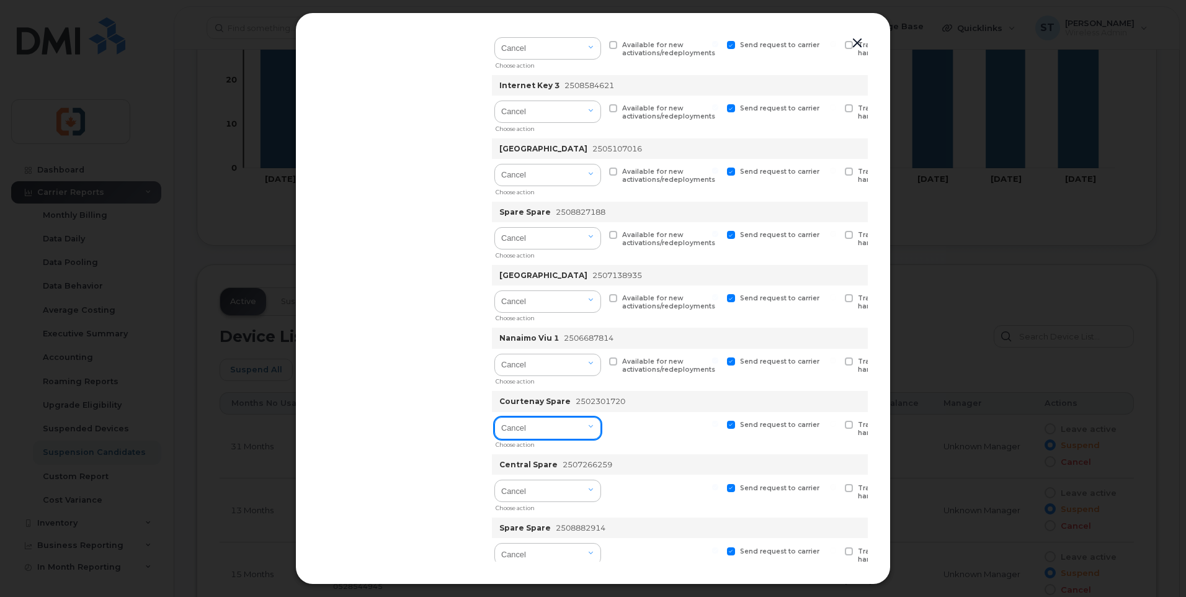
click at [495, 417] on select "Cancel Suspend - Extend Suspension Suspend - Reduced Rate Suspend - Full Rate S…" at bounding box center [547, 428] width 107 height 22
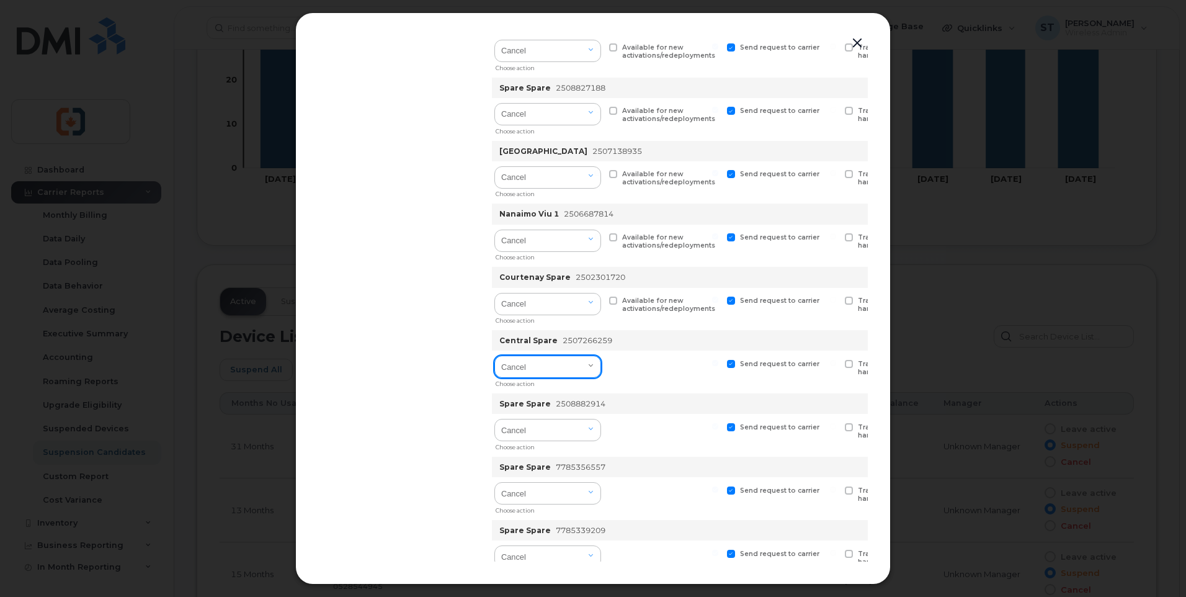
click at [554, 365] on select "Cancel Suspend - Extend Suspension Suspend - Reduced Rate Suspend - Full Rate S…" at bounding box center [547, 366] width 107 height 22
select select "[object Object]"
click at [495, 355] on select "Cancel Suspend - Extend Suspension Suspend - Reduced Rate Suspend - Full Rate S…" at bounding box center [547, 366] width 107 height 22
click at [551, 425] on select "Cancel Suspend - Extend Suspension Suspend - Reduced Rate Suspend - Full Rate S…" at bounding box center [547, 430] width 107 height 22
select select "[object Object]"
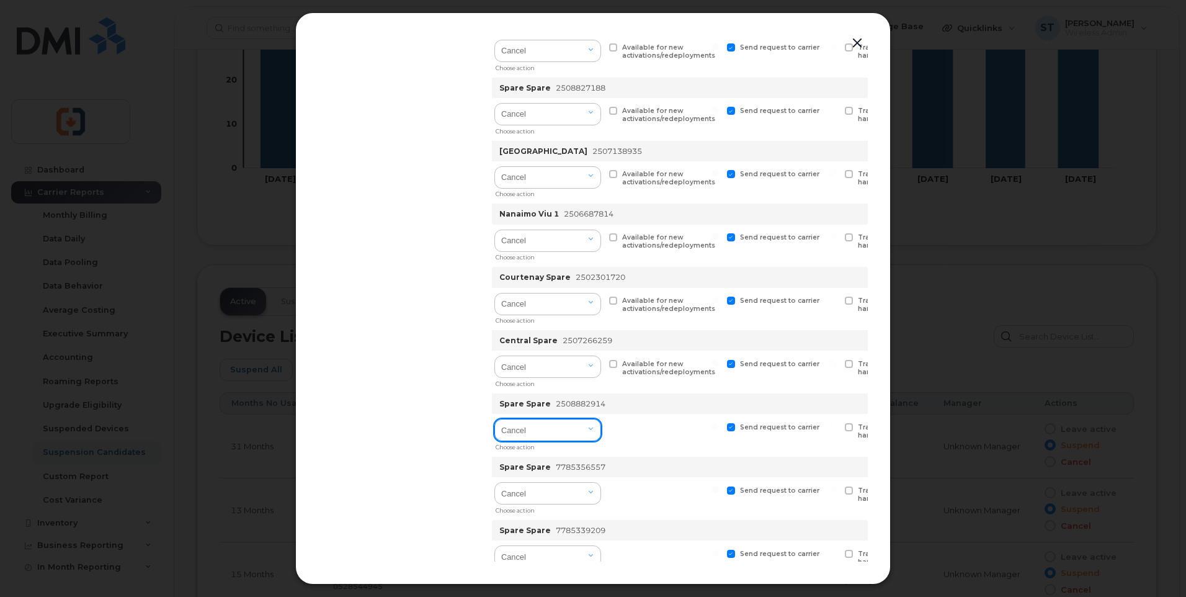
click at [495, 419] on select "Cancel Suspend - Extend Suspension Suspend - Reduced Rate Suspend - Full Rate S…" at bounding box center [547, 430] width 107 height 22
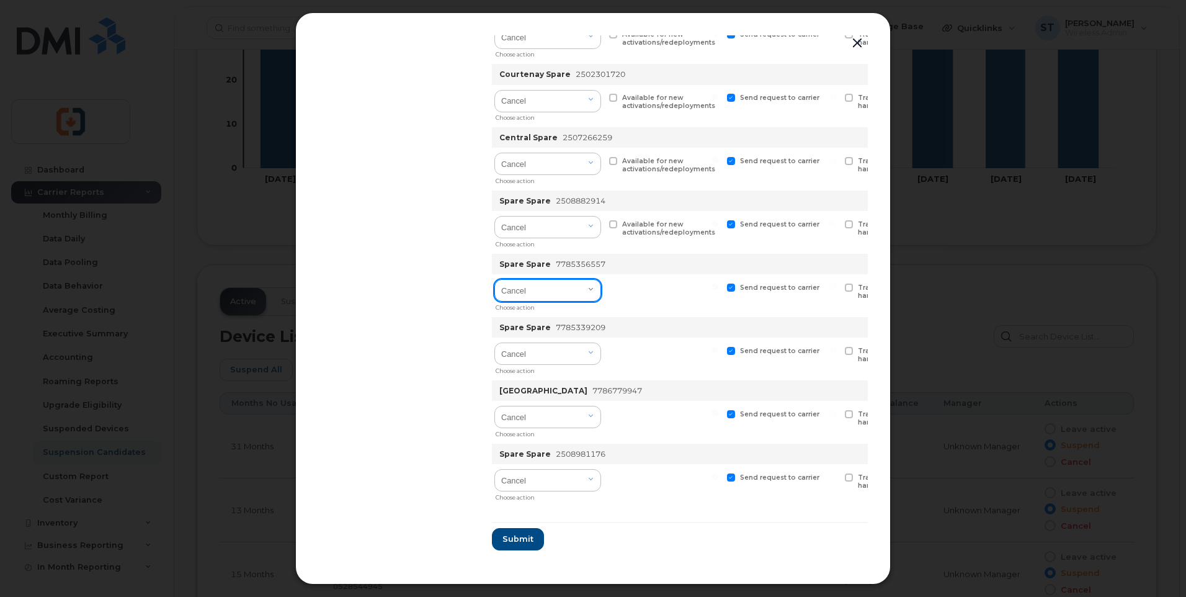
click at [549, 292] on select "Cancel Suspend - Extend Suspension Suspend - Reduced Rate Suspend - Full Rate S…" at bounding box center [547, 290] width 107 height 22
select select "[object Object]"
click at [495, 279] on select "Cancel Suspend - Extend Suspension Suspend - Reduced Rate Suspend - Full Rate S…" at bounding box center [547, 290] width 107 height 22
click at [538, 352] on select "Cancel Suspend - Extend Suspension Suspend - Reduced Rate Suspend - Full Rate S…" at bounding box center [547, 353] width 107 height 22
select select "[object Object]"
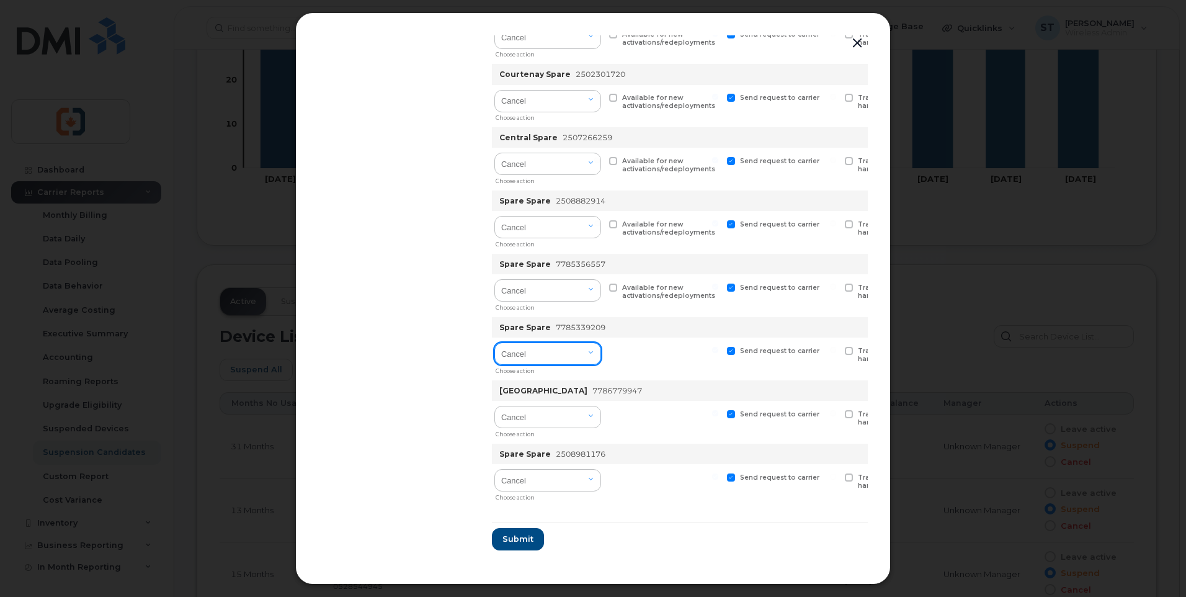
click at [495, 342] on select "Cancel Suspend - Extend Suspension Suspend - Reduced Rate Suspend - Full Rate S…" at bounding box center [547, 353] width 107 height 22
click at [544, 417] on select "Cancel Suspend - Extend Suspension Suspend - Reduced Rate Suspend - Full Rate S…" at bounding box center [547, 417] width 107 height 22
select select "[object Object]"
click at [495, 406] on select "Cancel Suspend - Extend Suspension Suspend - Reduced Rate Suspend - Full Rate S…" at bounding box center [547, 417] width 107 height 22
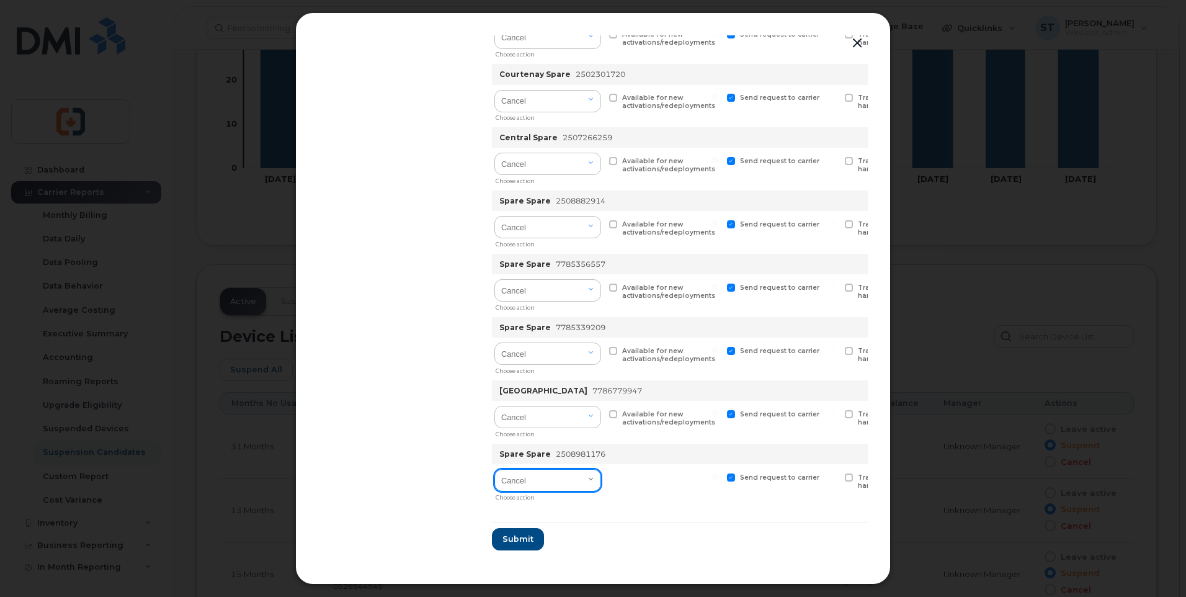
click at [553, 478] on select "Cancel Suspend - Extend Suspension Suspend - Reduced Rate Suspend - Full Rate S…" at bounding box center [547, 480] width 107 height 22
select select "[object Object]"
click at [495, 469] on select "Cancel Suspend - Extend Suspension Suspend - Reduced Rate Suspend - Full Rate S…" at bounding box center [547, 480] width 107 height 22
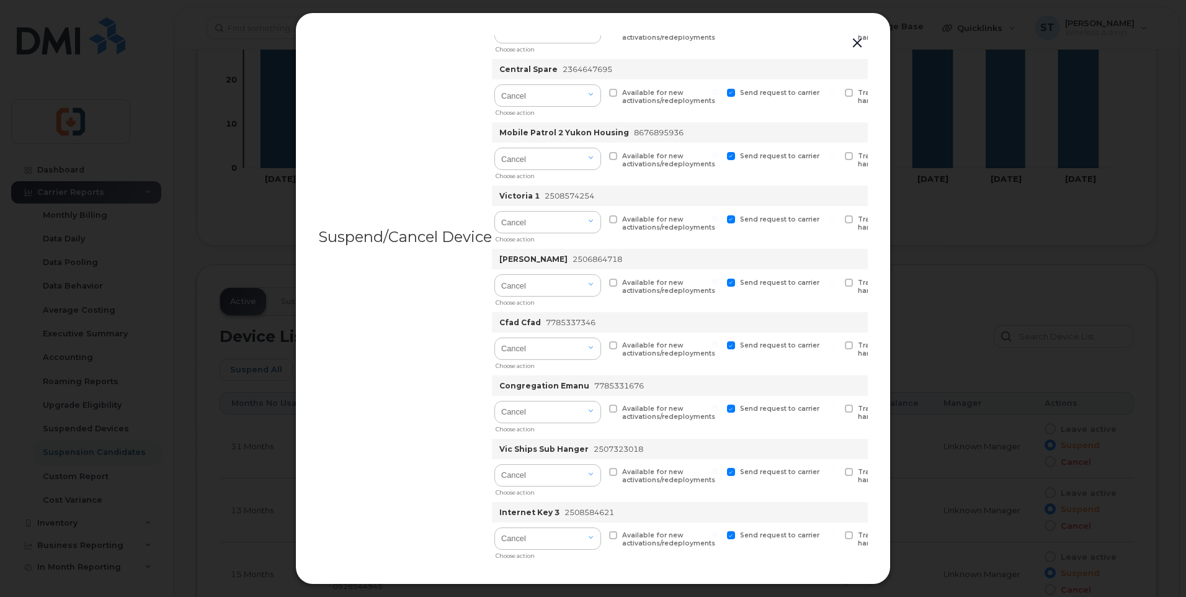
scroll to position [827, 0]
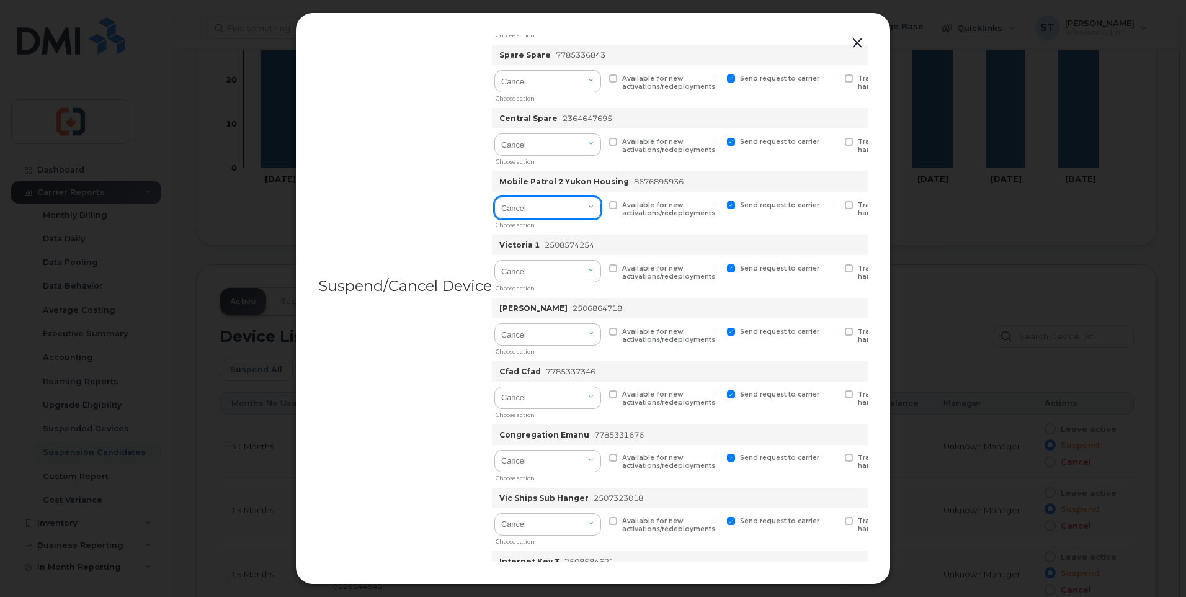
click at [550, 212] on select "Cancel Suspend - Extend Suspension Suspend - Reduced Rate Suspend - Full Rate S…" at bounding box center [547, 208] width 107 height 22
select select "[object Object]"
click at [495, 197] on select "Cancel Suspend - Extend Suspension Suspend - Reduced Rate Suspend - Full Rate S…" at bounding box center [547, 208] width 107 height 22
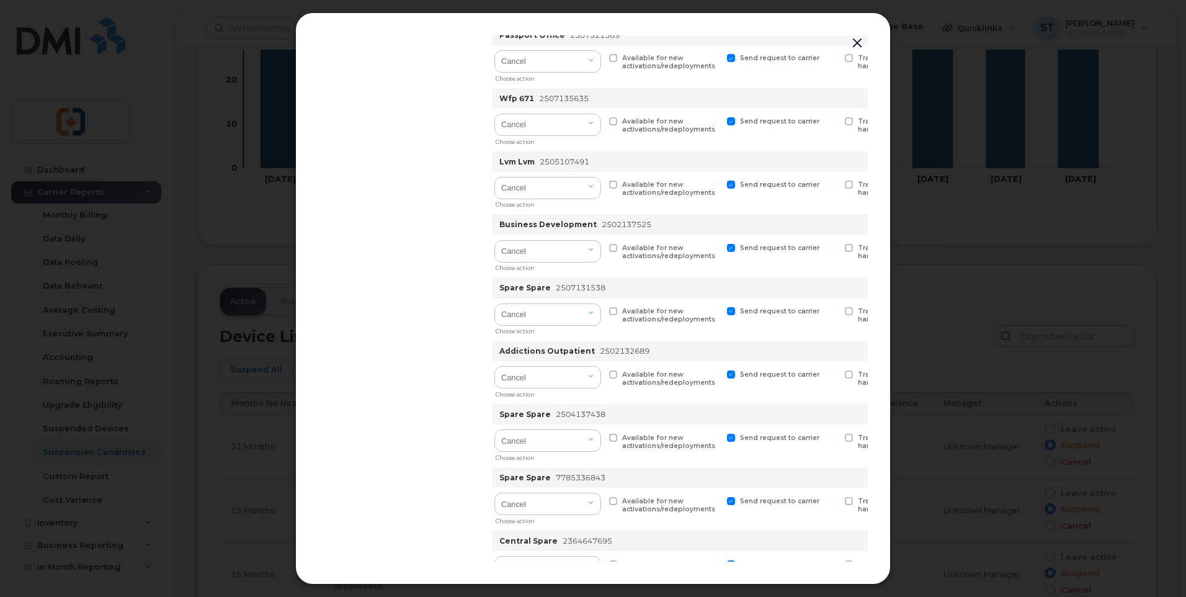
scroll to position [434, 0]
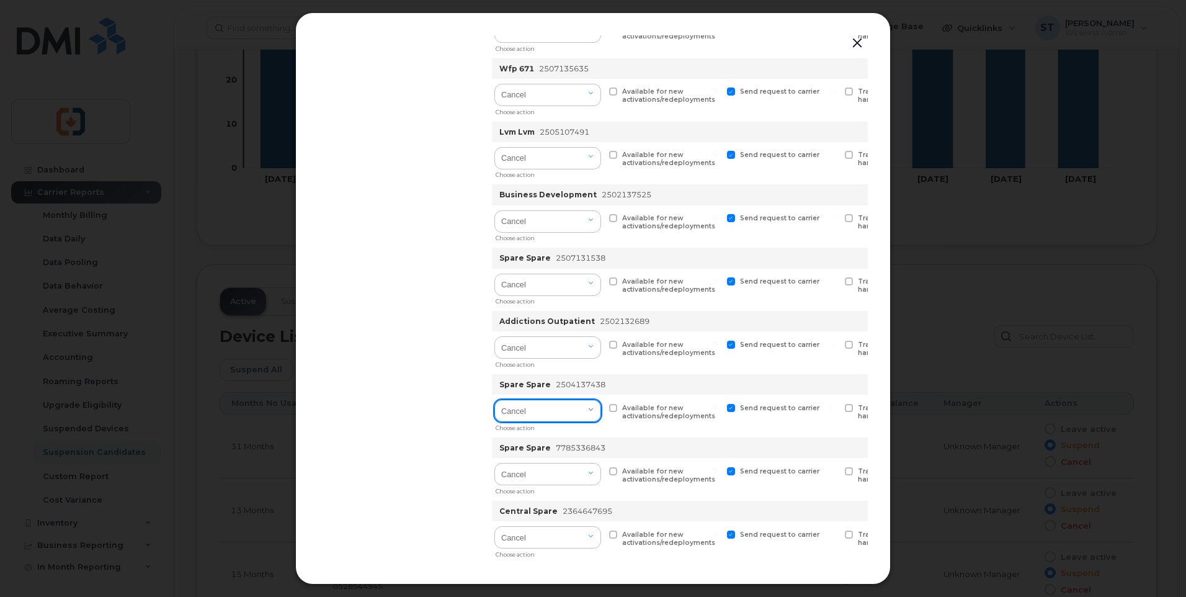
click at [538, 419] on select "Cancel Suspend - Extend Suspension Suspend - Reduced Rate Suspend - Full Rate S…" at bounding box center [547, 410] width 107 height 22
select select "[object Object]"
click at [495, 399] on select "Cancel Suspend - Extend Suspension Suspend - Reduced Rate Suspend - Full Rate S…" at bounding box center [547, 410] width 107 height 22
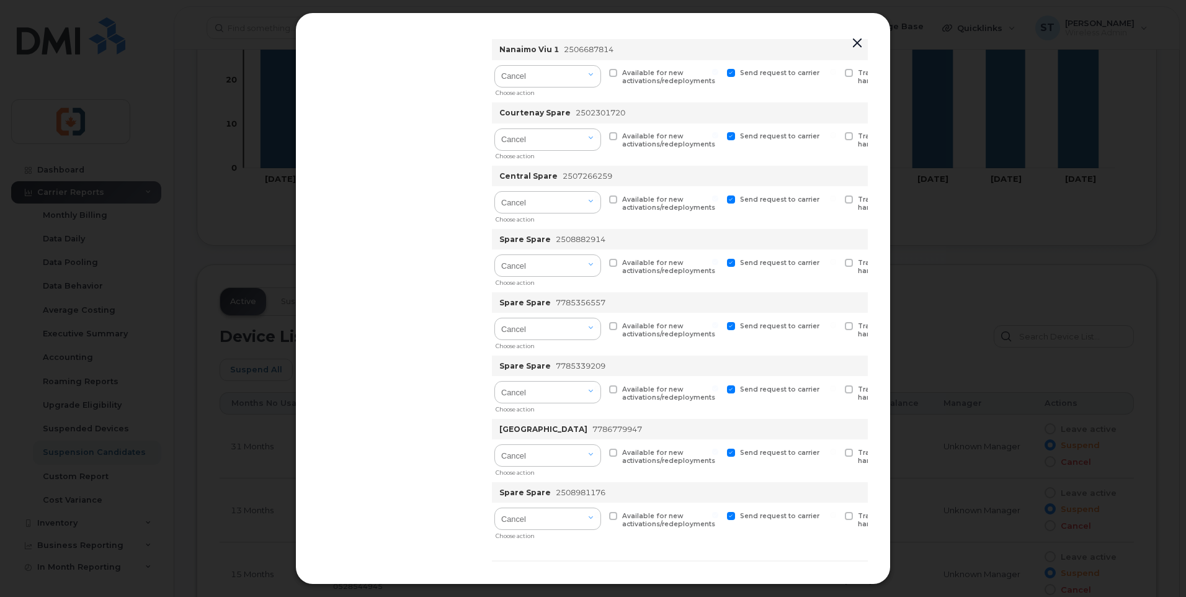
scroll to position [1633, 0]
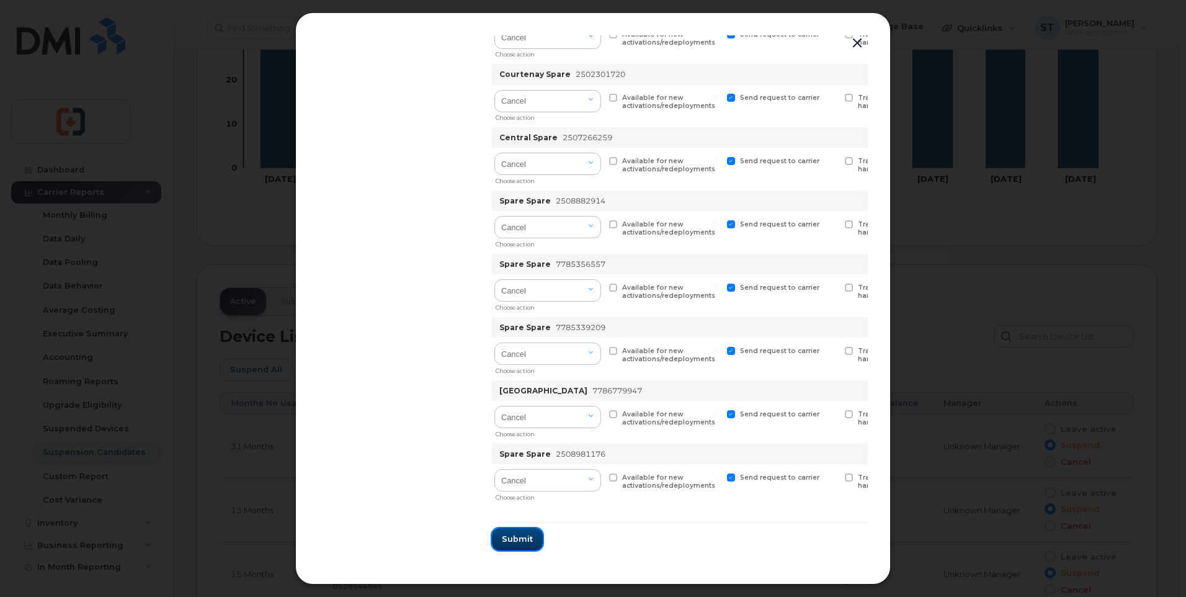
click at [533, 536] on span "Submit" at bounding box center [517, 539] width 31 height 12
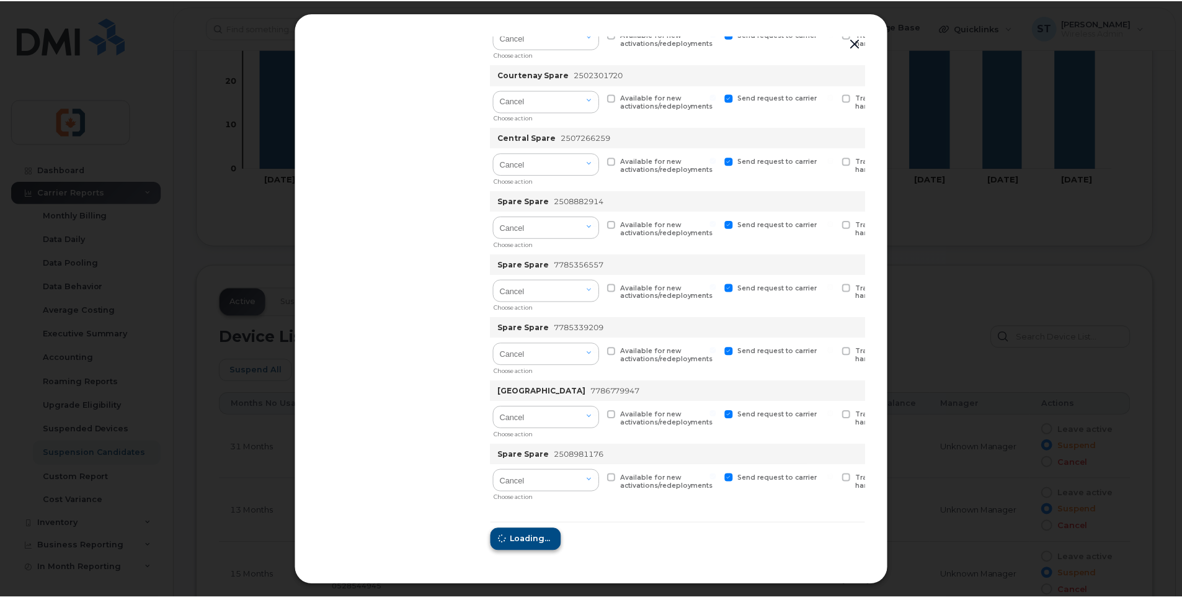
scroll to position [0, 0]
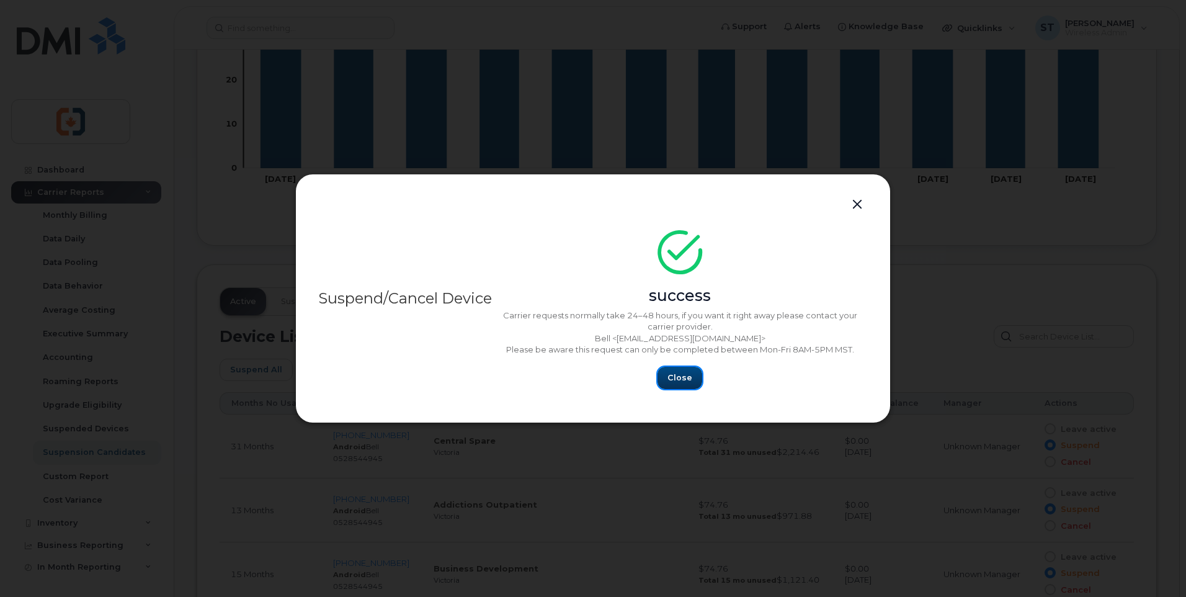
click at [680, 379] on span "Close" at bounding box center [679, 377] width 25 height 12
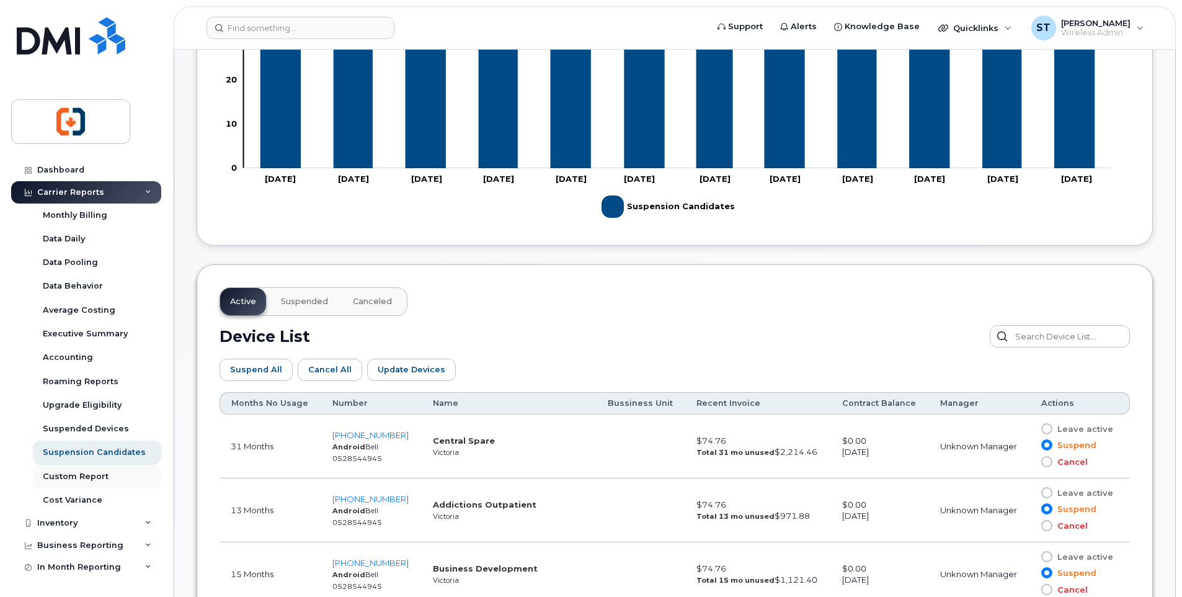
scroll to position [111, 0]
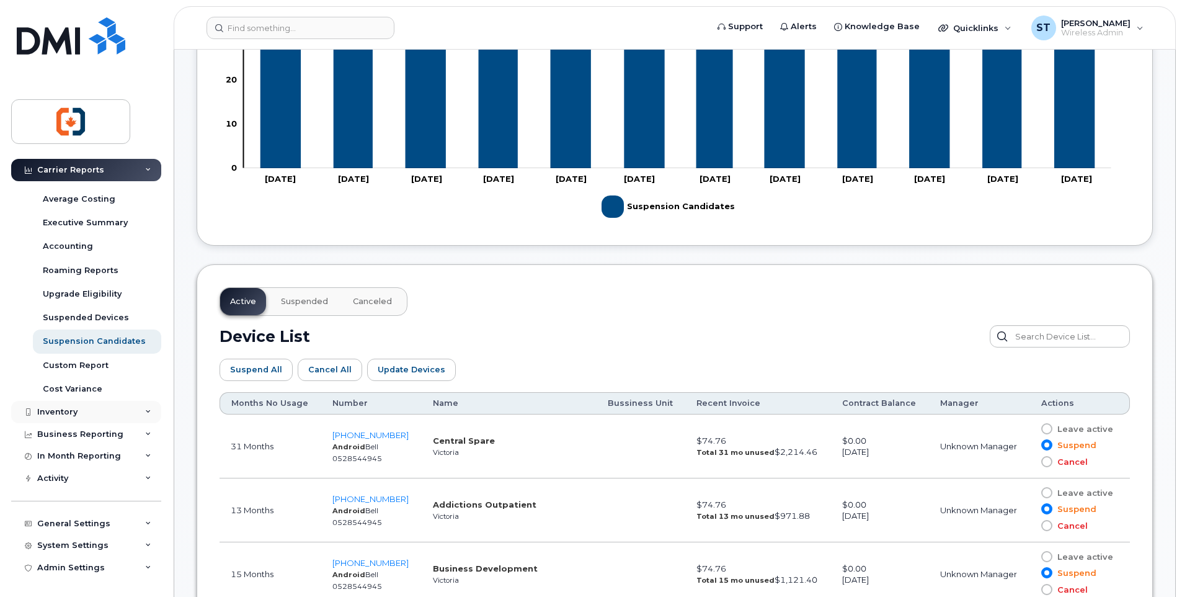
click at [60, 413] on div "Inventory" at bounding box center [57, 412] width 40 height 10
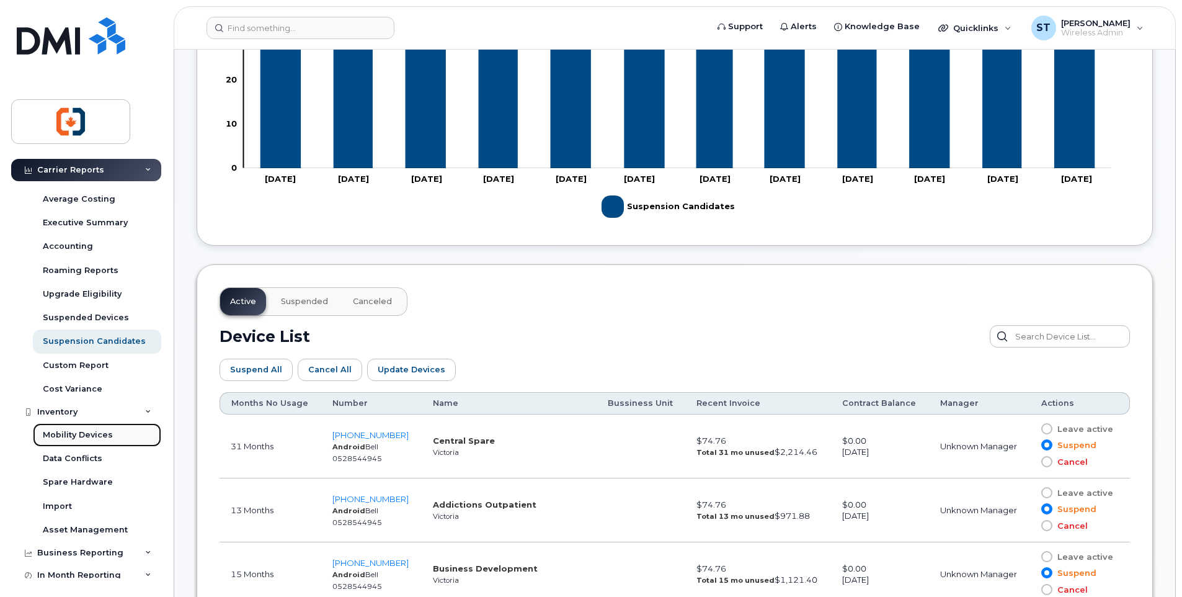
click at [64, 435] on div "Mobility Devices" at bounding box center [78, 434] width 70 height 11
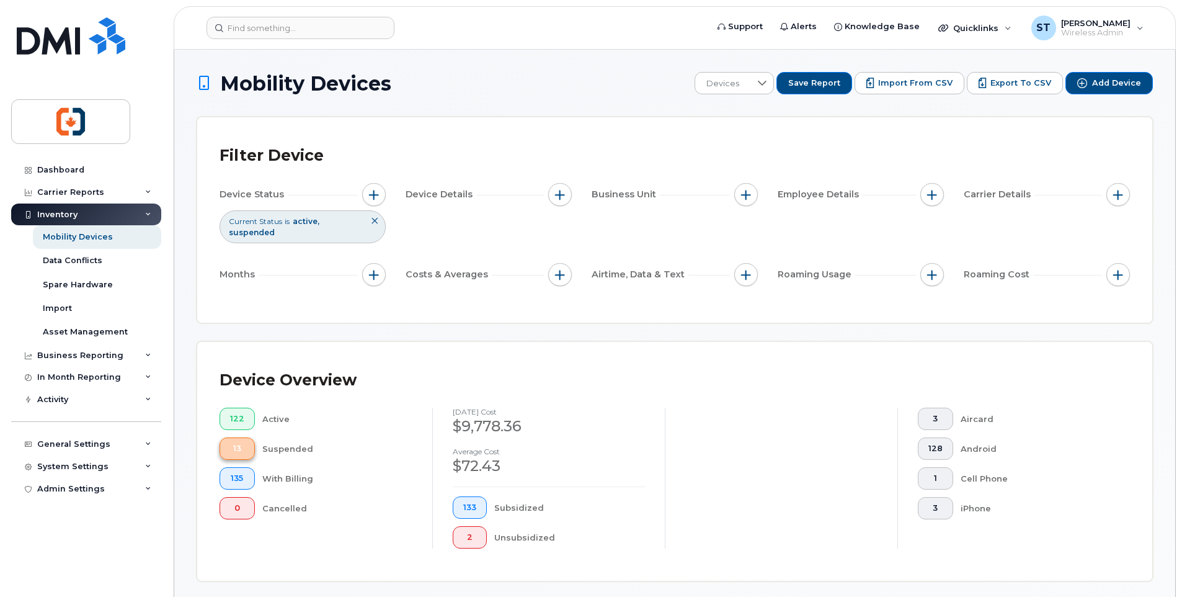
click at [228, 450] on button "13" at bounding box center [237, 448] width 35 height 22
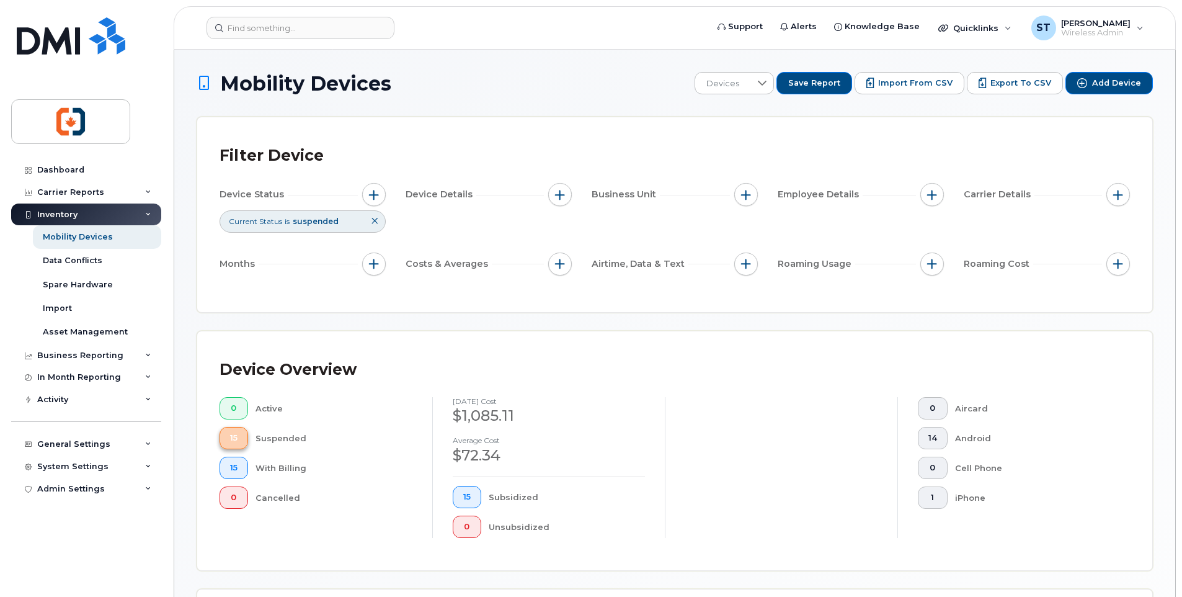
click at [244, 441] on button "15" at bounding box center [234, 438] width 29 height 22
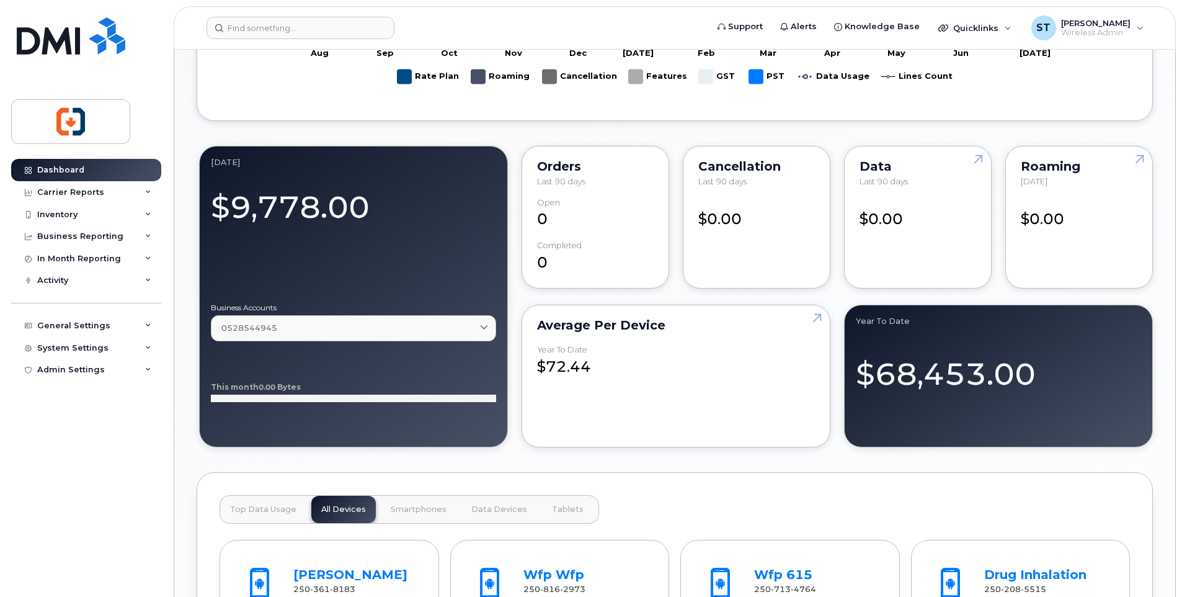
scroll to position [806, 0]
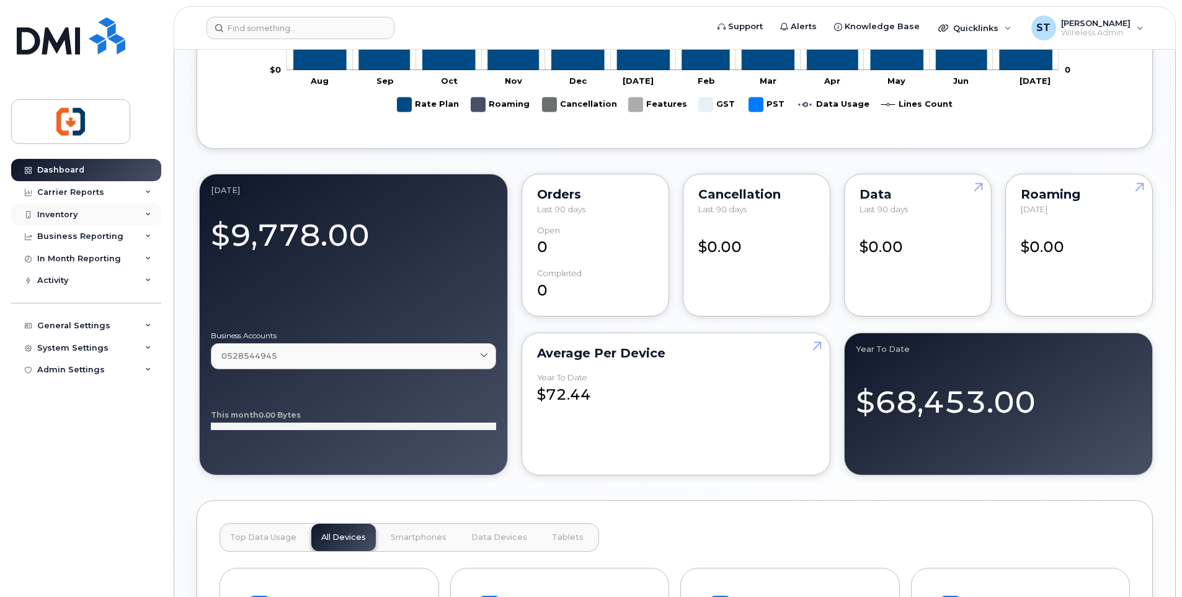
click at [58, 211] on div "Inventory" at bounding box center [57, 215] width 40 height 10
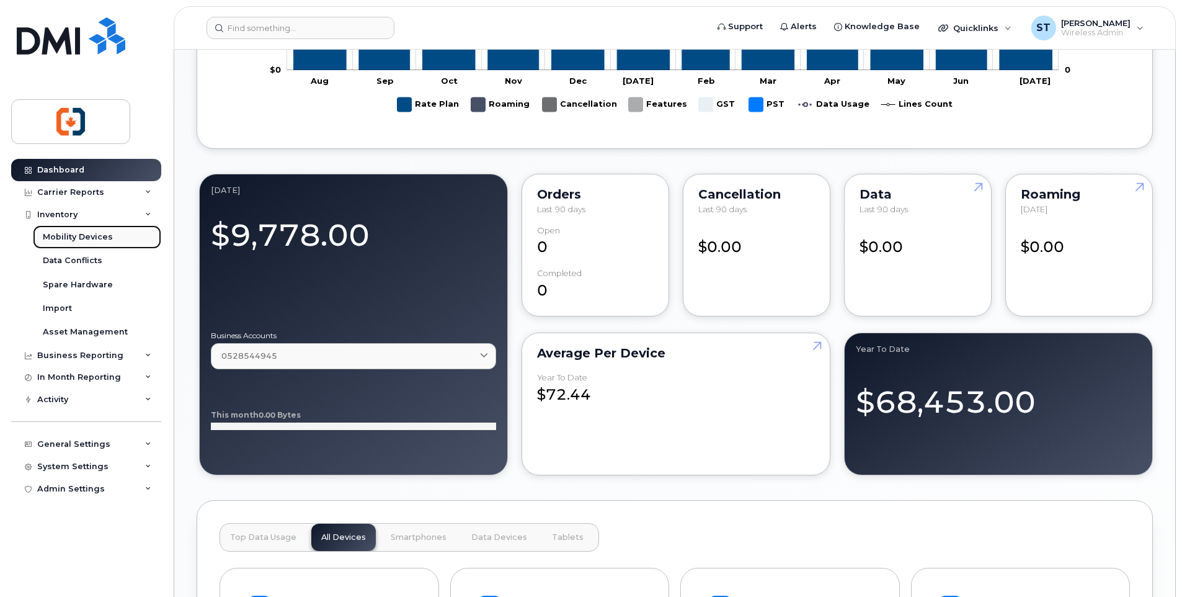
click at [67, 236] on div "Mobility Devices" at bounding box center [78, 236] width 70 height 11
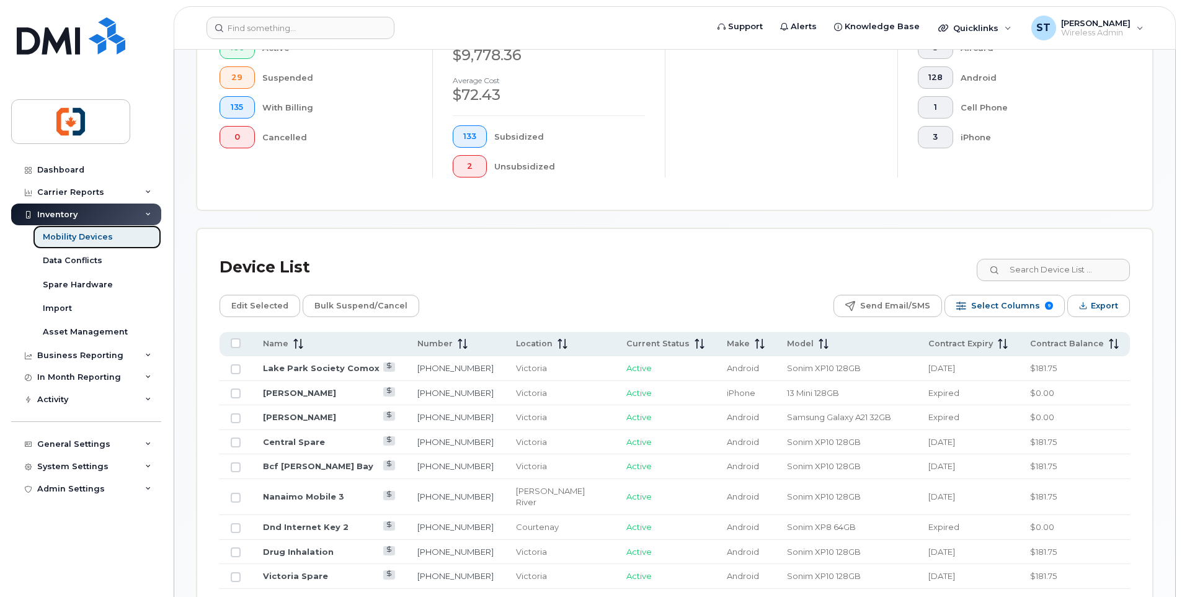
scroll to position [372, 0]
click at [453, 339] on span "Number" at bounding box center [434, 342] width 35 height 11
click at [1104, 304] on span "Export" at bounding box center [1104, 304] width 27 height 19
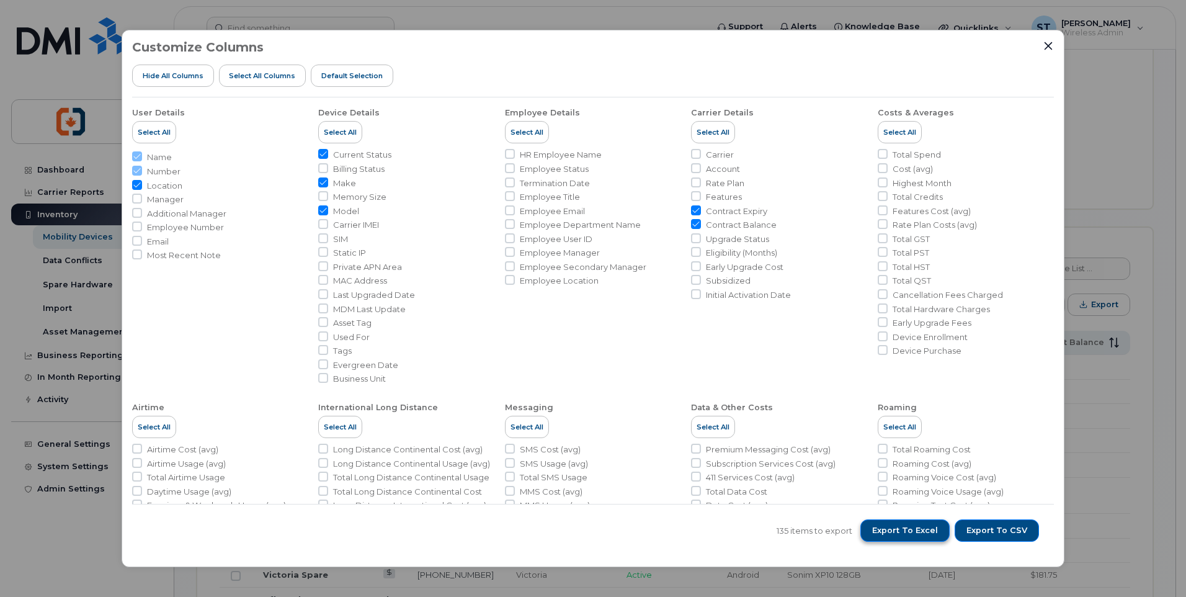
click at [917, 530] on span "Export to Excel" at bounding box center [905, 530] width 66 height 11
click at [1168, 128] on div "Customize Columns Hide All Columns Select all Columns Default Selection User De…" at bounding box center [593, 298] width 1186 height 597
